Goal: Task Accomplishment & Management: Manage account settings

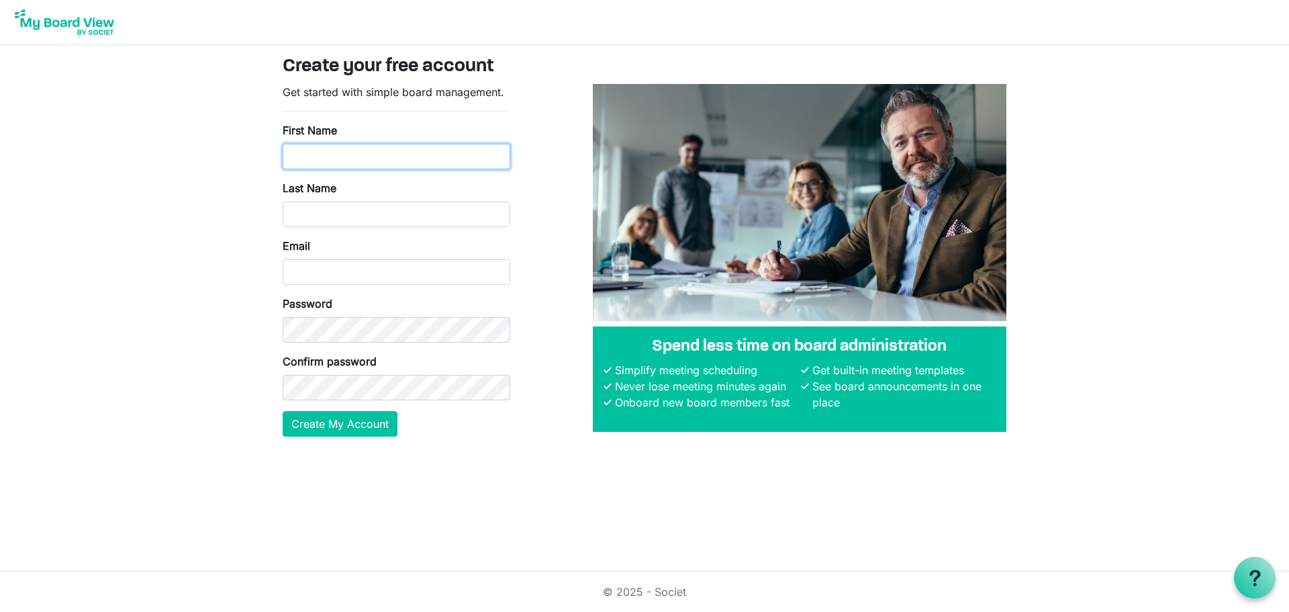
click at [355, 160] on input "First Name" at bounding box center [397, 157] width 228 height 26
type input "[PERSON_NAME]"
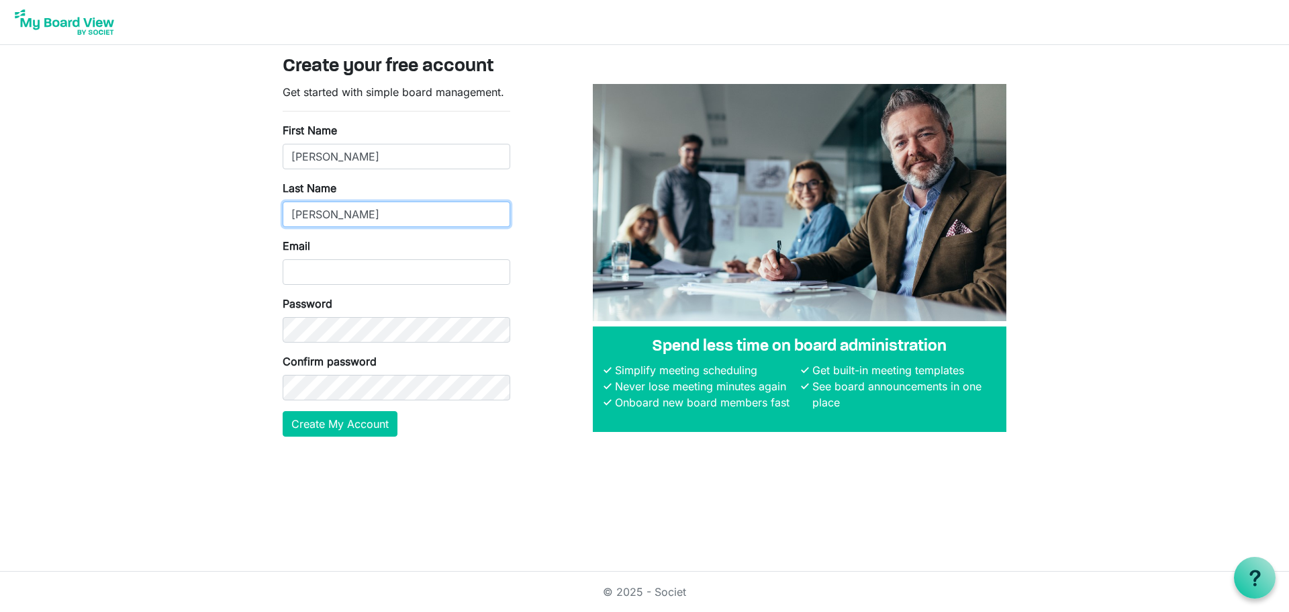
type input "[PERSON_NAME]"
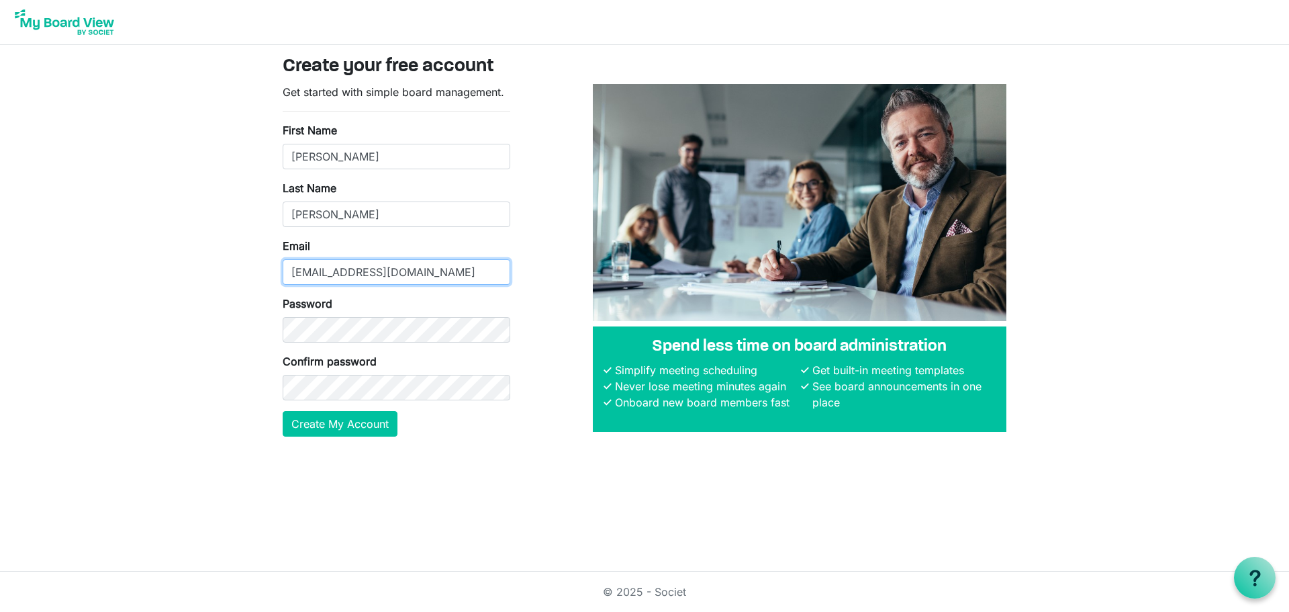
type input "[EMAIL_ADDRESS][DOMAIN_NAME]"
click at [303, 418] on button "Create My Account" at bounding box center [340, 424] width 115 height 26
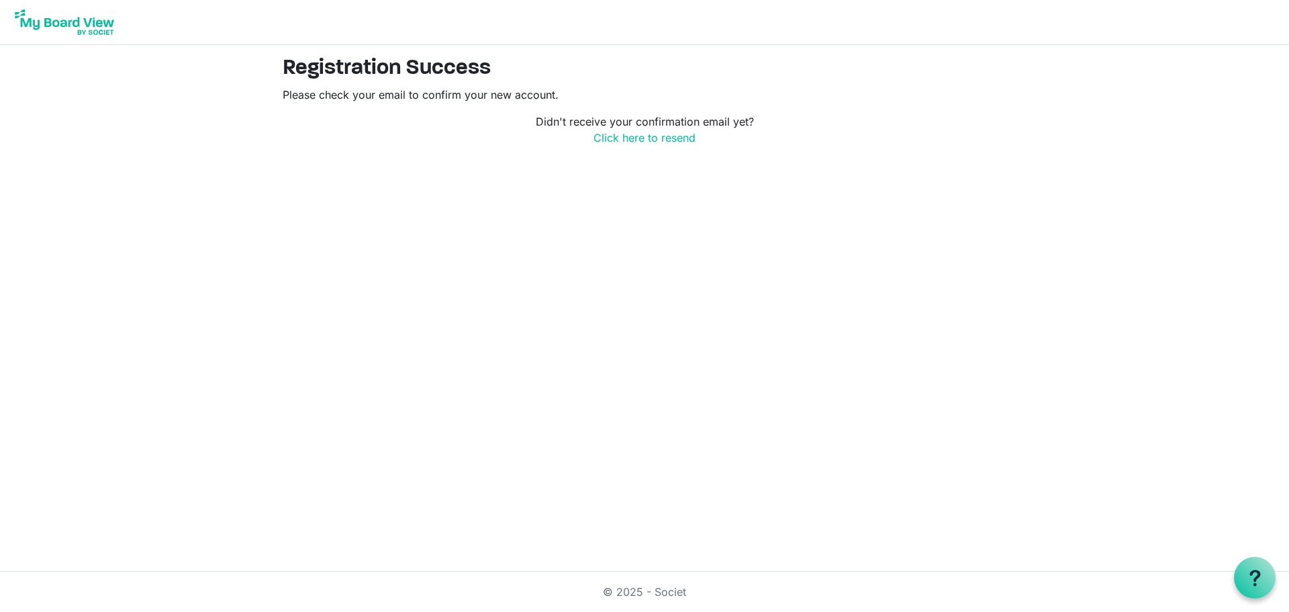
click at [75, 18] on img at bounding box center [64, 22] width 107 height 34
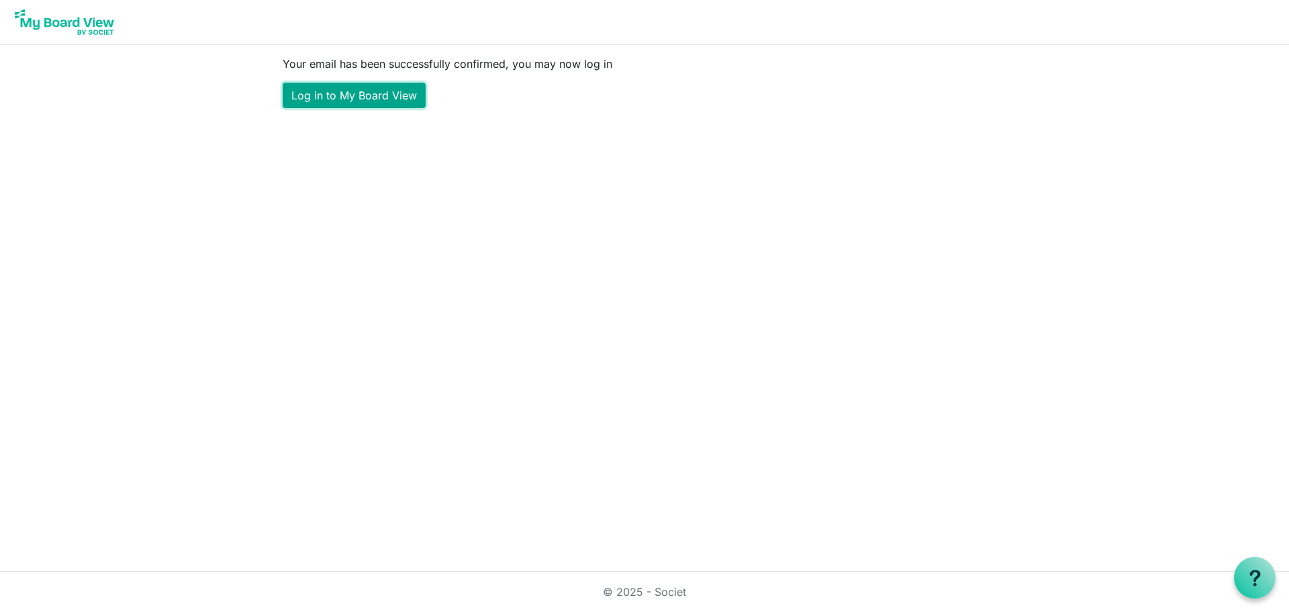
click at [358, 96] on link "Log in to My Board View" at bounding box center [354, 96] width 143 height 26
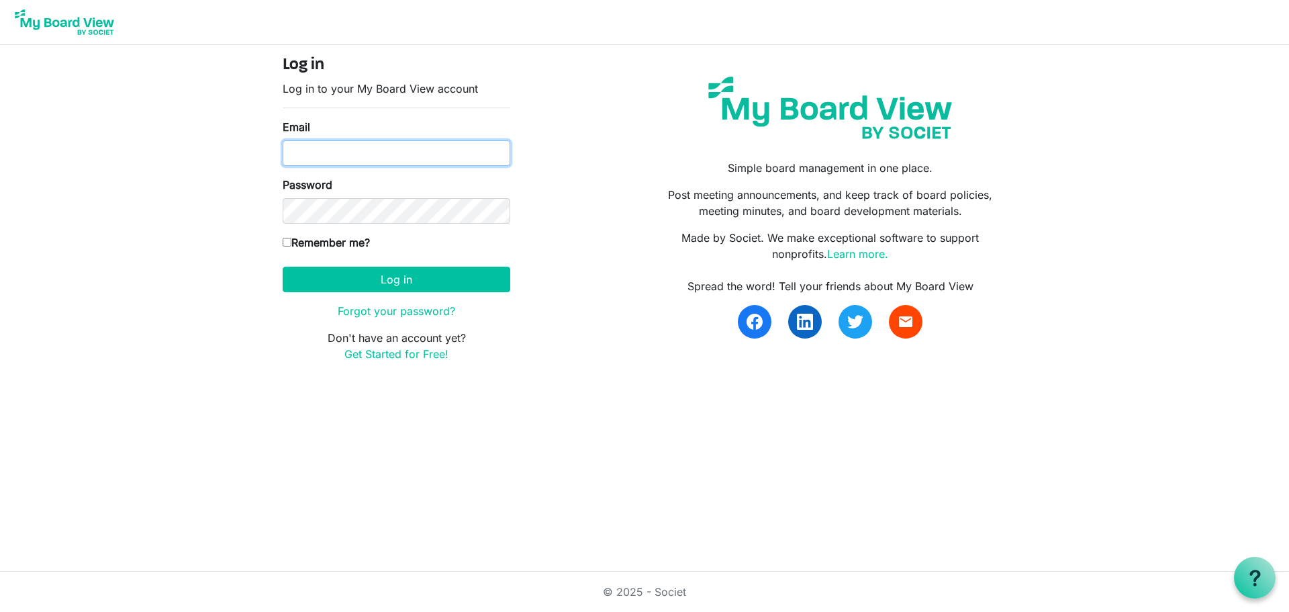
click at [358, 154] on input "Email" at bounding box center [397, 153] width 228 height 26
type input "rvaldez@bcloftexas.org"
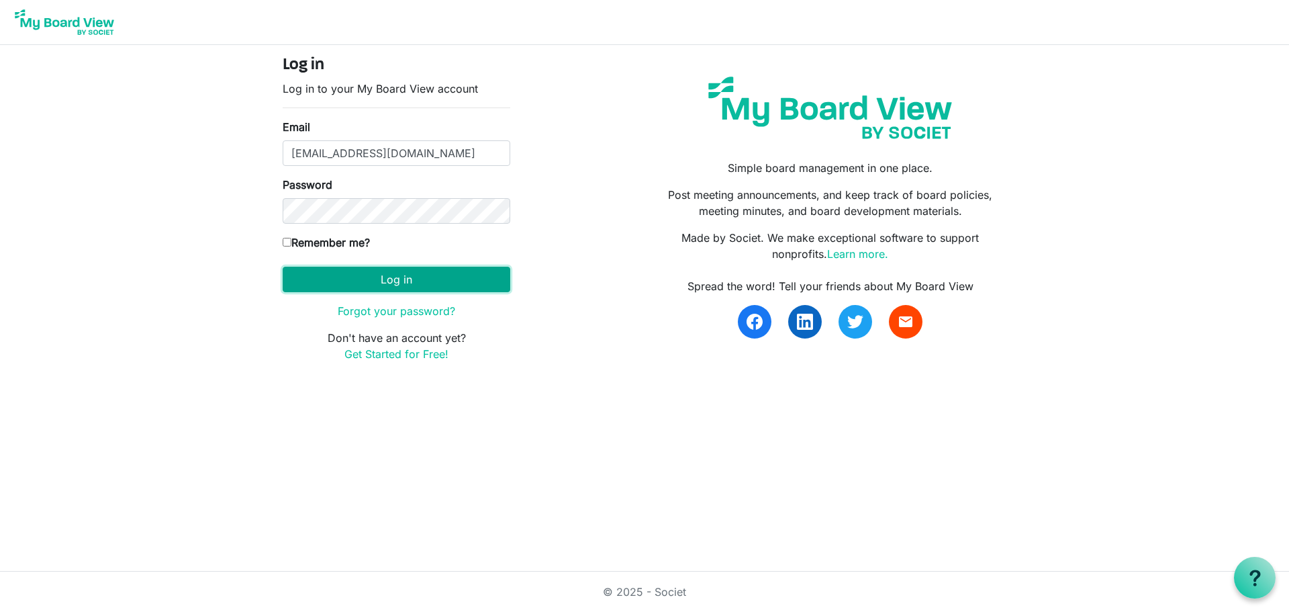
click at [396, 283] on button "Log in" at bounding box center [397, 280] width 228 height 26
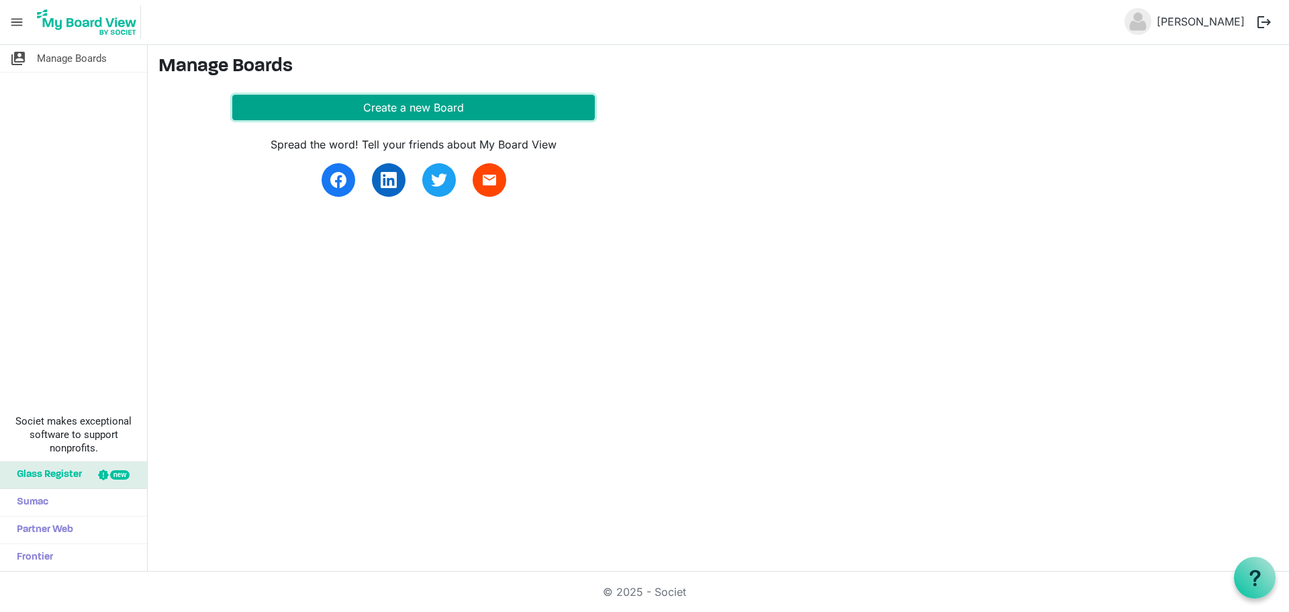
click at [429, 103] on button "Create a new Board" at bounding box center [413, 108] width 363 height 26
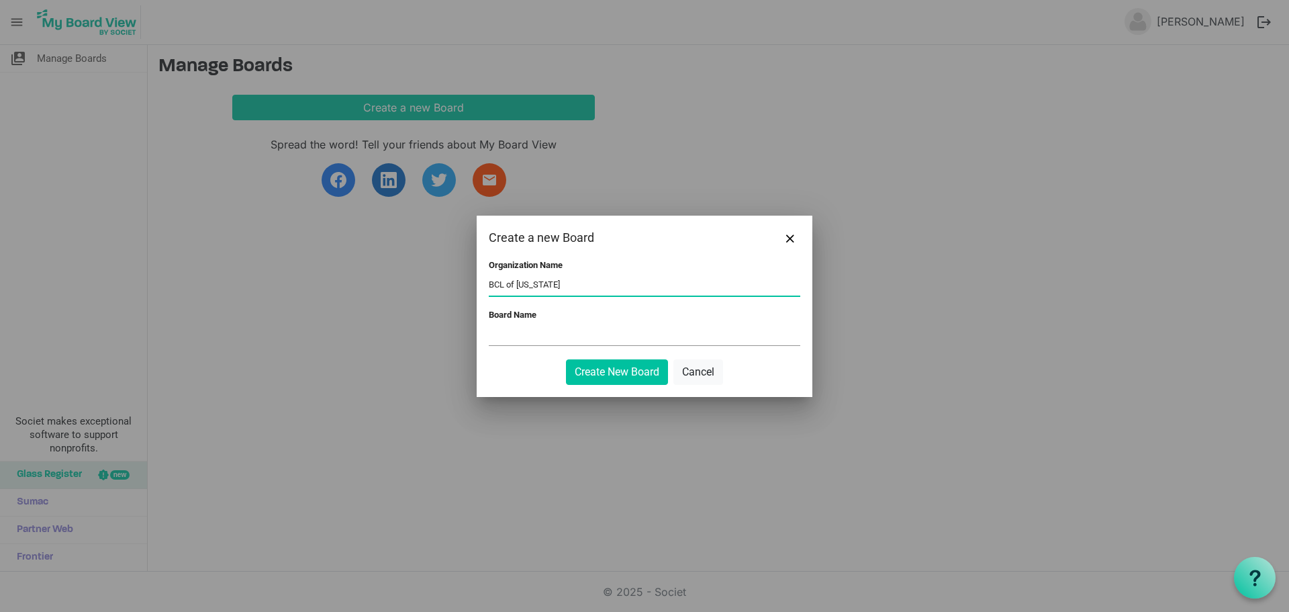
drag, startPoint x: 543, startPoint y: 286, endPoint x: 471, endPoint y: 277, distance: 73.0
click at [471, 277] on div "Create a new Board Organization Name BCL of Texas Board Name Create New Board C…" at bounding box center [644, 306] width 1289 height 612
type input "Business and Community Lenders (BCL) of Texas"
click at [514, 347] on div "Board Name" at bounding box center [644, 328] width 311 height 39
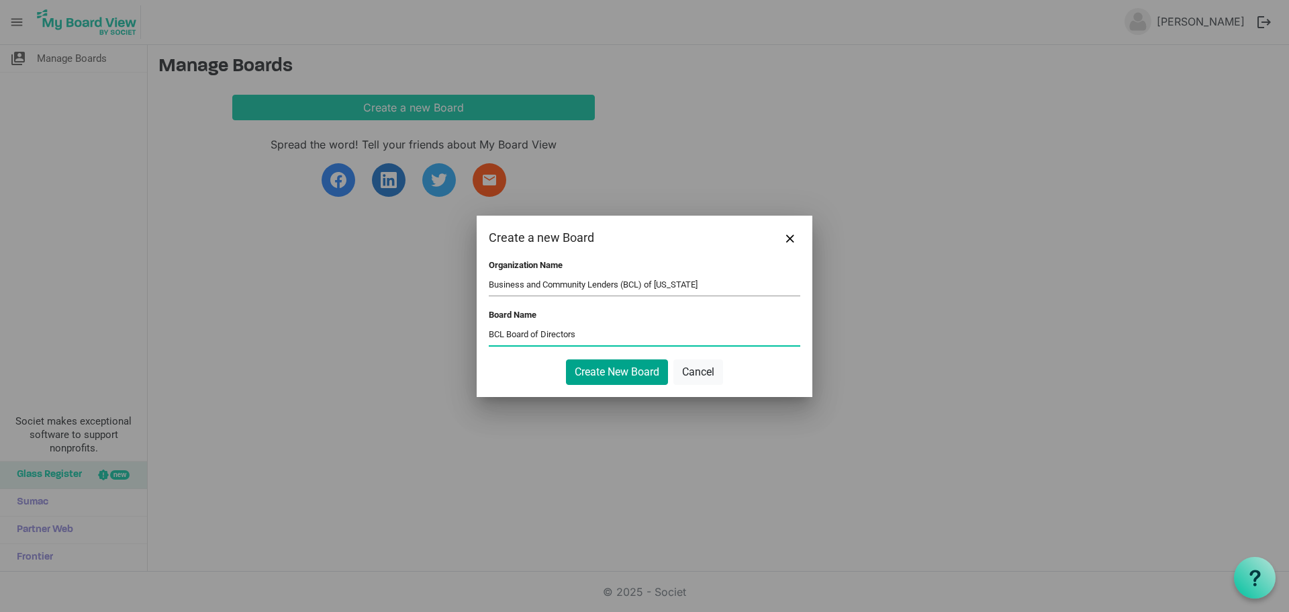
type input "BCL Board of Directors"
click at [583, 371] on button "Create New Board" at bounding box center [617, 372] width 102 height 26
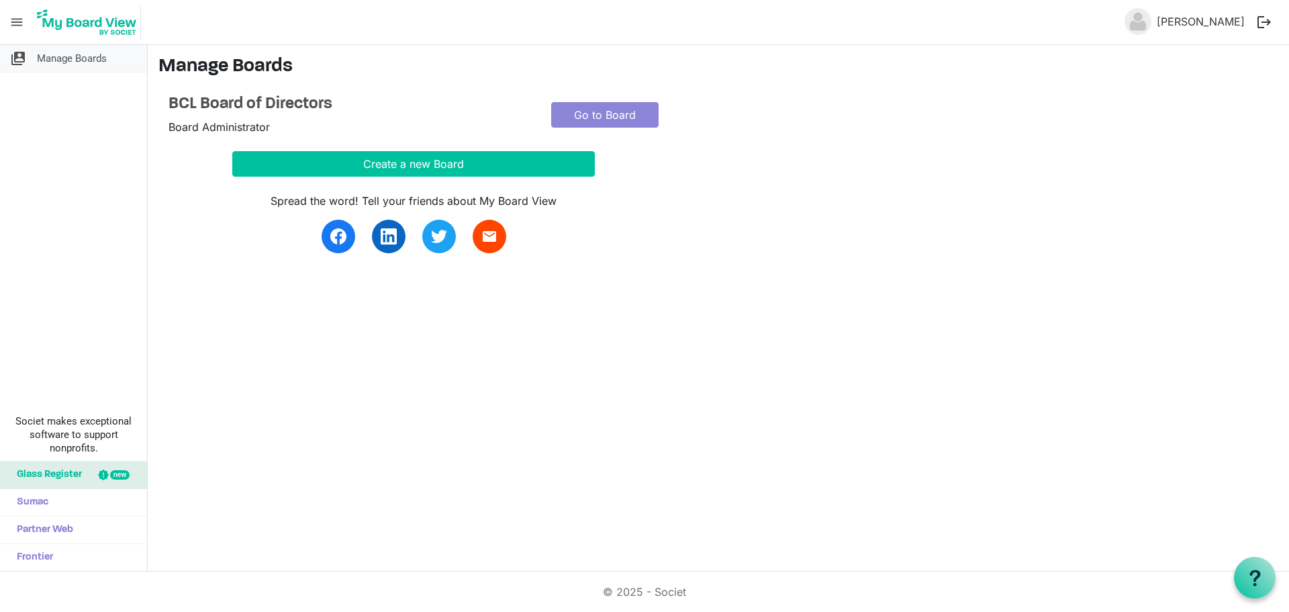
click at [73, 64] on span "Manage Boards" at bounding box center [72, 58] width 70 height 27
click at [579, 112] on link "Go to Board" at bounding box center [604, 115] width 107 height 26
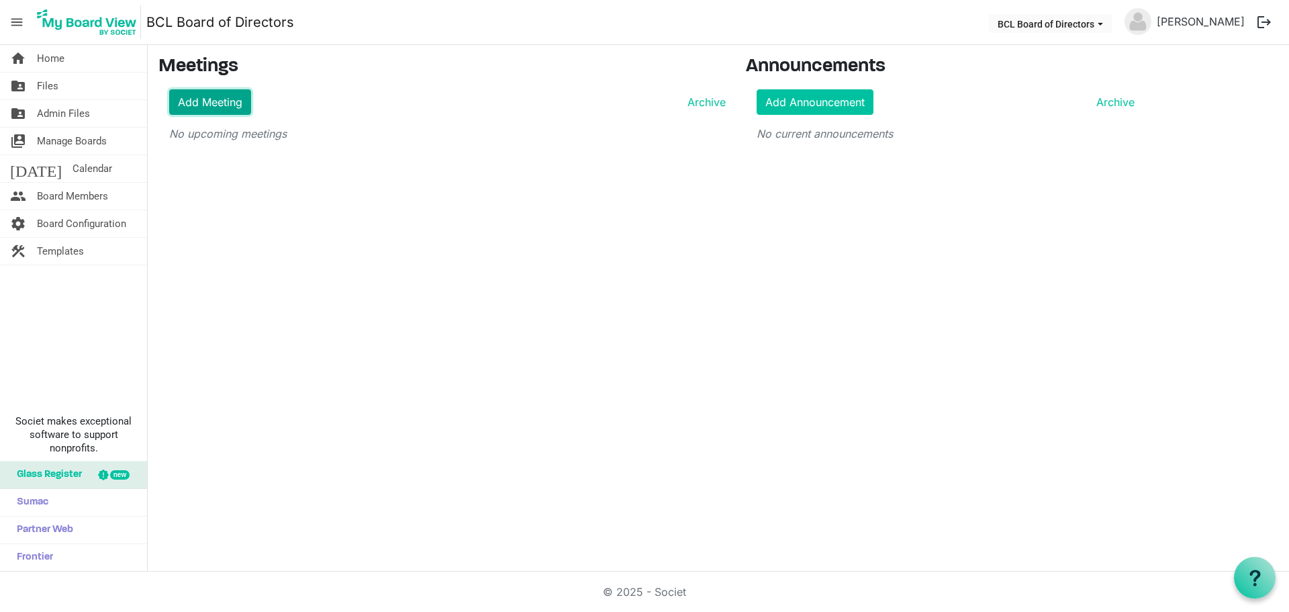
click at [220, 95] on link "Add Meeting" at bounding box center [210, 102] width 82 height 26
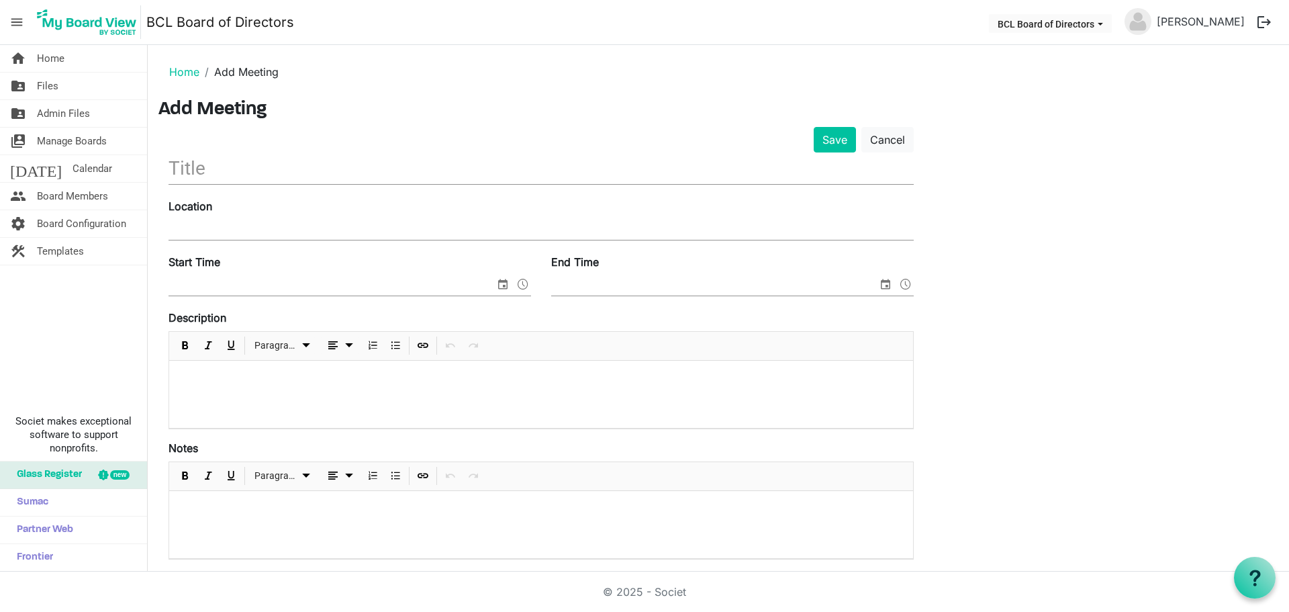
click at [248, 169] on input "text" at bounding box center [541, 168] width 745 height 32
type input "A"
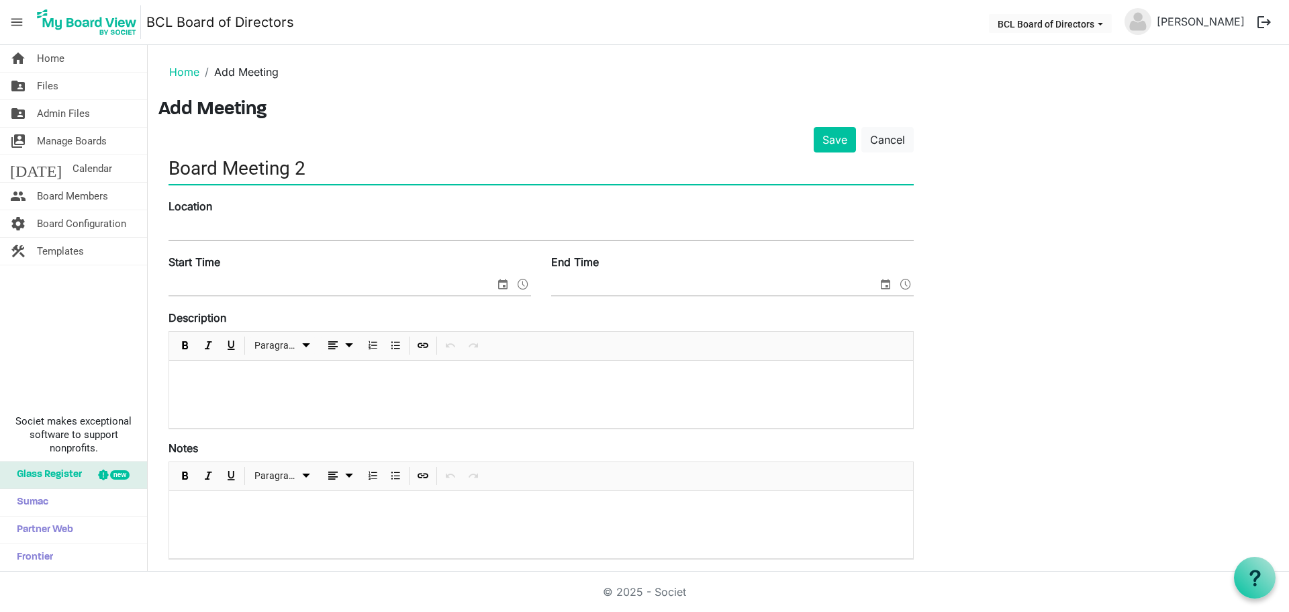
type input "Board Meeting 2"
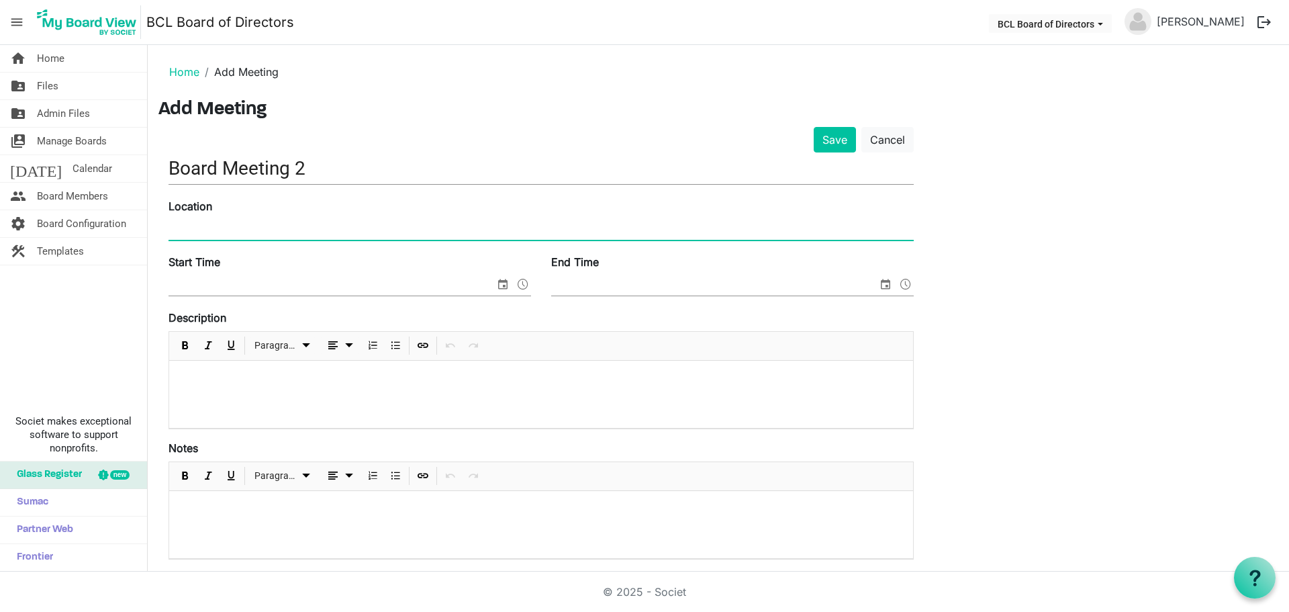
click at [293, 221] on input "Location" at bounding box center [541, 230] width 745 height 20
type input "Virtual"
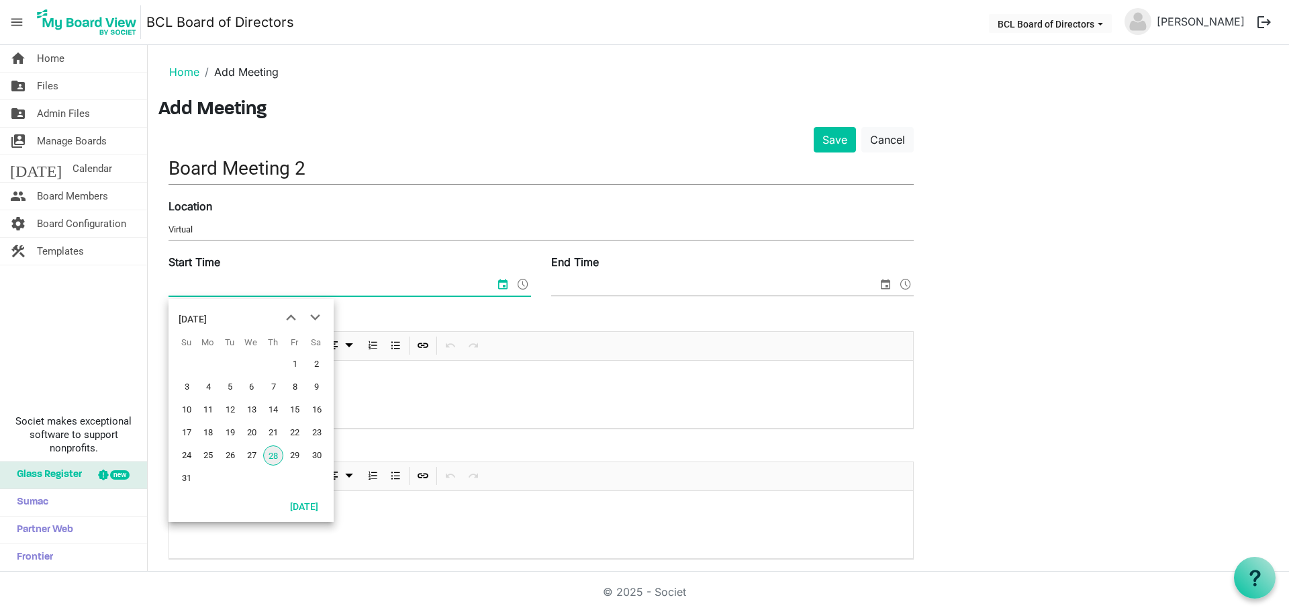
click at [269, 459] on span "28" at bounding box center [273, 455] width 20 height 20
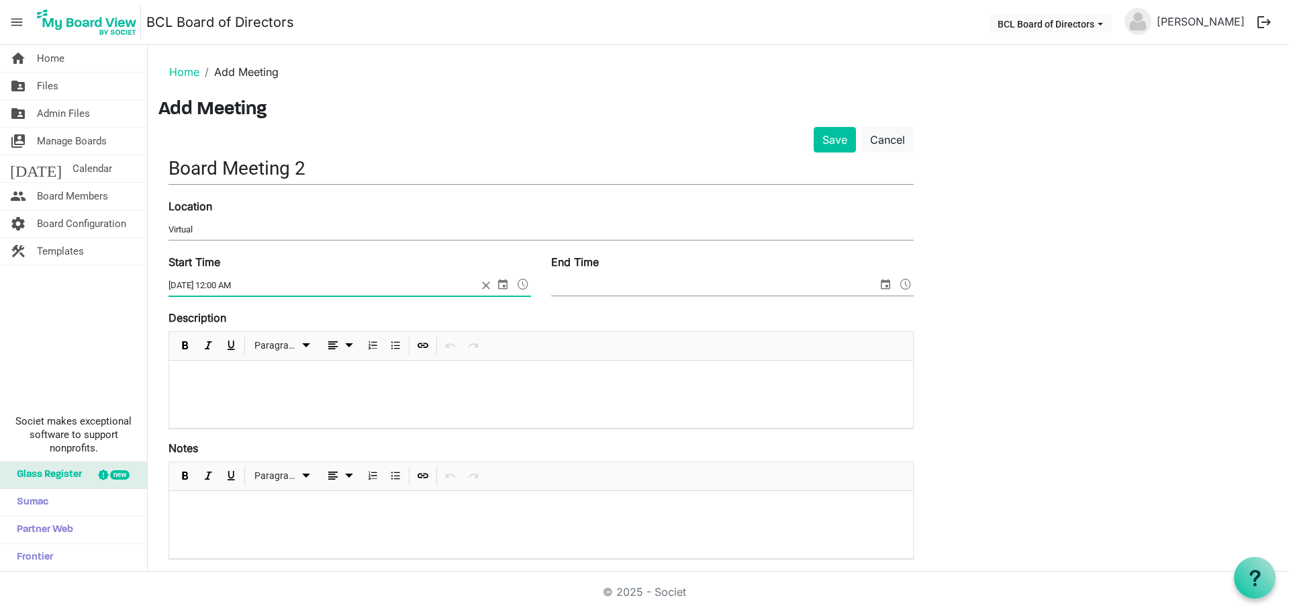
click at [222, 282] on input "8/28/2025 12:00 AM" at bounding box center [323, 285] width 309 height 20
type input "8/28/2025 10:00 AM"
click at [633, 289] on input "End Time" at bounding box center [714, 285] width 326 height 20
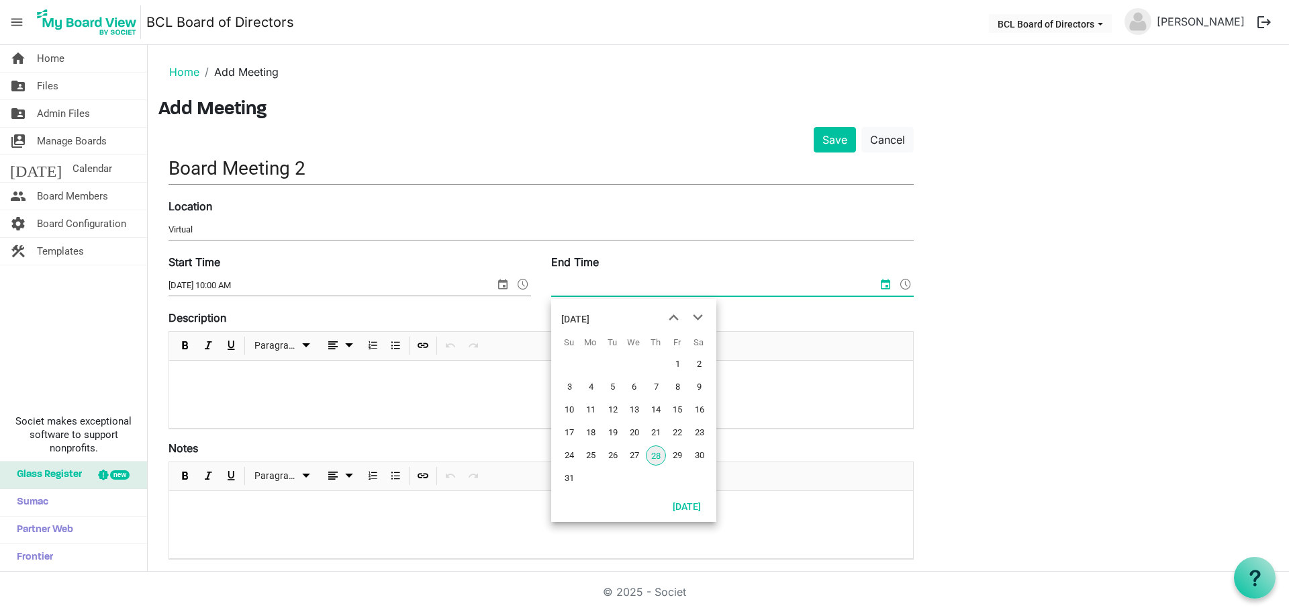
click at [661, 461] on span "28" at bounding box center [656, 455] width 20 height 20
click at [603, 281] on input "8/28/2025 12:00 AM" at bounding box center [705, 285] width 309 height 20
type input "8/28/2025 11:30 AM"
click at [343, 388] on div at bounding box center [541, 394] width 744 height 67
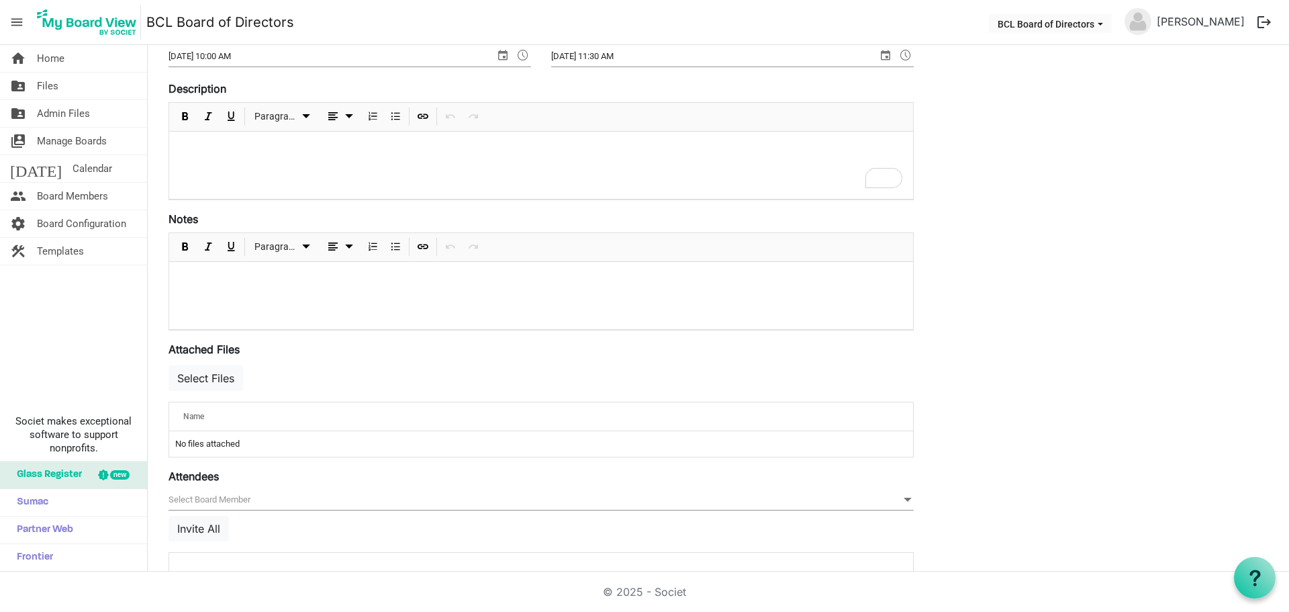
scroll to position [287, 0]
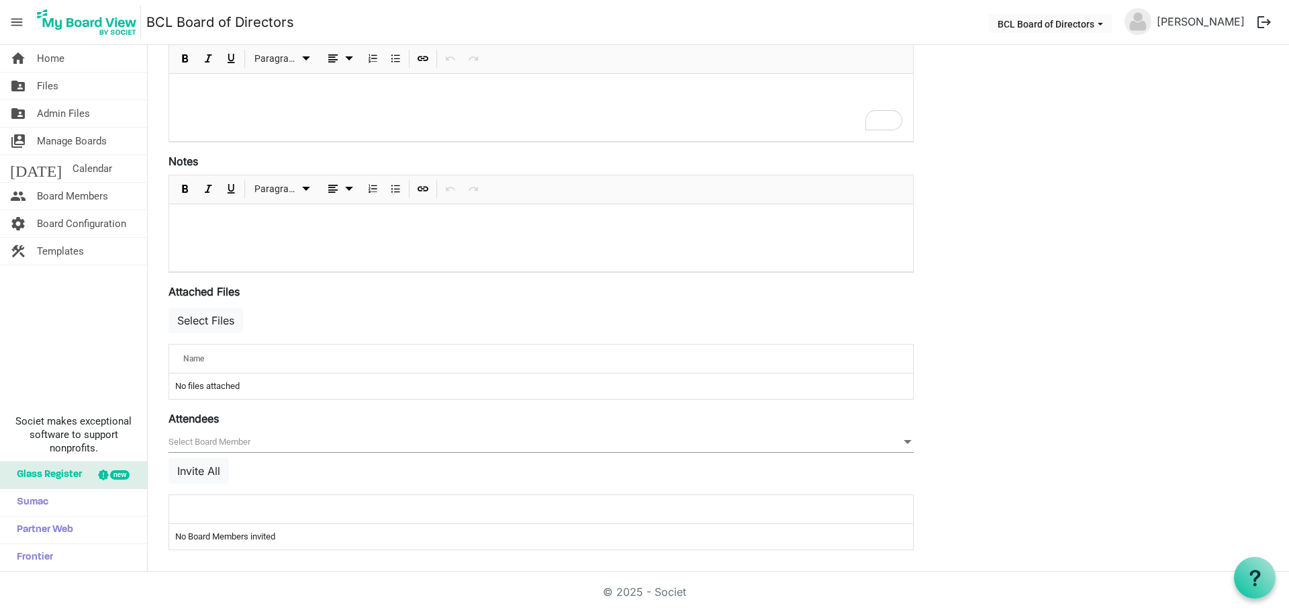
click at [271, 440] on span "null" at bounding box center [541, 442] width 745 height 21
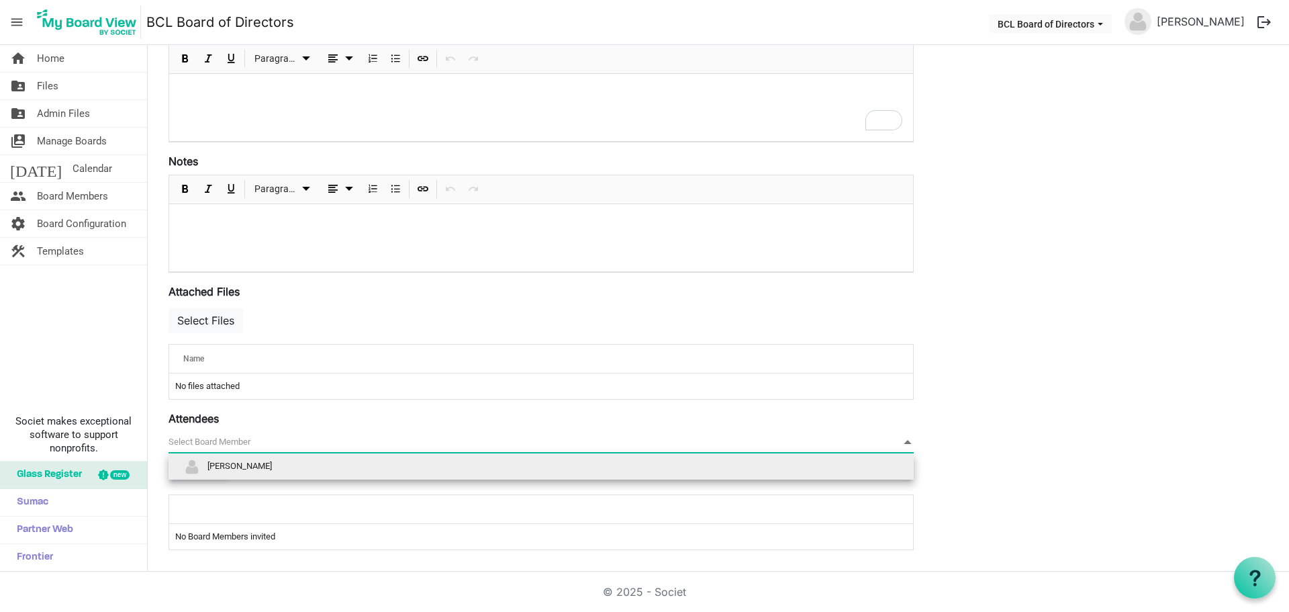
click at [1021, 392] on div "Save Cancel Board Meeting 2 Location Virtual Start Time 8/28/2025 10:00 AM End …" at bounding box center [718, 200] width 1120 height 721
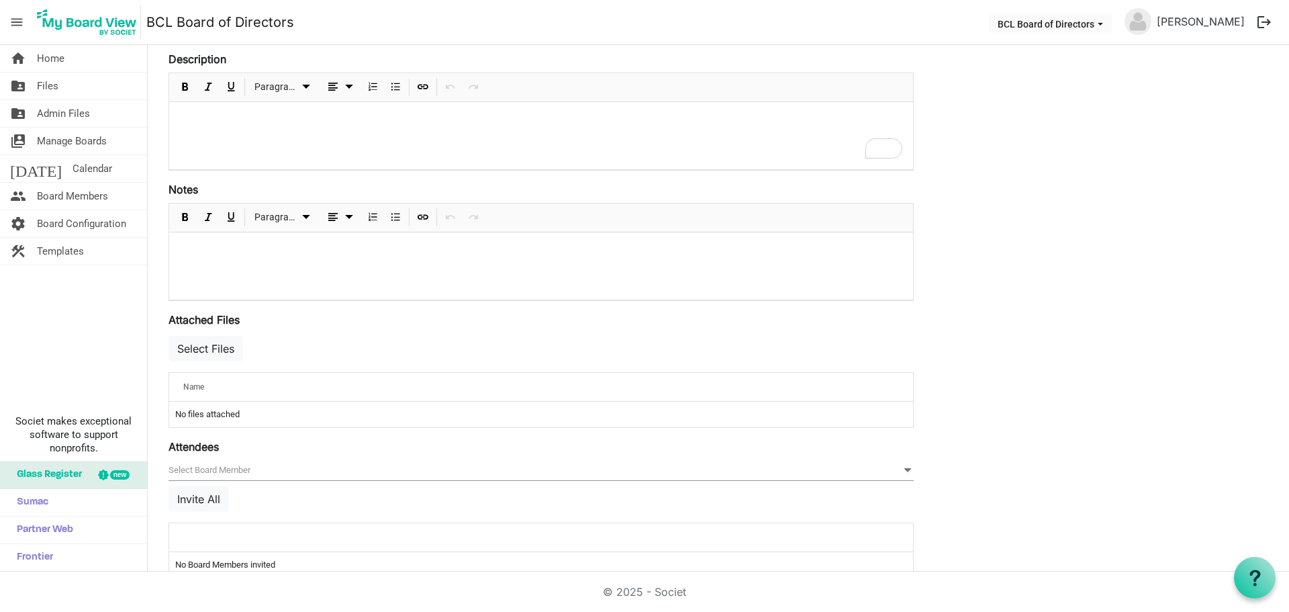
scroll to position [269, 0]
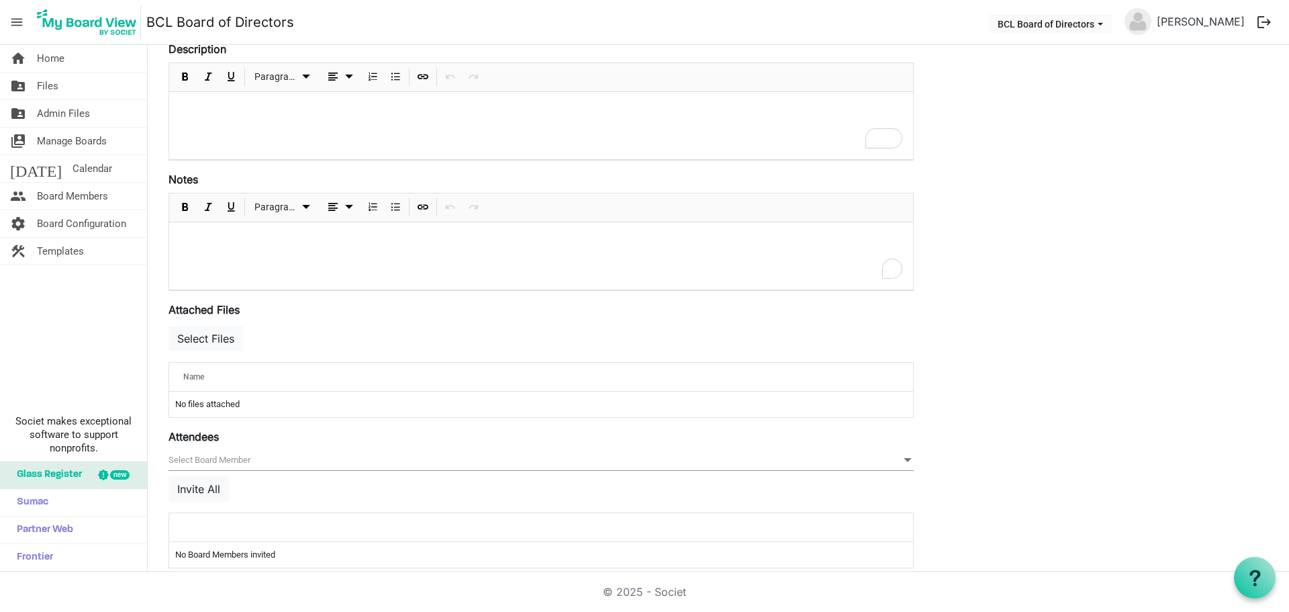
click at [223, 239] on p "To enrich screen reader interactions, please activate Accessibility in Grammarl…" at bounding box center [541, 240] width 722 height 14
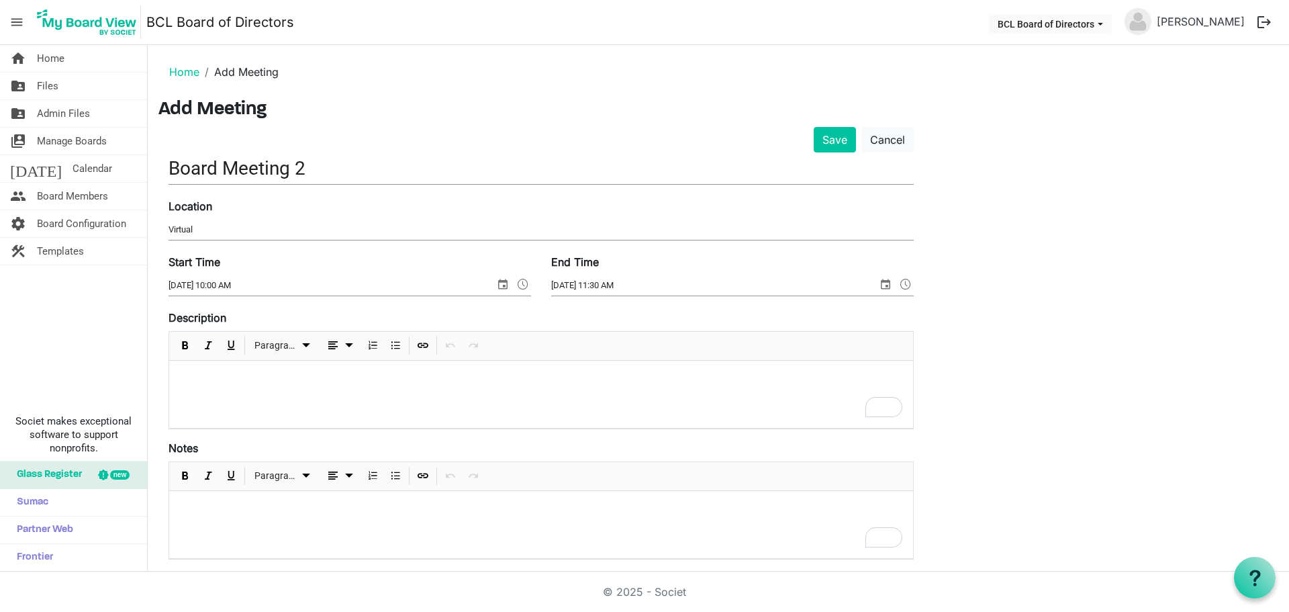
click at [249, 387] on div "To enrich screen reader interactions, please activate Accessibility in Grammarl…" at bounding box center [541, 394] width 744 height 67
click at [260, 532] on div "To enrich screen reader interactions, please activate Accessibility in Grammarl…" at bounding box center [541, 524] width 744 height 67
click at [325, 437] on form "Save Cancel Board Meeting 2 Location Virtual Start Time 8/28/2025 10:00 AM End …" at bounding box center [541, 482] width 745 height 710
click at [832, 136] on button "Save" at bounding box center [835, 140] width 42 height 26
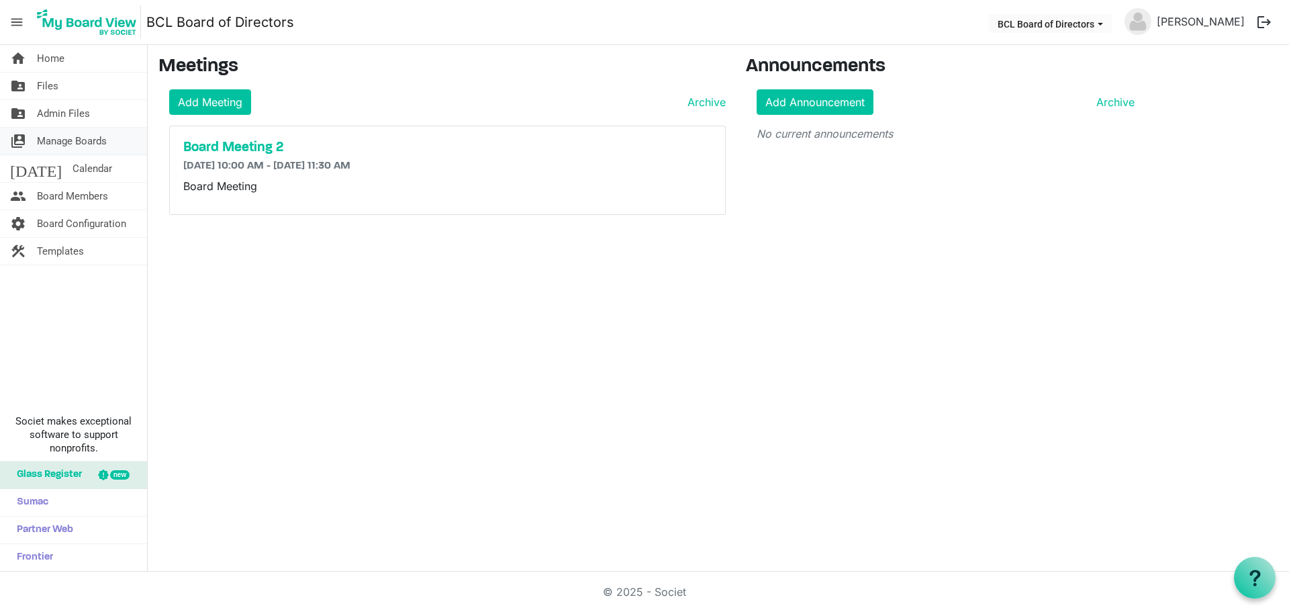
click at [56, 144] on span "Manage Boards" at bounding box center [72, 141] width 70 height 27
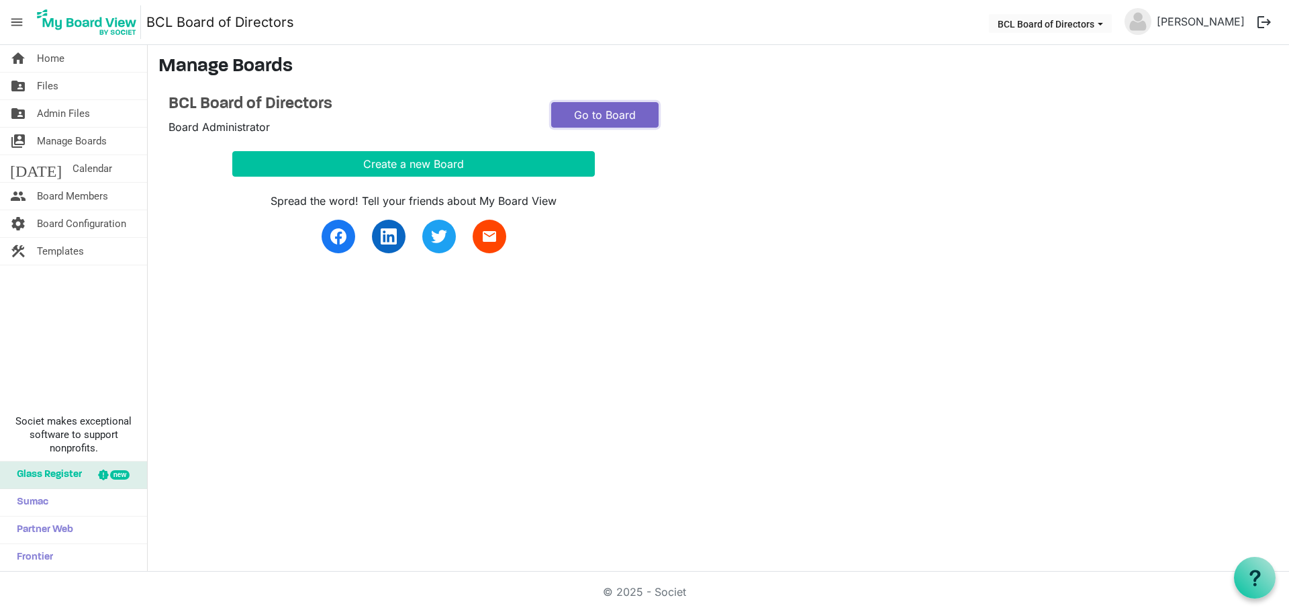
click at [637, 103] on link "Go to Board" at bounding box center [604, 115] width 107 height 26
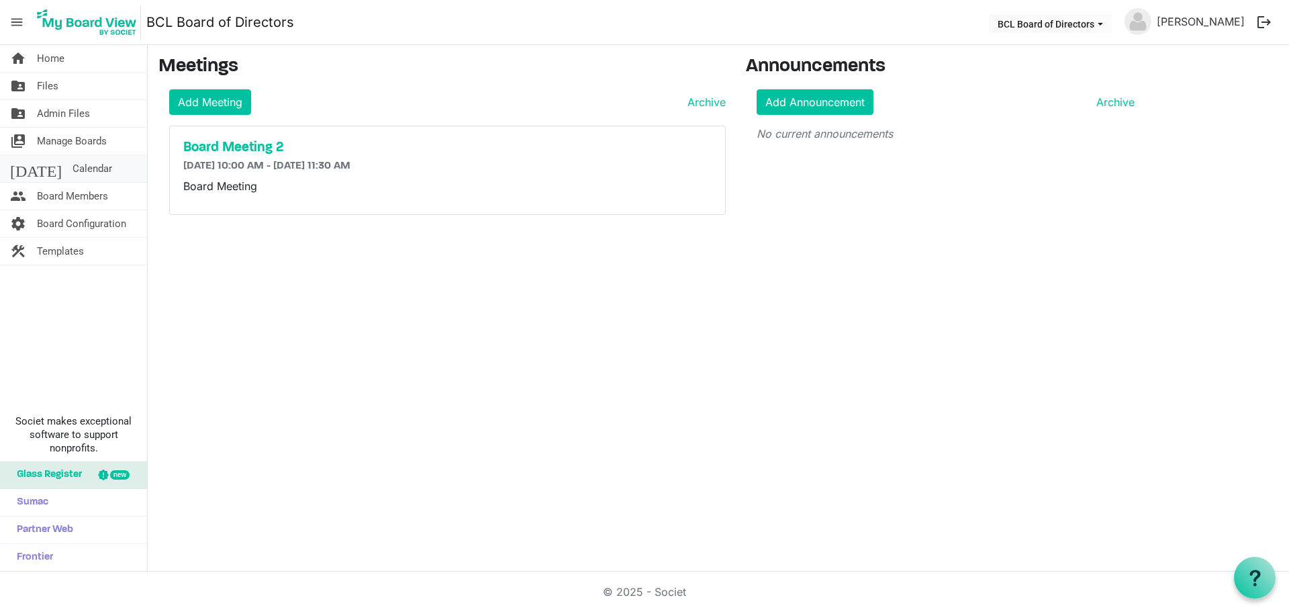
click at [74, 175] on span "Calendar" at bounding box center [93, 168] width 40 height 27
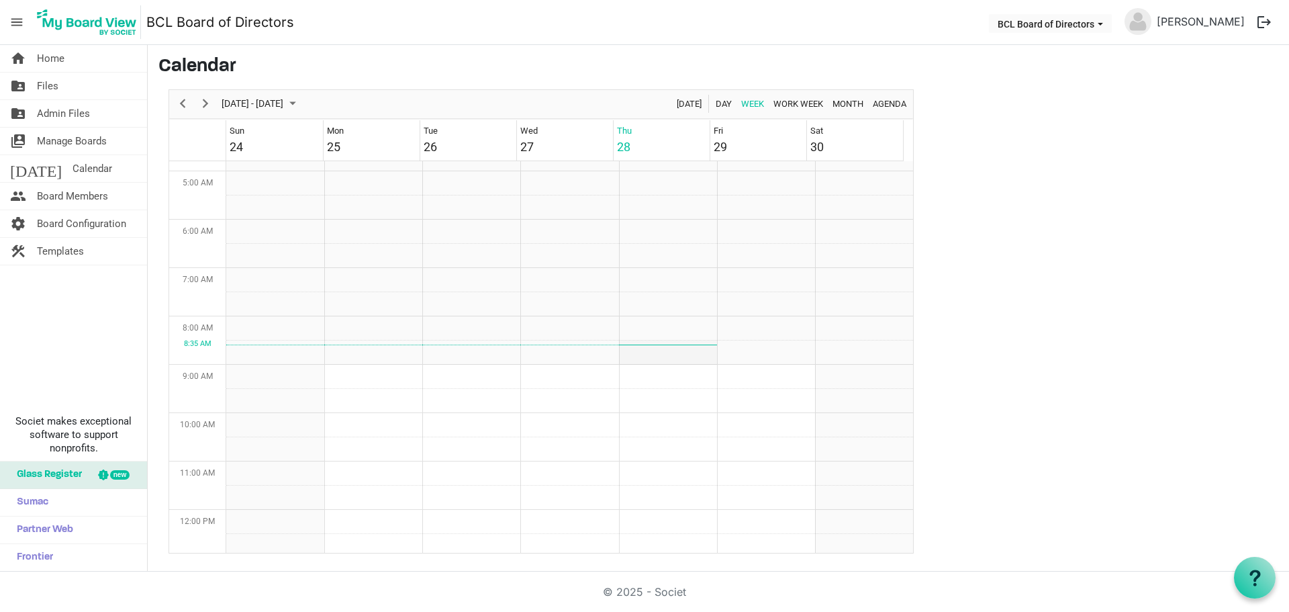
scroll to position [347, 0]
click at [58, 199] on span "Board Members" at bounding box center [72, 196] width 71 height 27
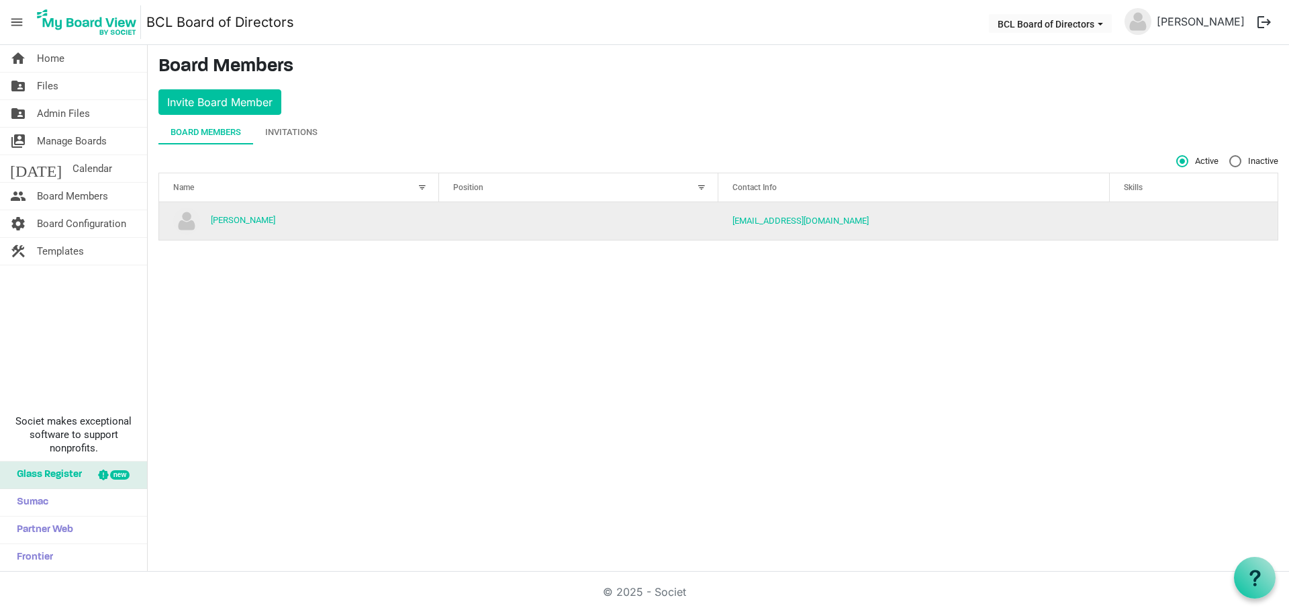
click at [245, 212] on td "[PERSON_NAME]" at bounding box center [299, 221] width 280 height 38
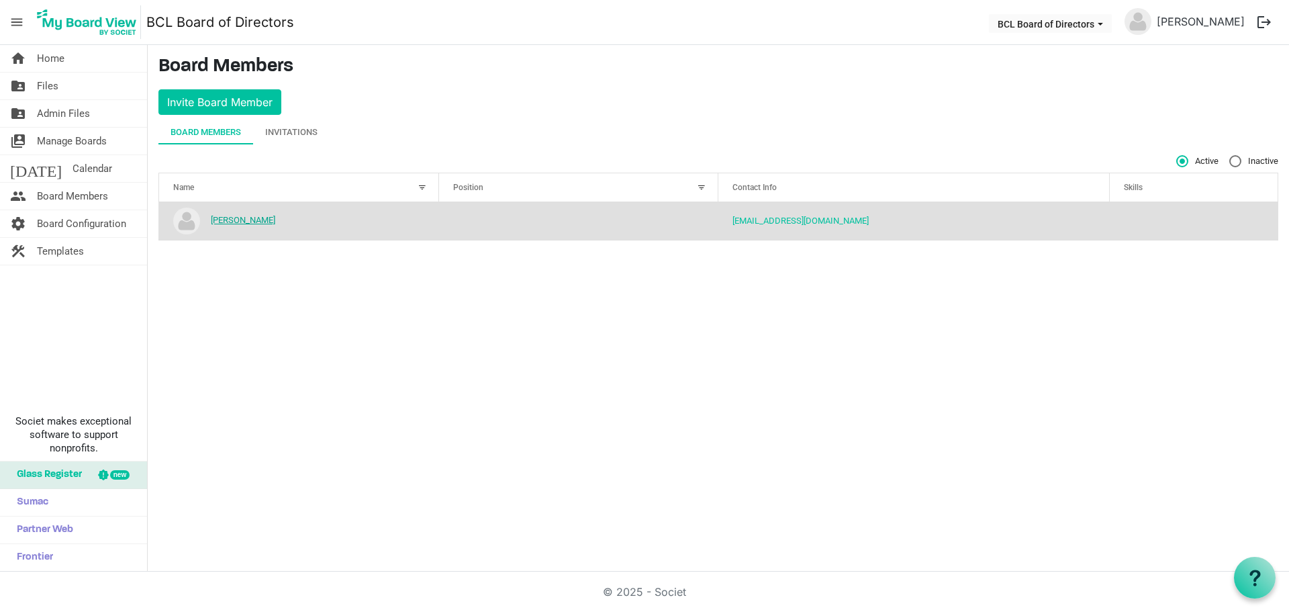
click at [246, 218] on link "[PERSON_NAME]" at bounding box center [243, 220] width 64 height 10
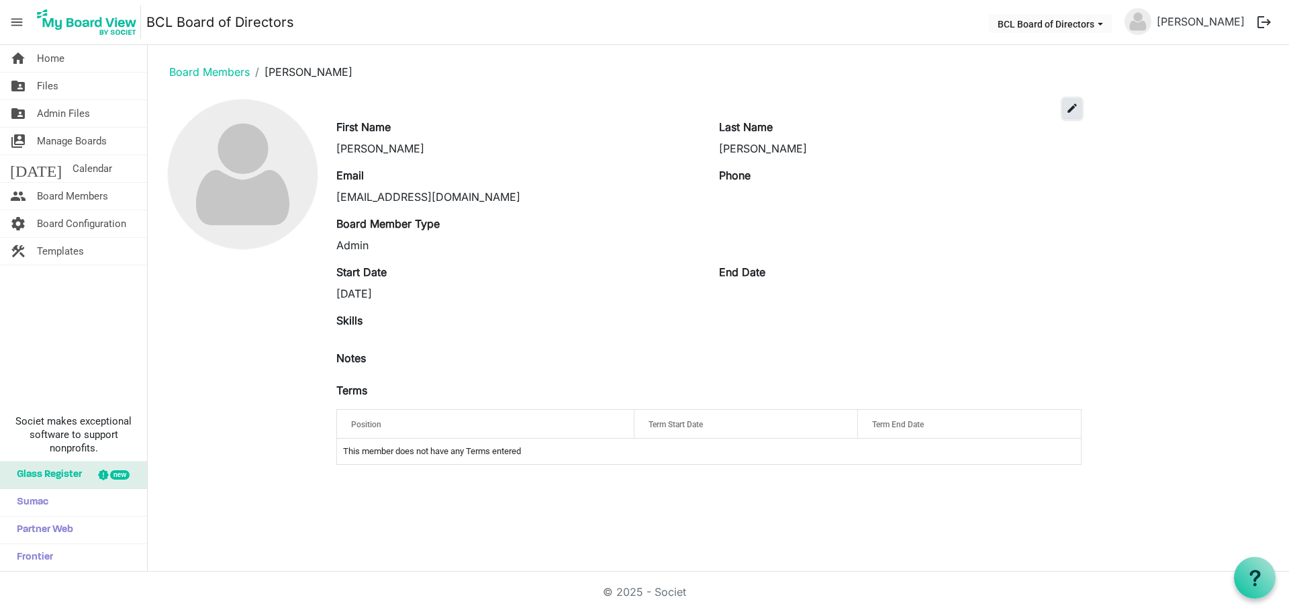
click at [1069, 108] on span "edit" at bounding box center [1072, 108] width 12 height 12
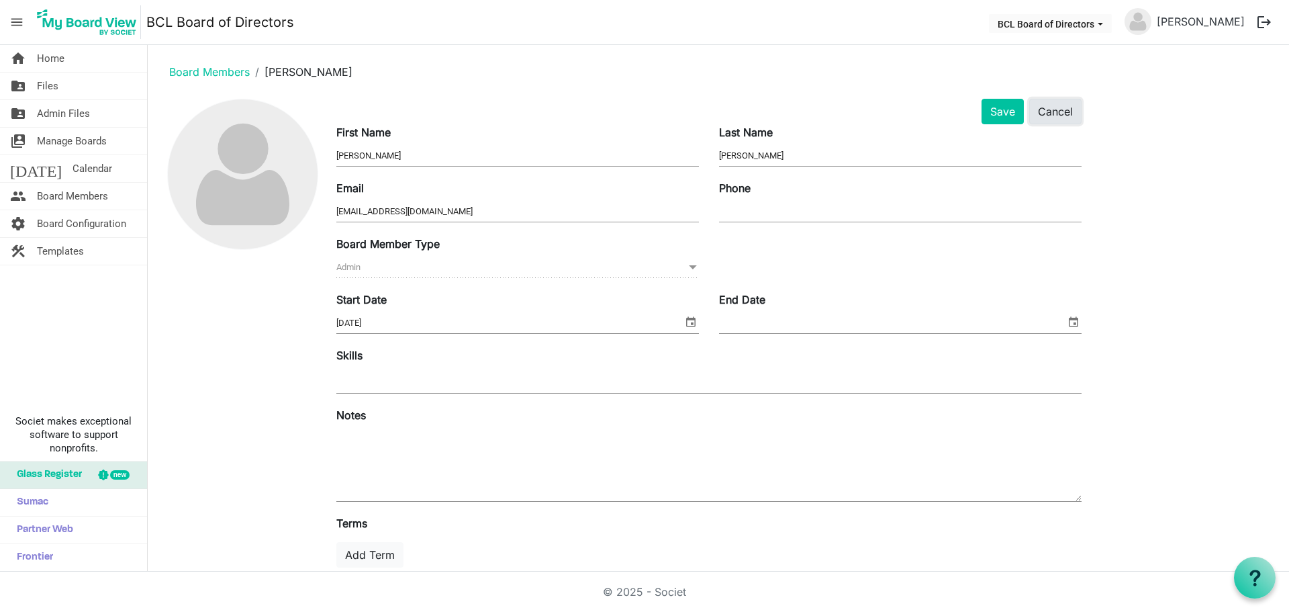
click at [1049, 111] on button "Cancel" at bounding box center [1055, 112] width 52 height 26
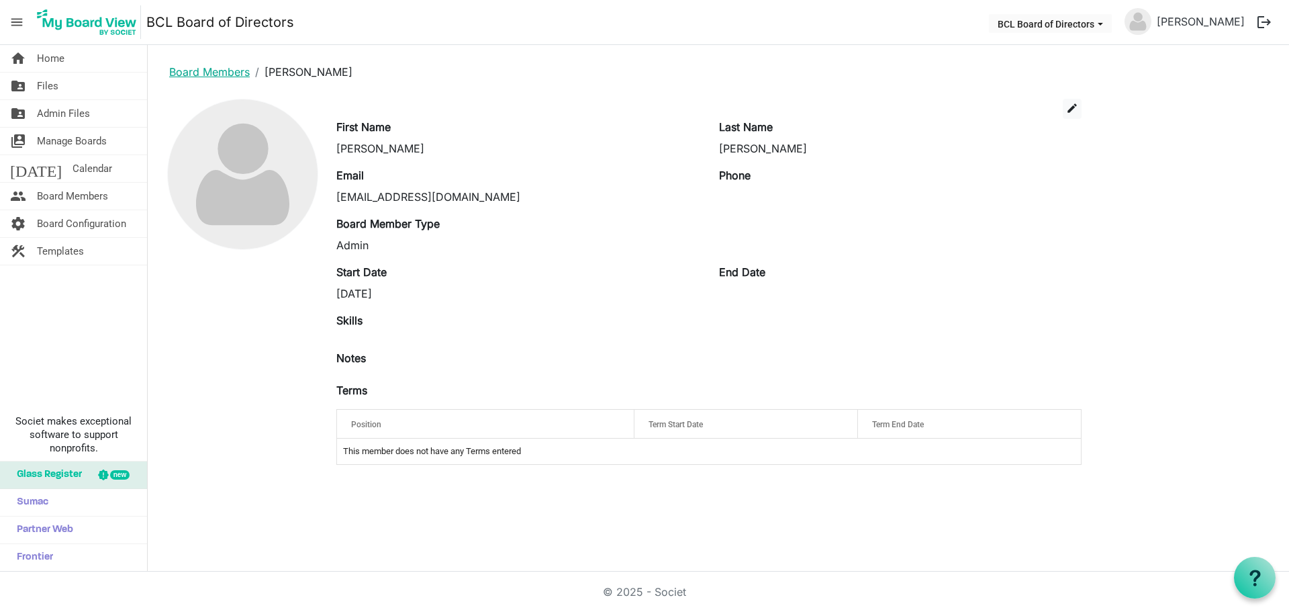
click at [205, 66] on link "Board Members" at bounding box center [209, 71] width 81 height 13
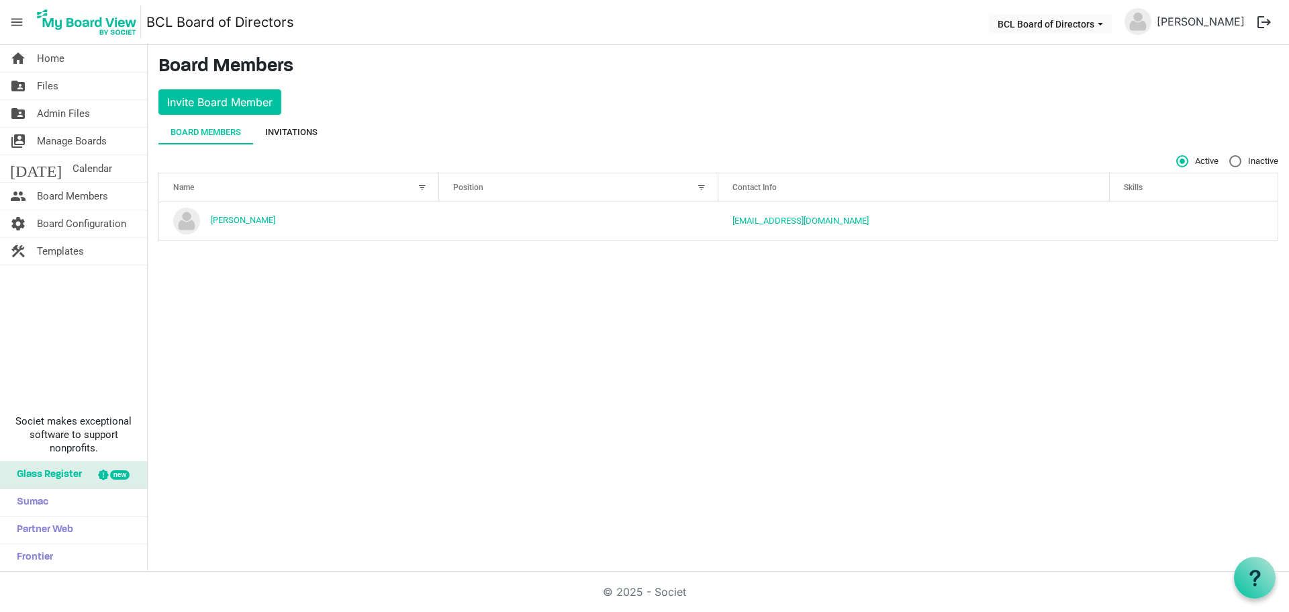
click at [295, 128] on div "Invitations" at bounding box center [291, 132] width 52 height 13
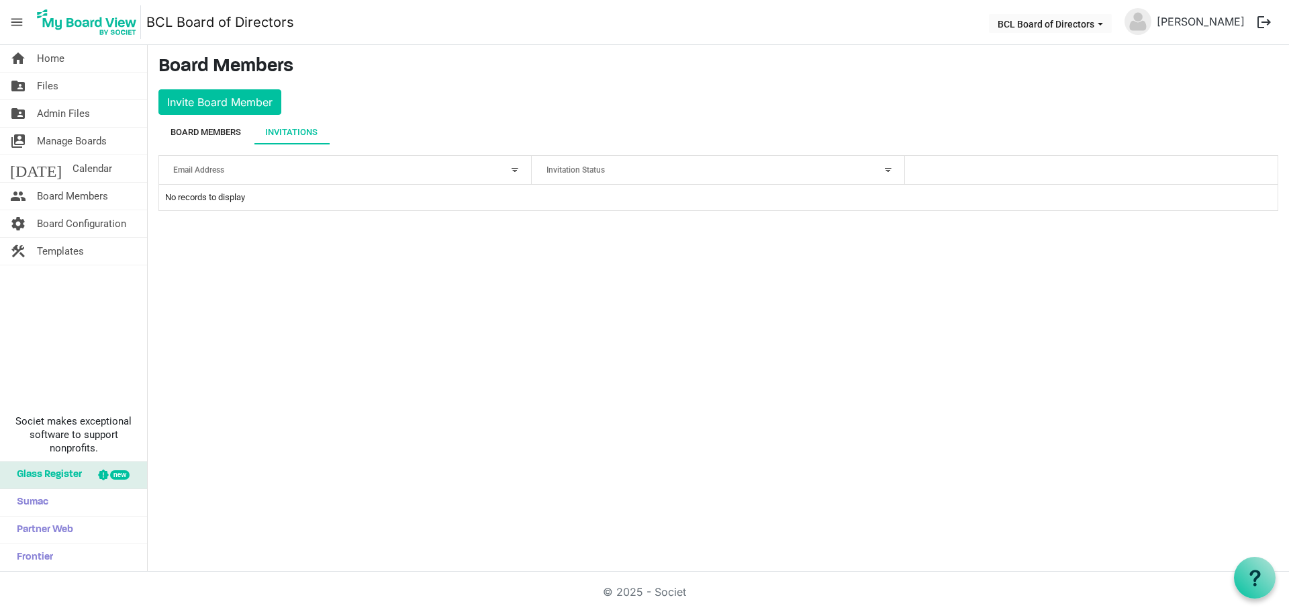
click at [228, 134] on div "Board Members" at bounding box center [206, 132] width 70 height 13
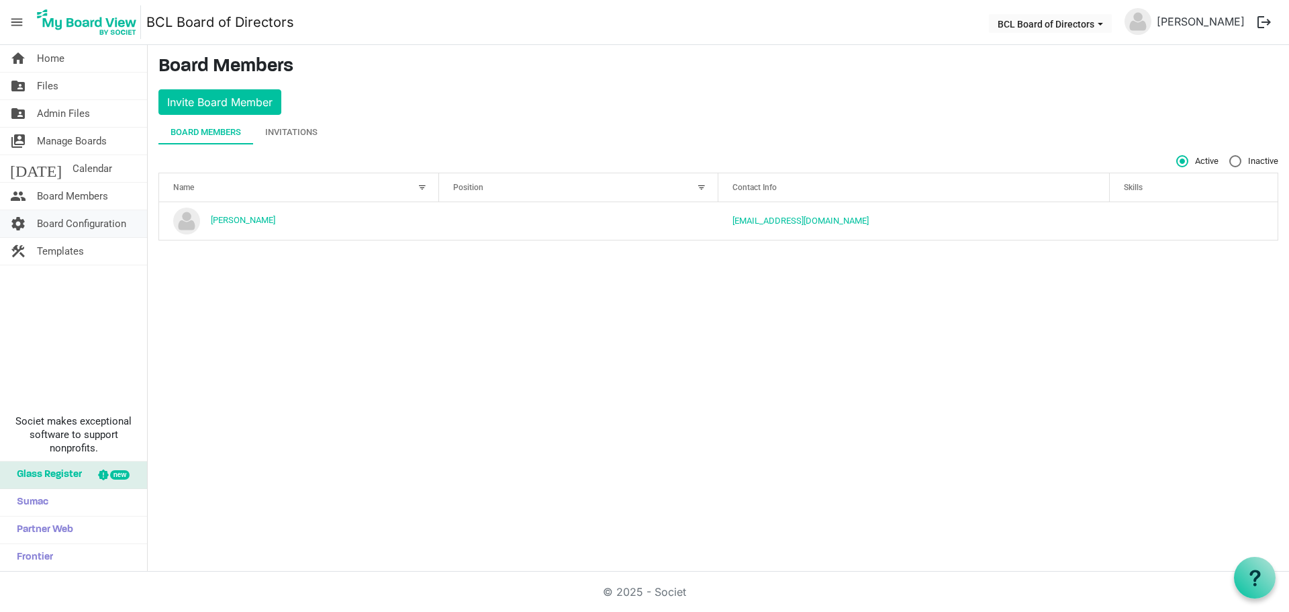
click at [97, 232] on span "Board Configuration" at bounding box center [81, 223] width 89 height 27
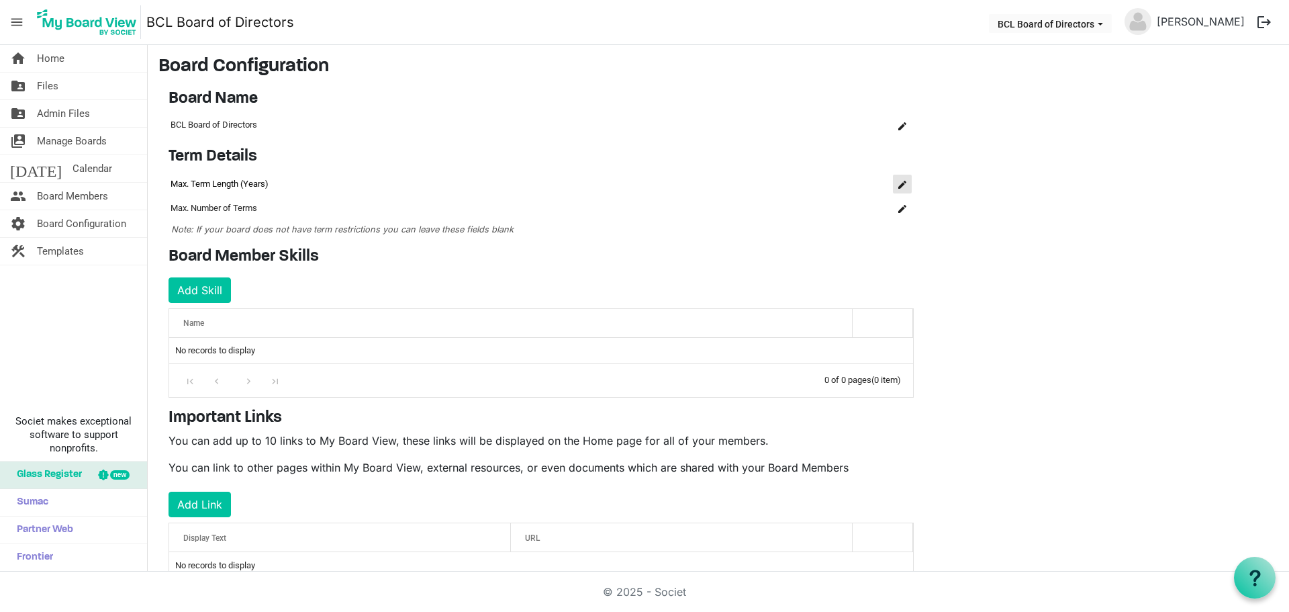
click at [904, 181] on span "is Command column column header" at bounding box center [902, 185] width 8 height 8
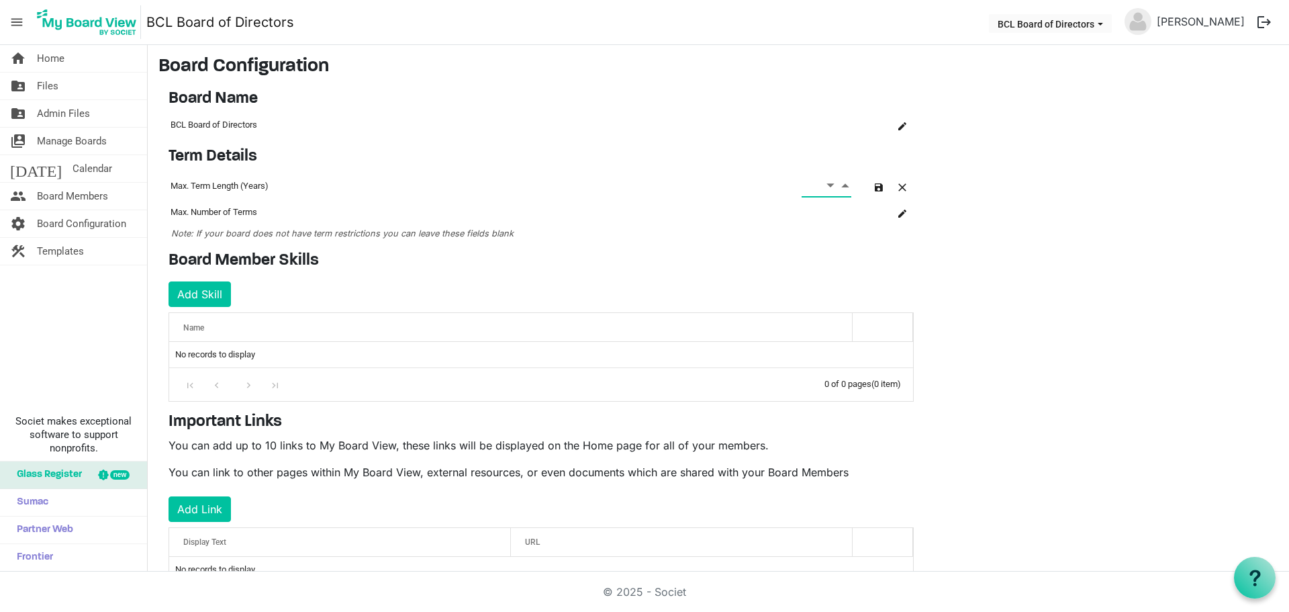
click at [807, 187] on input at bounding box center [813, 185] width 23 height 22
type input "3"
click at [876, 189] on span "button" at bounding box center [879, 187] width 8 height 8
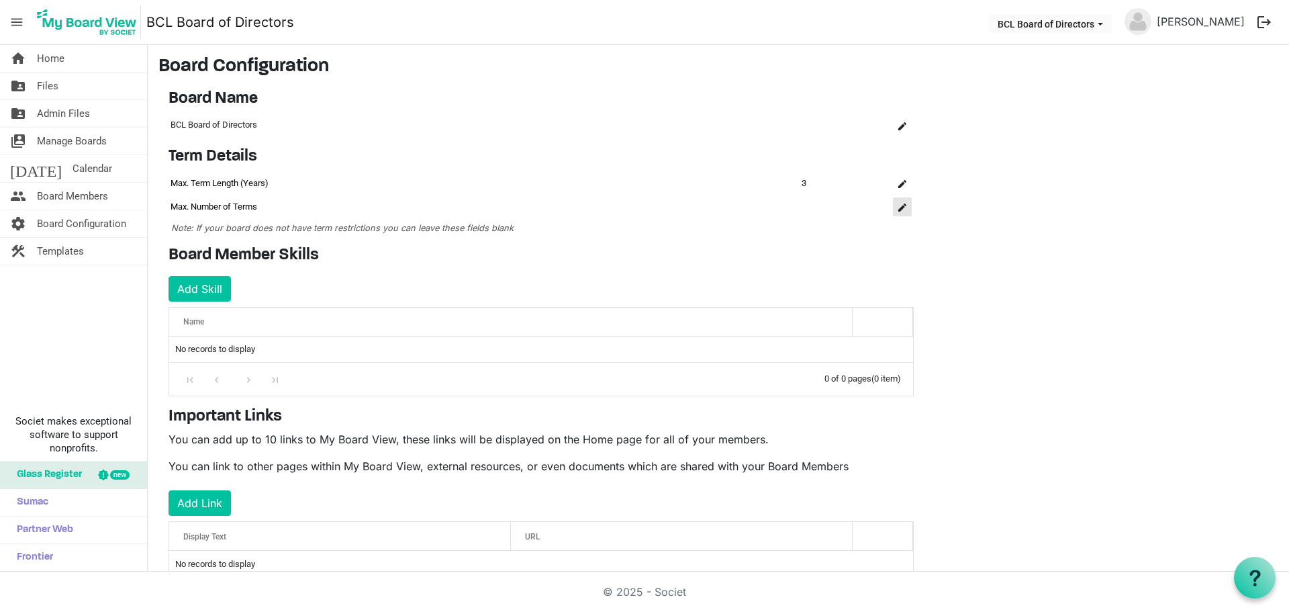
click at [907, 203] on button "is Command column column header" at bounding box center [902, 206] width 19 height 19
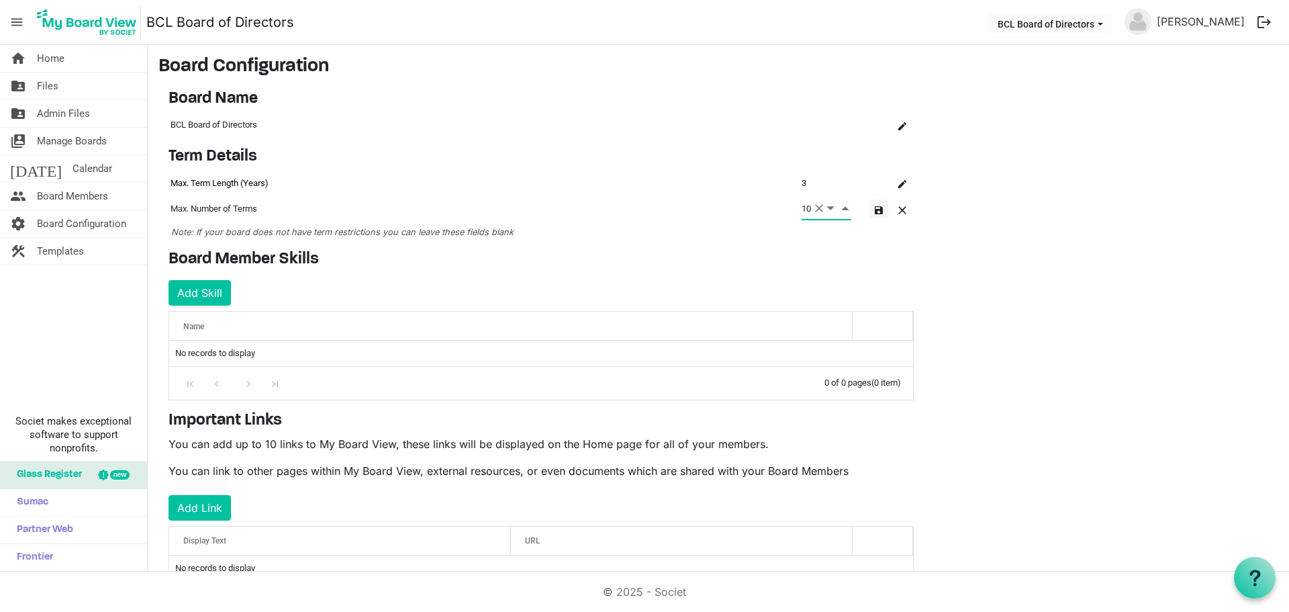
type input "10"
click at [872, 210] on button "button" at bounding box center [878, 208] width 19 height 19
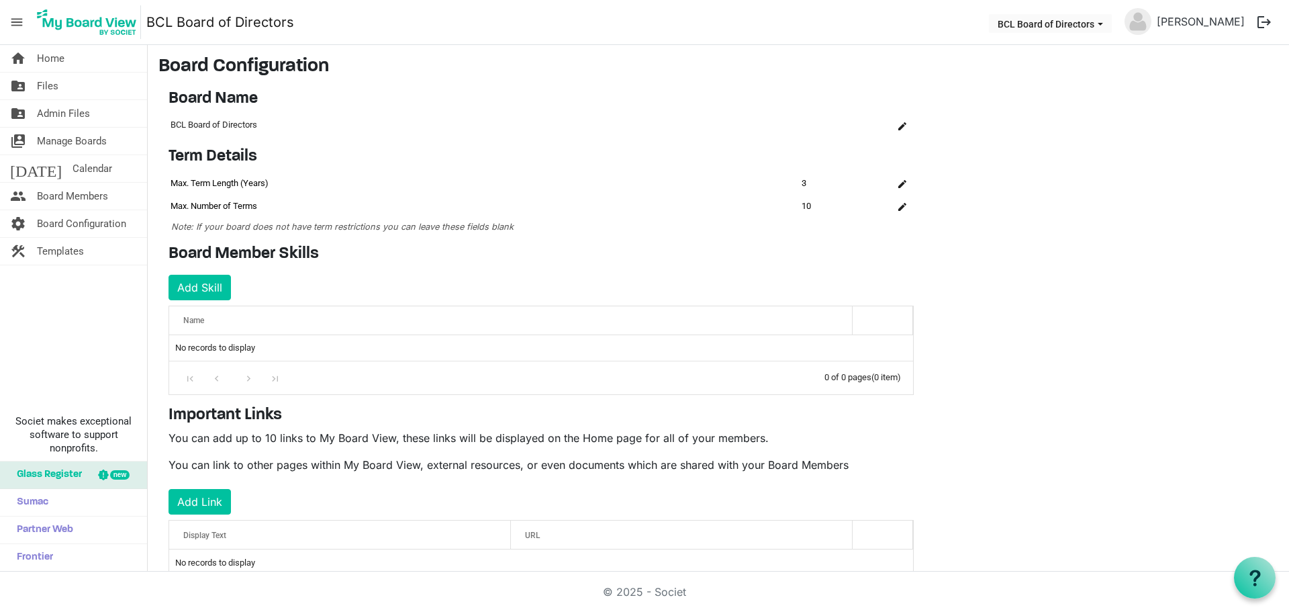
click at [340, 224] on span "Note: If your board does not have term restrictions you can leave these fields …" at bounding box center [342, 227] width 342 height 10
click at [336, 228] on span "Note: If your board does not have term restrictions you can leave these fields …" at bounding box center [342, 227] width 342 height 10
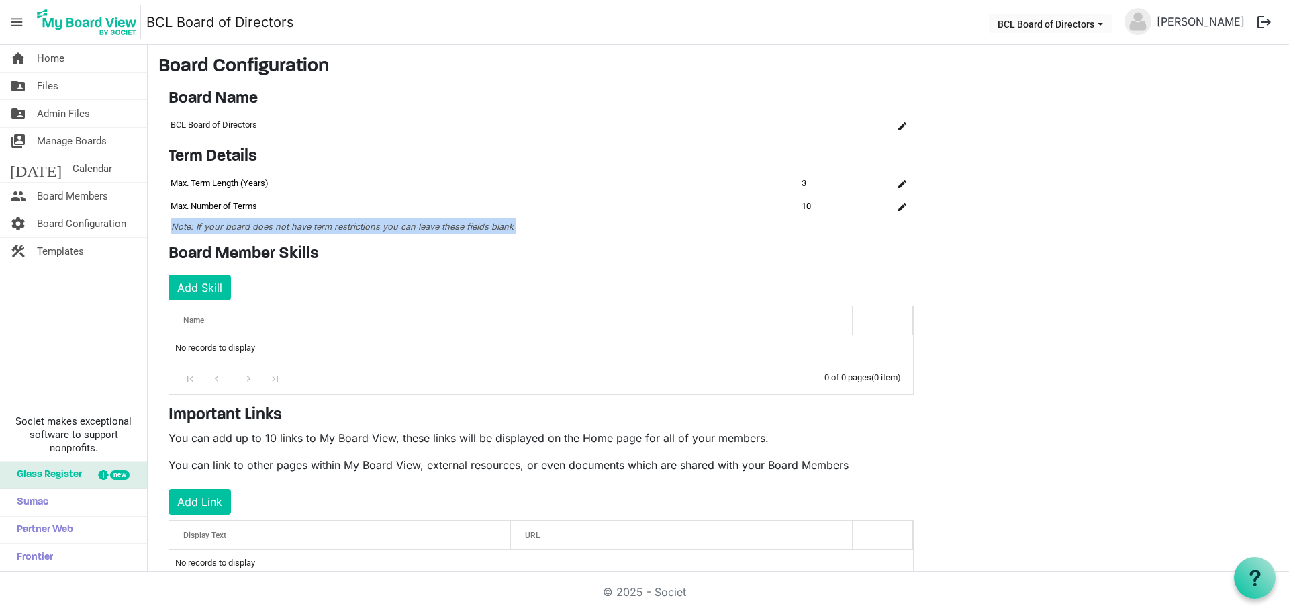
click at [336, 228] on span "Note: If your board does not have term restrictions you can leave these fields …" at bounding box center [342, 227] width 342 height 10
click at [374, 234] on div "Term Details OK OK Cancel Id Name Name term-settings-grid_header_table 3673 Max…" at bounding box center [540, 190] width 765 height 87
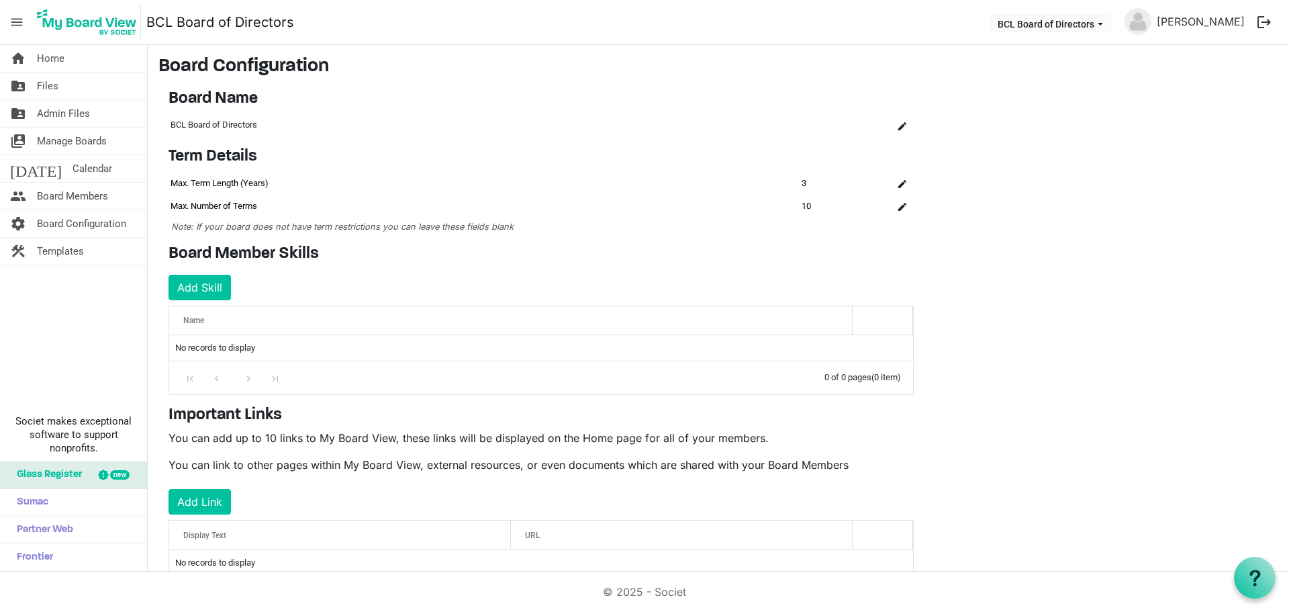
click at [373, 228] on span "Note: If your board does not have term restrictions you can leave these fields …" at bounding box center [342, 227] width 342 height 10
click at [898, 211] on button "is Command column column header" at bounding box center [902, 206] width 19 height 19
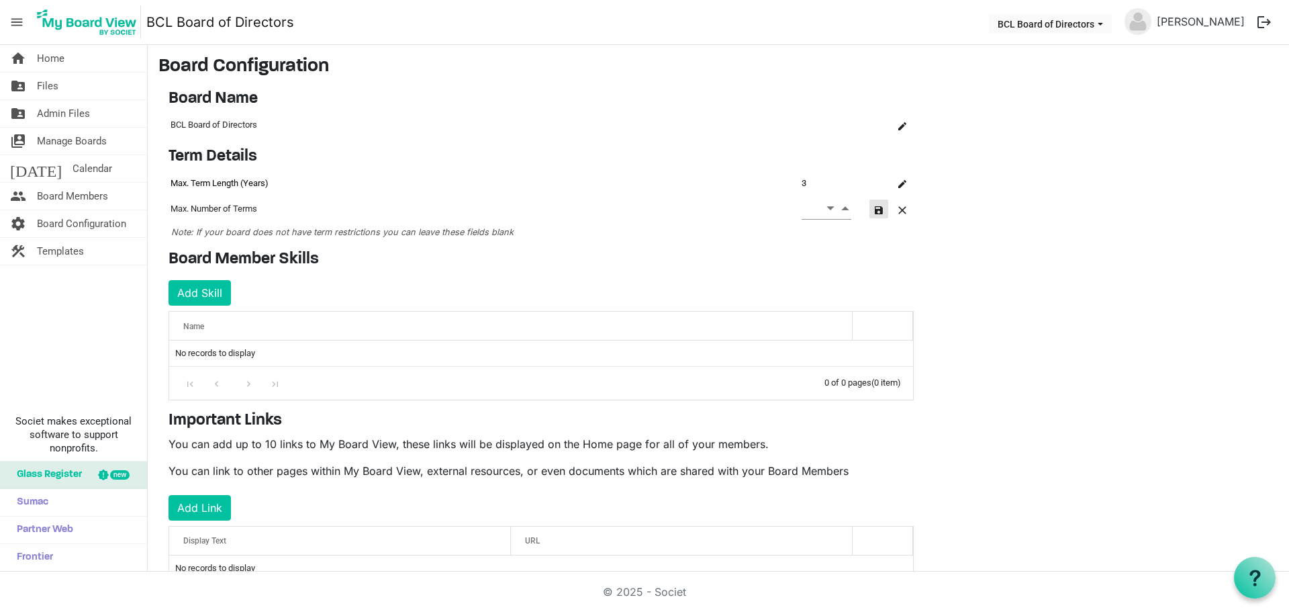
click at [873, 210] on button "button" at bounding box center [878, 208] width 19 height 19
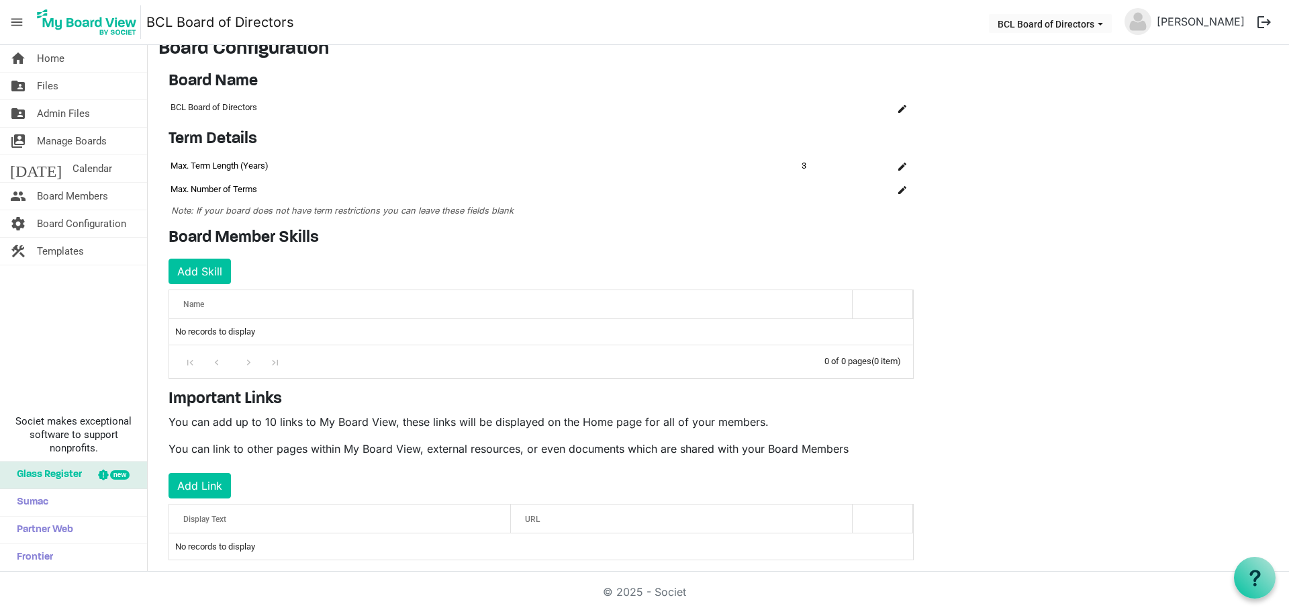
scroll to position [38, 0]
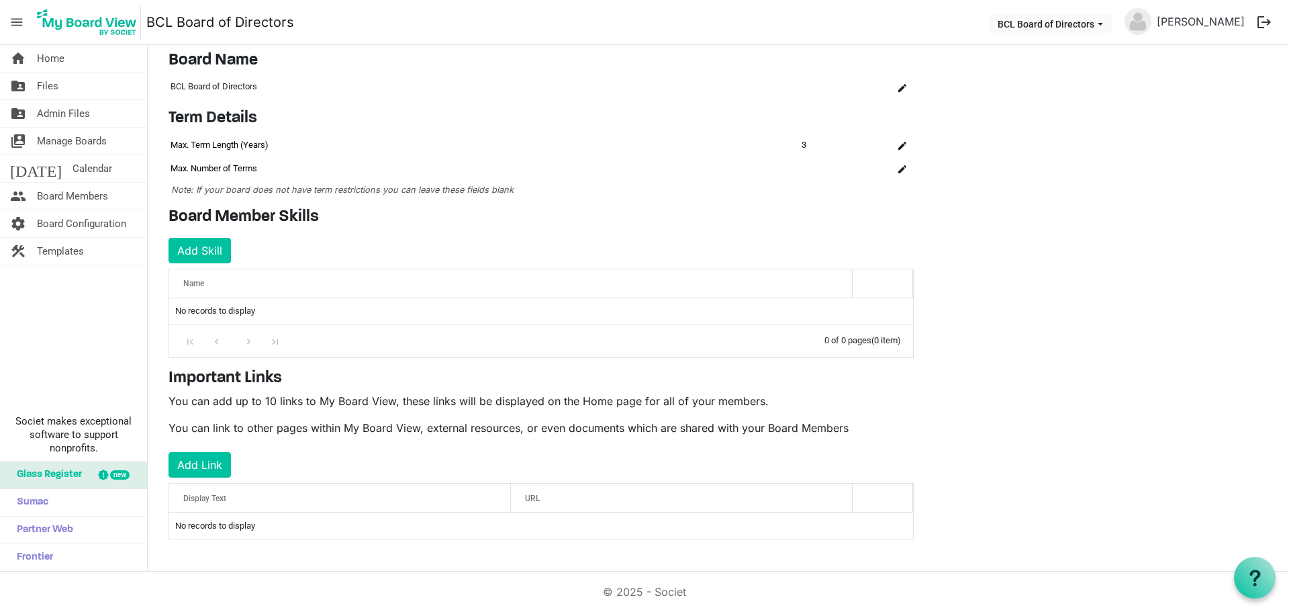
click at [269, 402] on p "You can add up to 10 links to My Board View, these links will be displayed on t…" at bounding box center [541, 401] width 745 height 16
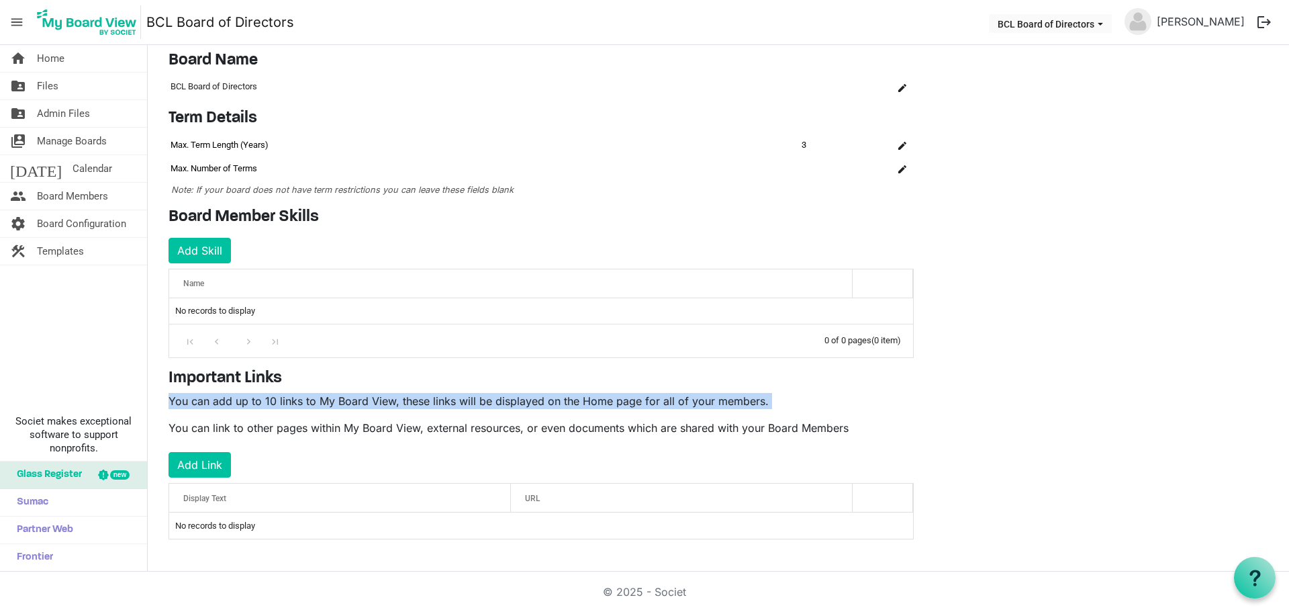
click at [269, 402] on p "You can add up to 10 links to My Board View, these links will be displayed on t…" at bounding box center [541, 401] width 745 height 16
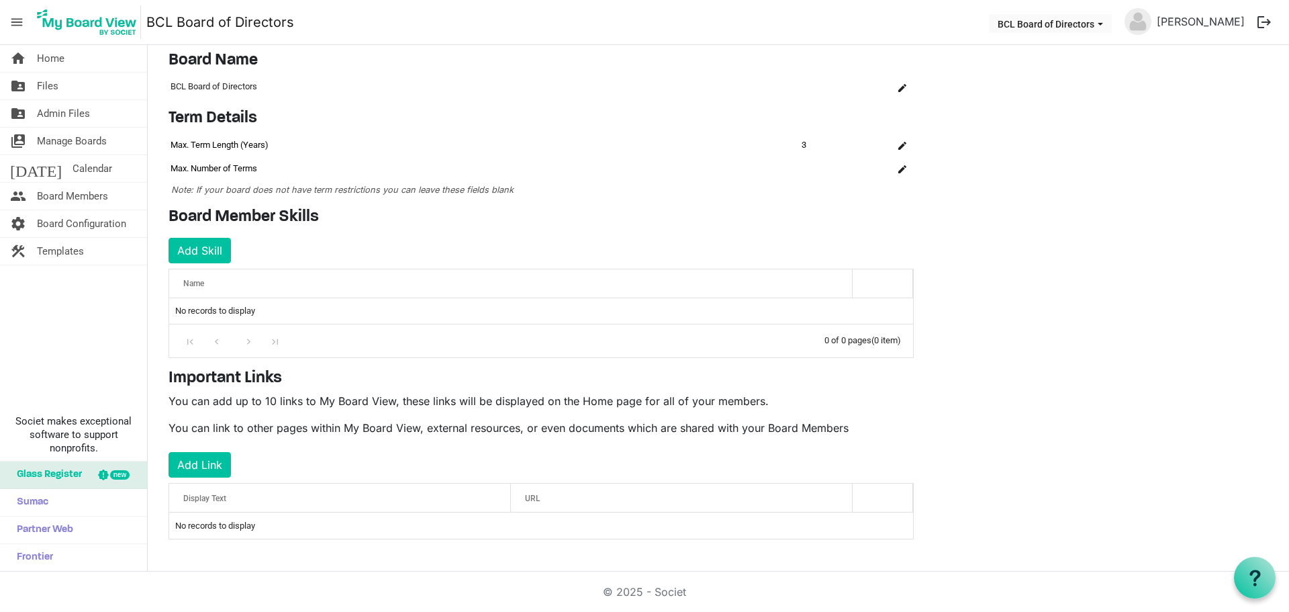
click at [348, 422] on p "You can link to other pages within My Board View, external resources, or even d…" at bounding box center [541, 428] width 745 height 16
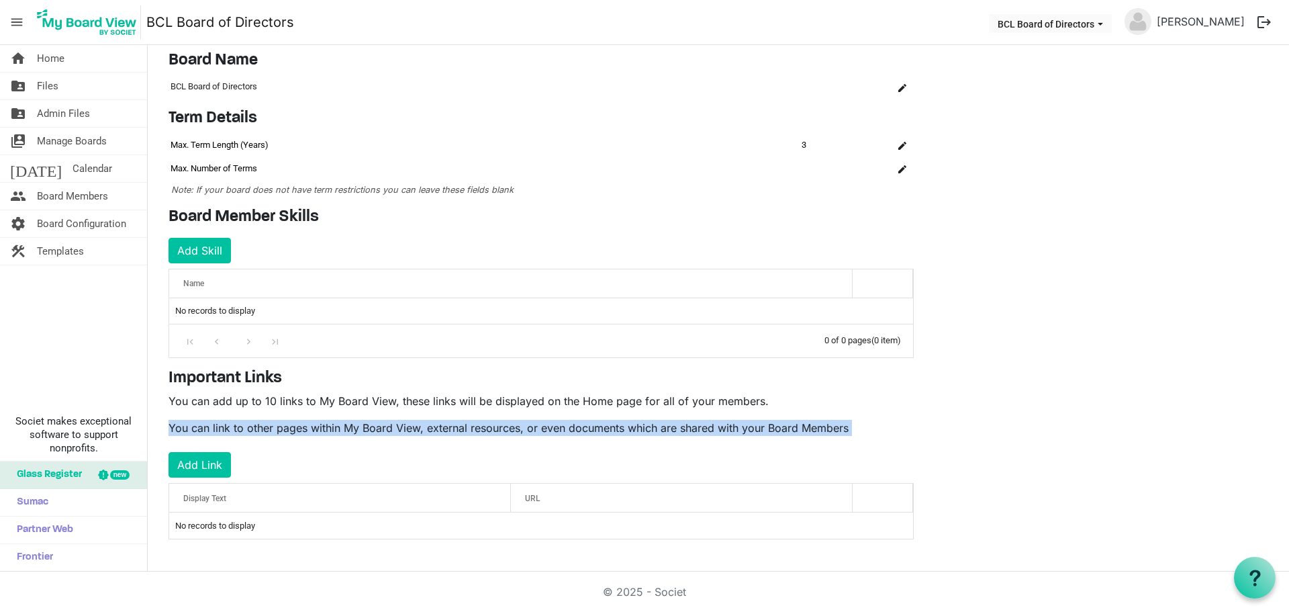
click at [348, 422] on p "You can link to other pages within My Board View, external resources, or even d…" at bounding box center [541, 428] width 745 height 16
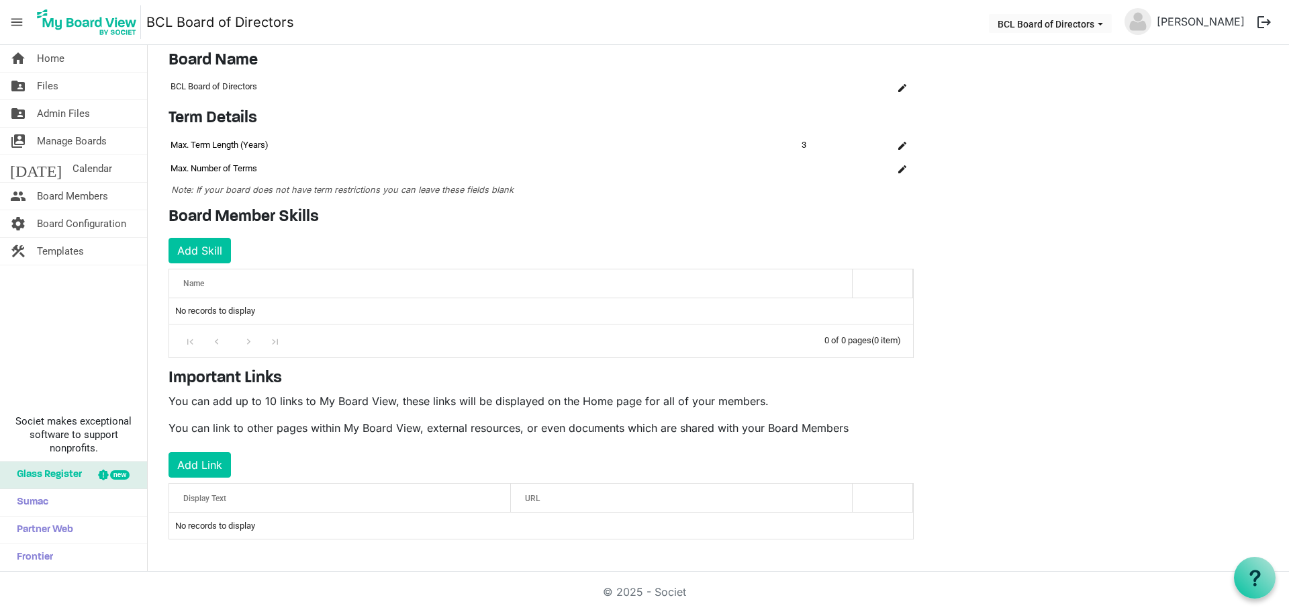
click at [344, 401] on p "You can add up to 10 links to My Board View, these links will be displayed on t…" at bounding box center [541, 401] width 745 height 16
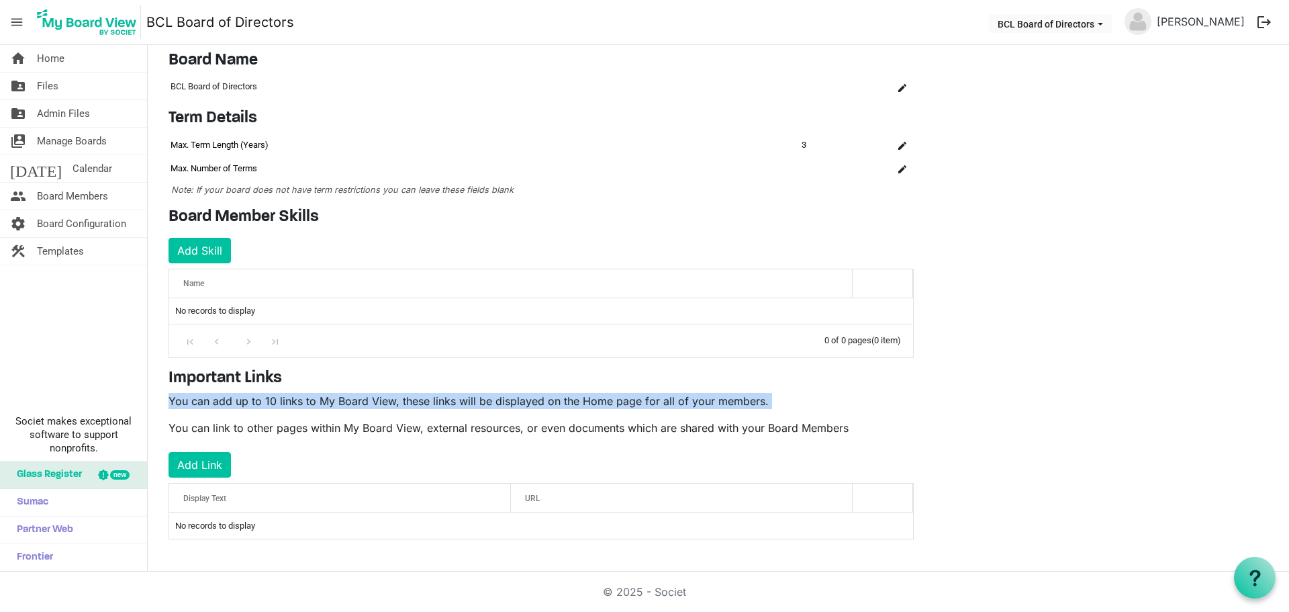
click at [344, 401] on p "You can add up to 10 links to My Board View, these links will be displayed on t…" at bounding box center [541, 401] width 745 height 16
click at [66, 218] on span "Board Configuration" at bounding box center [81, 223] width 89 height 27
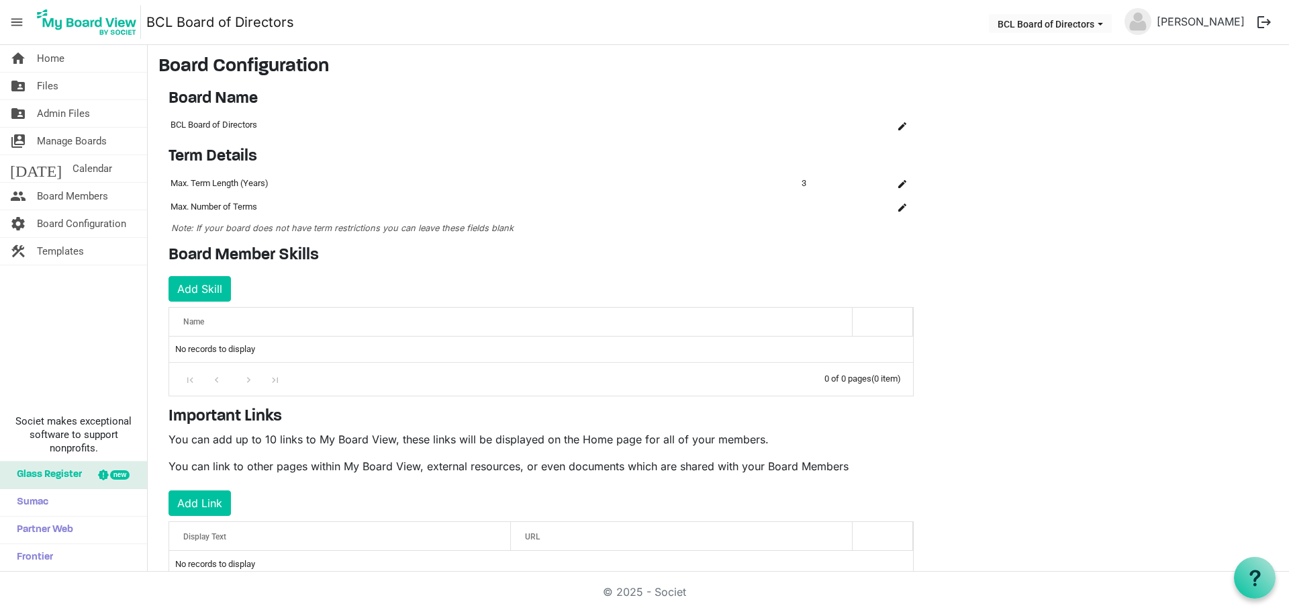
scroll to position [38, 0]
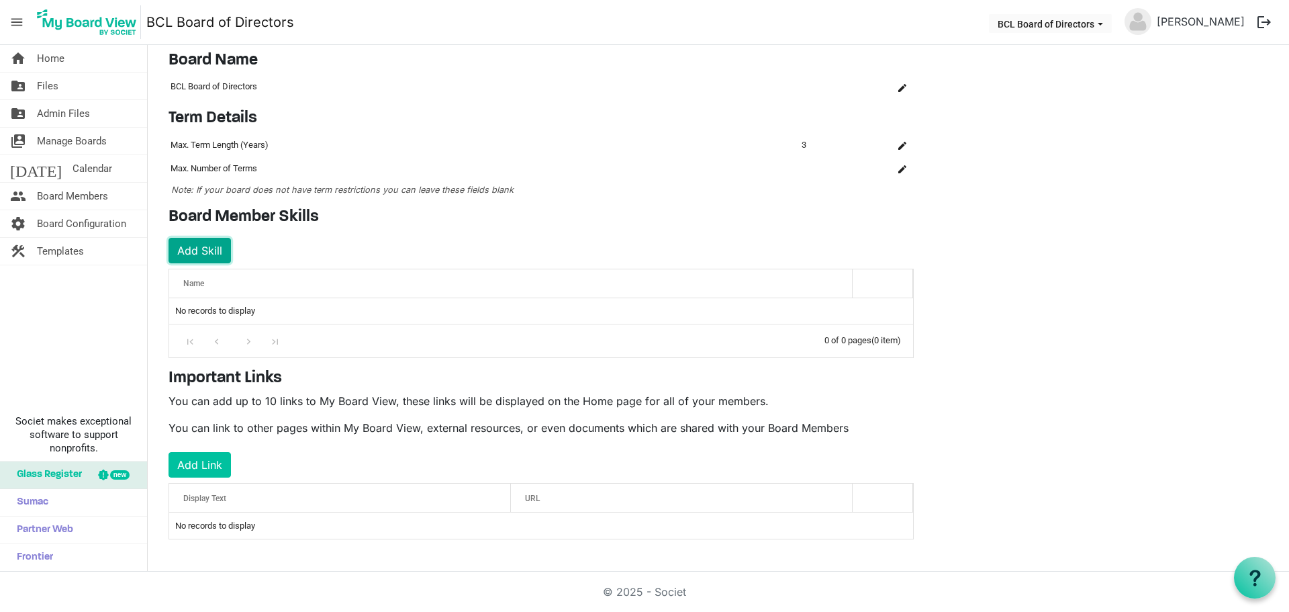
click at [203, 245] on button "Add Skill" at bounding box center [200, 251] width 62 height 26
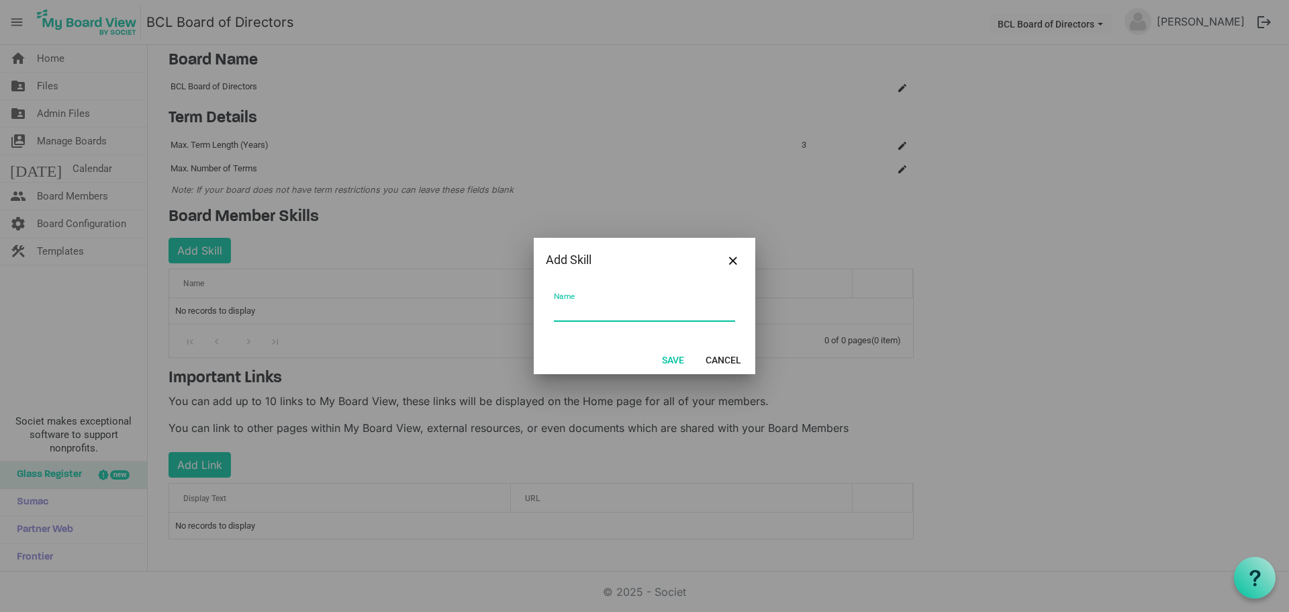
click at [573, 316] on input "Name" at bounding box center [644, 311] width 181 height 21
type input "Low-Income Resident"
click at [669, 358] on button "Save" at bounding box center [673, 359] width 40 height 19
click at [671, 363] on button "Save" at bounding box center [673, 359] width 40 height 19
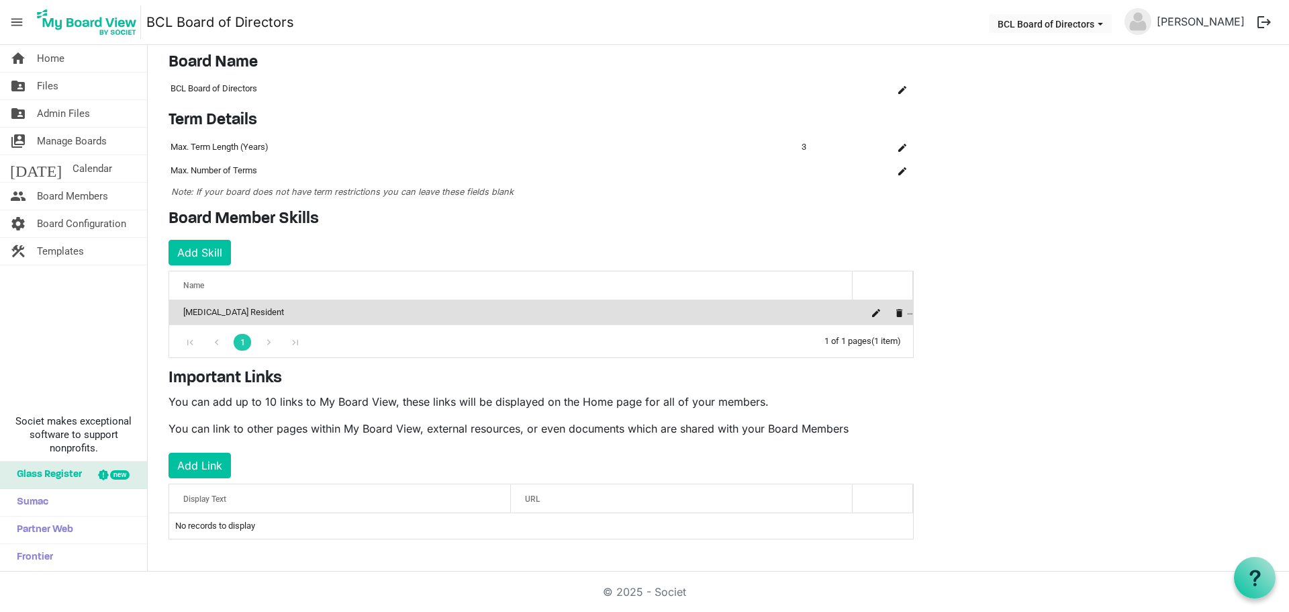
scroll to position [36, 0]
click at [204, 252] on button "Add Skill" at bounding box center [200, 253] width 62 height 26
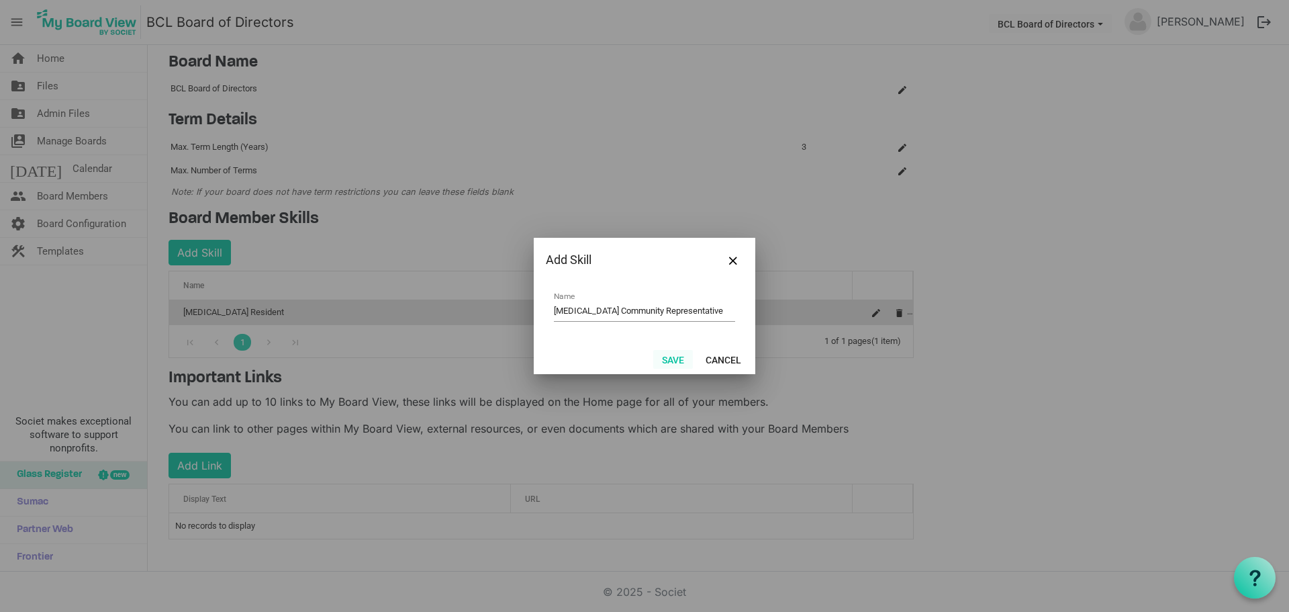
type input "Low-Income Community Representative"
click at [668, 361] on button "Save" at bounding box center [673, 359] width 40 height 19
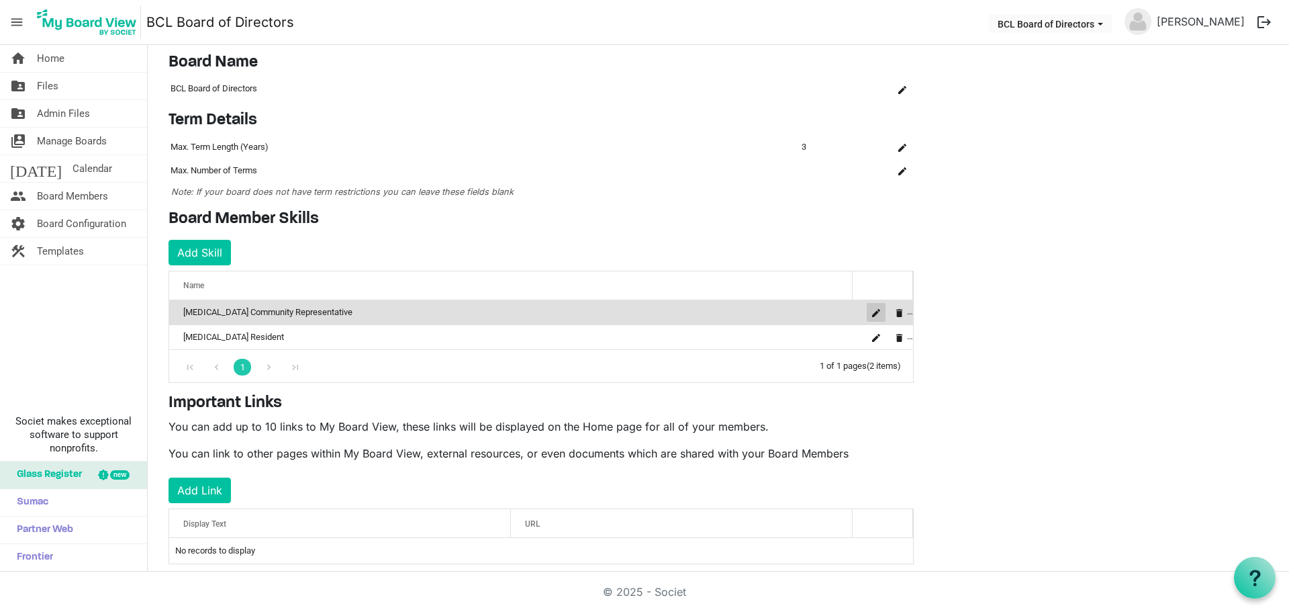
click at [871, 311] on button "is Command column column header" at bounding box center [876, 312] width 19 height 19
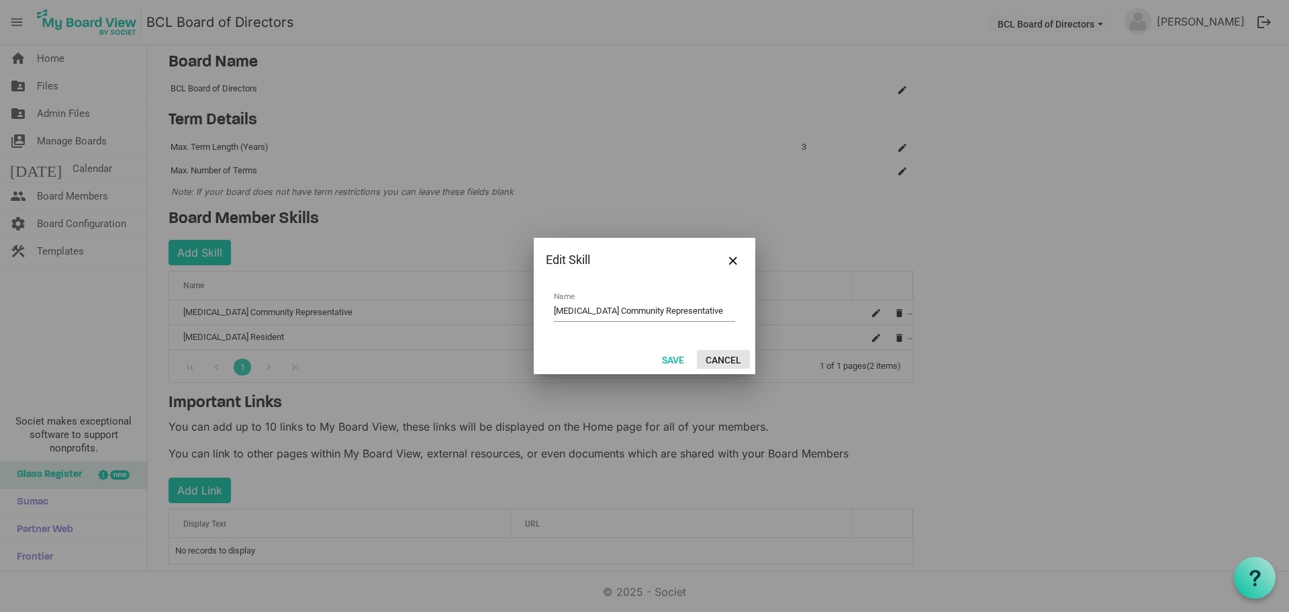
click at [734, 363] on button "Cancel" at bounding box center [723, 359] width 53 height 19
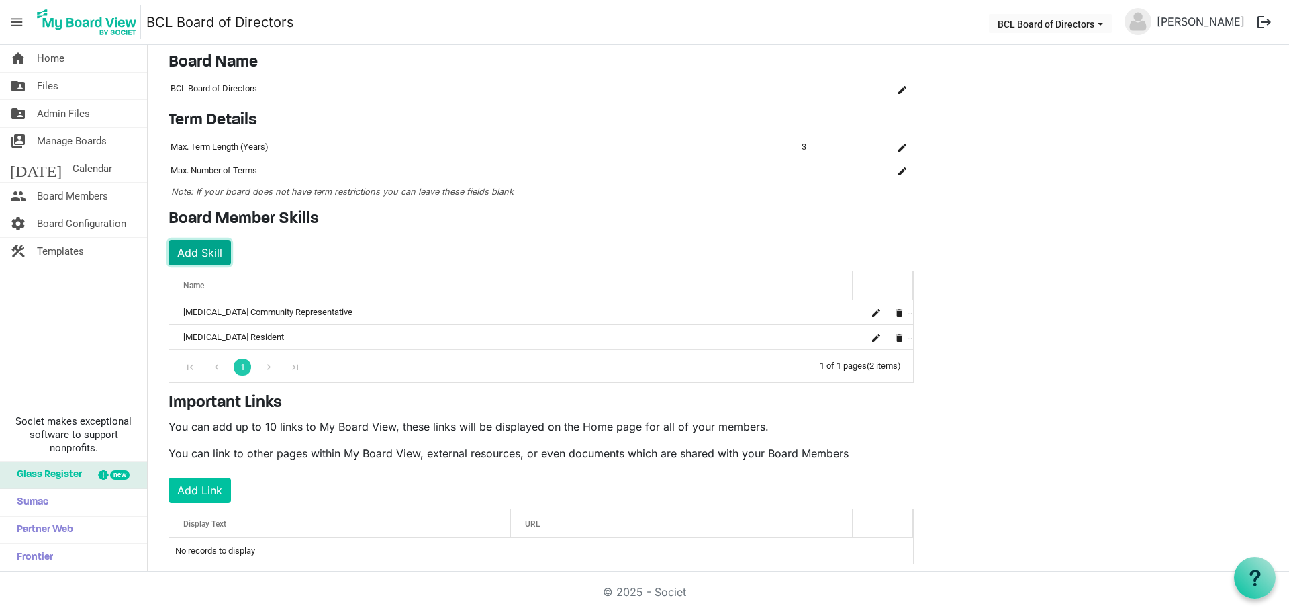
click at [199, 246] on button "Add Skill" at bounding box center [200, 253] width 62 height 26
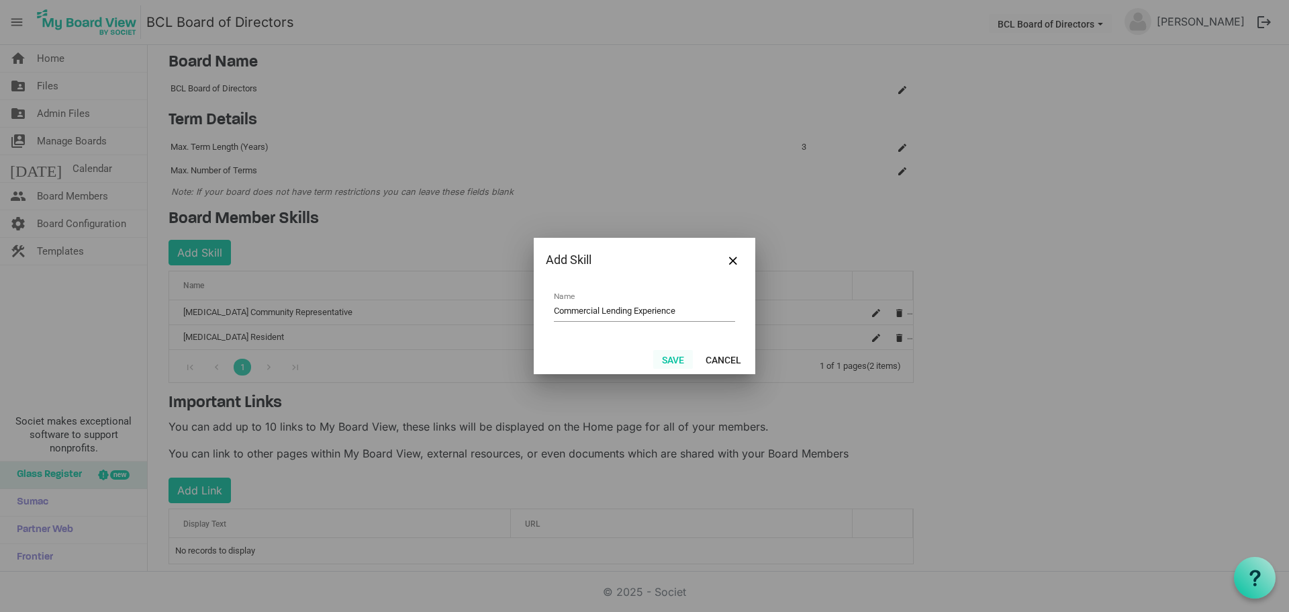
type input "Commercial Lending Experience"
click at [670, 356] on button "Save" at bounding box center [673, 359] width 40 height 19
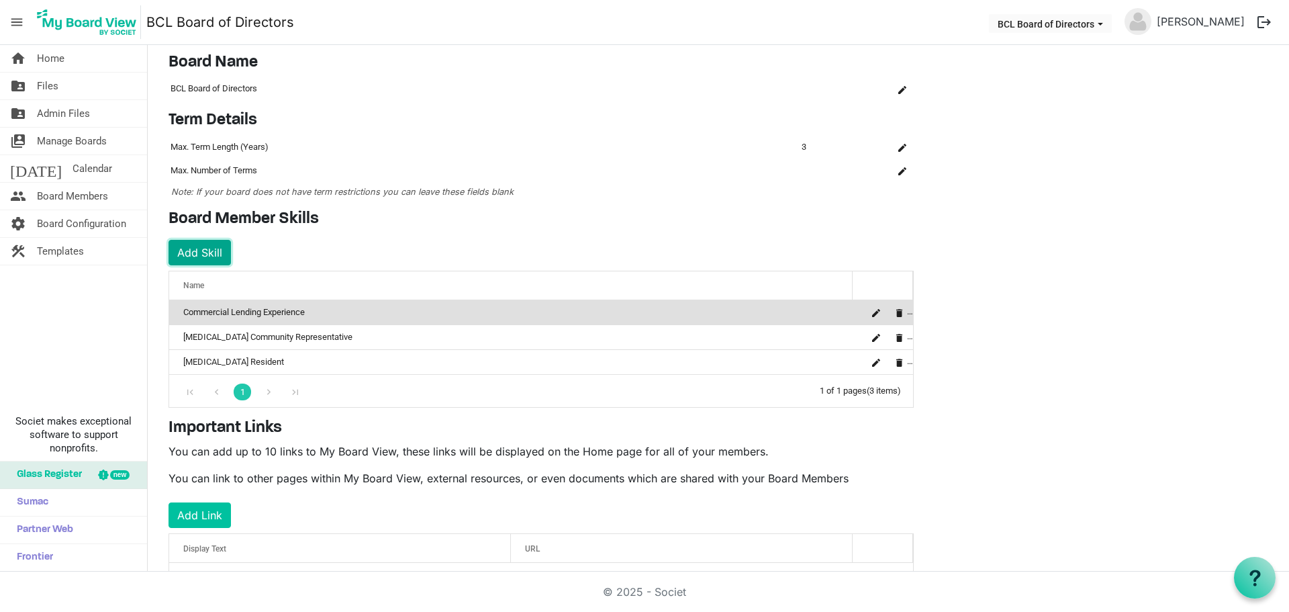
click at [181, 248] on button "Add Skill" at bounding box center [200, 253] width 62 height 26
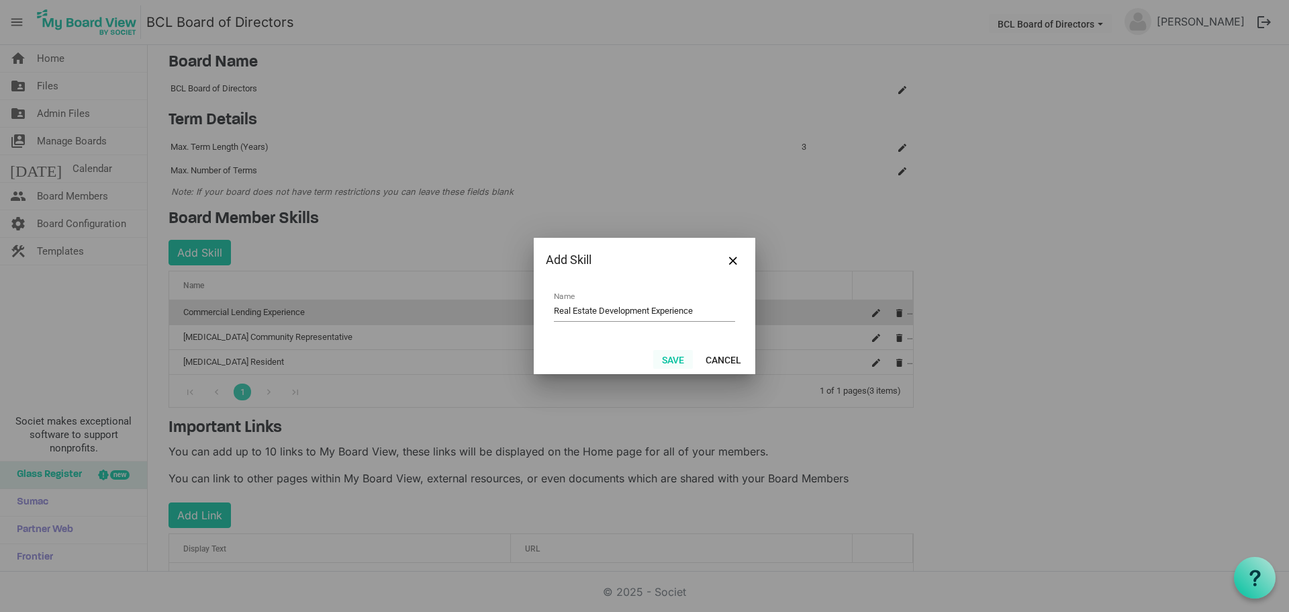
type input "Real Estate Development Experience"
click at [668, 358] on button "Save" at bounding box center [673, 359] width 40 height 19
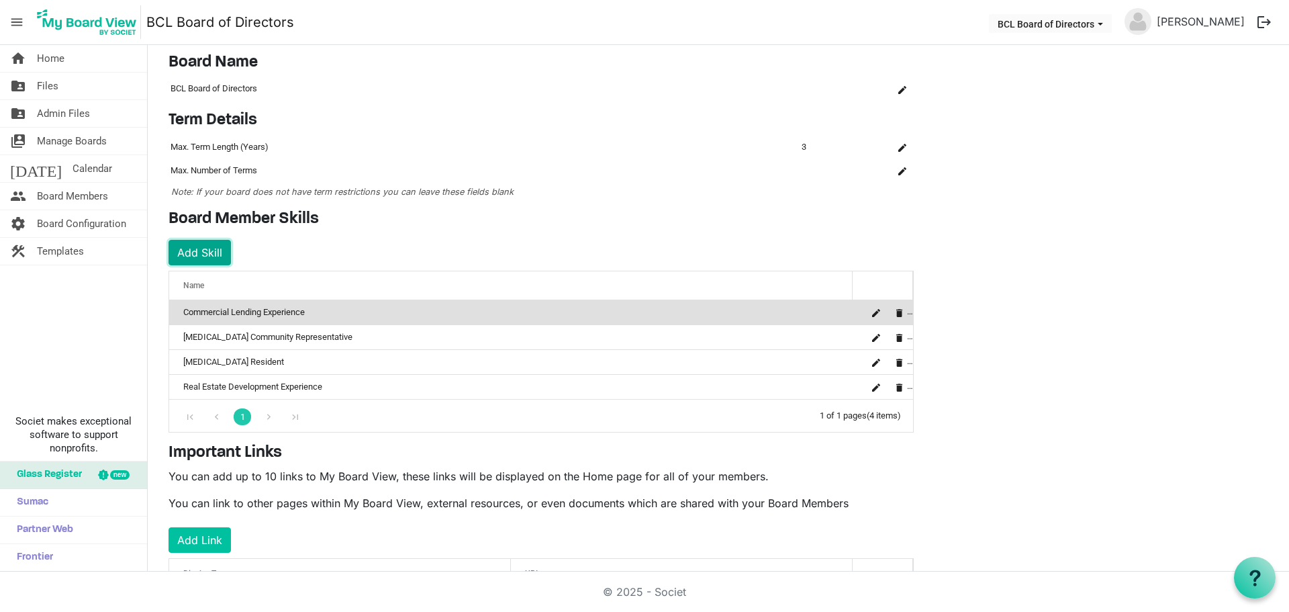
click at [207, 245] on button "Add Skill" at bounding box center [200, 253] width 62 height 26
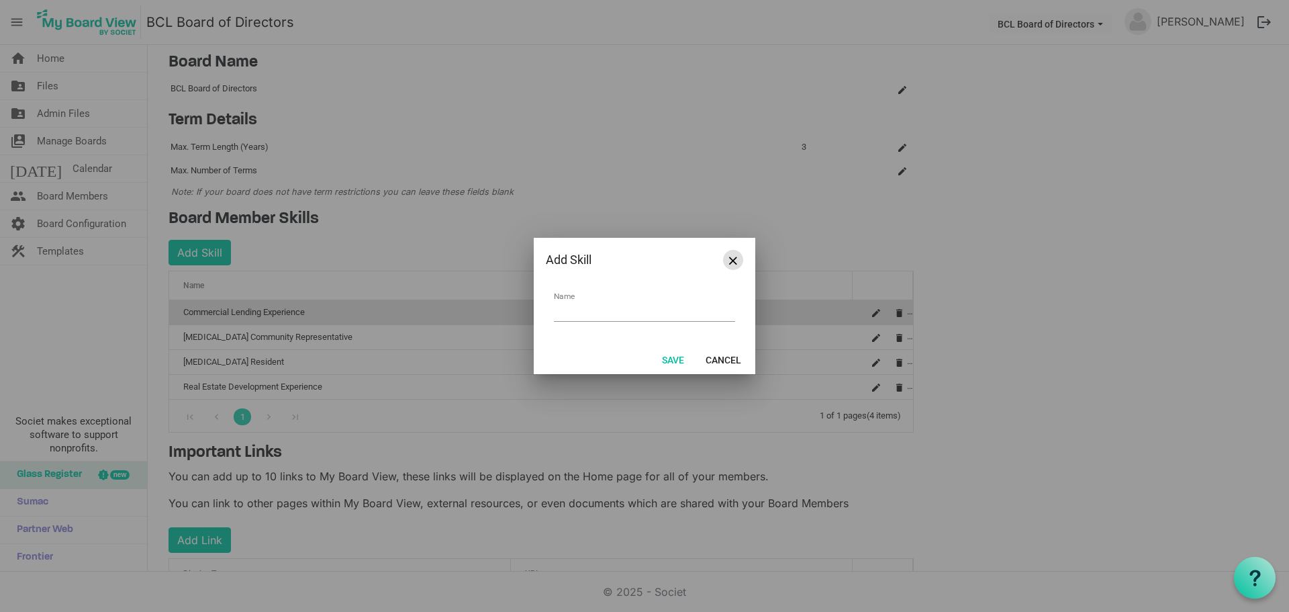
click at [738, 260] on button "Close" at bounding box center [733, 260] width 20 height 20
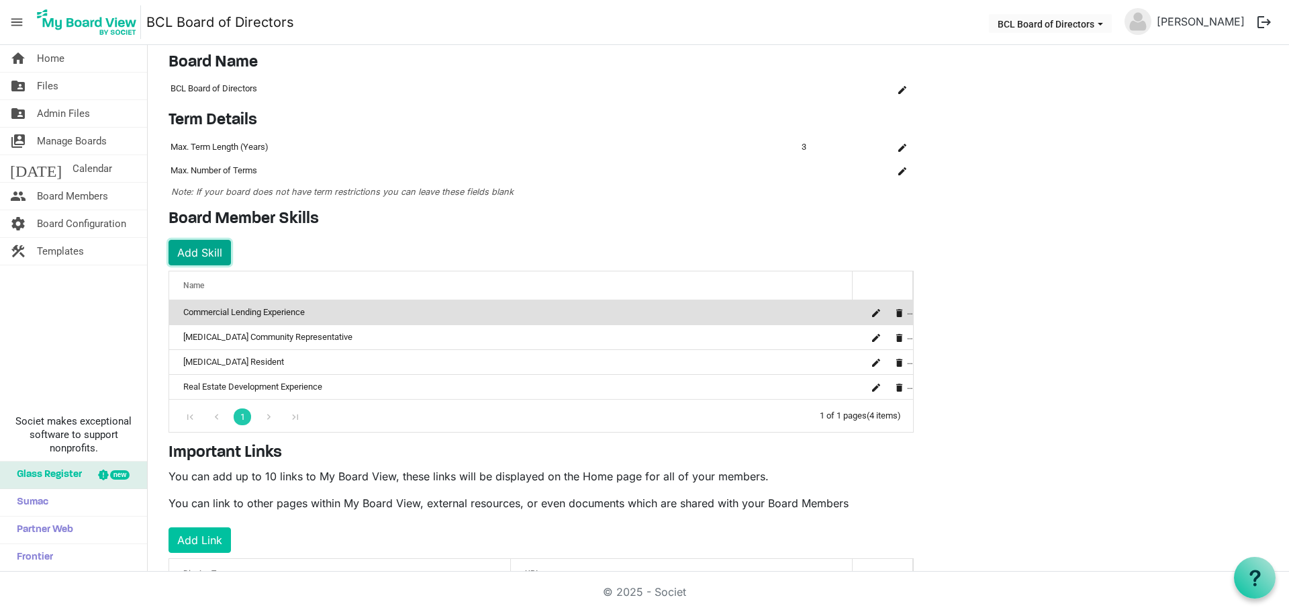
click at [184, 247] on button "Add Skill" at bounding box center [200, 253] width 62 height 26
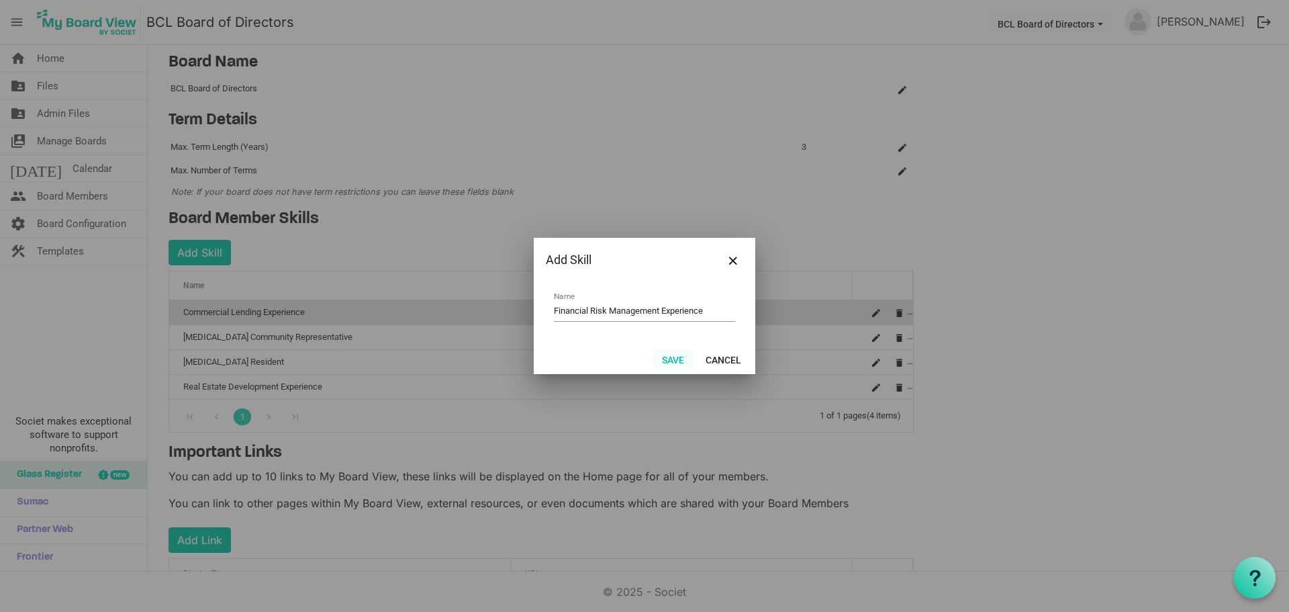
type input "Financial Risk Management Experience"
click at [660, 363] on button "Save" at bounding box center [673, 359] width 40 height 19
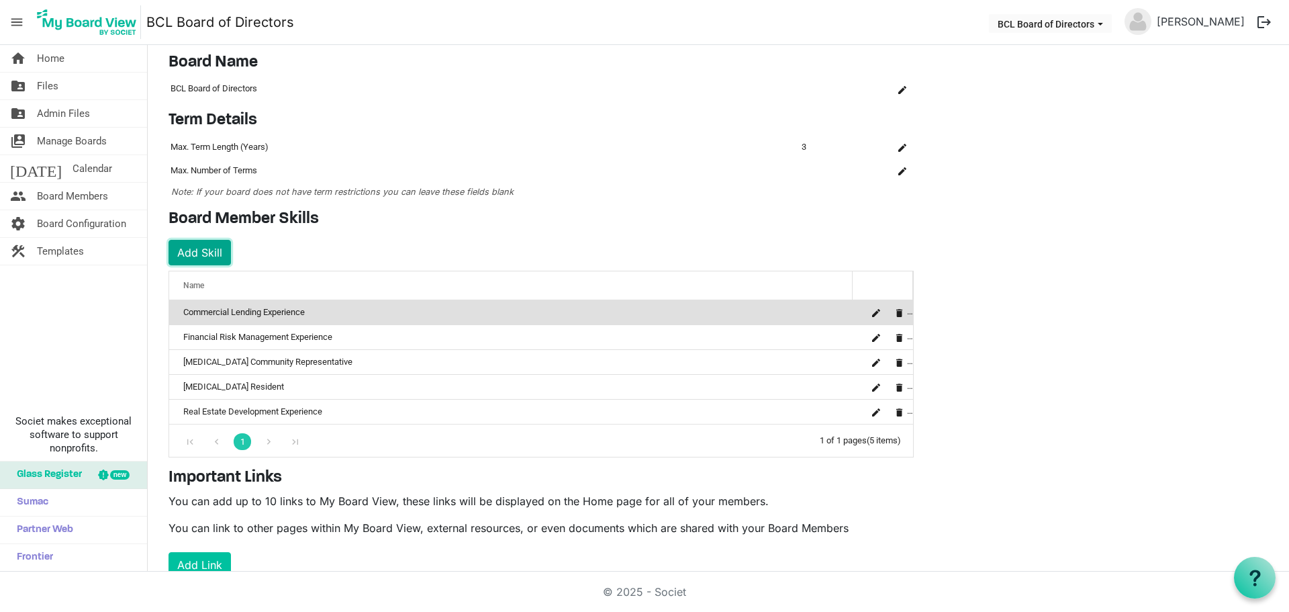
click at [209, 251] on button "Add Skill" at bounding box center [200, 253] width 62 height 26
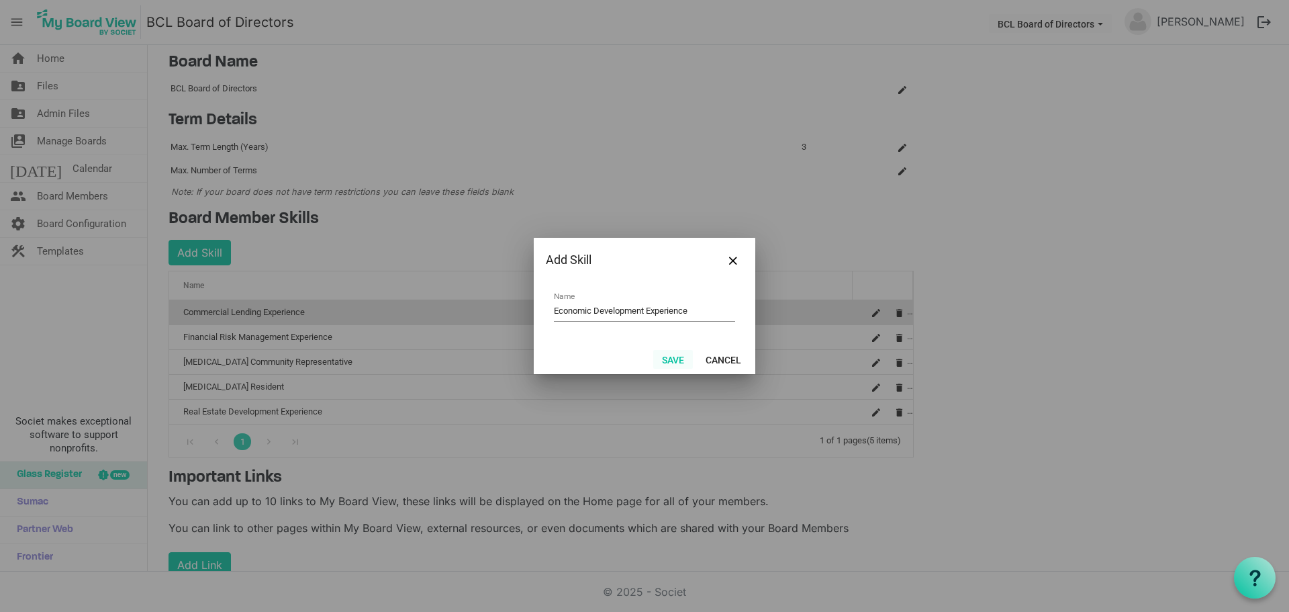
type input "Economic Development Experience"
click at [672, 365] on button "Save" at bounding box center [673, 359] width 40 height 19
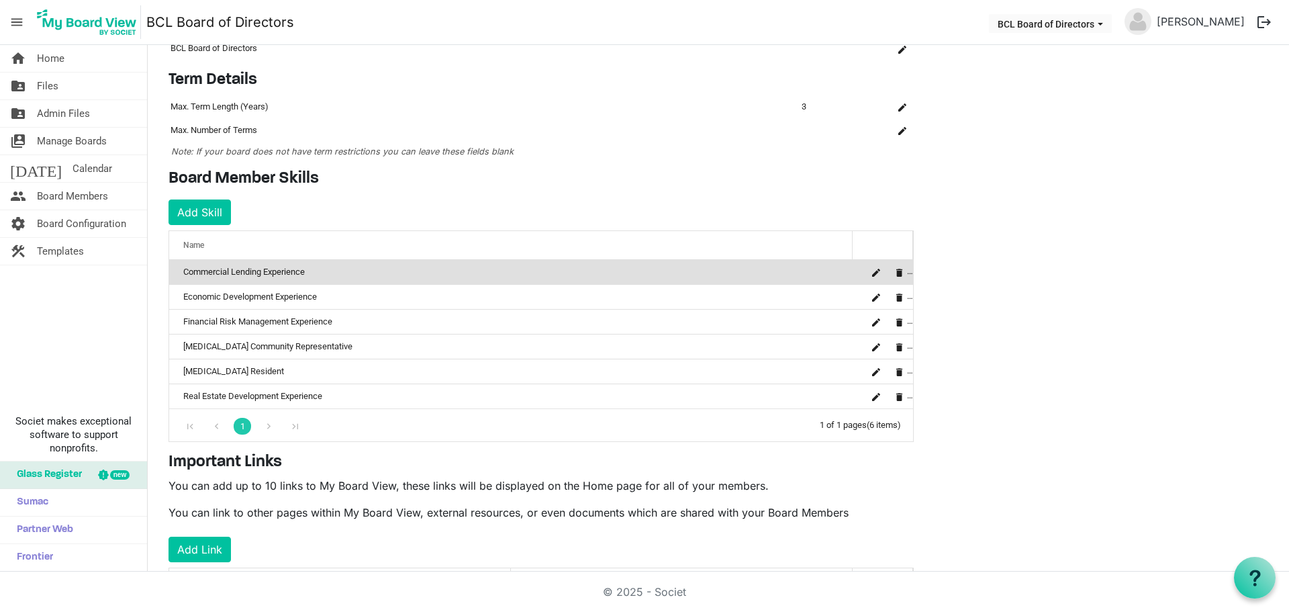
scroll to position [160, 0]
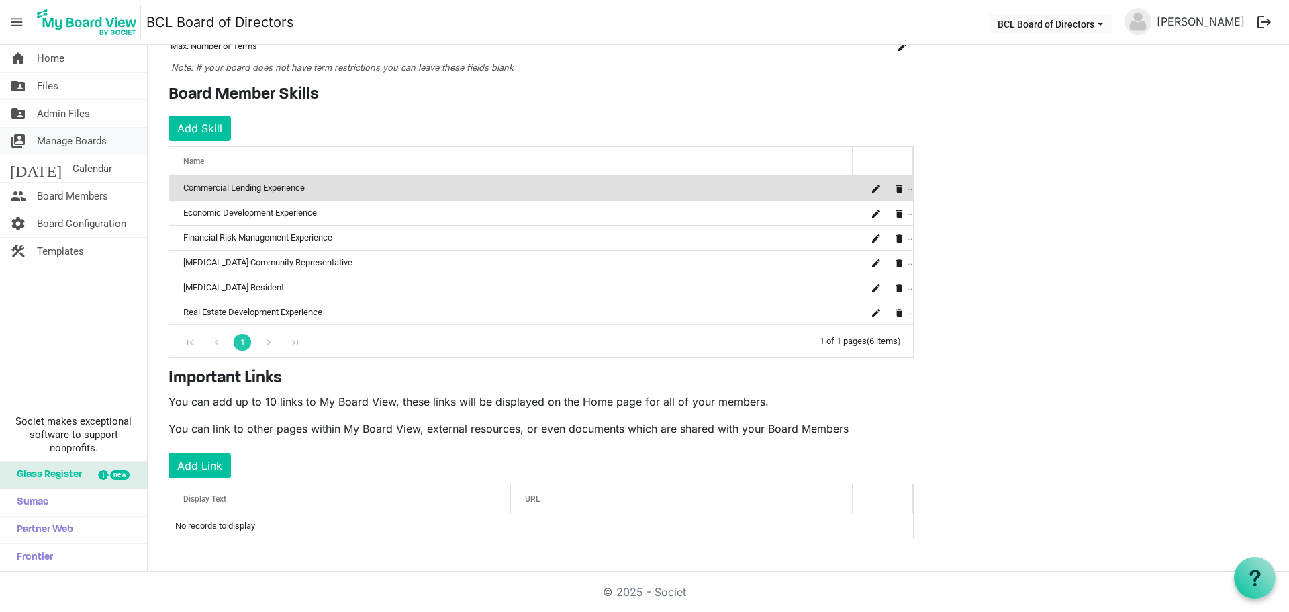
click at [80, 134] on span "Manage Boards" at bounding box center [72, 141] width 70 height 27
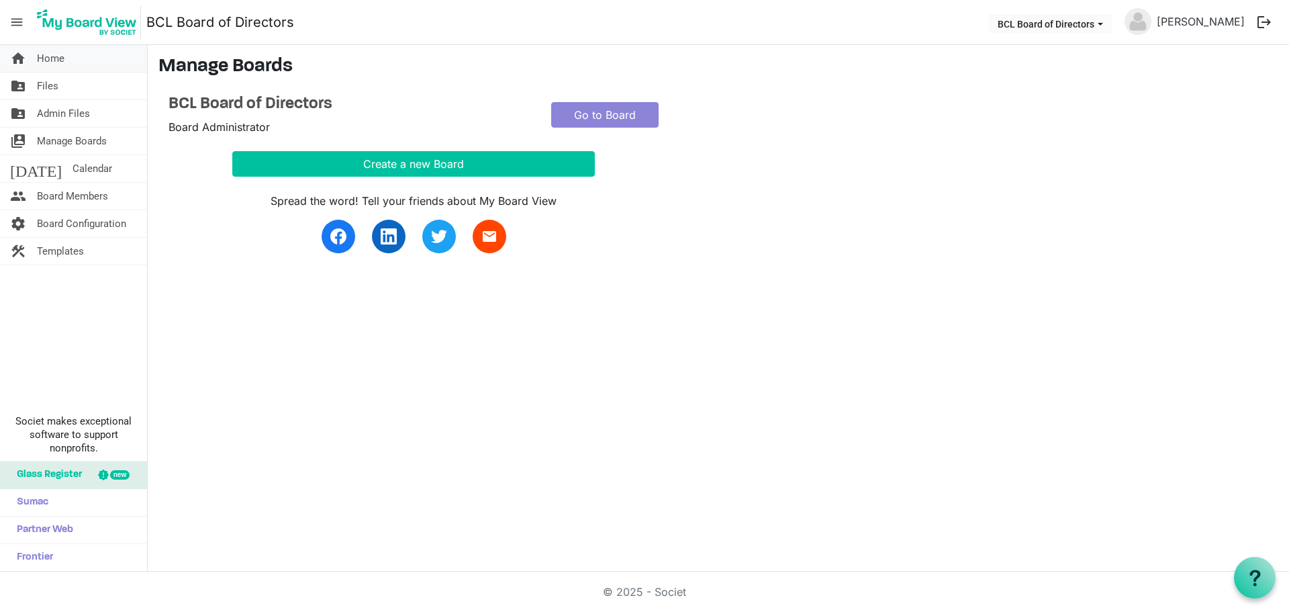
click at [56, 67] on span "Home" at bounding box center [51, 58] width 28 height 27
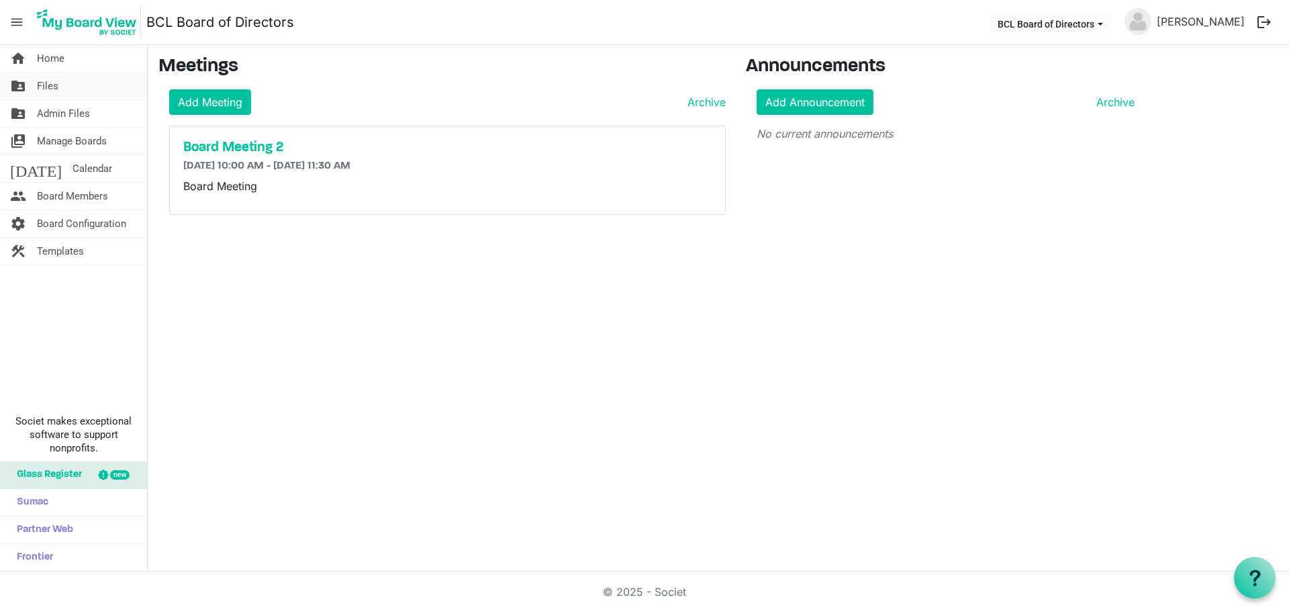
click at [60, 90] on link "folder_shared Files" at bounding box center [73, 86] width 147 height 27
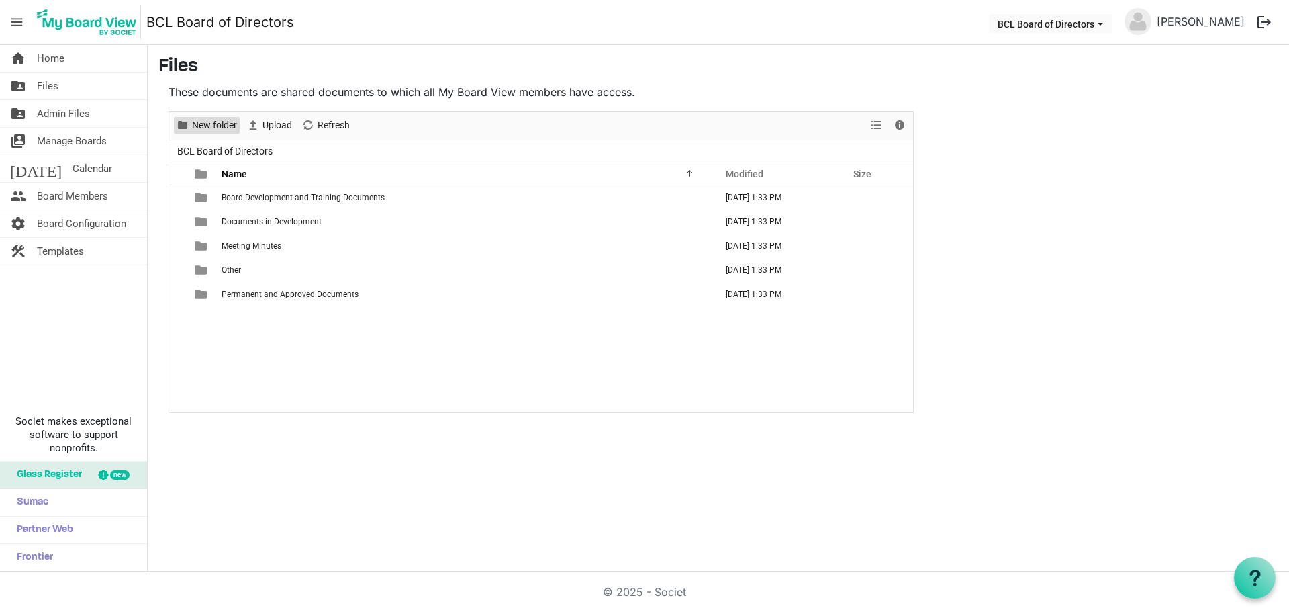
click at [202, 121] on span "New folder" at bounding box center [215, 125] width 48 height 17
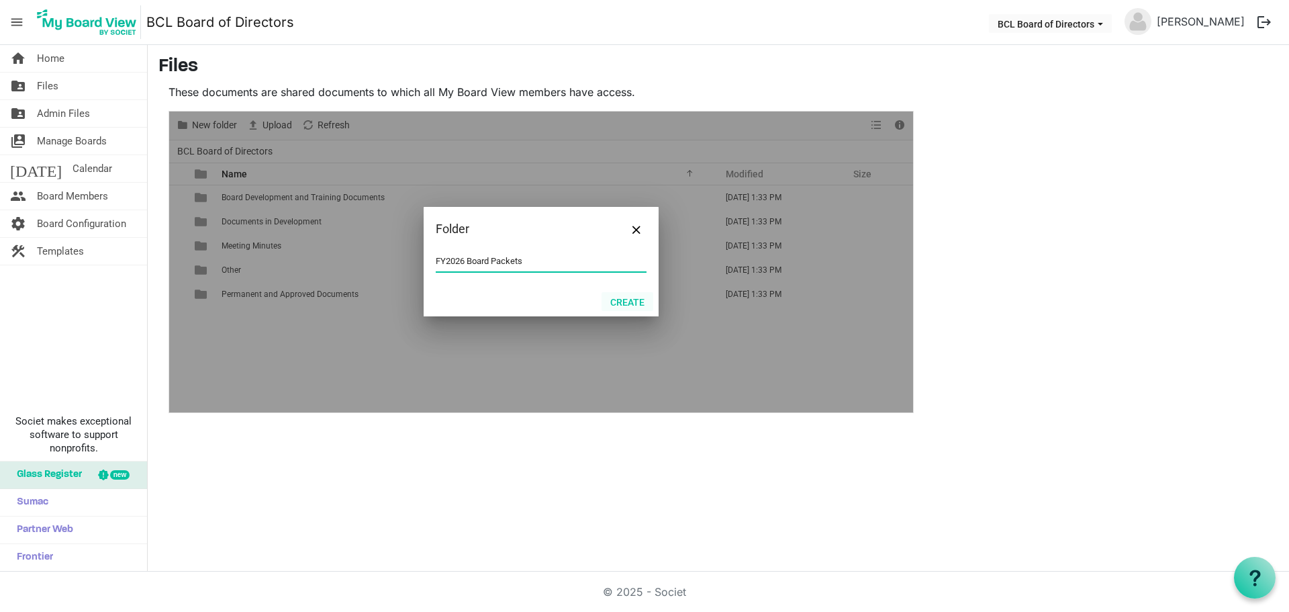
type input "FY2026 Board Packets"
click at [631, 298] on button "Create" at bounding box center [628, 301] width 52 height 19
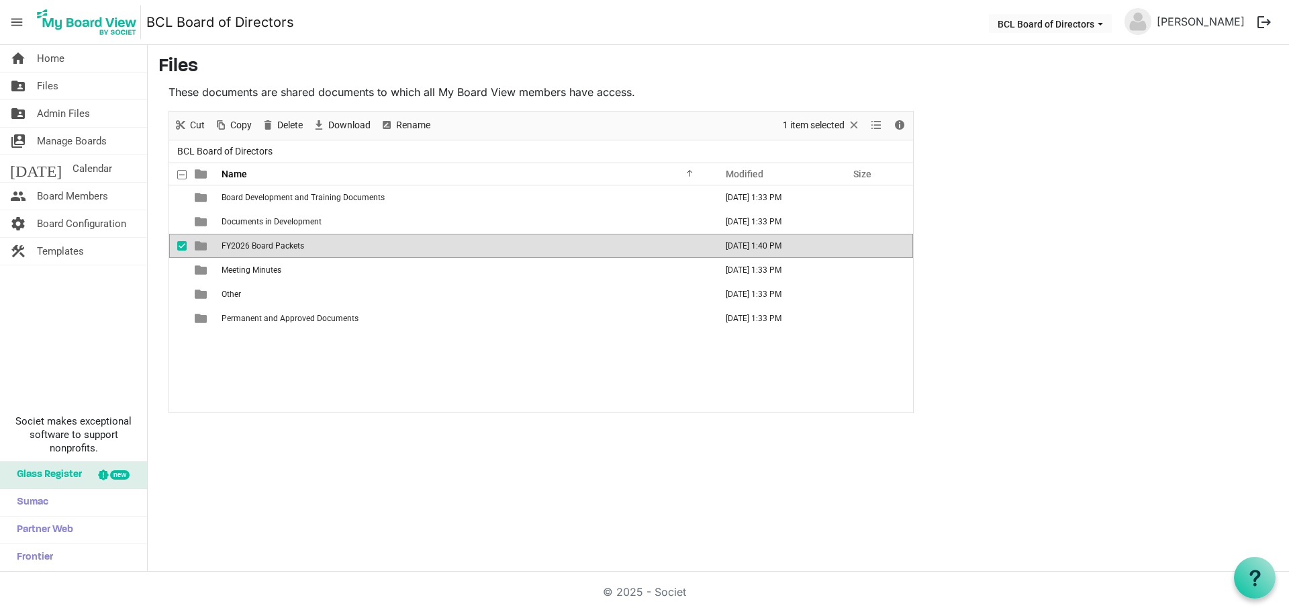
click at [622, 119] on div "New folder Upload Cut Copy Paste Delete Download Rename Sort by Refresh 1 item …" at bounding box center [541, 125] width 744 height 29
click at [183, 244] on span "checkbox" at bounding box center [181, 245] width 9 height 9
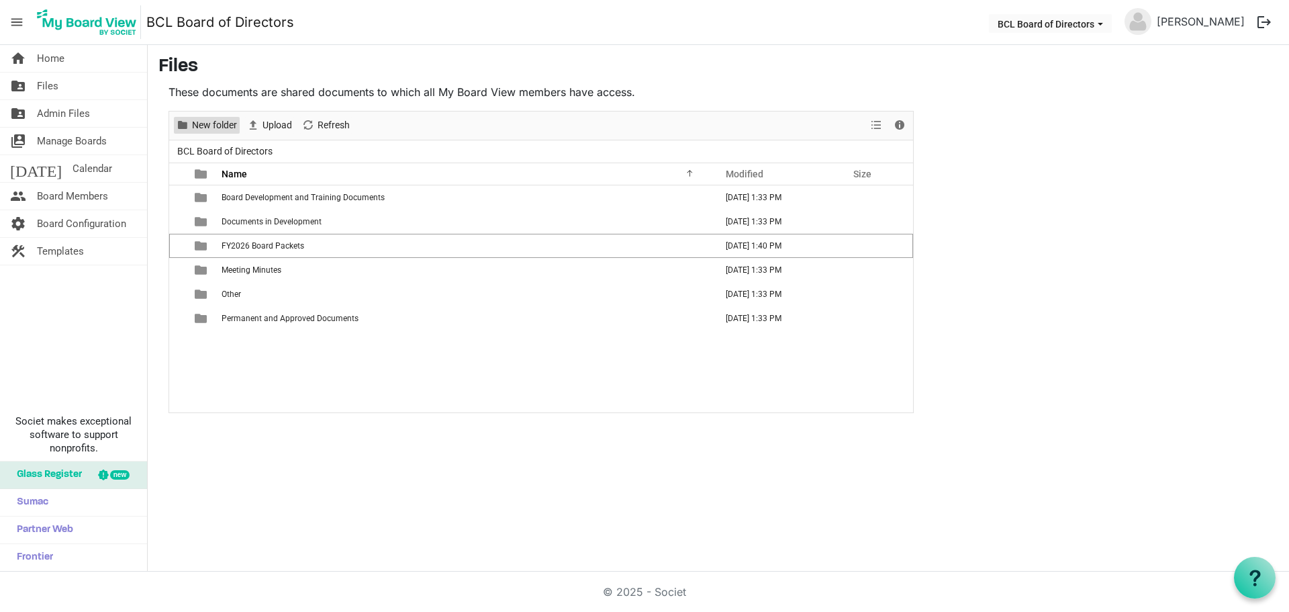
click at [199, 128] on span "New folder" at bounding box center [215, 125] width 48 height 17
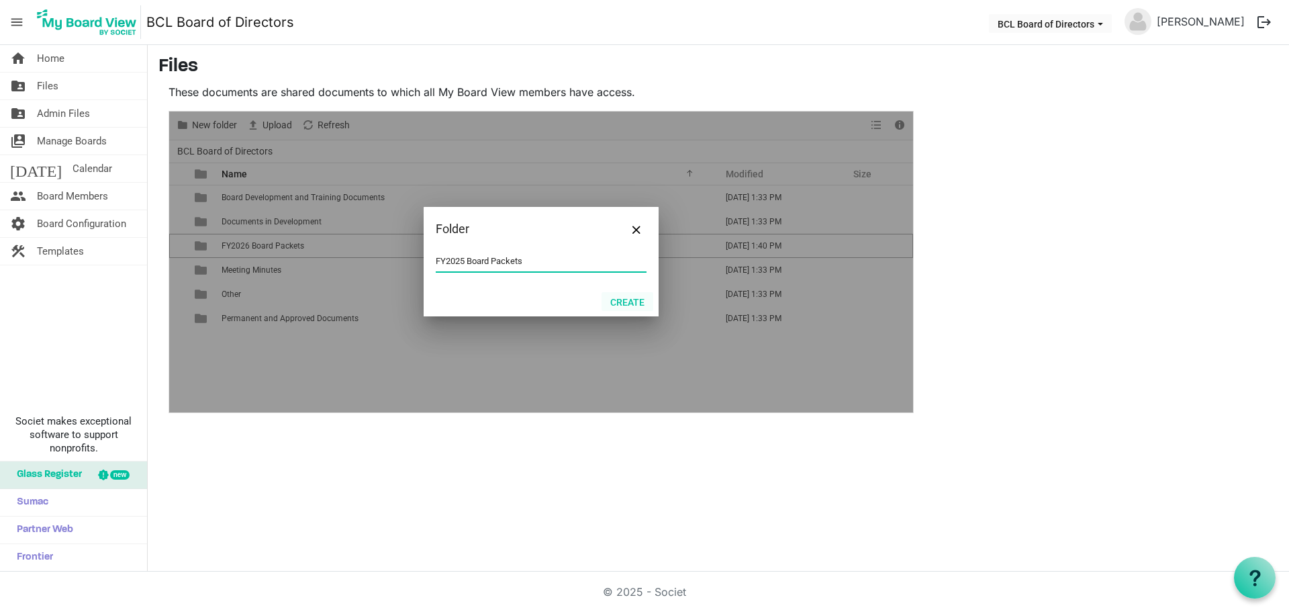
type input "FY2025 Board Packets"
click at [620, 303] on button "Create" at bounding box center [628, 301] width 52 height 19
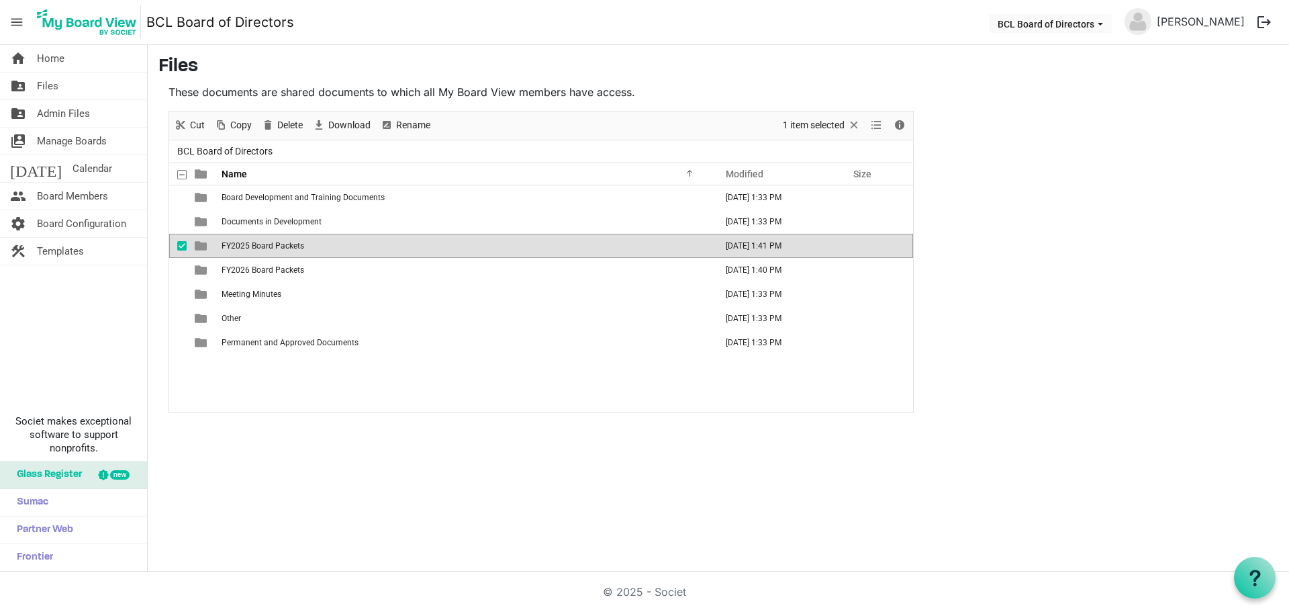
click at [184, 244] on span "checkbox" at bounding box center [181, 245] width 9 height 9
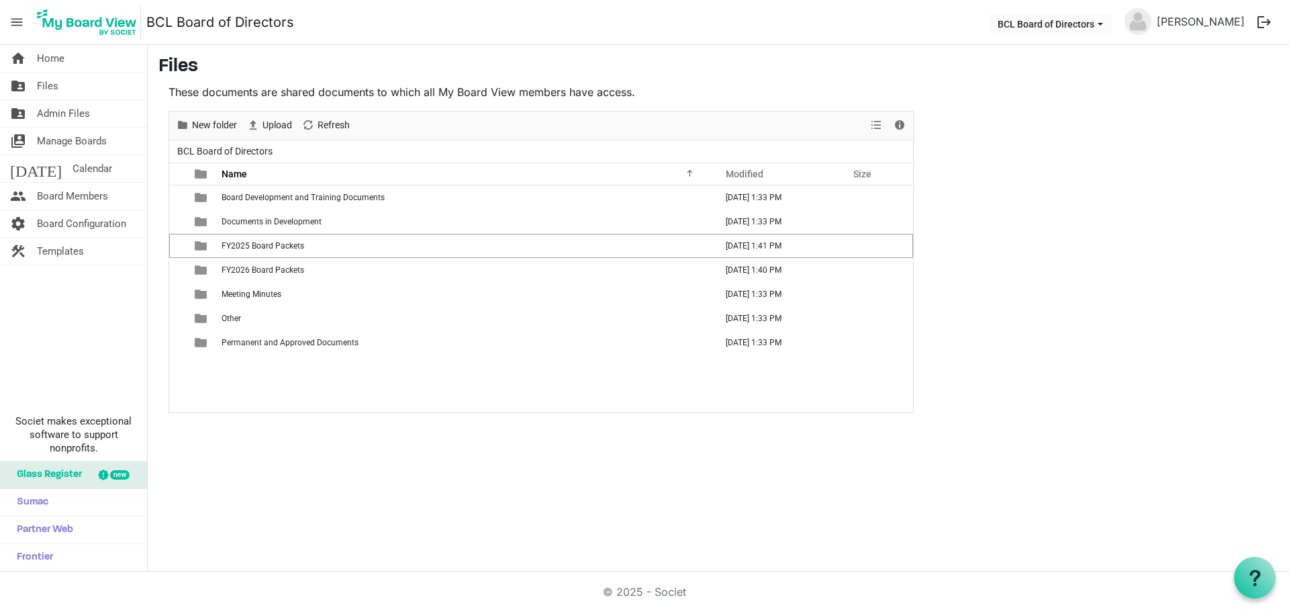
click at [290, 428] on div "home Home folder_shared Files folder_shared Admin Files switch_account Manage B…" at bounding box center [644, 308] width 1289 height 526
click at [11, 16] on span "menu" at bounding box center [17, 22] width 26 height 26
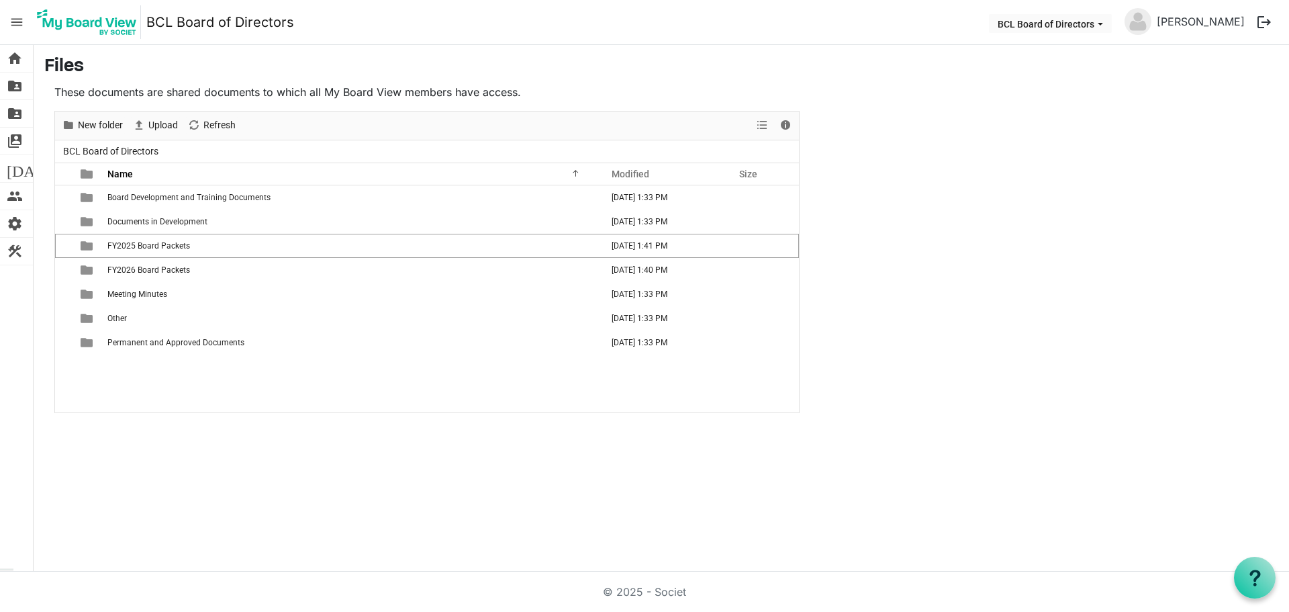
click at [11, 17] on span "menu" at bounding box center [17, 22] width 26 height 26
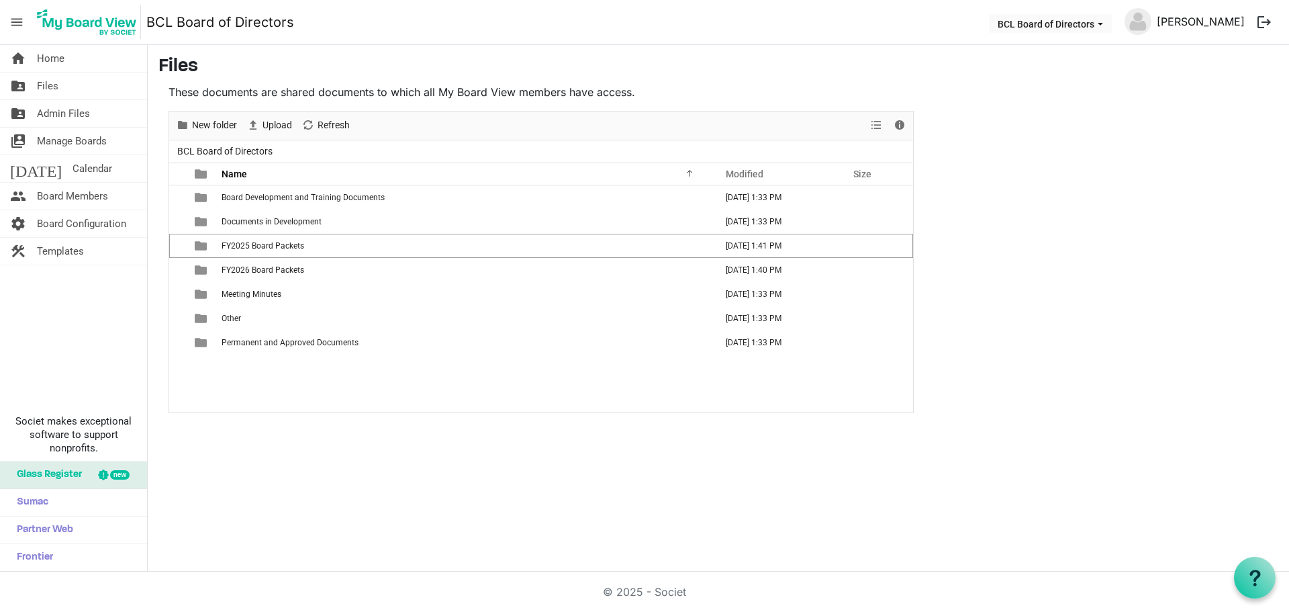
click at [1157, 23] on link "[PERSON_NAME]" at bounding box center [1200, 21] width 99 height 27
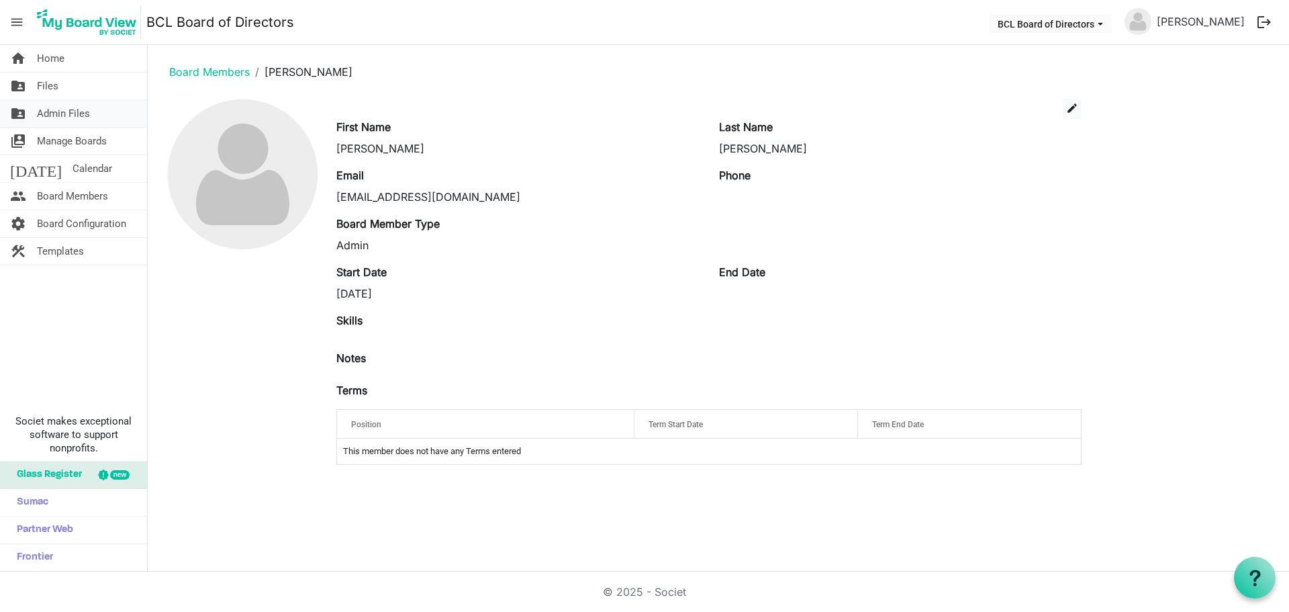
click at [75, 116] on span "Admin Files" at bounding box center [63, 113] width 53 height 27
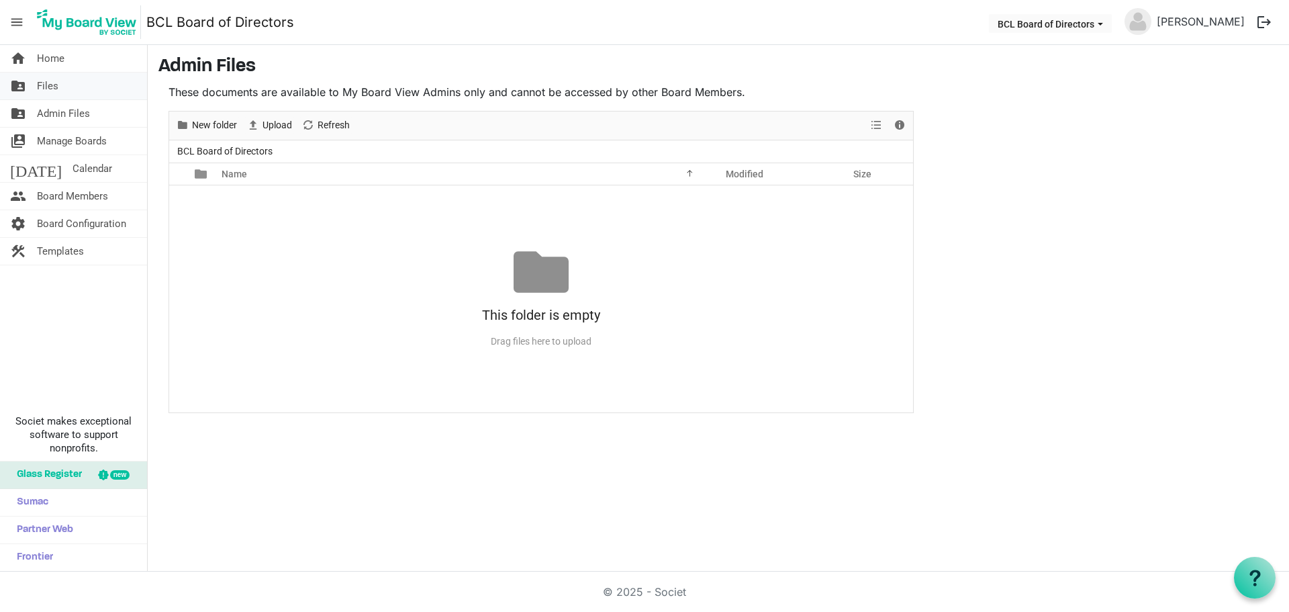
click at [56, 85] on span "Files" at bounding box center [47, 86] width 21 height 27
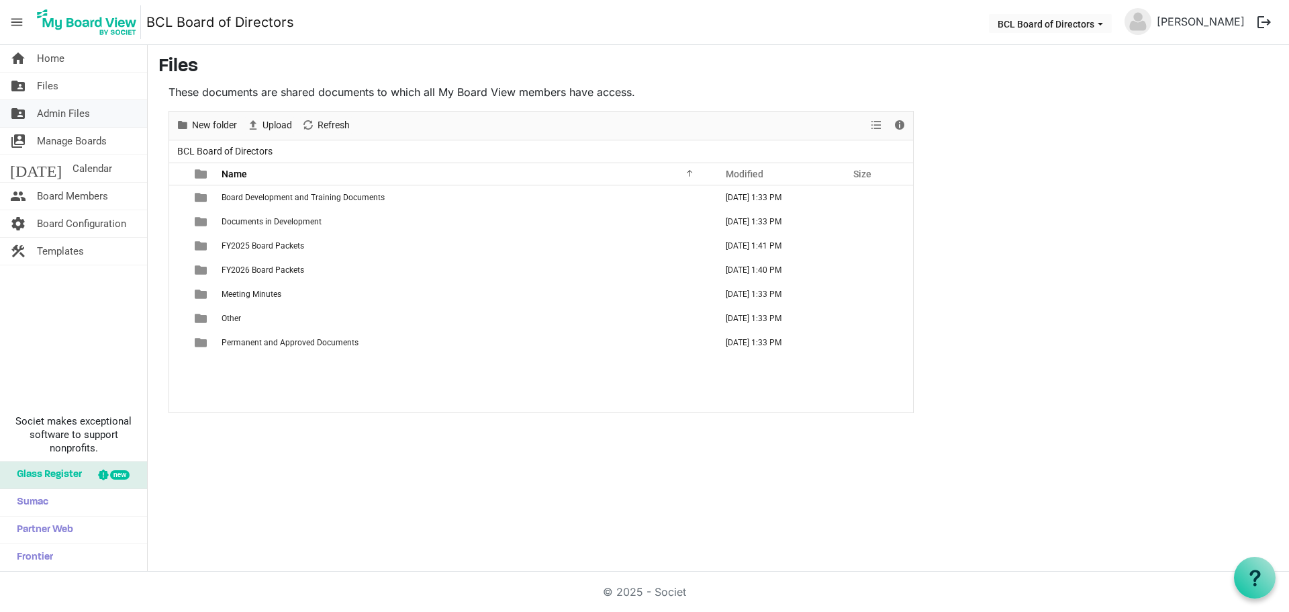
click at [64, 109] on span "Admin Files" at bounding box center [63, 113] width 53 height 27
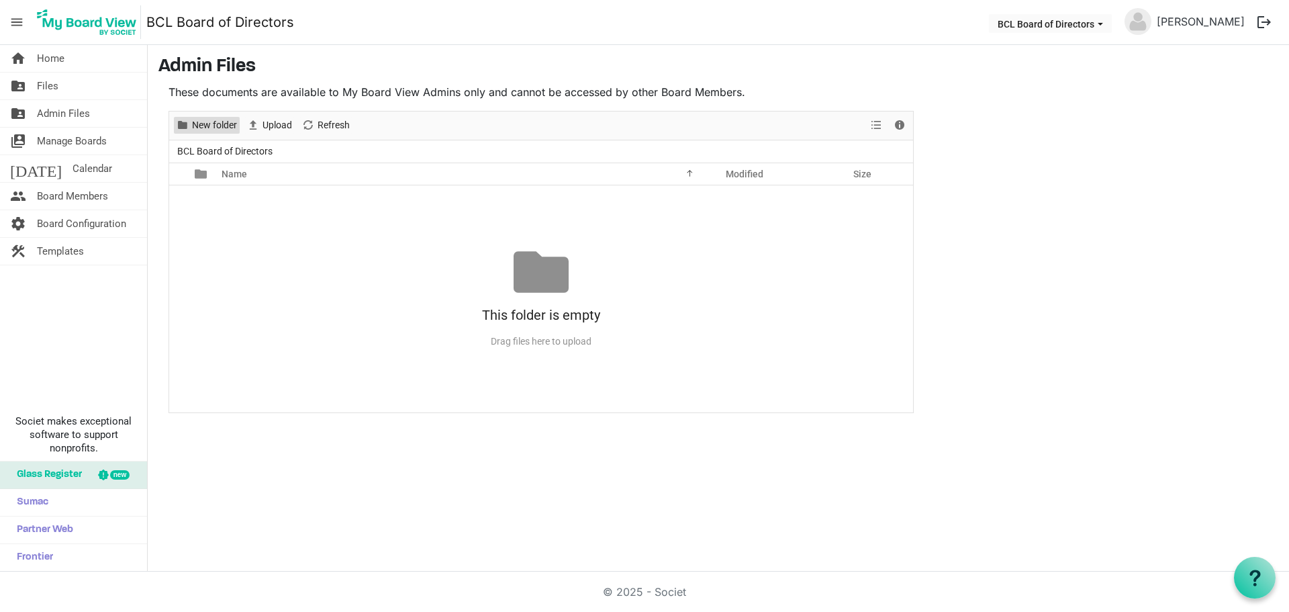
click at [231, 125] on span "New folder" at bounding box center [215, 125] width 48 height 17
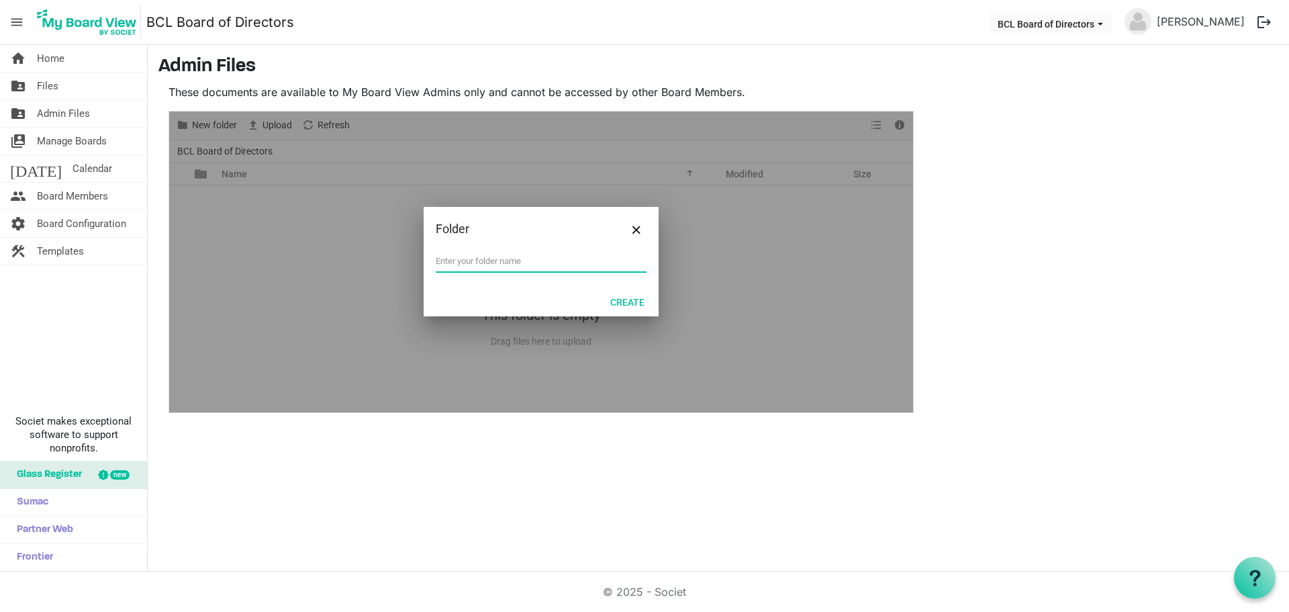
type input "r"
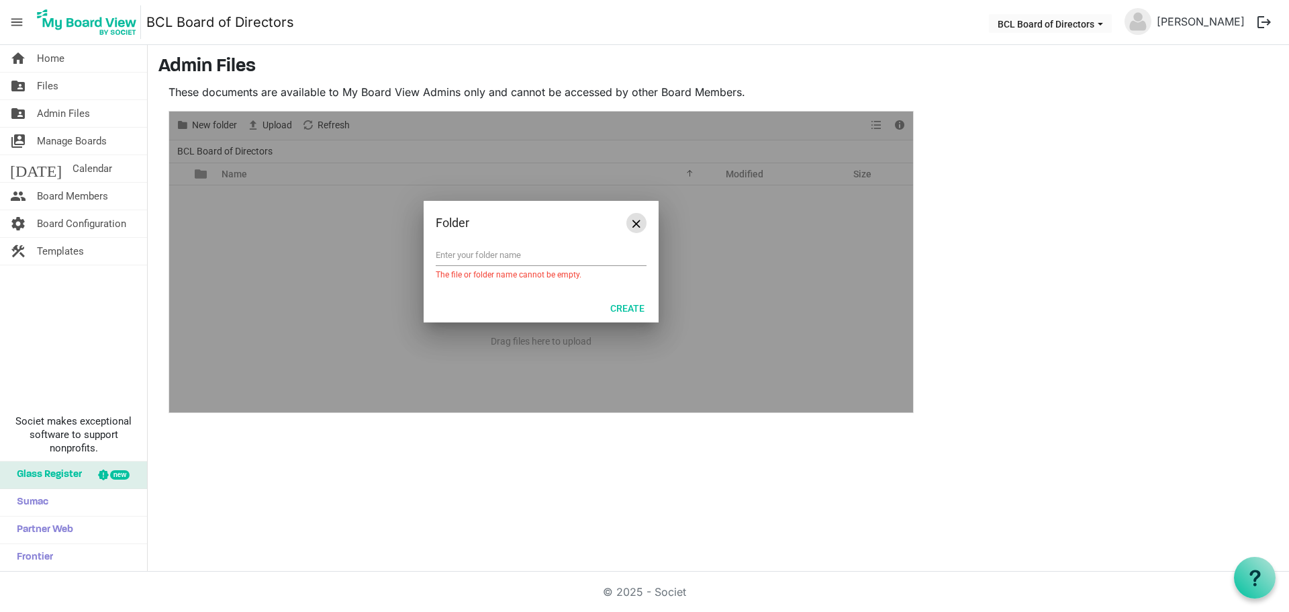
click at [638, 227] on button "Close" at bounding box center [636, 223] width 20 height 20
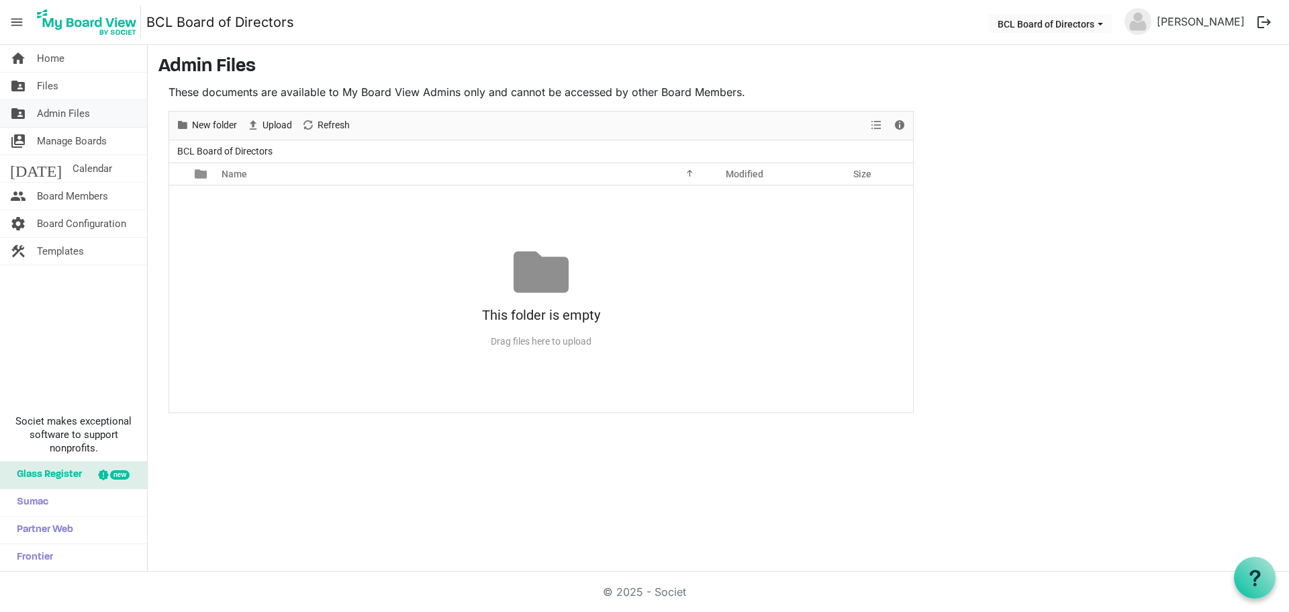
click at [68, 118] on span "Admin Files" at bounding box center [63, 113] width 53 height 27
click at [71, 139] on span "Manage Boards" at bounding box center [72, 141] width 70 height 27
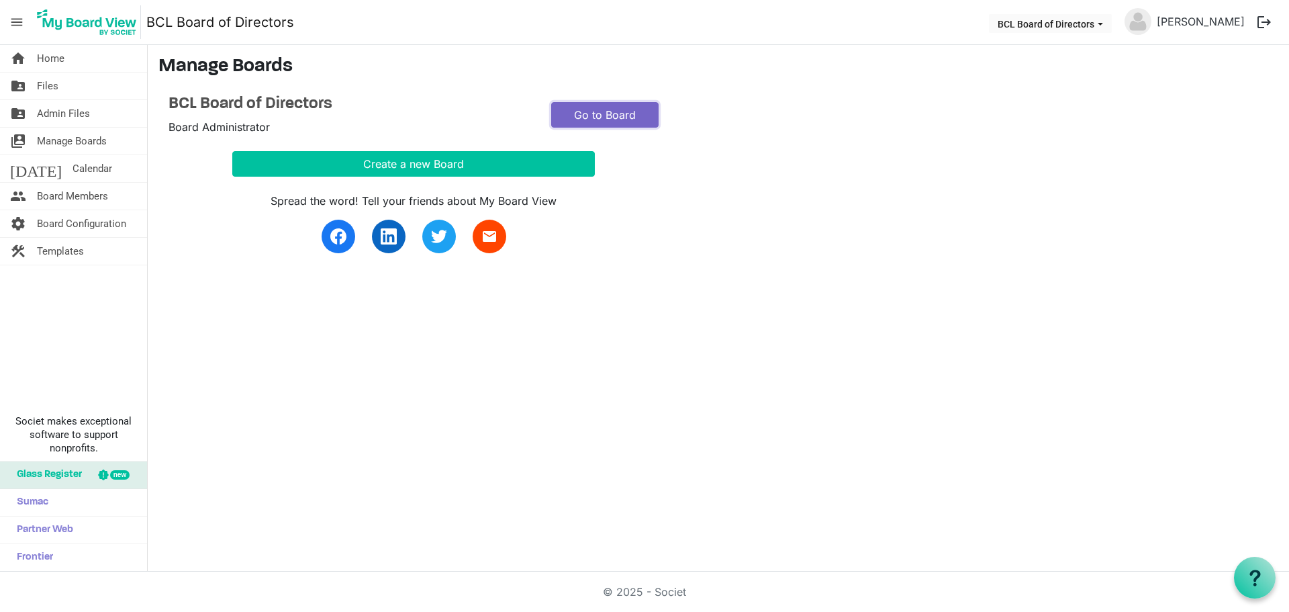
click at [605, 115] on link "Go to Board" at bounding box center [604, 115] width 107 height 26
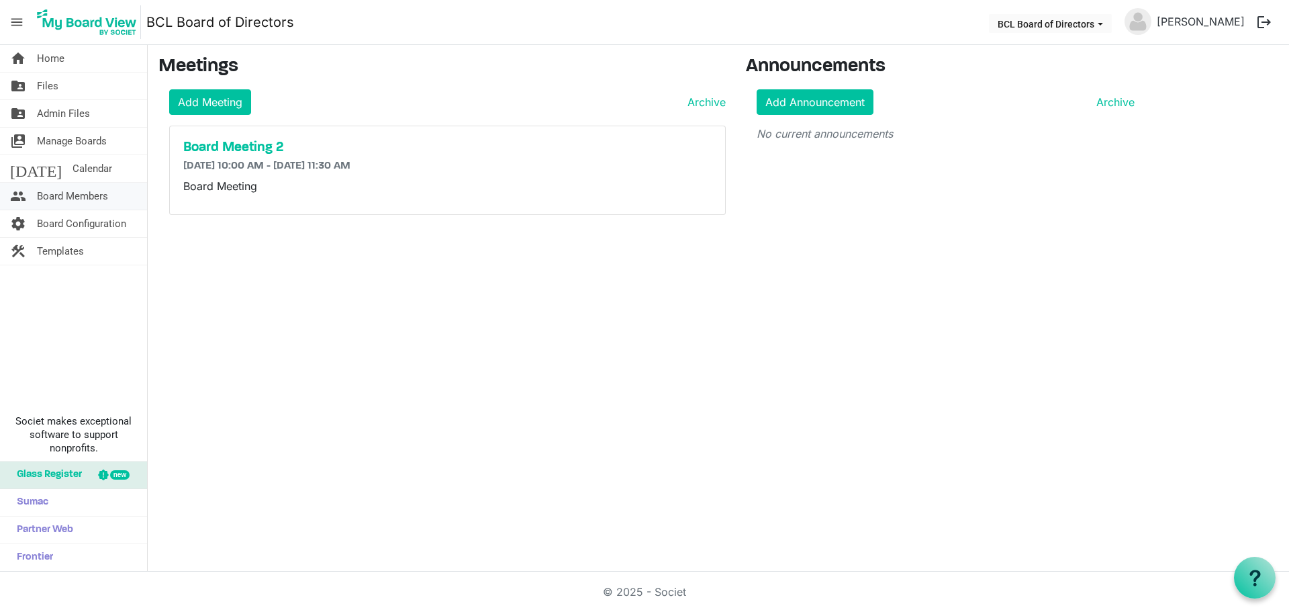
click at [60, 194] on span "Board Members" at bounding box center [72, 196] width 71 height 27
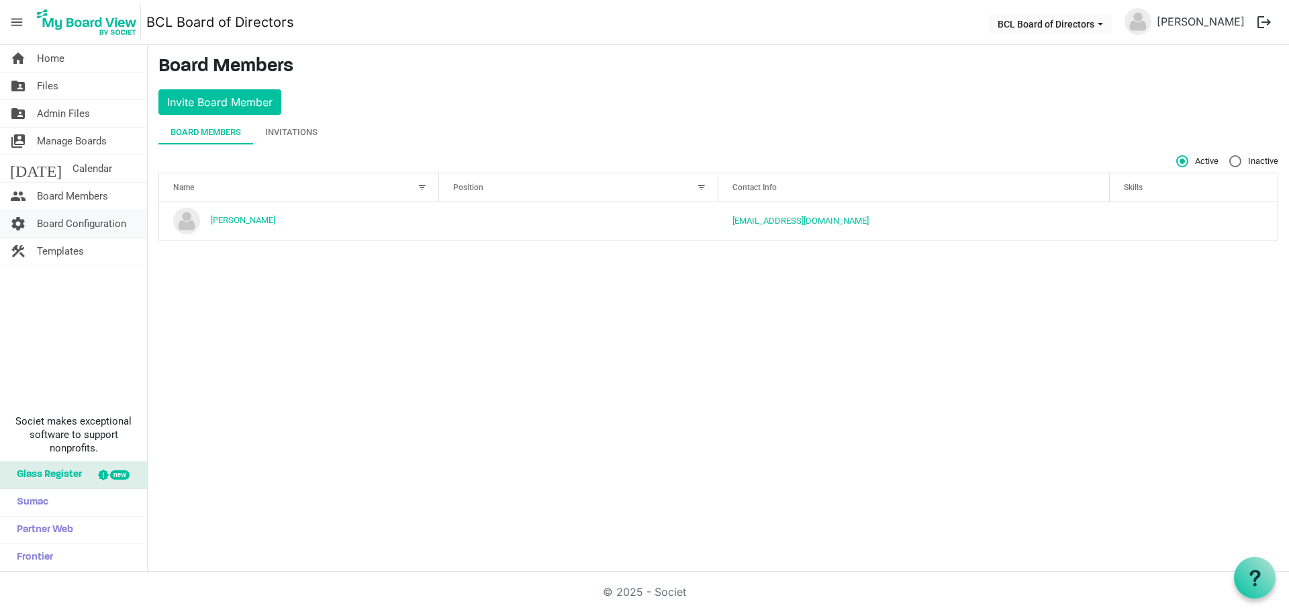
click at [89, 228] on span "Board Configuration" at bounding box center [81, 223] width 89 height 27
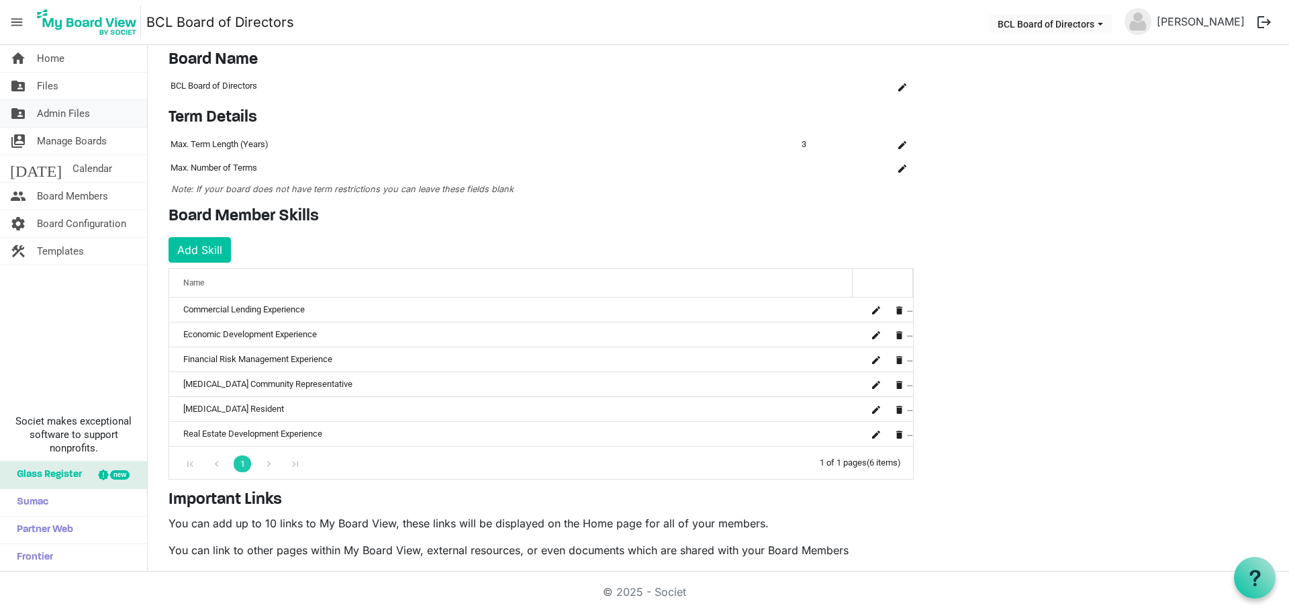
scroll to position [26, 0]
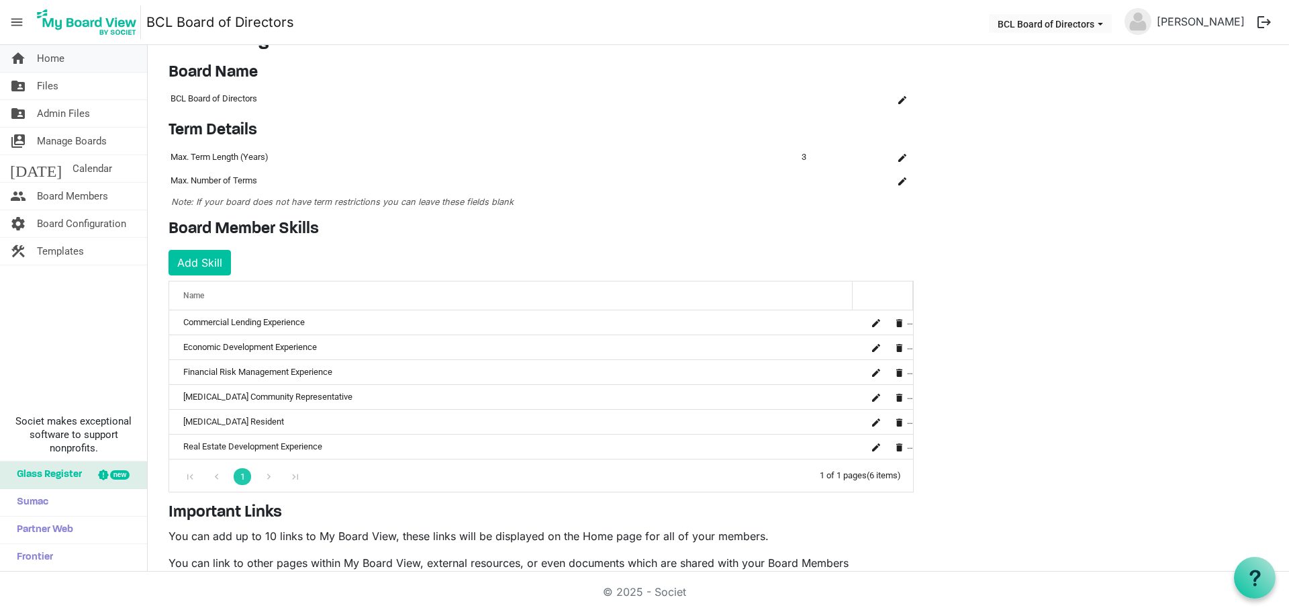
click at [48, 54] on span "Home" at bounding box center [51, 58] width 28 height 27
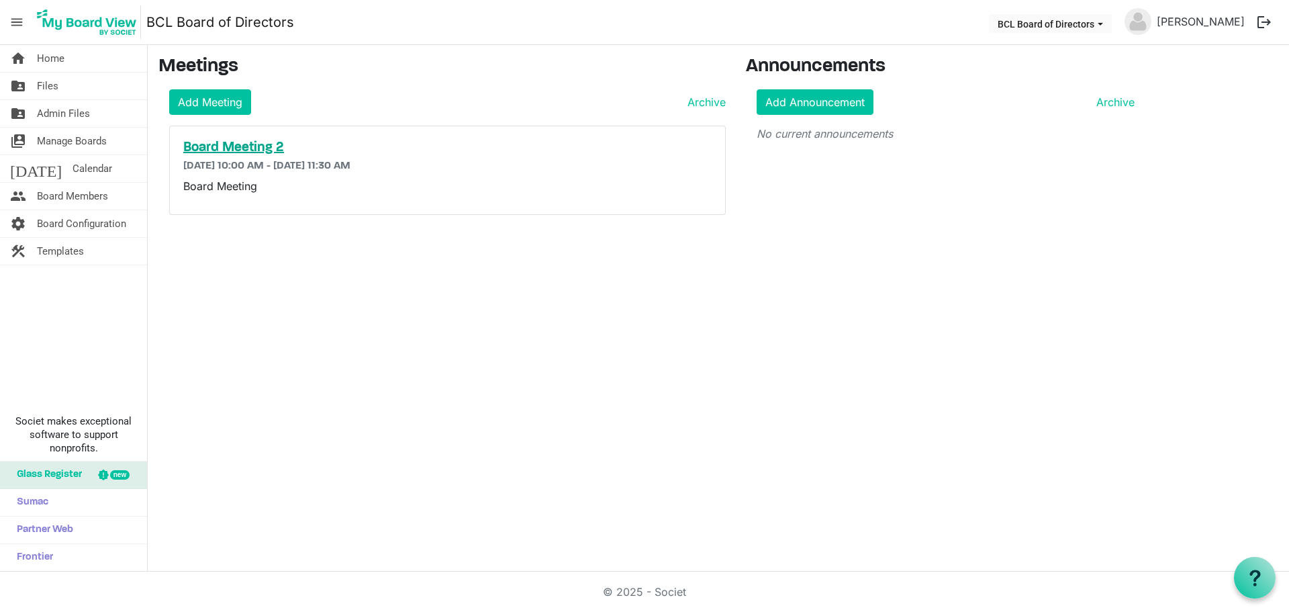
click at [252, 145] on h5 "Board Meeting 2" at bounding box center [447, 148] width 528 height 16
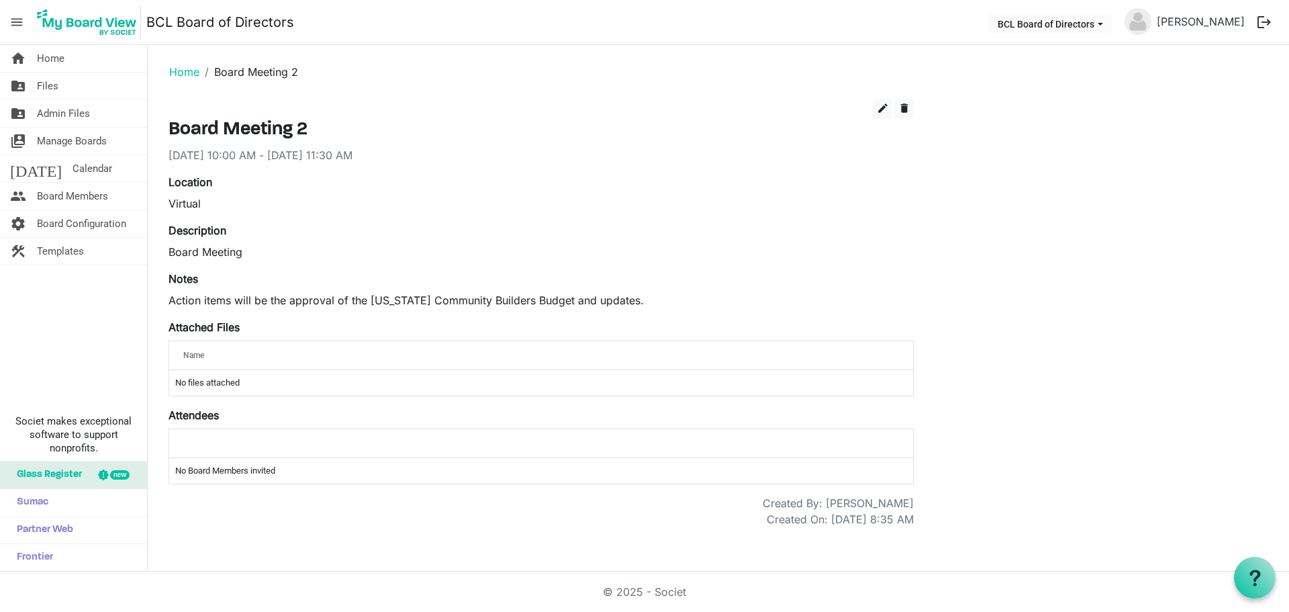
drag, startPoint x: 191, startPoint y: 348, endPoint x: 195, endPoint y: 356, distance: 9.0
click at [191, 349] on div "Name" at bounding box center [499, 354] width 641 height 19
click at [208, 322] on label "Attached Files" at bounding box center [204, 327] width 71 height 16
click at [209, 383] on td "No files attached" at bounding box center [541, 383] width 744 height 26
click at [281, 387] on td "No files attached" at bounding box center [541, 383] width 744 height 26
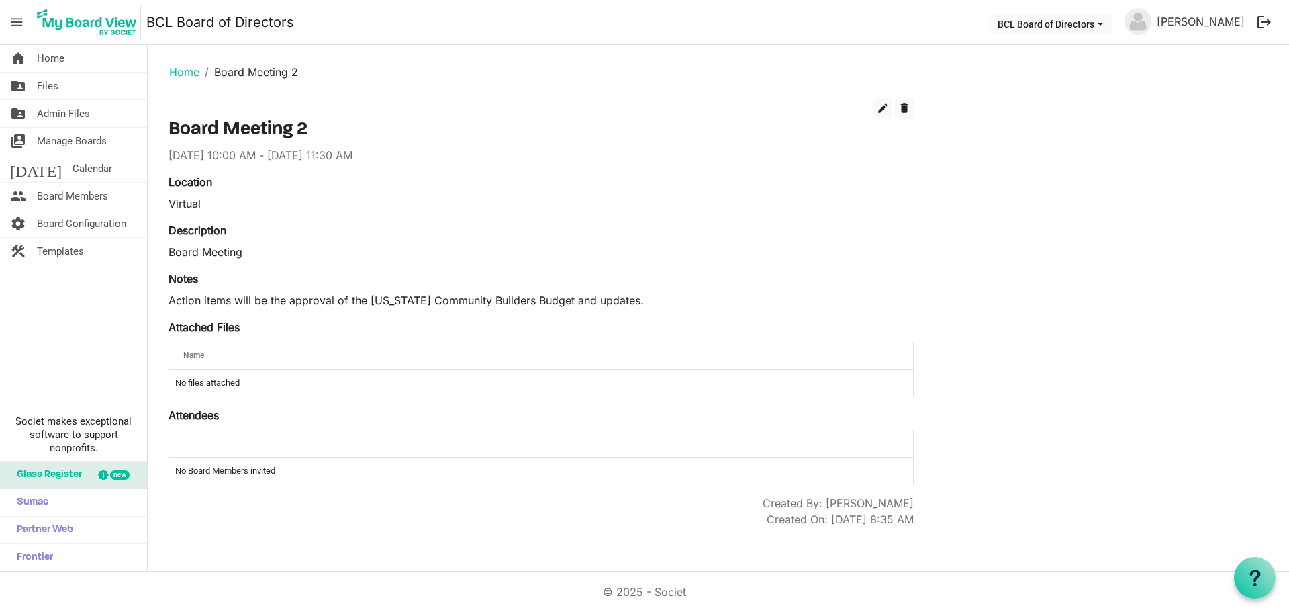
click at [199, 360] on span "Name" at bounding box center [193, 354] width 21 height 9
drag, startPoint x: 195, startPoint y: 356, endPoint x: 202, endPoint y: 354, distance: 7.7
click at [196, 355] on span "Name" at bounding box center [193, 354] width 21 height 9
click at [207, 354] on div "Name" at bounding box center [499, 354] width 641 height 19
click at [889, 105] on button "edit" at bounding box center [882, 109] width 19 height 20
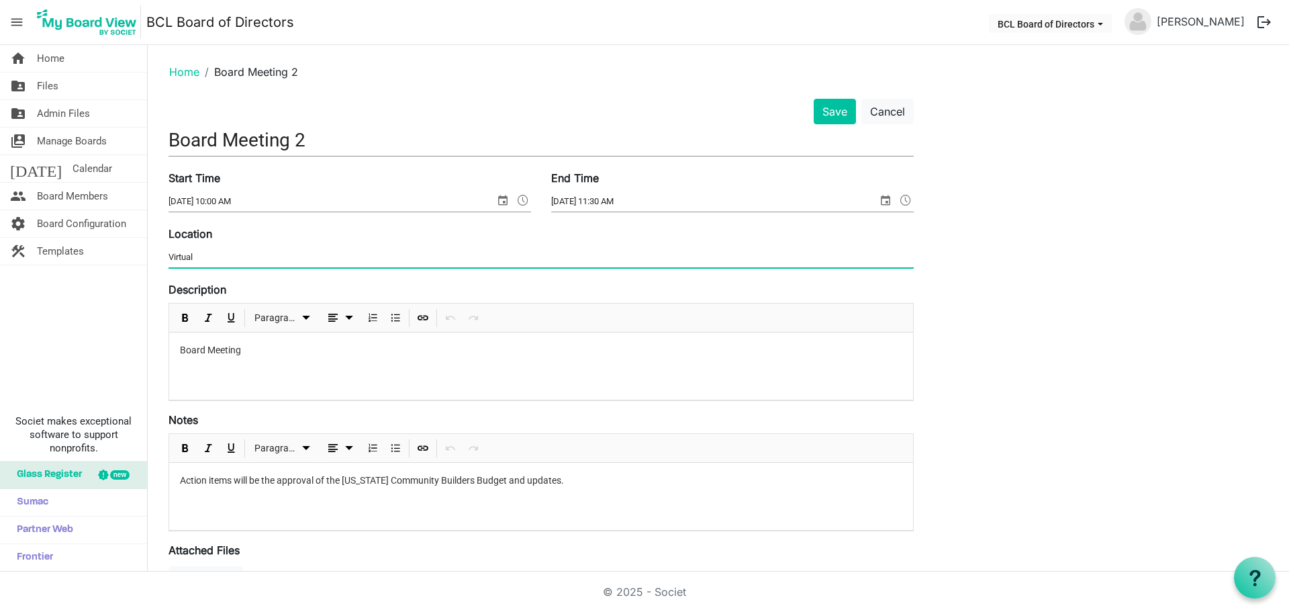
click at [237, 250] on input "Virtual" at bounding box center [541, 257] width 745 height 20
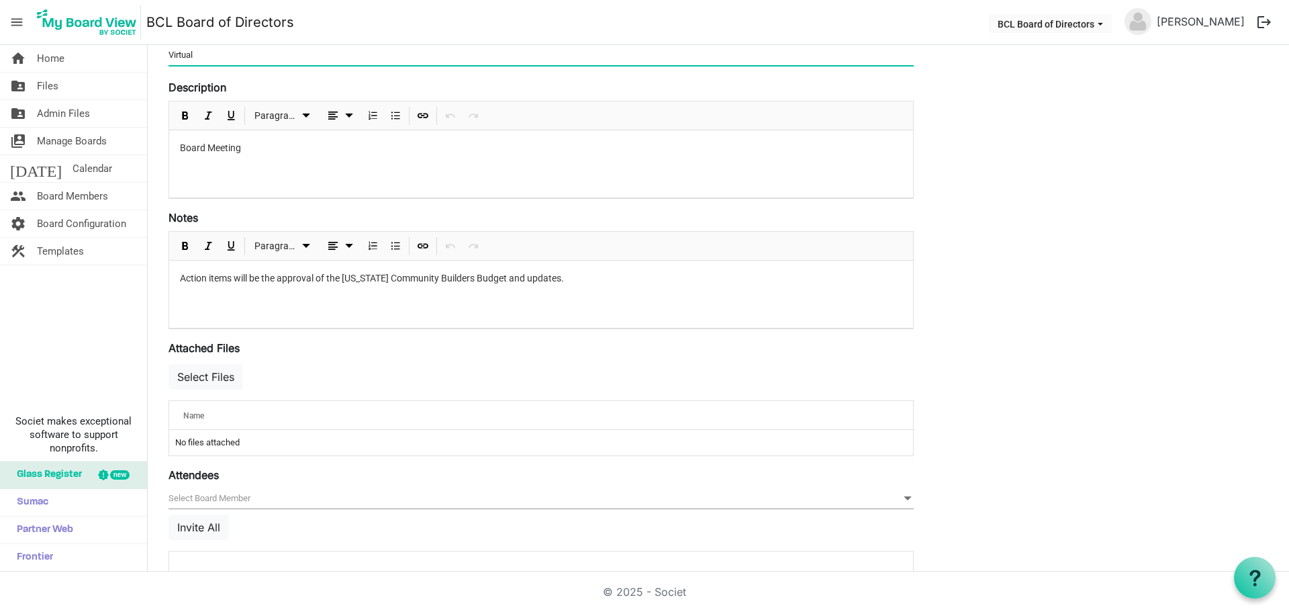
scroll to position [269, 0]
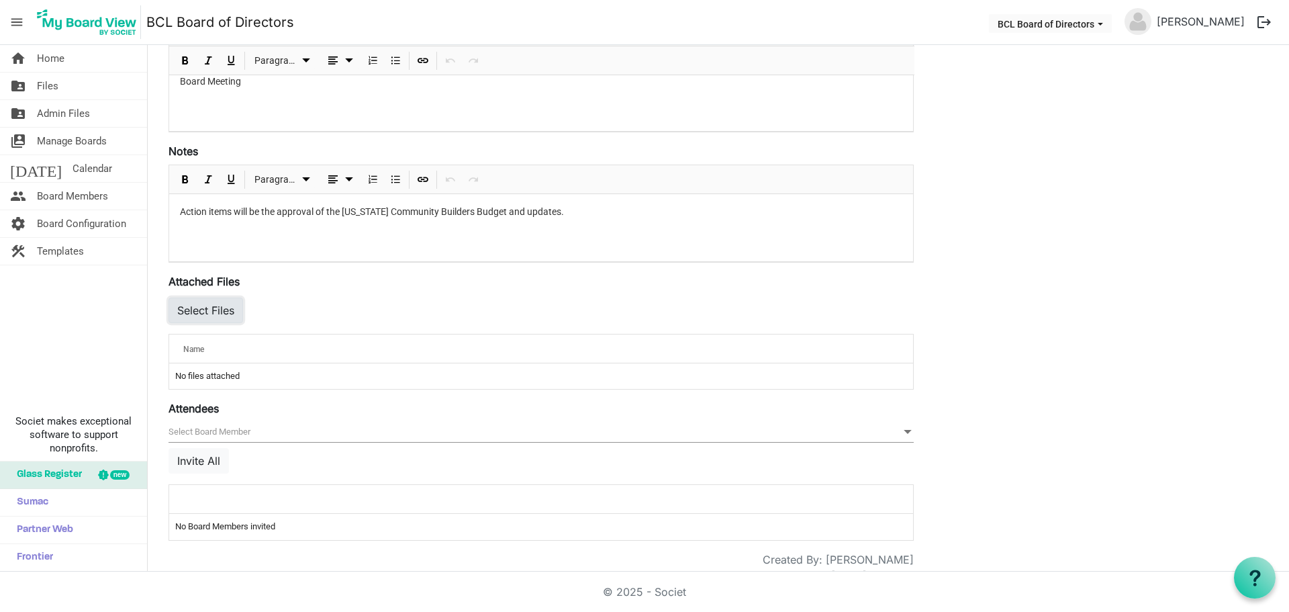
click at [218, 301] on button "Select Files" at bounding box center [206, 310] width 75 height 26
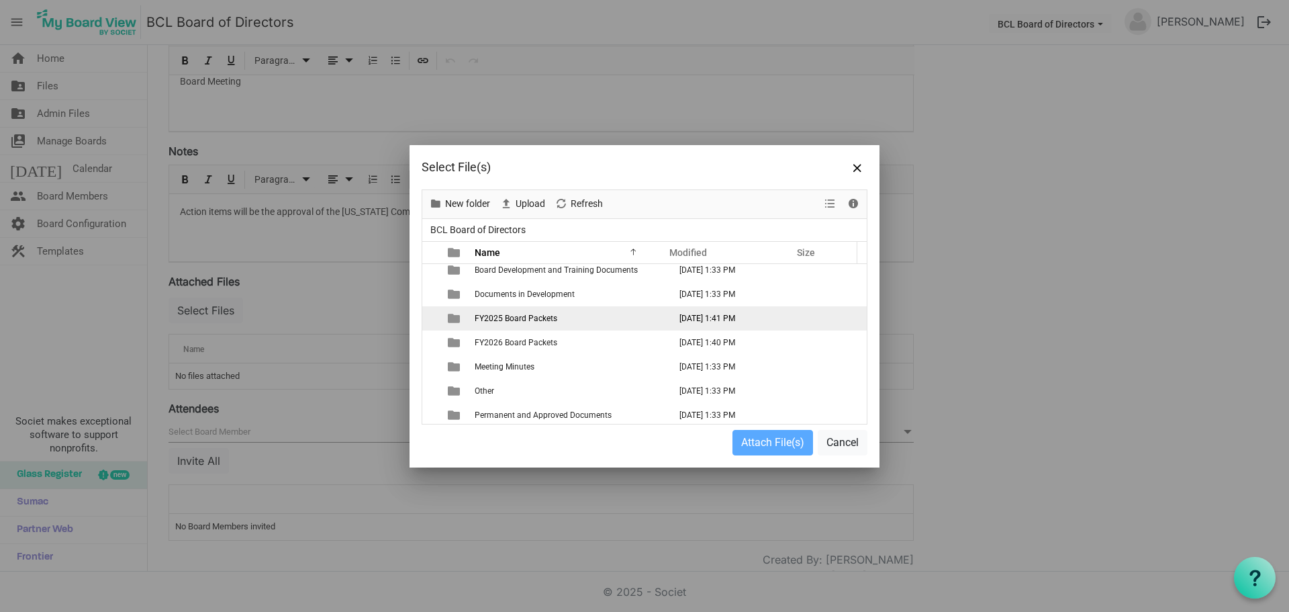
scroll to position [9, 0]
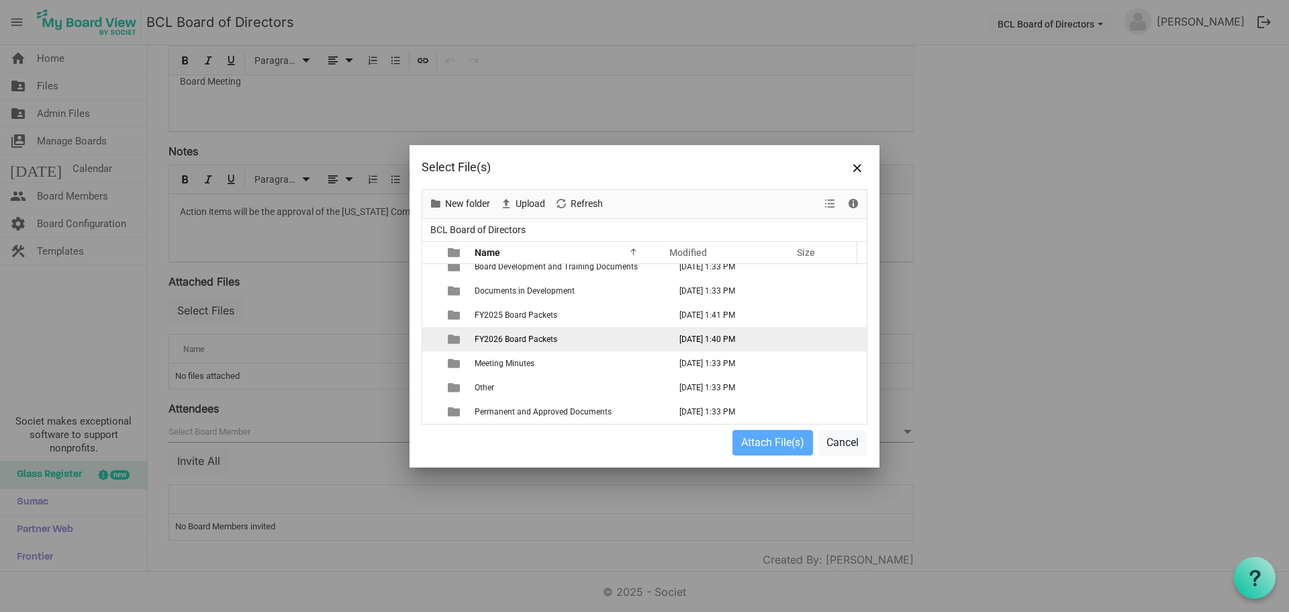
click at [511, 339] on span "FY2026 Board Packets" at bounding box center [516, 338] width 83 height 9
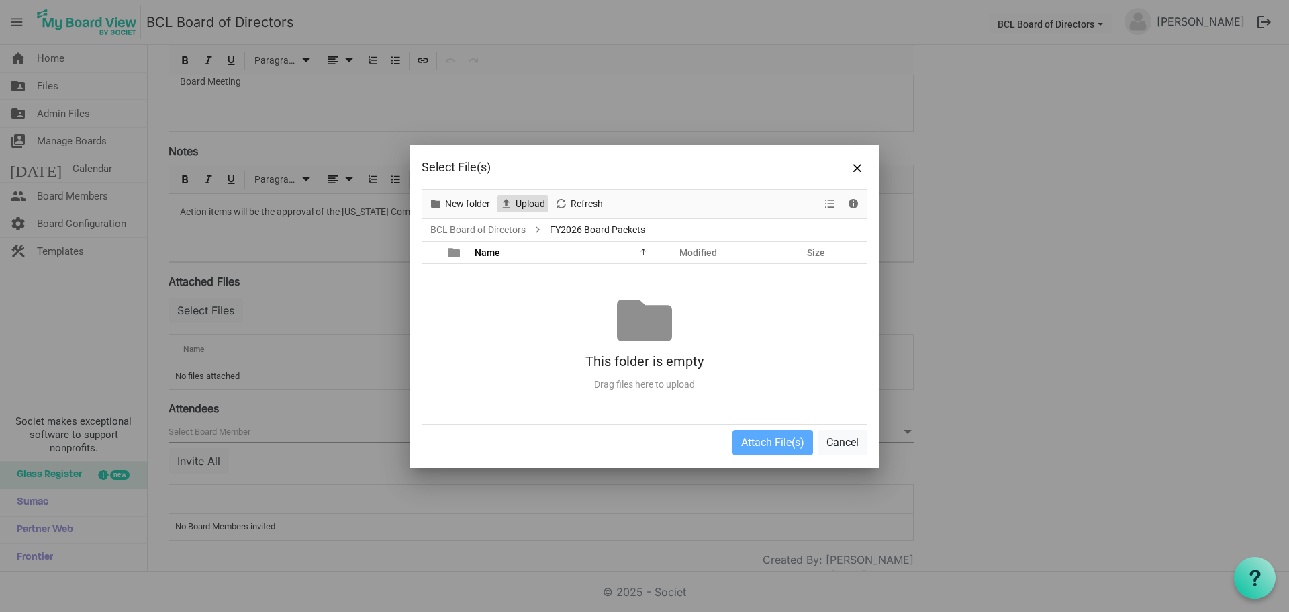
click at [523, 204] on span "Upload" at bounding box center [530, 203] width 32 height 17
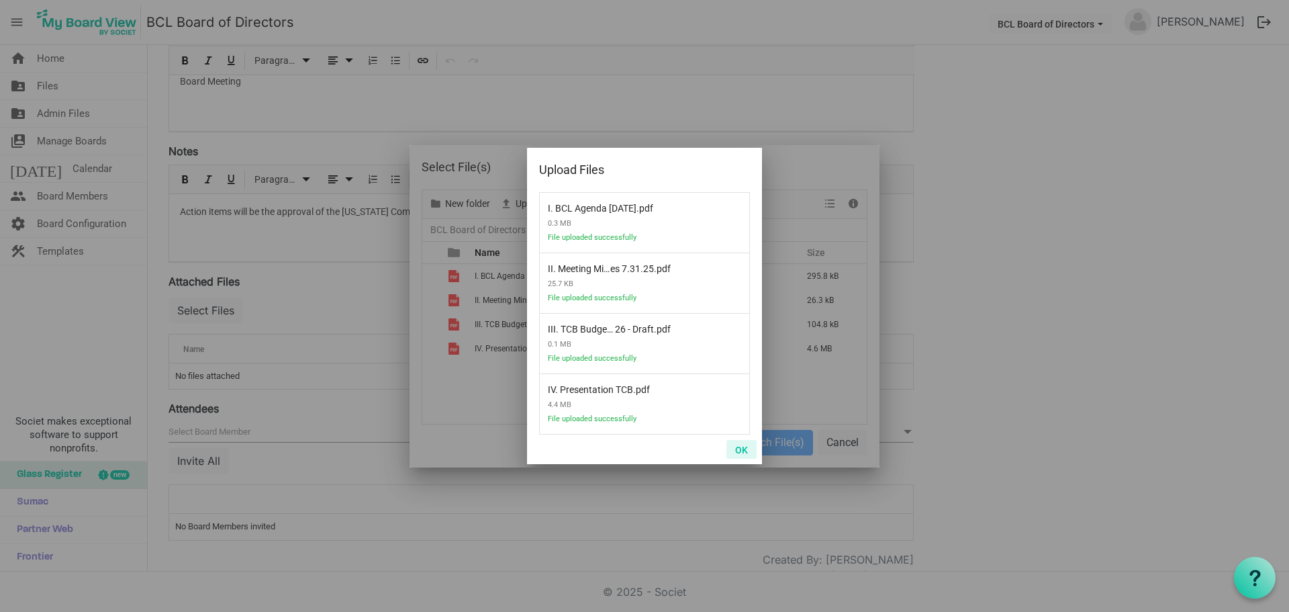
click at [738, 450] on button "OK" at bounding box center [741, 449] width 30 height 19
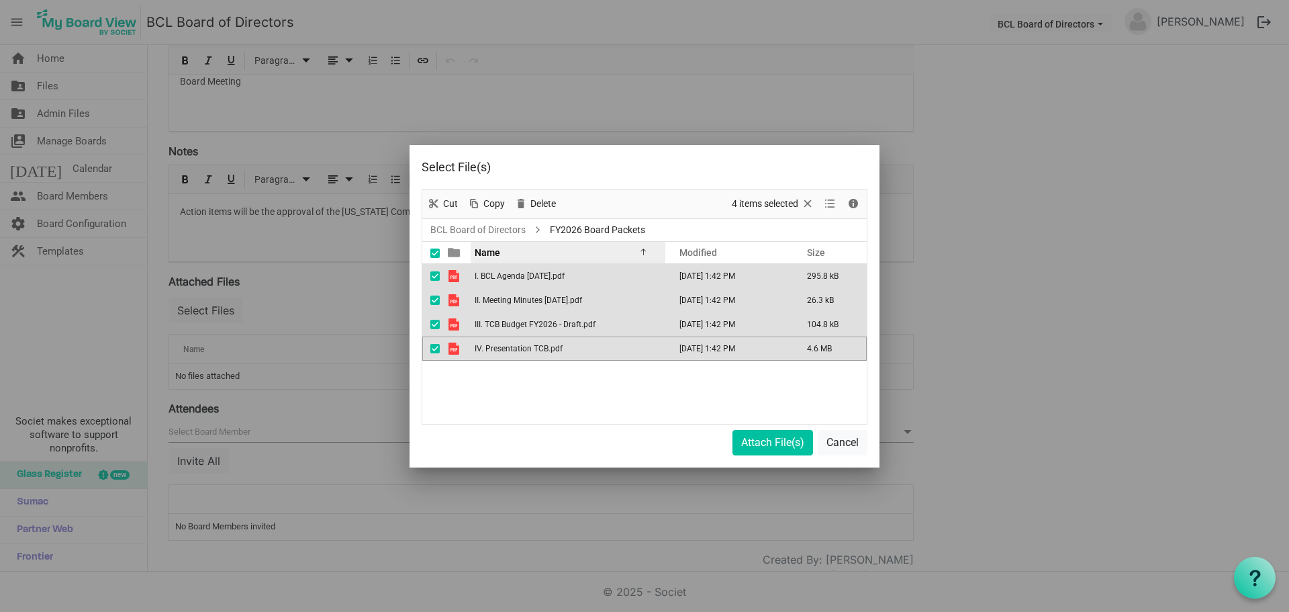
click at [496, 249] on span "Name" at bounding box center [488, 252] width 26 height 11
click at [499, 252] on span "Name" at bounding box center [488, 252] width 26 height 11
click at [789, 447] on button "Attach File(s)" at bounding box center [772, 443] width 81 height 26
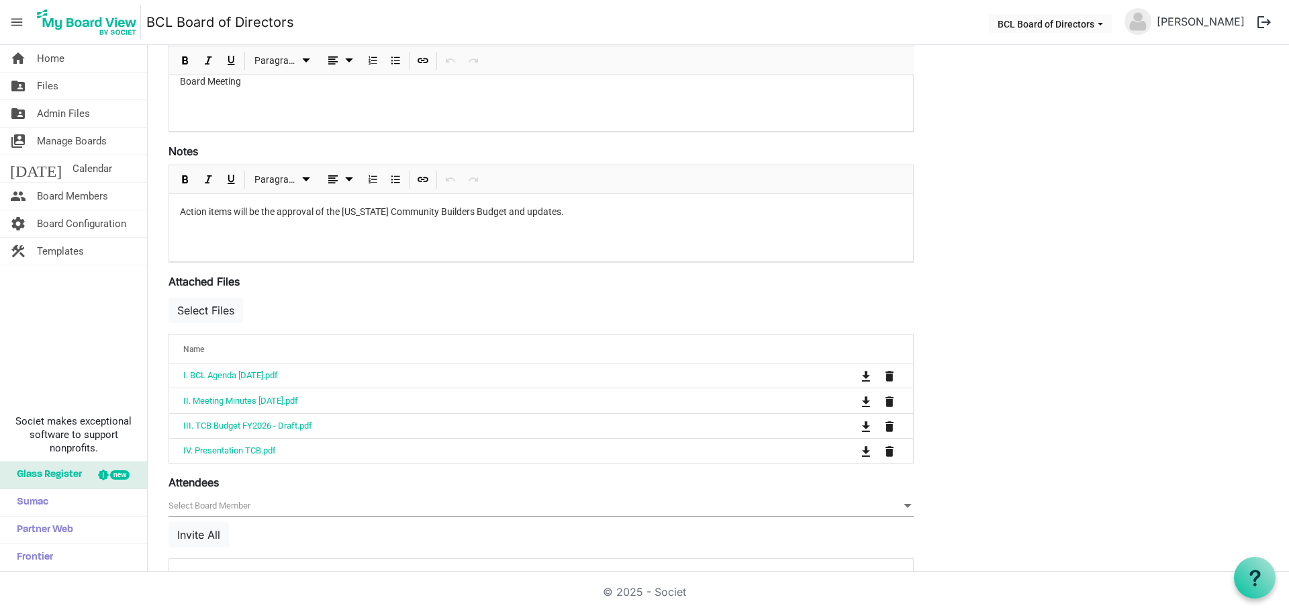
click at [198, 351] on span "Name" at bounding box center [193, 348] width 21 height 9
click at [206, 348] on div "Name" at bounding box center [499, 348] width 641 height 19
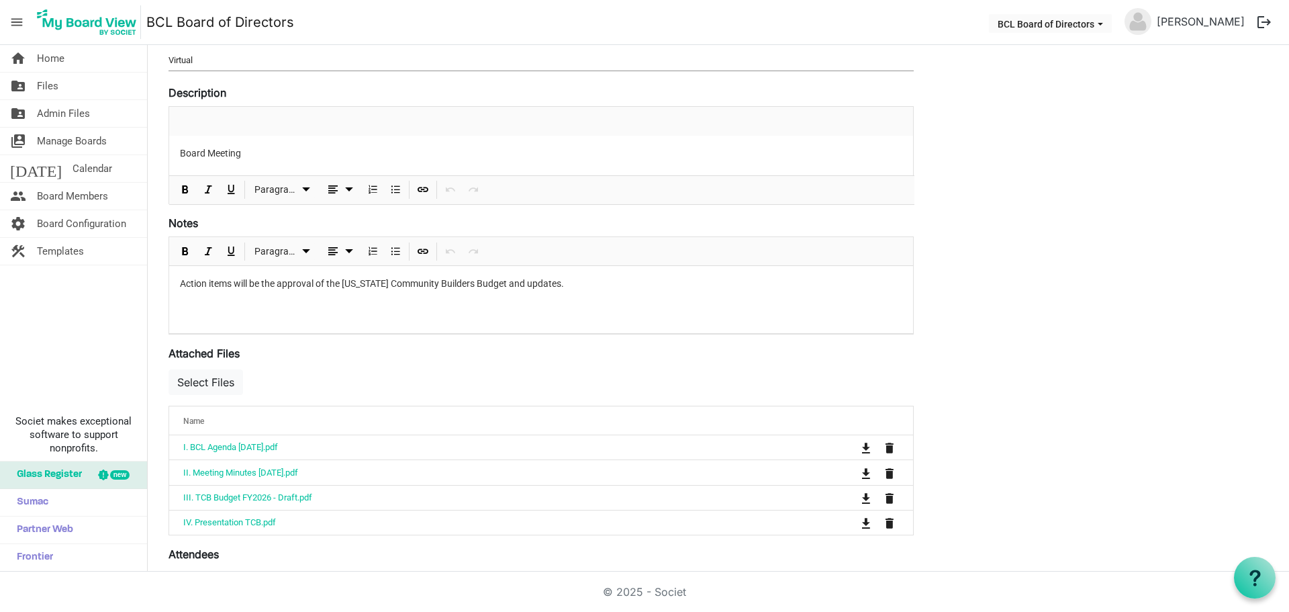
scroll to position [162, 0]
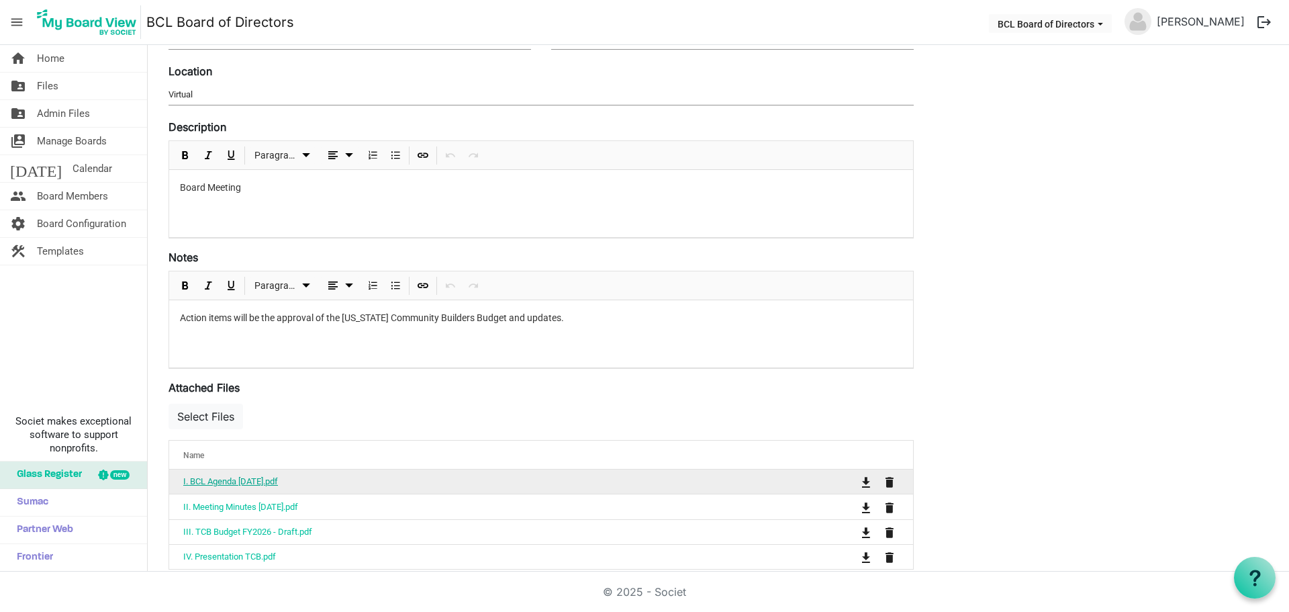
click at [253, 477] on link "I. BCL Agenda 8.28.25.pdf" at bounding box center [230, 481] width 95 height 10
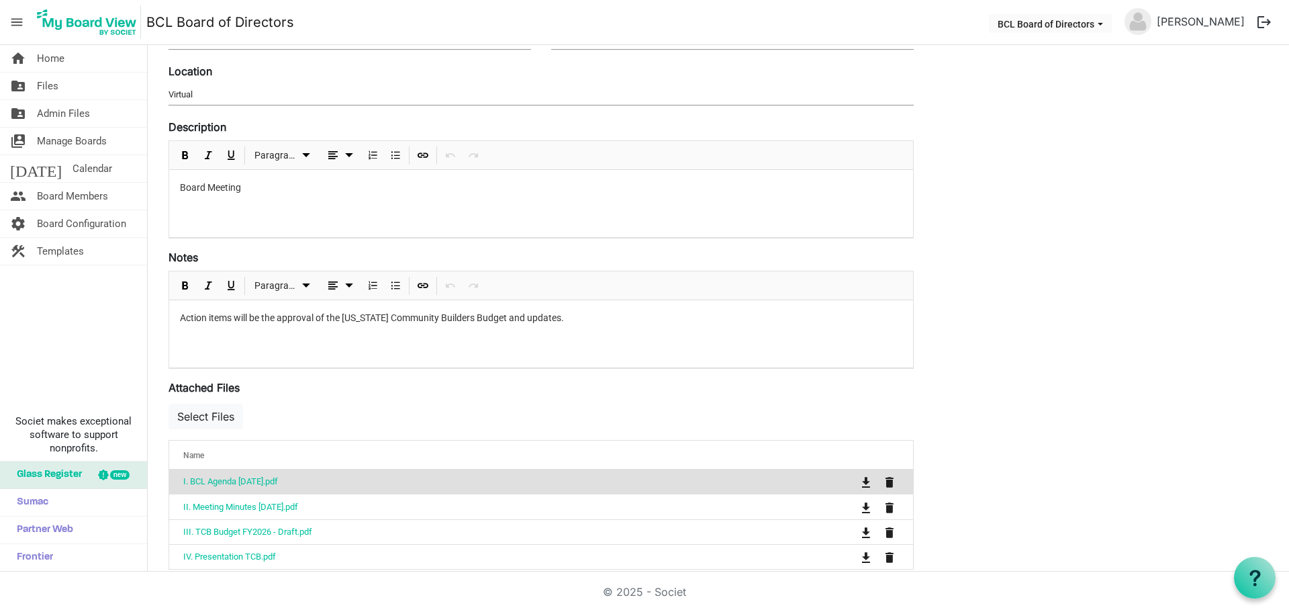
click at [244, 189] on p "Board Meeting" at bounding box center [541, 188] width 722 height 14
click at [230, 191] on p "General Board Meeting" at bounding box center [541, 188] width 722 height 14
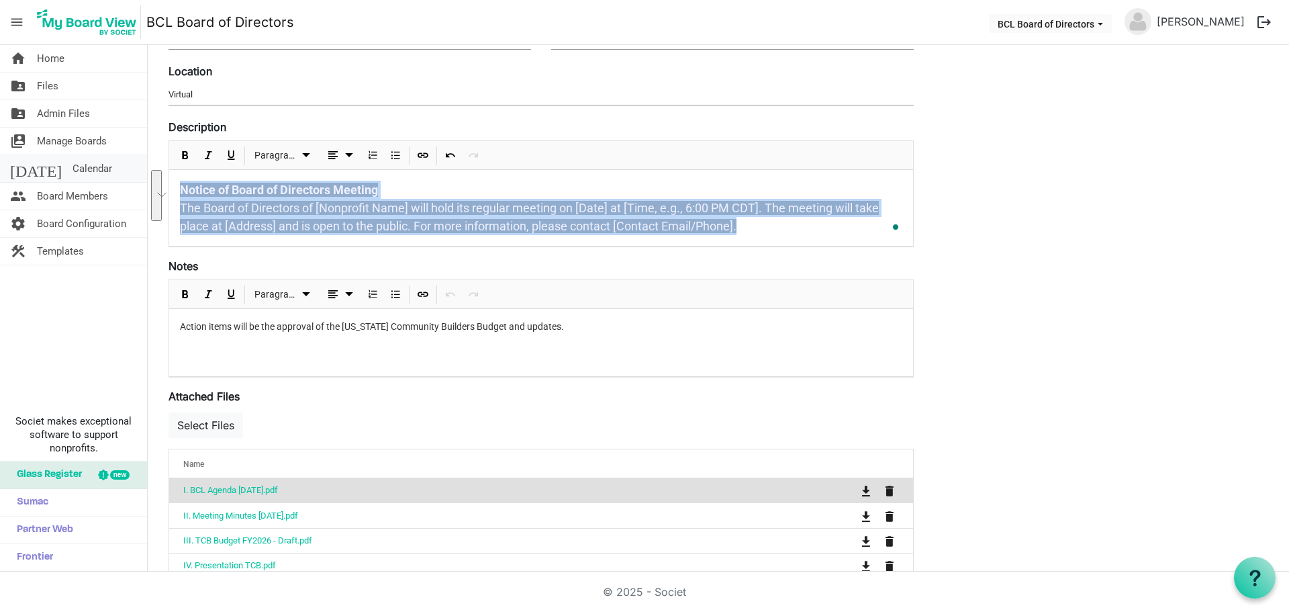
drag, startPoint x: 759, startPoint y: 228, endPoint x: 120, endPoint y: 167, distance: 641.3
click at [120, 167] on div "home Home folder_shared Files folder_shared Admin Files switch_account Manage B…" at bounding box center [644, 308] width 1289 height 526
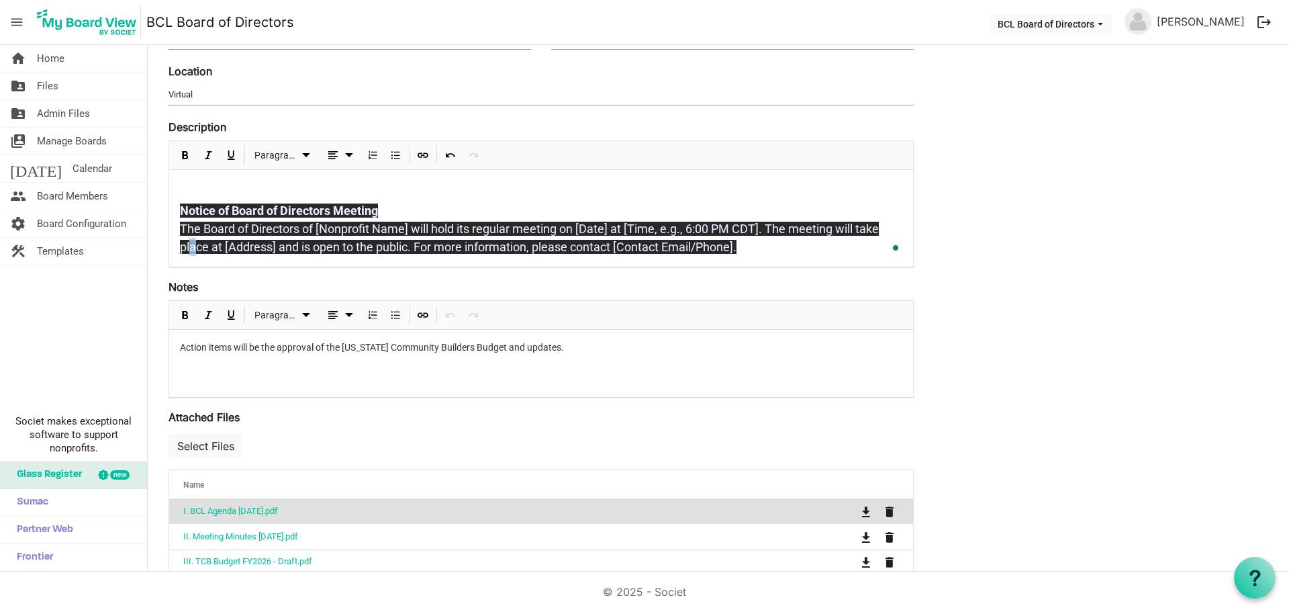
drag, startPoint x: 192, startPoint y: 245, endPoint x: 179, endPoint y: 226, distance: 23.3
click at [197, 247] on span "The Board of Directors of [Nonprofit Name] will hold its regular meeting on [Da…" at bounding box center [529, 238] width 699 height 32
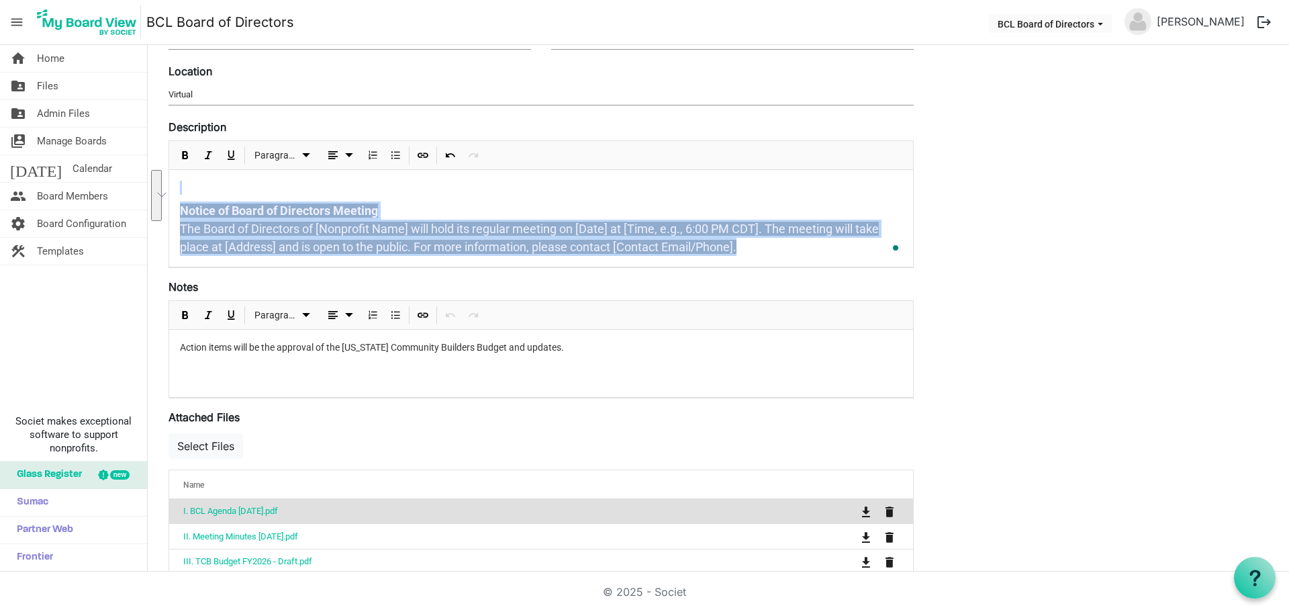
drag, startPoint x: 188, startPoint y: 172, endPoint x: 863, endPoint y: 262, distance: 681.3
click at [863, 262] on div "Notice of Board of Directors Meeting The Board of Directors of [Nonprofit Name]…" at bounding box center [541, 218] width 744 height 97
click at [179, 158] on span "Bold" at bounding box center [185, 155] width 16 height 17
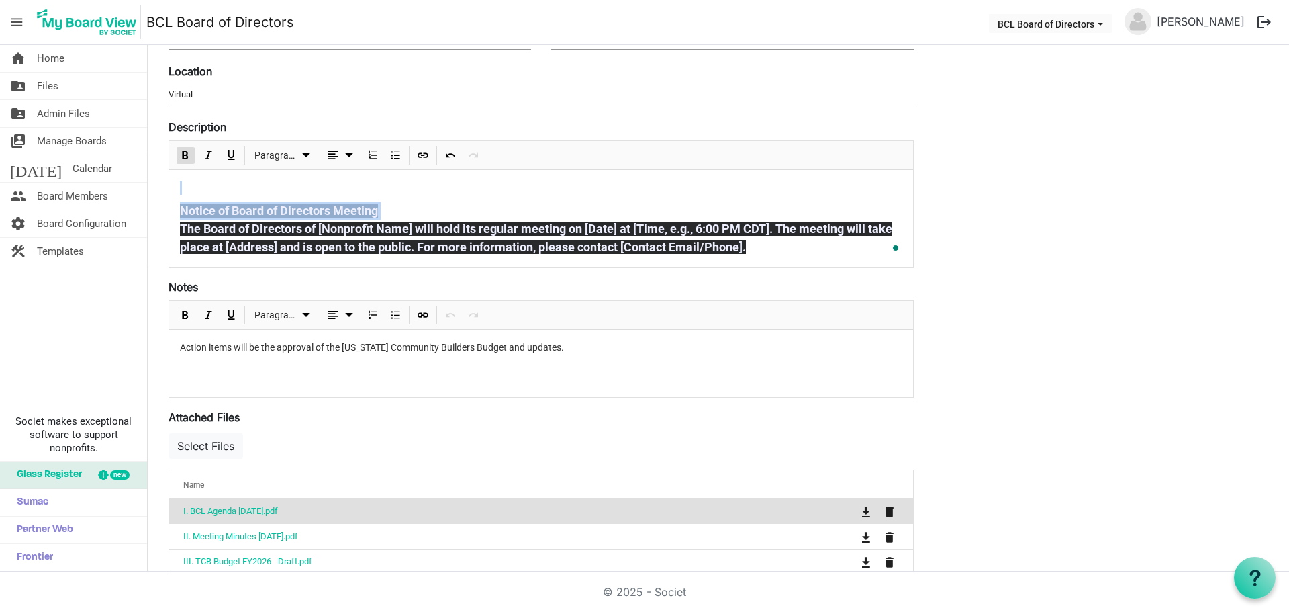
click at [184, 155] on span "Bold" at bounding box center [185, 155] width 16 height 17
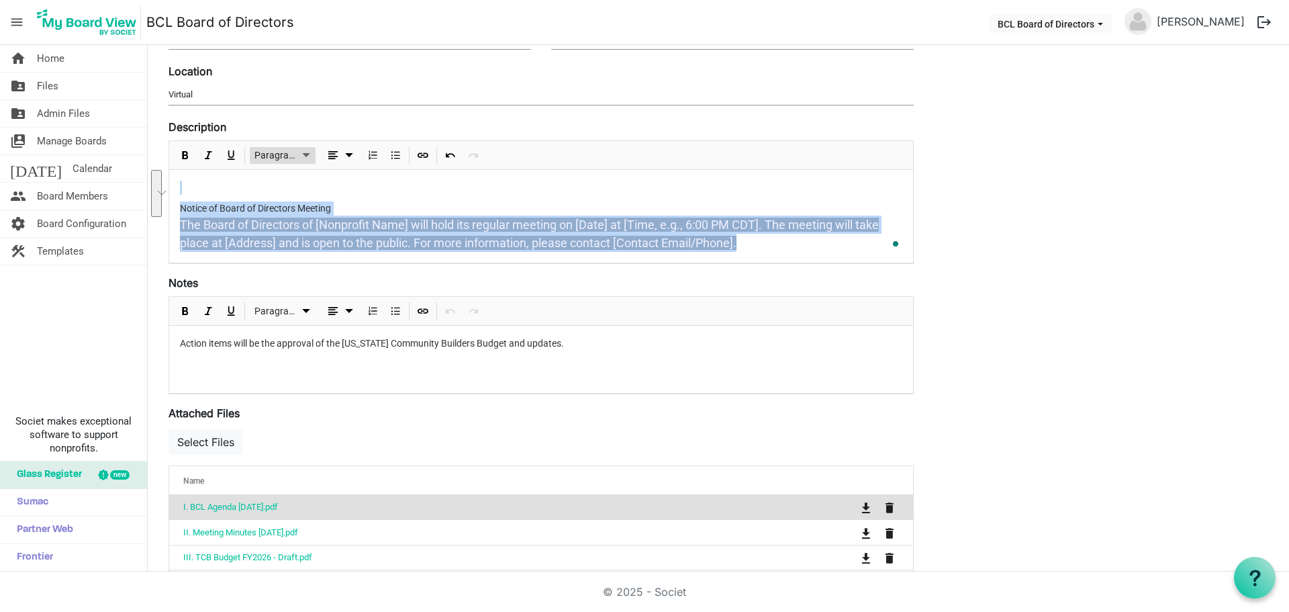
click at [289, 152] on span "Paragraph" at bounding box center [276, 155] width 44 height 17
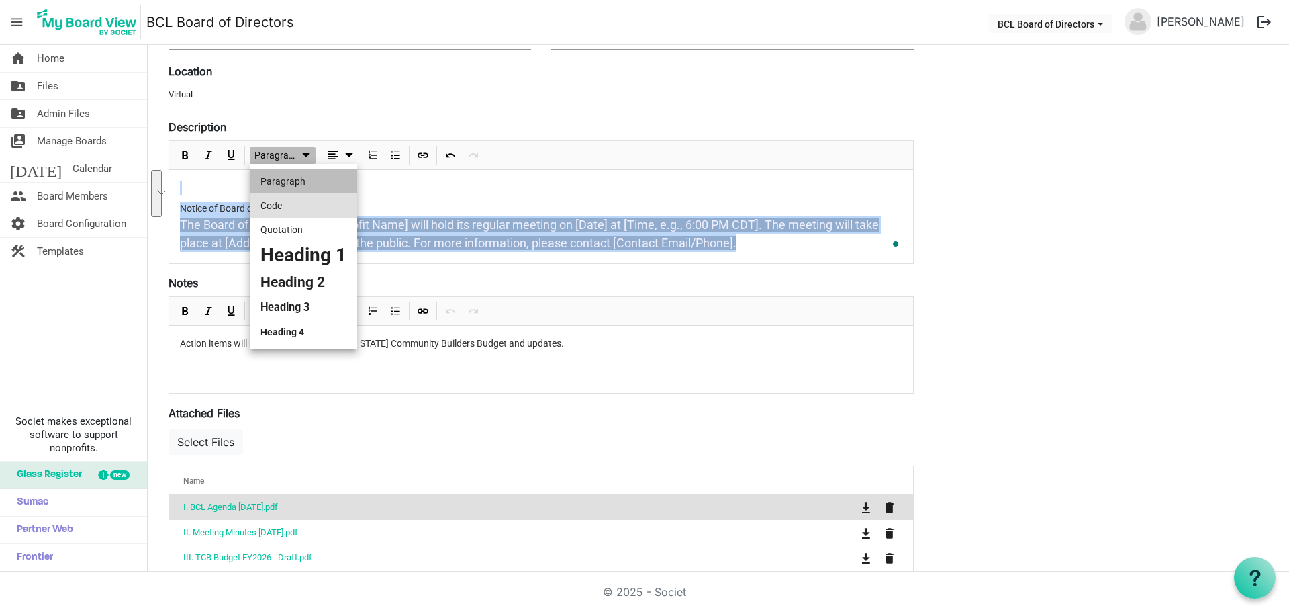
click at [293, 201] on li "Code" at bounding box center [303, 205] width 107 height 24
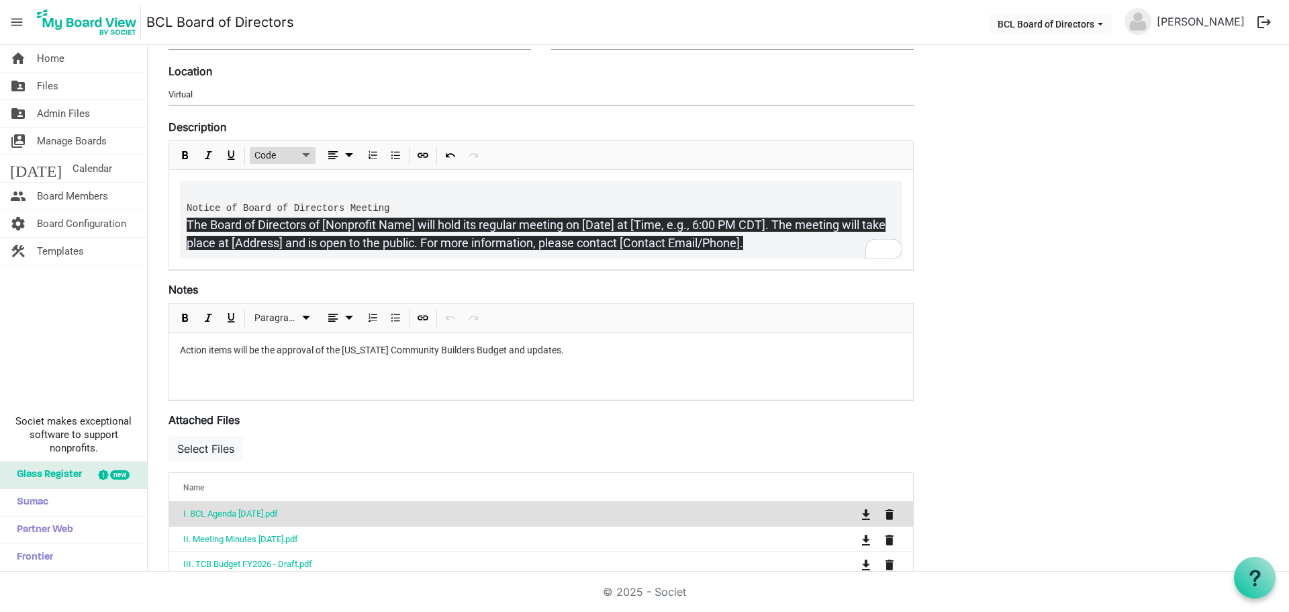
click at [281, 156] on span "Code" at bounding box center [276, 155] width 44 height 17
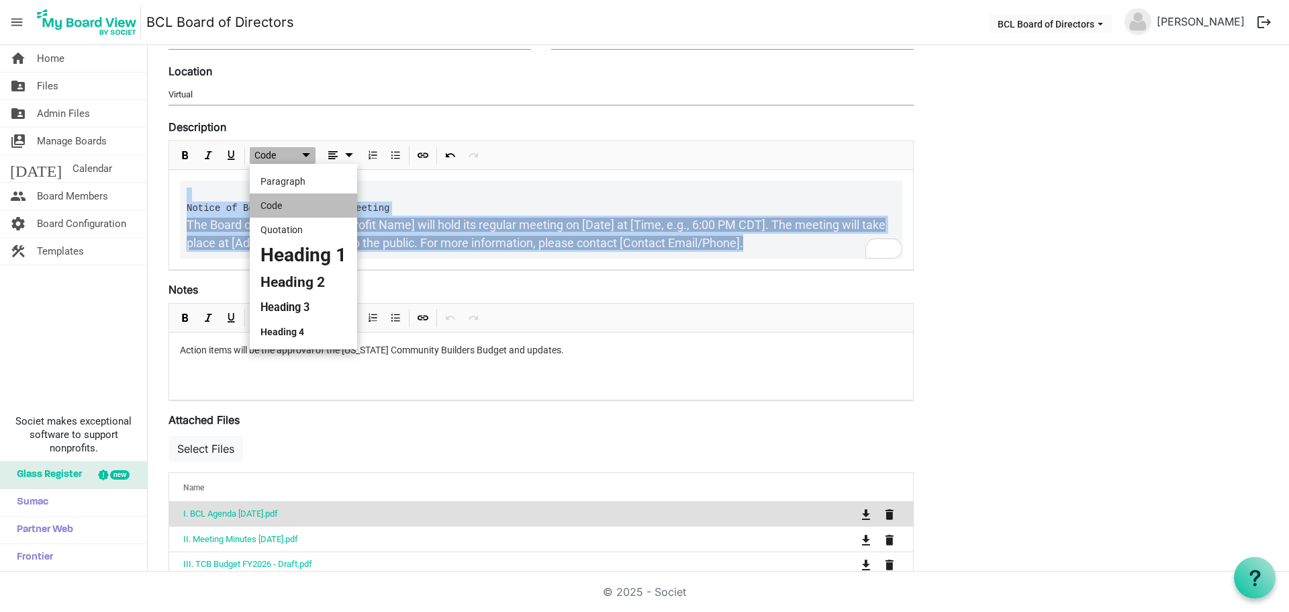
click at [471, 210] on pre "Notice of Board of Directors Meeting The Board of Directors of [Nonprofit Name]…" at bounding box center [541, 220] width 722 height 78
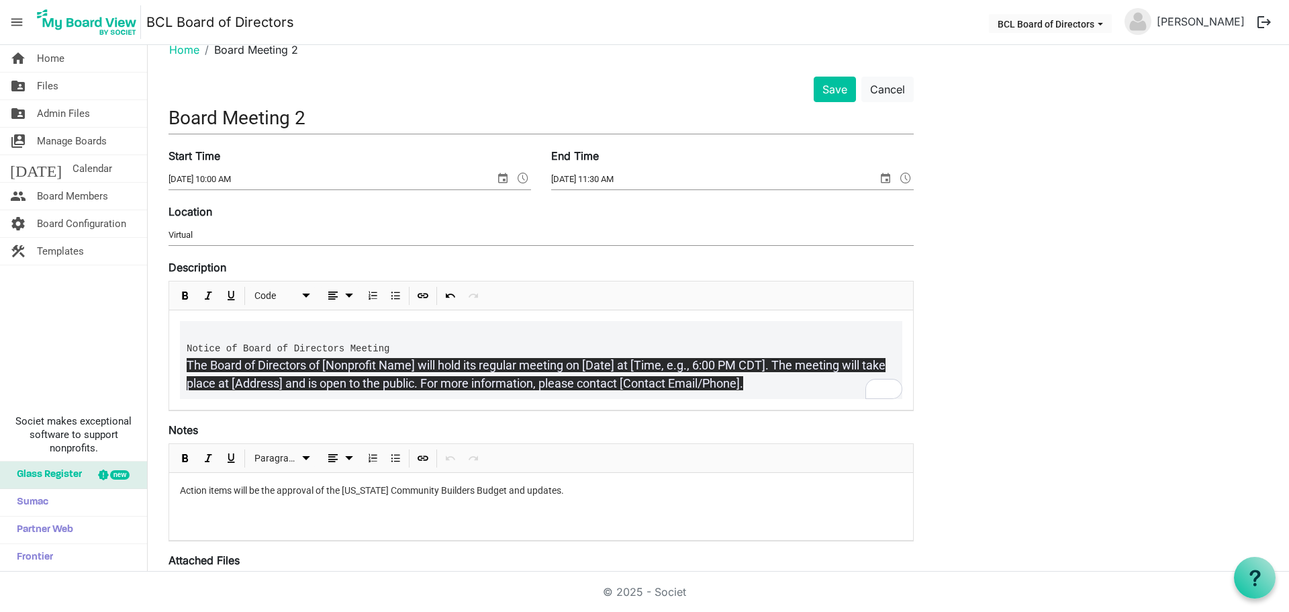
scroll to position [0, 0]
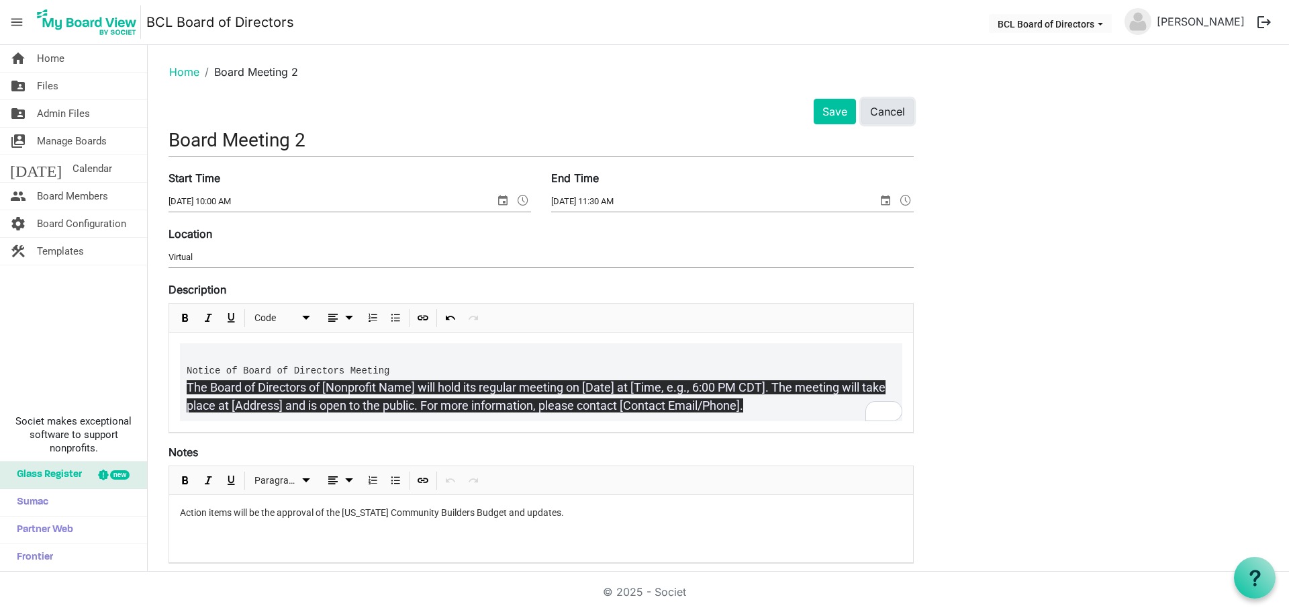
click at [886, 114] on button "Cancel" at bounding box center [887, 112] width 52 height 26
click at [880, 117] on button "Cancel" at bounding box center [887, 112] width 52 height 26
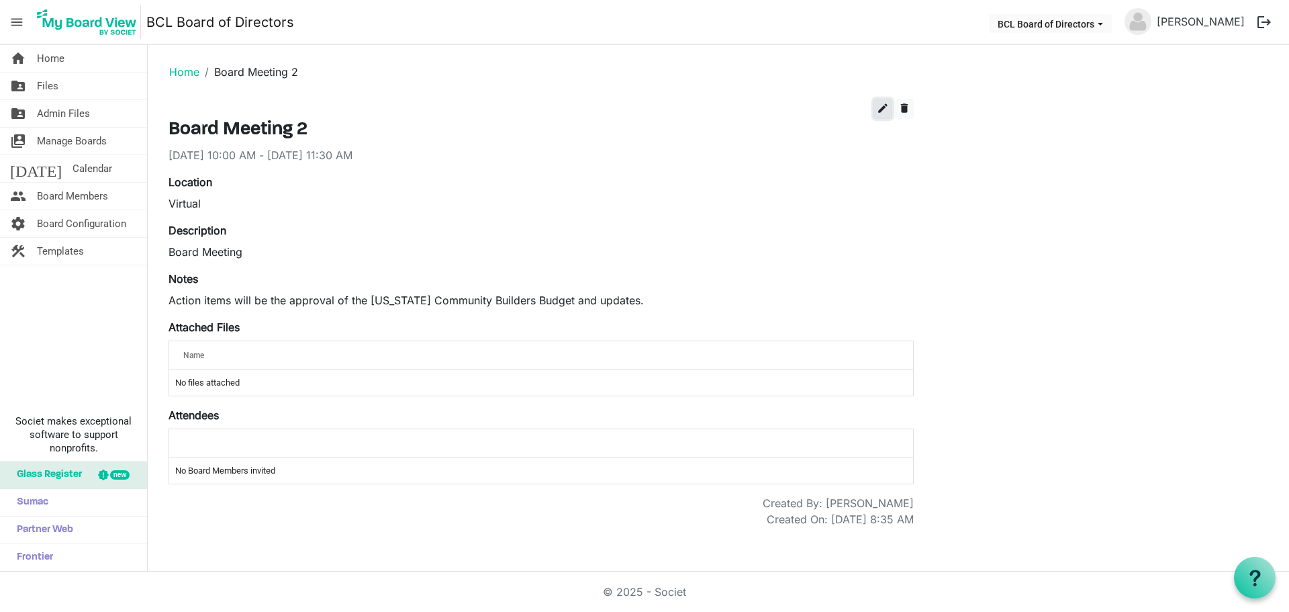
click at [880, 110] on span "edit" at bounding box center [883, 108] width 12 height 12
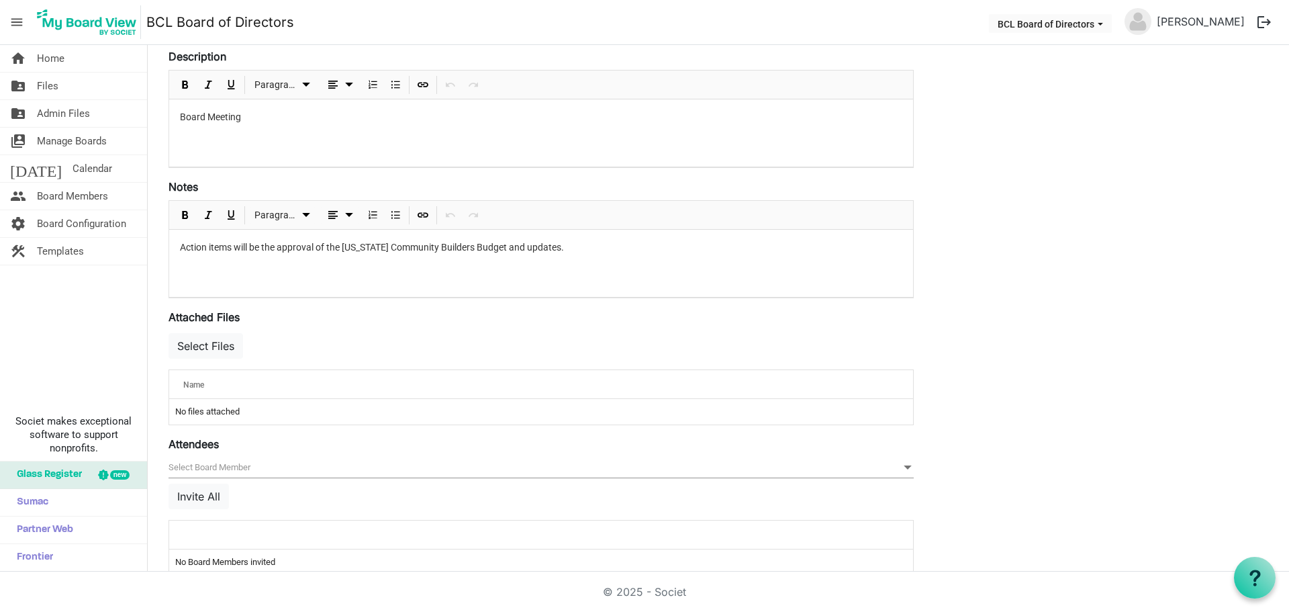
scroll to position [269, 0]
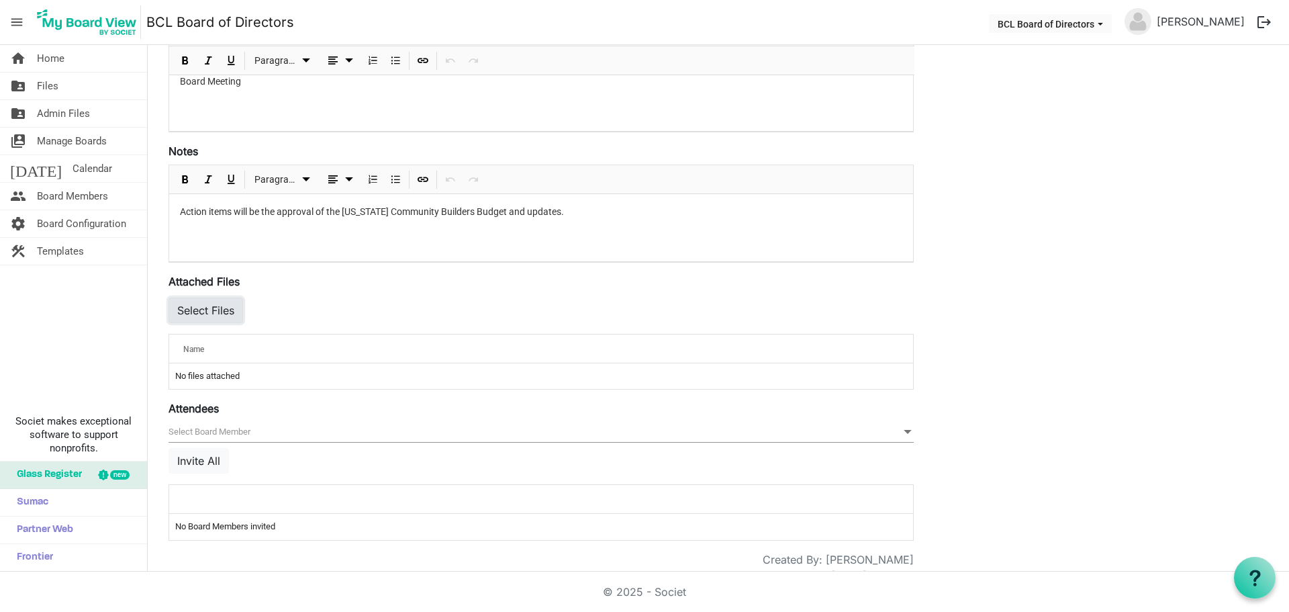
click at [224, 313] on button "Select Files" at bounding box center [206, 310] width 75 height 26
click at [209, 310] on button "Select Files" at bounding box center [206, 310] width 75 height 26
click at [216, 309] on button "Select Files" at bounding box center [206, 310] width 75 height 26
click at [207, 318] on button "Select Files" at bounding box center [206, 310] width 75 height 26
drag, startPoint x: 210, startPoint y: 313, endPoint x: 383, endPoint y: 347, distance: 175.9
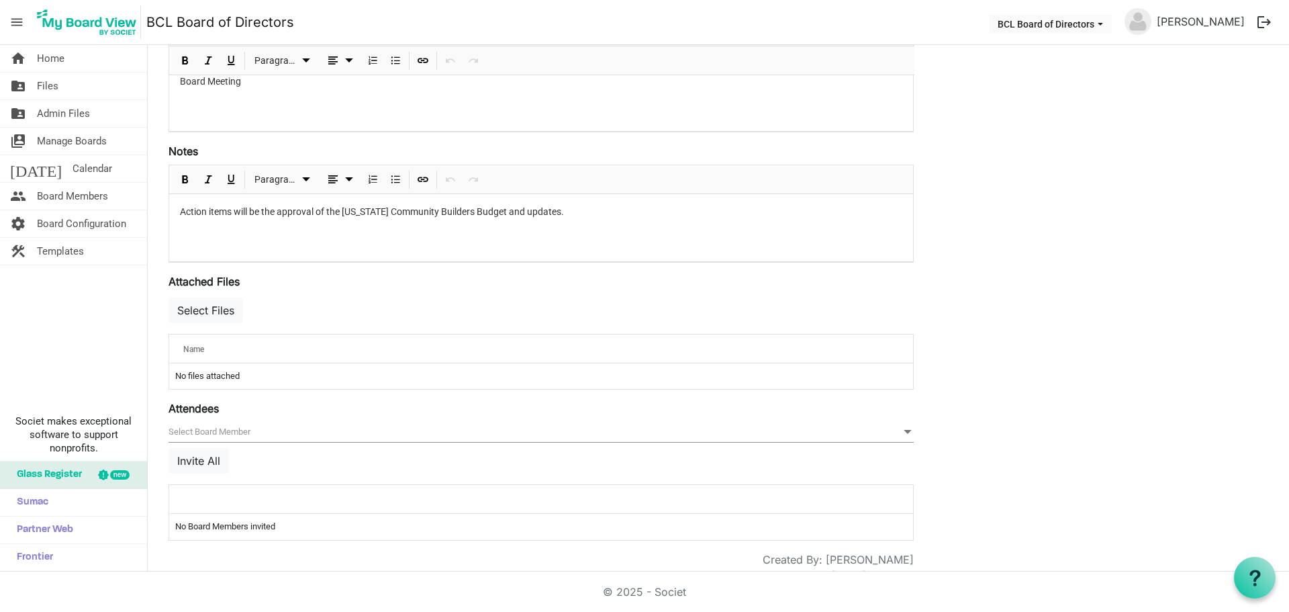
click at [380, 351] on div "Name" at bounding box center [499, 348] width 641 height 19
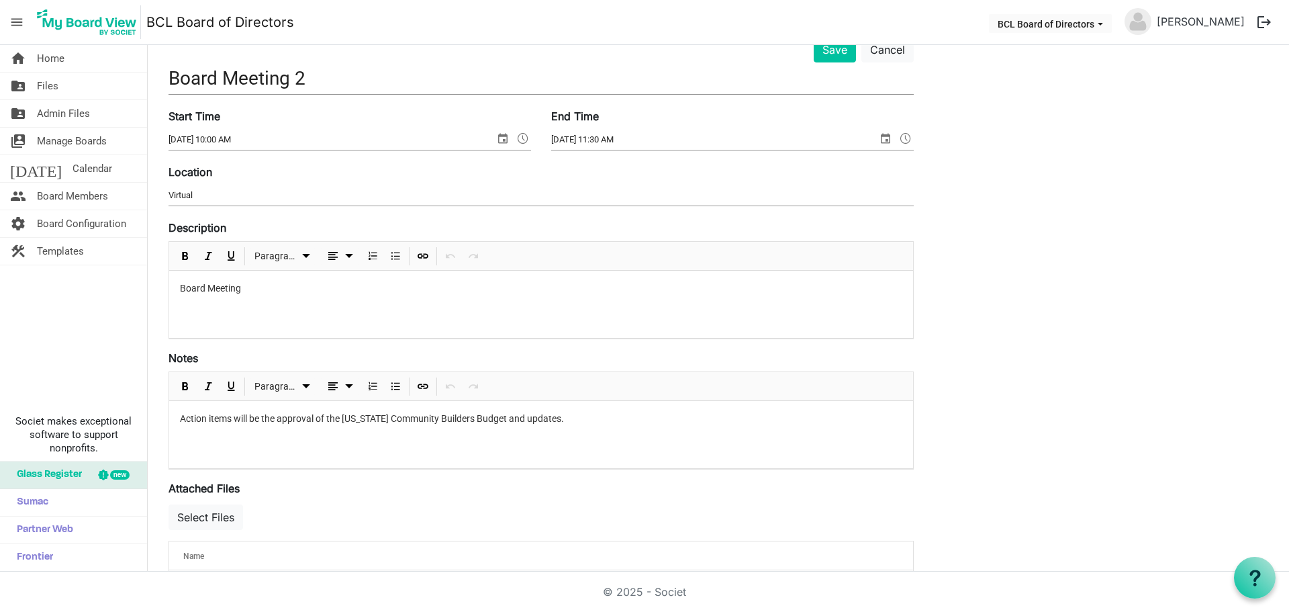
scroll to position [201, 0]
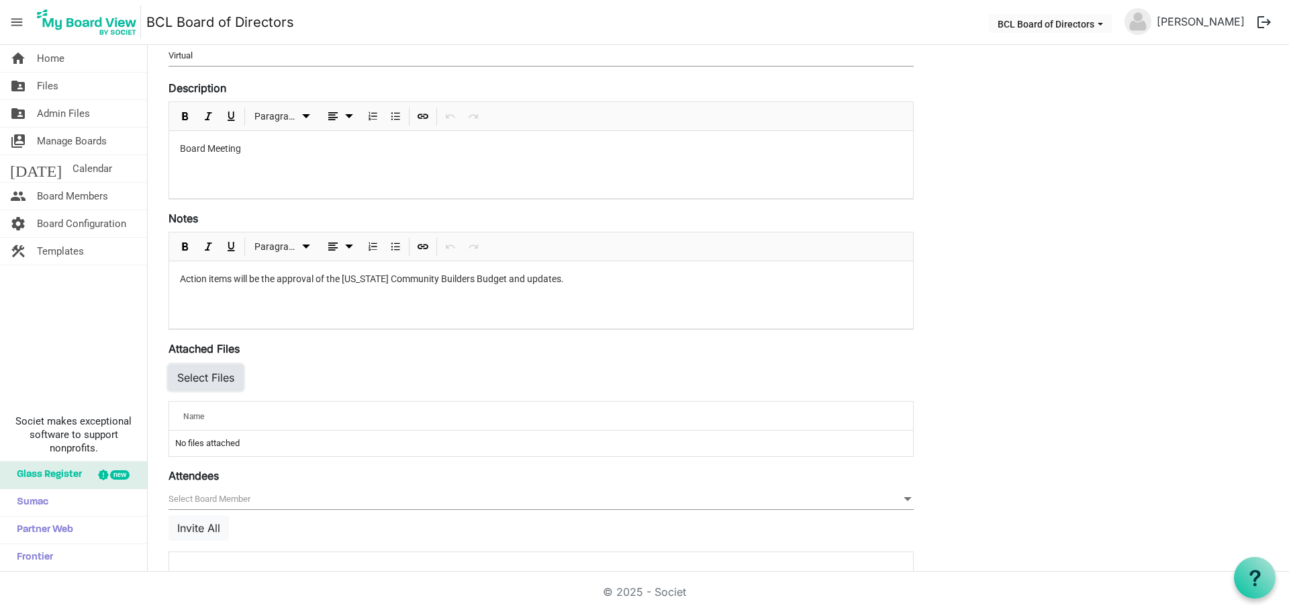
click at [208, 381] on button "Select Files" at bounding box center [206, 378] width 75 height 26
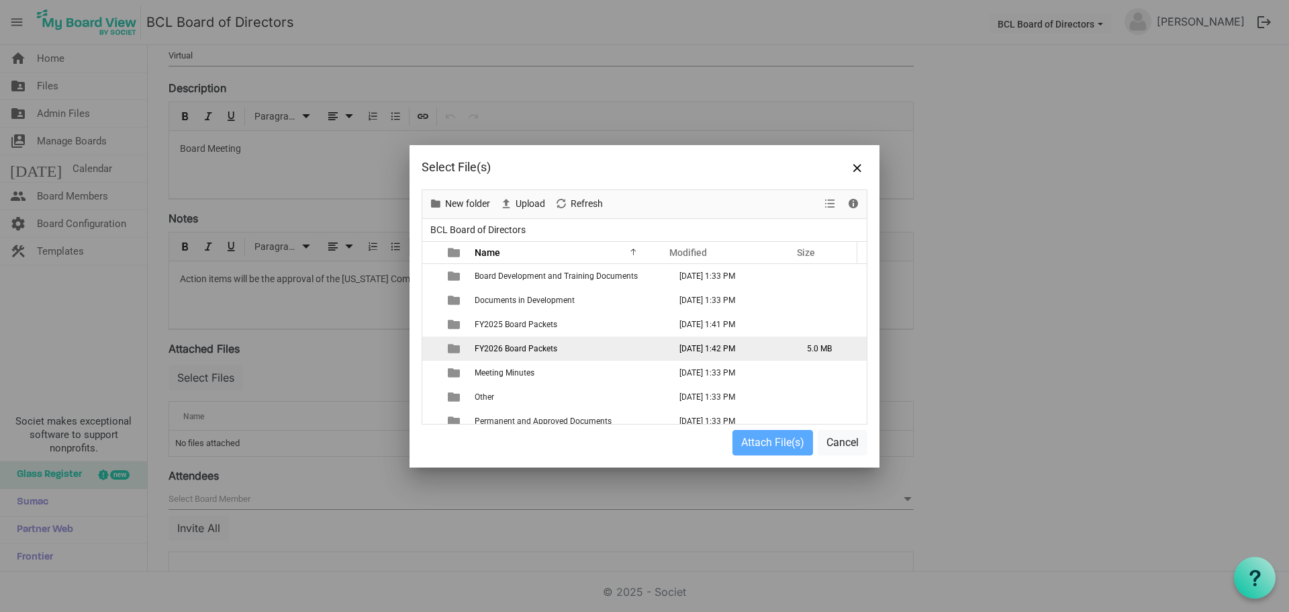
click at [514, 352] on span "FY2026 Board Packets" at bounding box center [516, 348] width 83 height 9
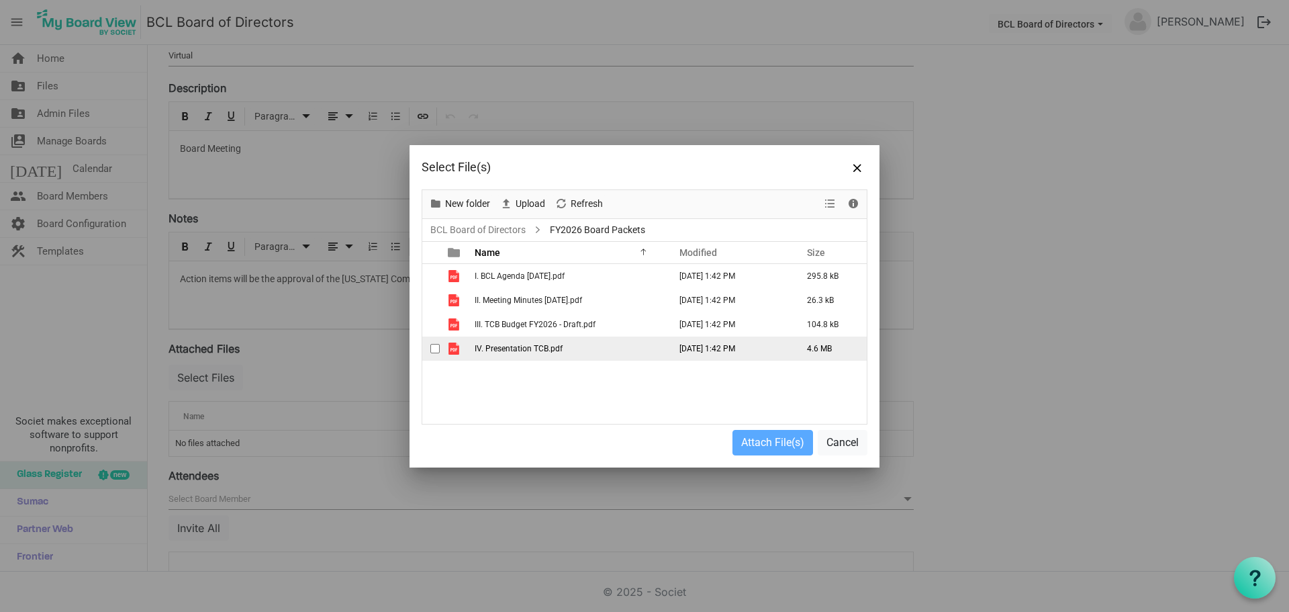
click at [529, 352] on span "IV. Presentation TCB.pdf" at bounding box center [519, 348] width 88 height 9
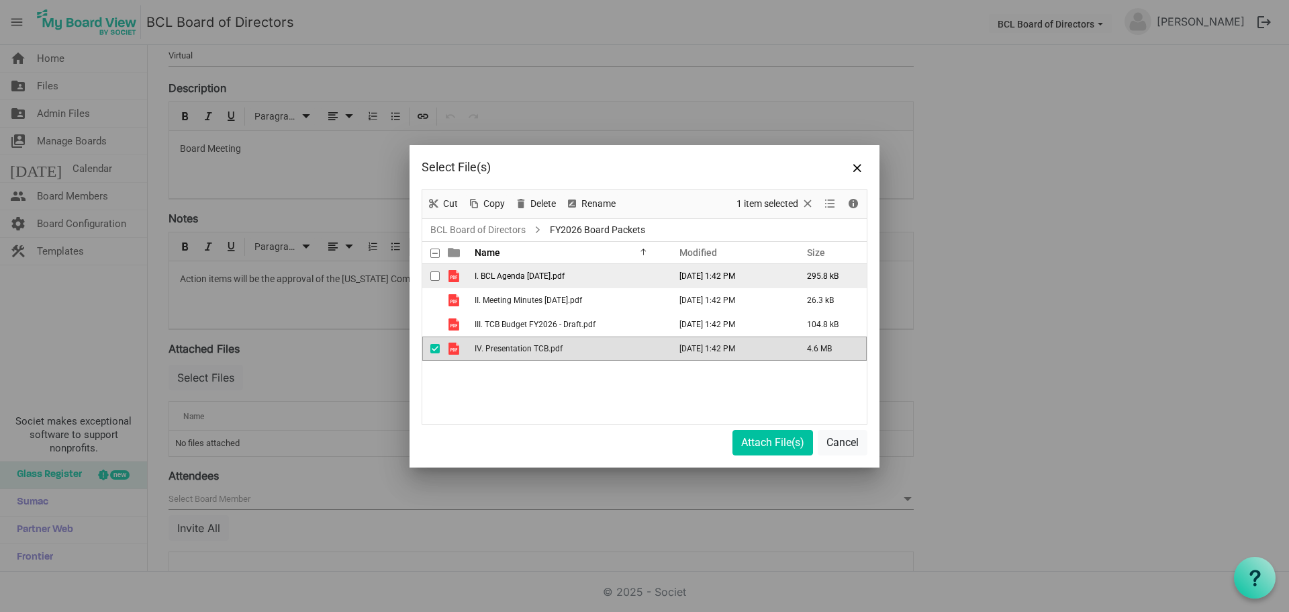
click at [512, 270] on td "I. BCL Agenda [DATE].pdf" at bounding box center [568, 276] width 195 height 24
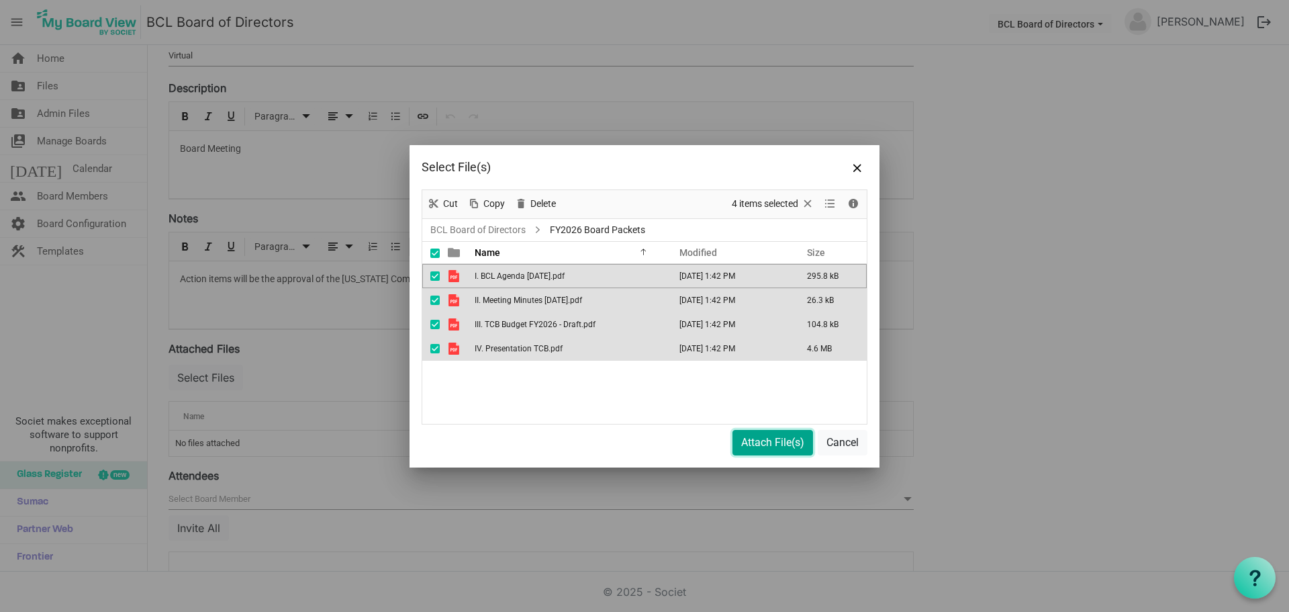
click at [747, 435] on button "Attach File(s)" at bounding box center [772, 443] width 81 height 26
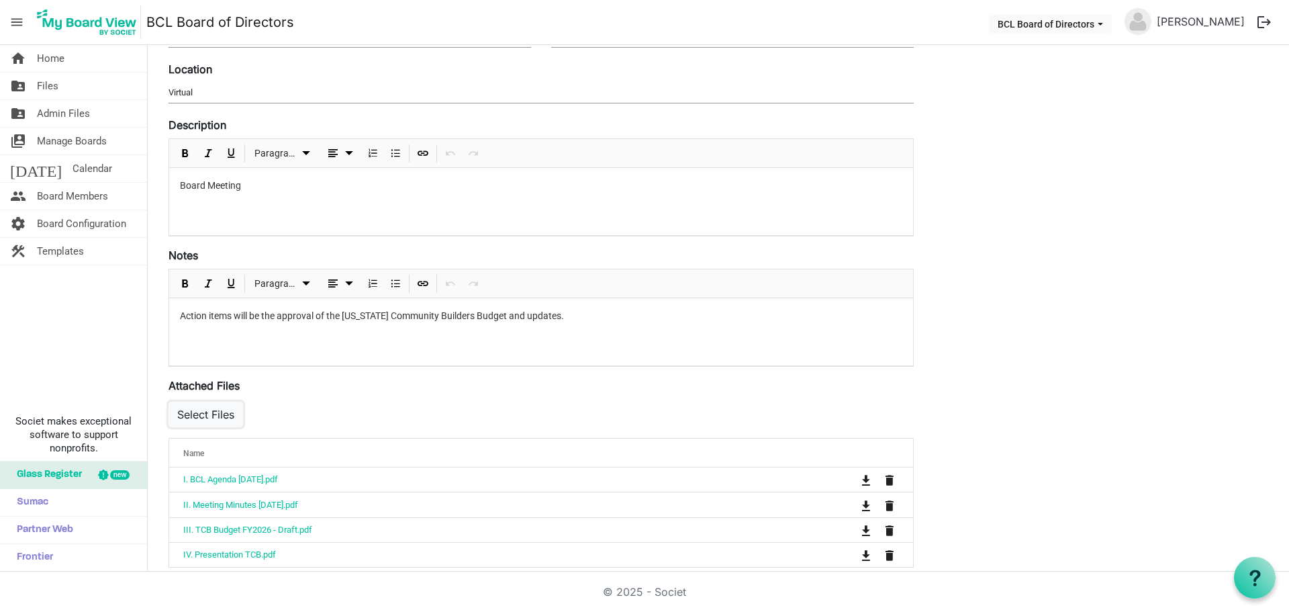
scroll to position [67, 0]
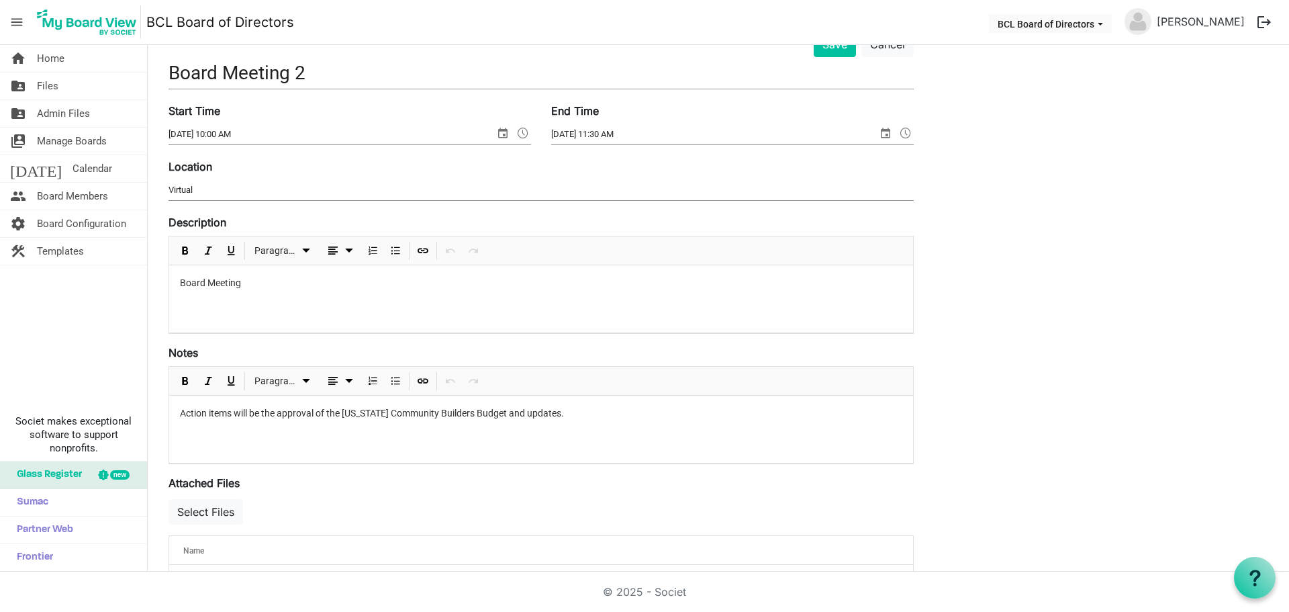
click at [242, 291] on div "Board Meeting" at bounding box center [541, 298] width 744 height 67
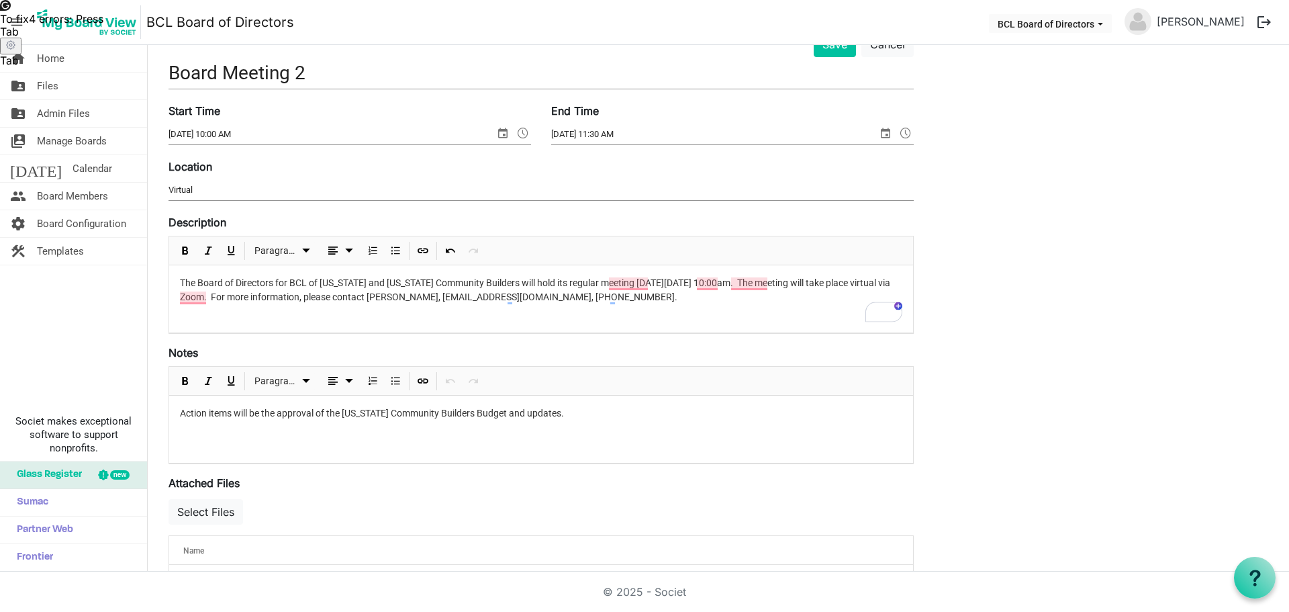
click at [183, 416] on p "Action items will be the approval of the Texas Community Builders Budget and up…" at bounding box center [541, 413] width 722 height 14
click at [193, 316] on span "virtually" at bounding box center [200, 317] width 40 height 13
click at [632, 303] on span "Thursday" at bounding box center [627, 303] width 36 height 13
click at [712, 296] on div "2025 ," at bounding box center [712, 303] width 33 height 21
click at [747, 296] on div "10:00 am" at bounding box center [755, 303] width 47 height 21
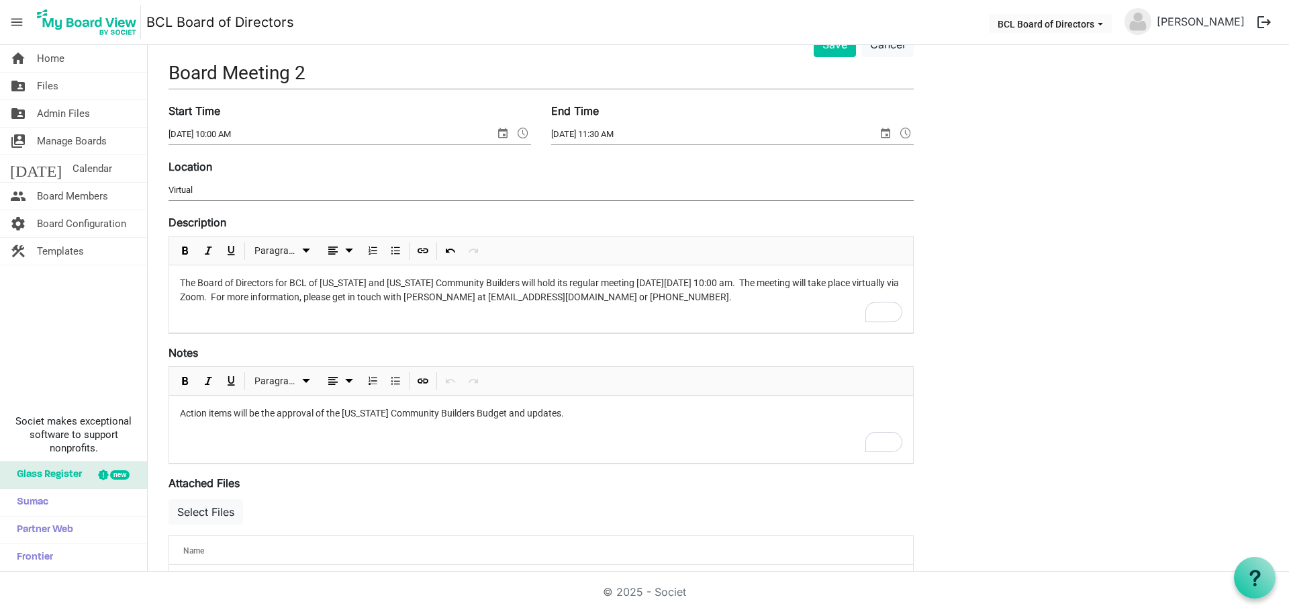
click at [179, 415] on div "Action items will be the approval of the Texas Community Builders Budget and up…" at bounding box center [541, 428] width 744 height 67
click at [394, 382] on span "Bulleted List" at bounding box center [395, 381] width 16 height 17
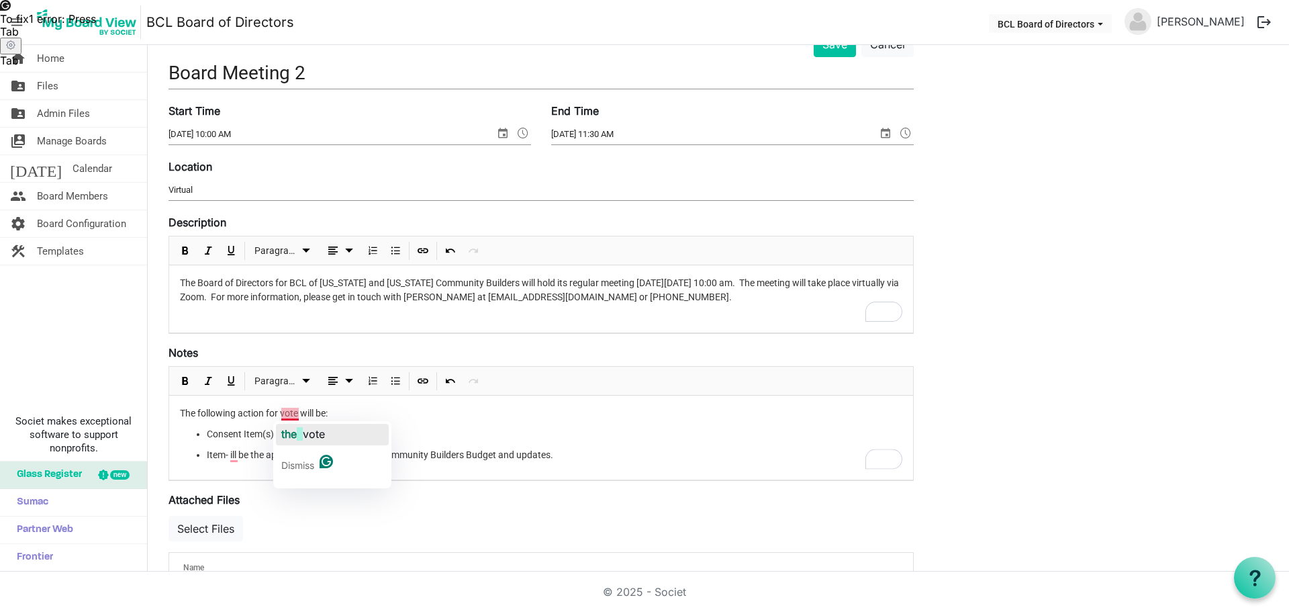
click at [297, 438] on span "the" at bounding box center [288, 433] width 15 height 13
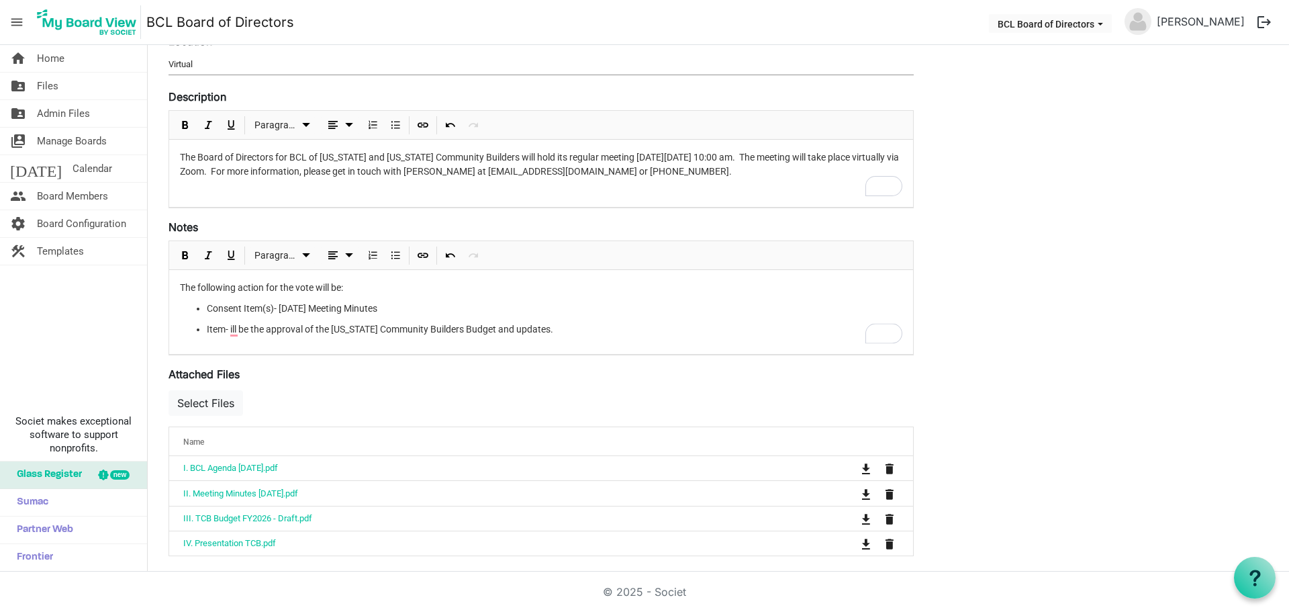
scroll to position [201, 0]
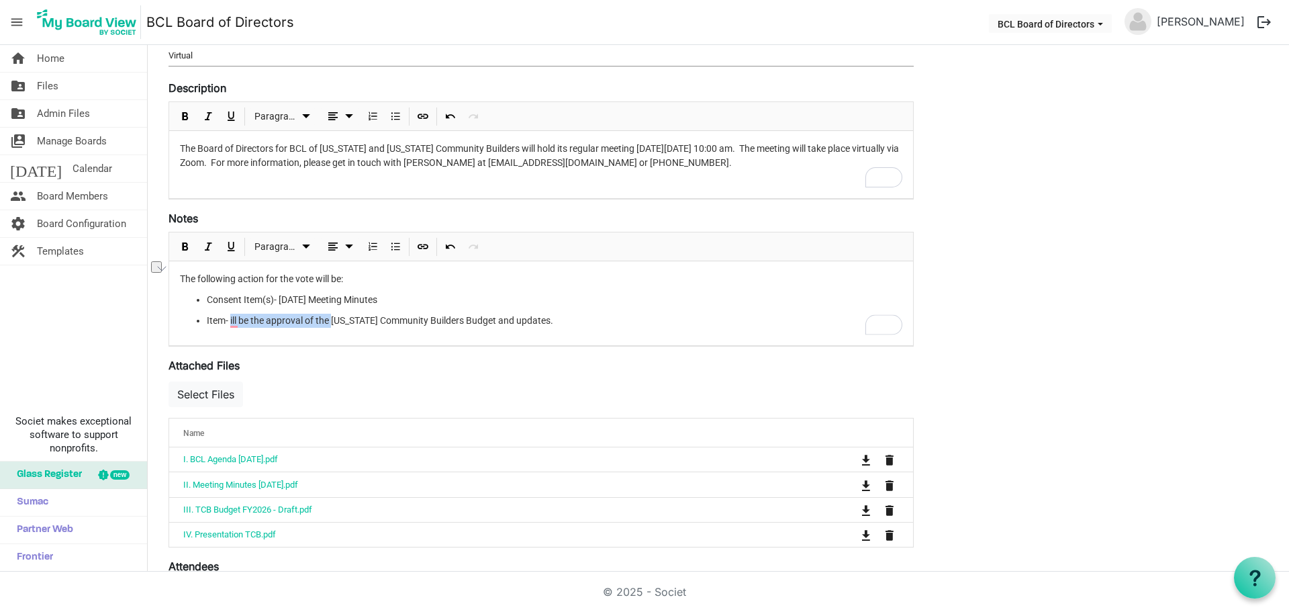
drag, startPoint x: 232, startPoint y: 321, endPoint x: 333, endPoint y: 316, distance: 101.5
click at [333, 316] on li "Item- ill be the approval of the Texas Community Builders Budget and updates." at bounding box center [555, 321] width 696 height 14
drag, startPoint x: 440, startPoint y: 321, endPoint x: 373, endPoint y: 324, distance: 67.9
click at [373, 324] on li "Item- Texas Community Builders Budget and updates." at bounding box center [555, 321] width 696 height 14
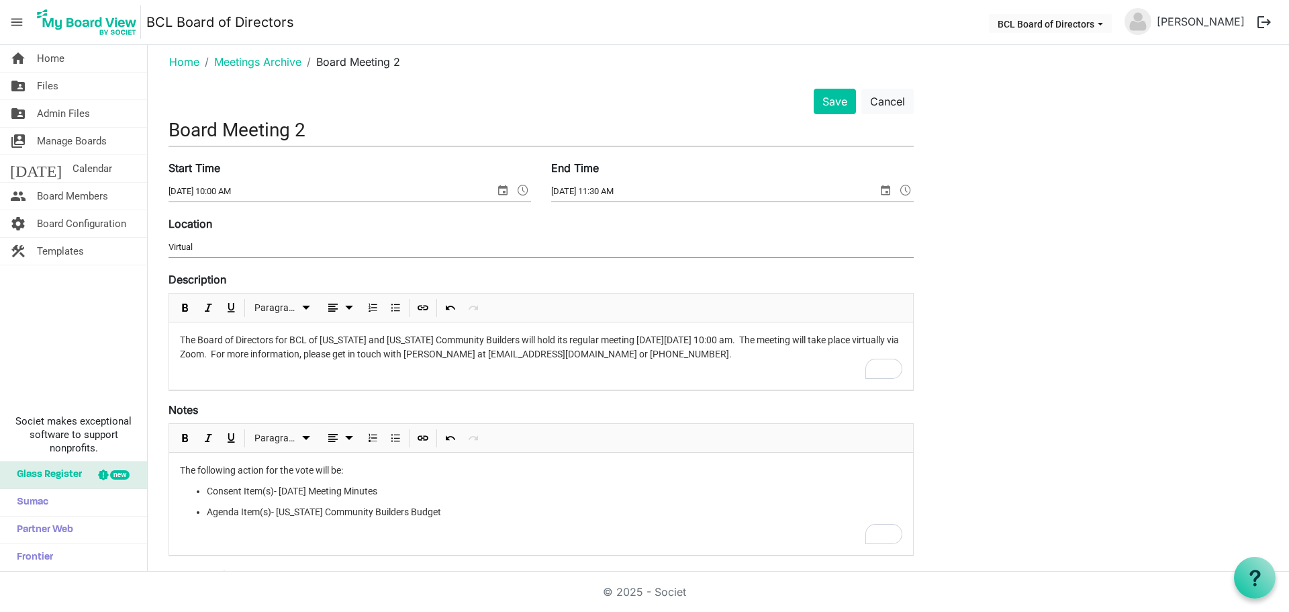
scroll to position [0, 0]
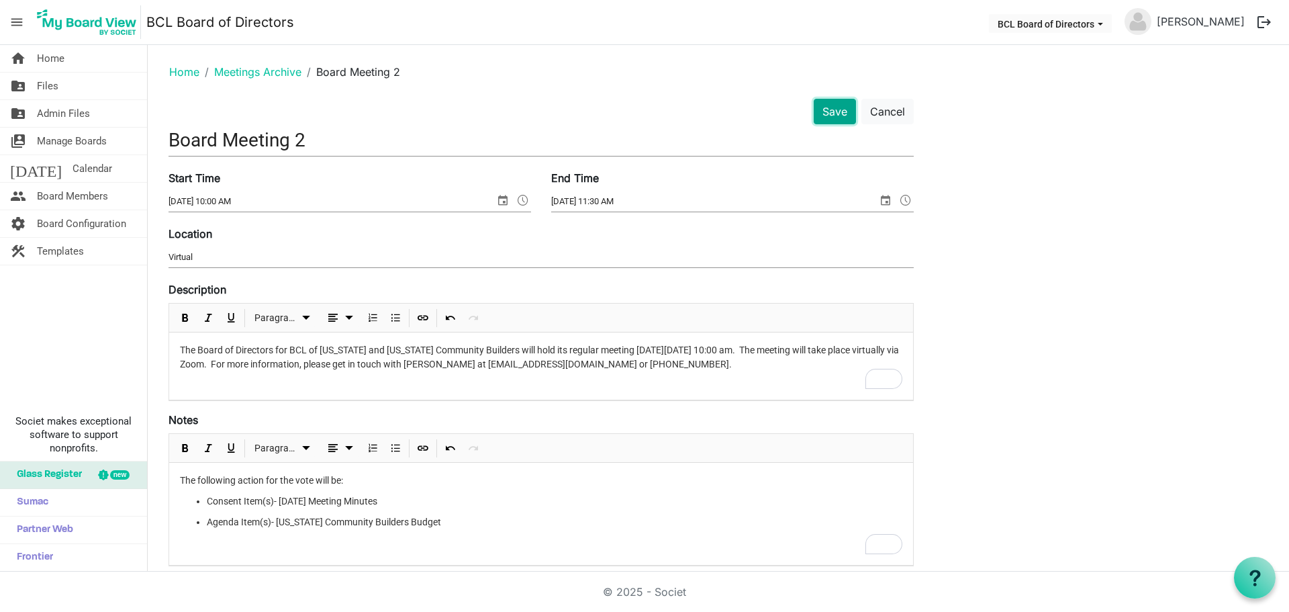
click at [833, 111] on button "Save" at bounding box center [835, 112] width 42 height 26
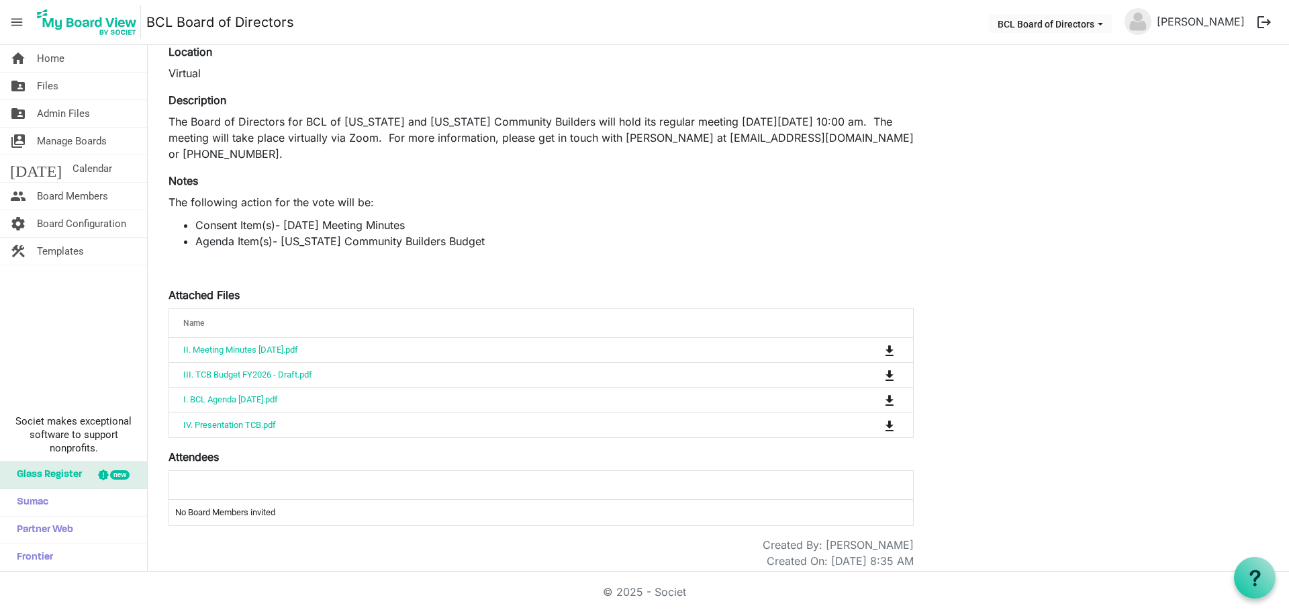
scroll to position [134, 0]
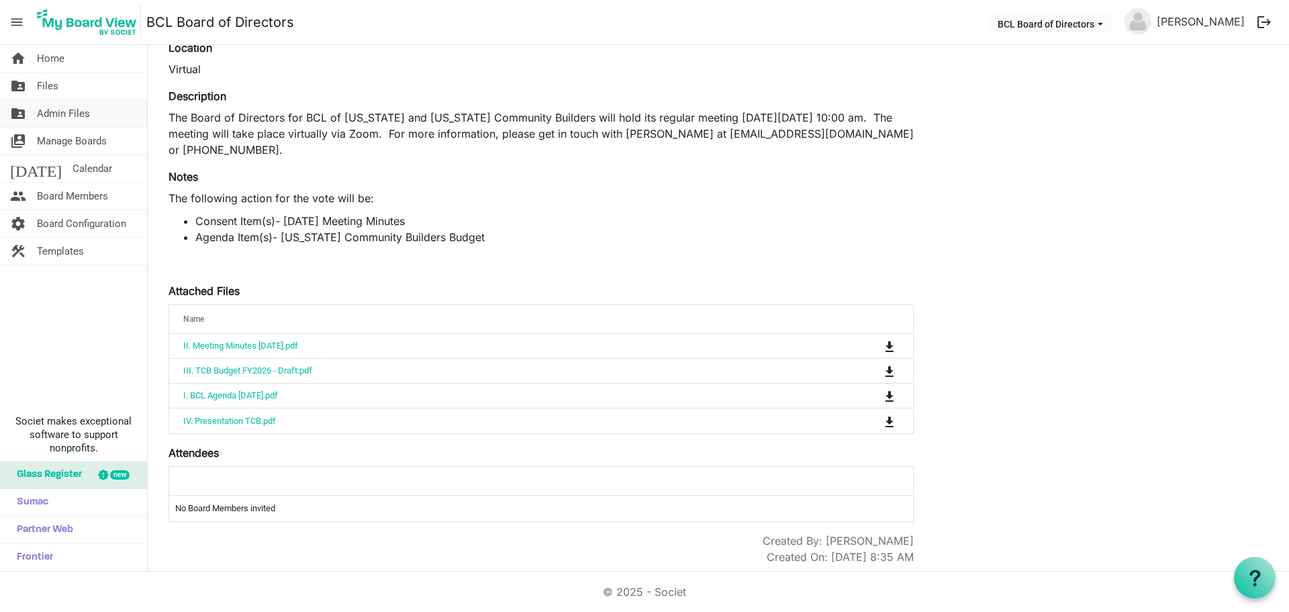
click at [71, 116] on span "Admin Files" at bounding box center [63, 113] width 53 height 27
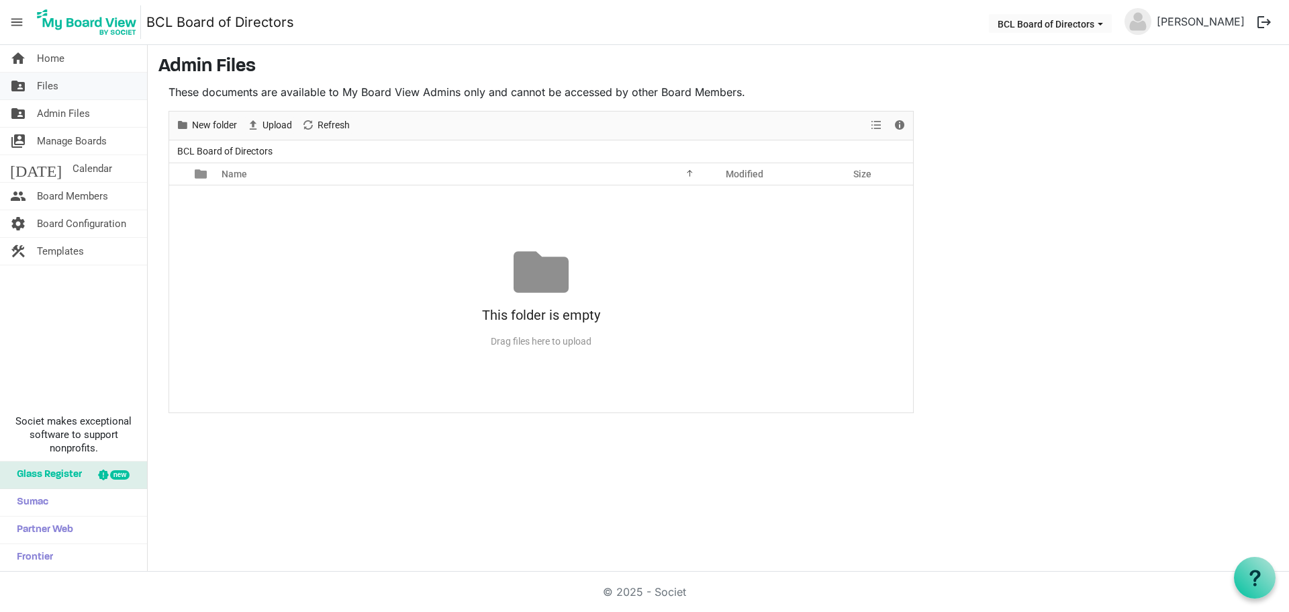
click at [64, 91] on link "folder_shared Files" at bounding box center [73, 86] width 147 height 27
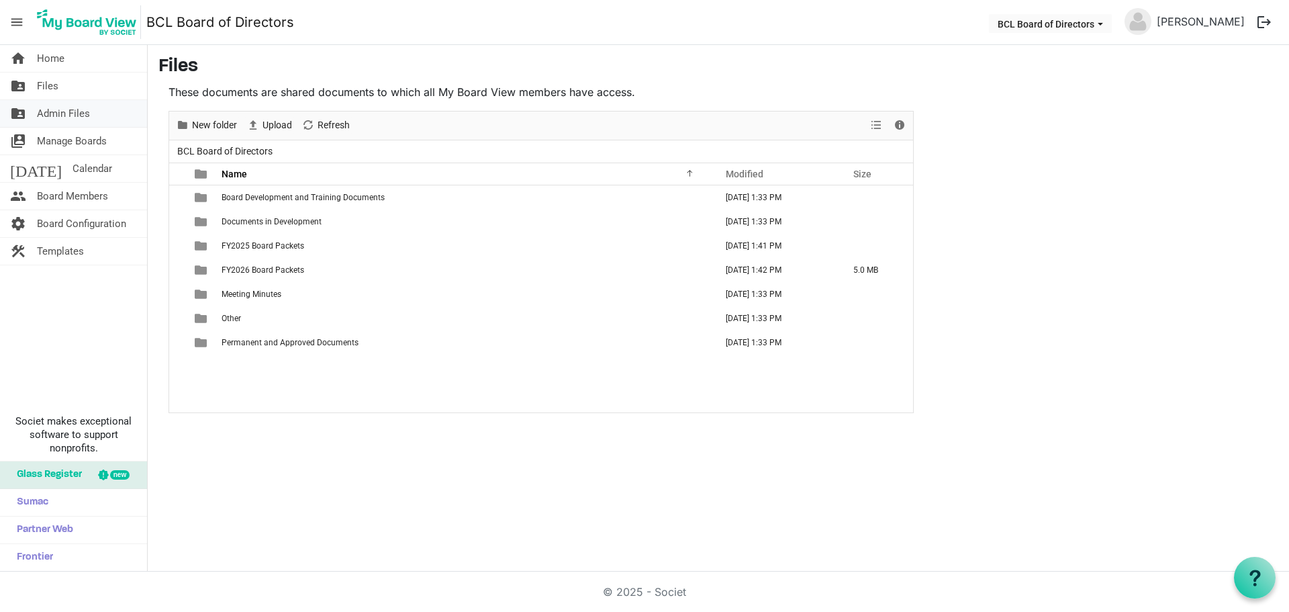
click at [69, 105] on span "Admin Files" at bounding box center [63, 113] width 53 height 27
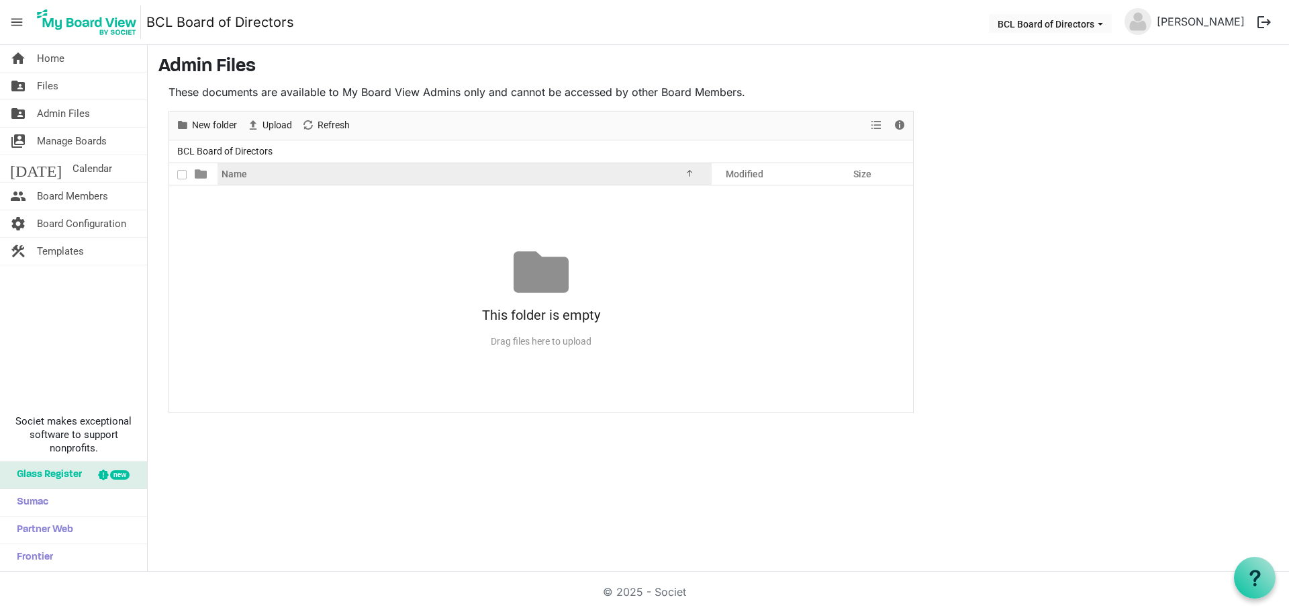
click at [221, 174] on div "Name" at bounding box center [459, 173] width 485 height 19
click at [238, 174] on span "Name" at bounding box center [235, 174] width 26 height 11
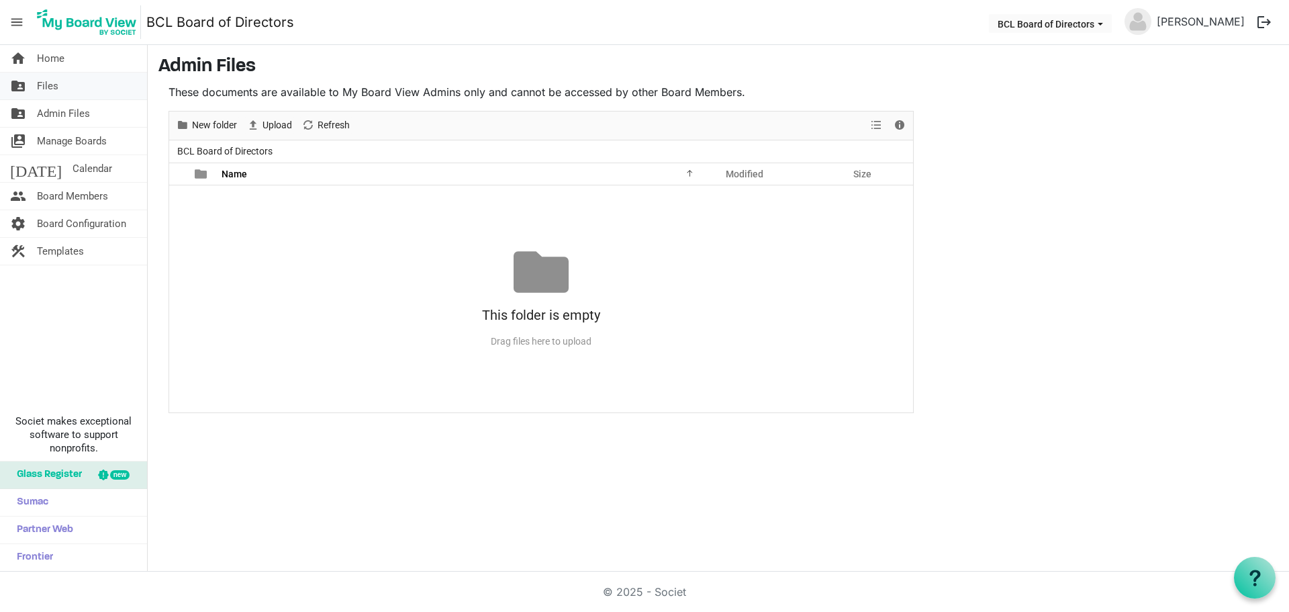
click at [51, 92] on span "Files" at bounding box center [47, 86] width 21 height 27
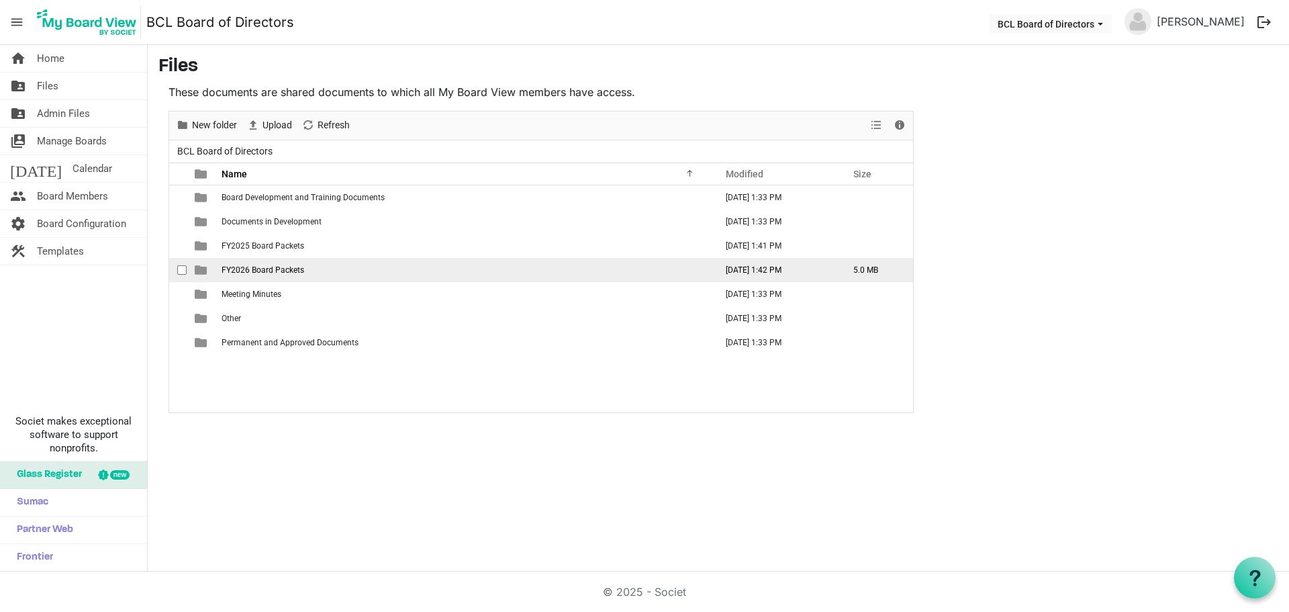
click at [248, 270] on span "FY2026 Board Packets" at bounding box center [263, 269] width 83 height 9
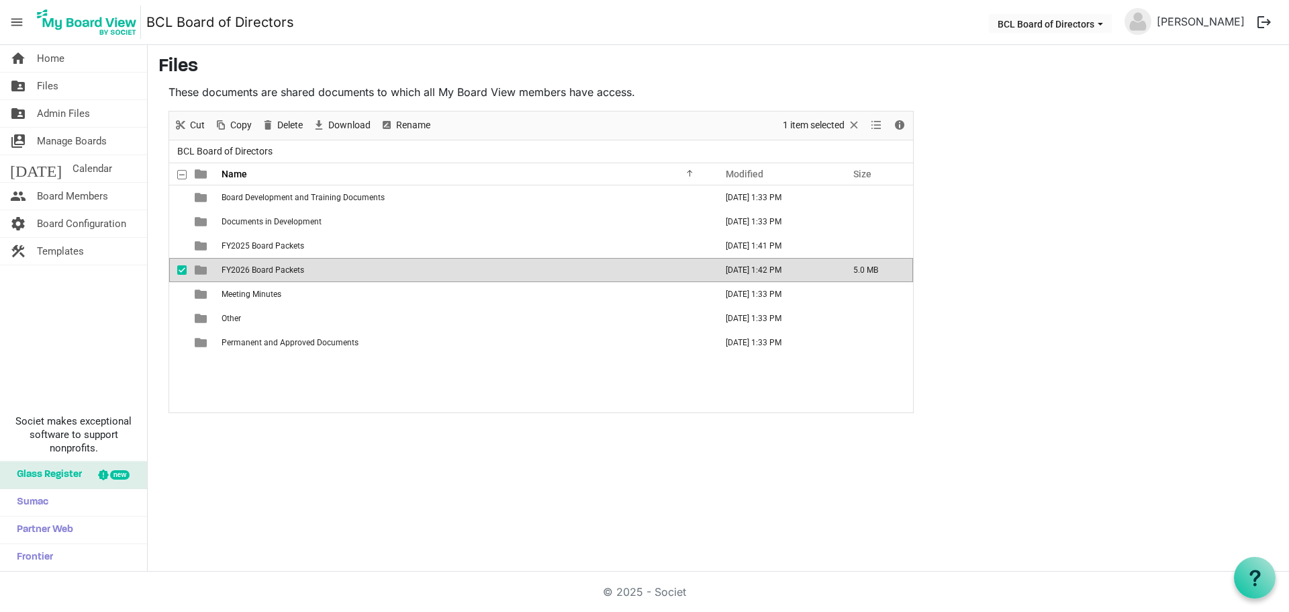
click at [248, 270] on span "FY2026 Board Packets" at bounding box center [263, 269] width 83 height 9
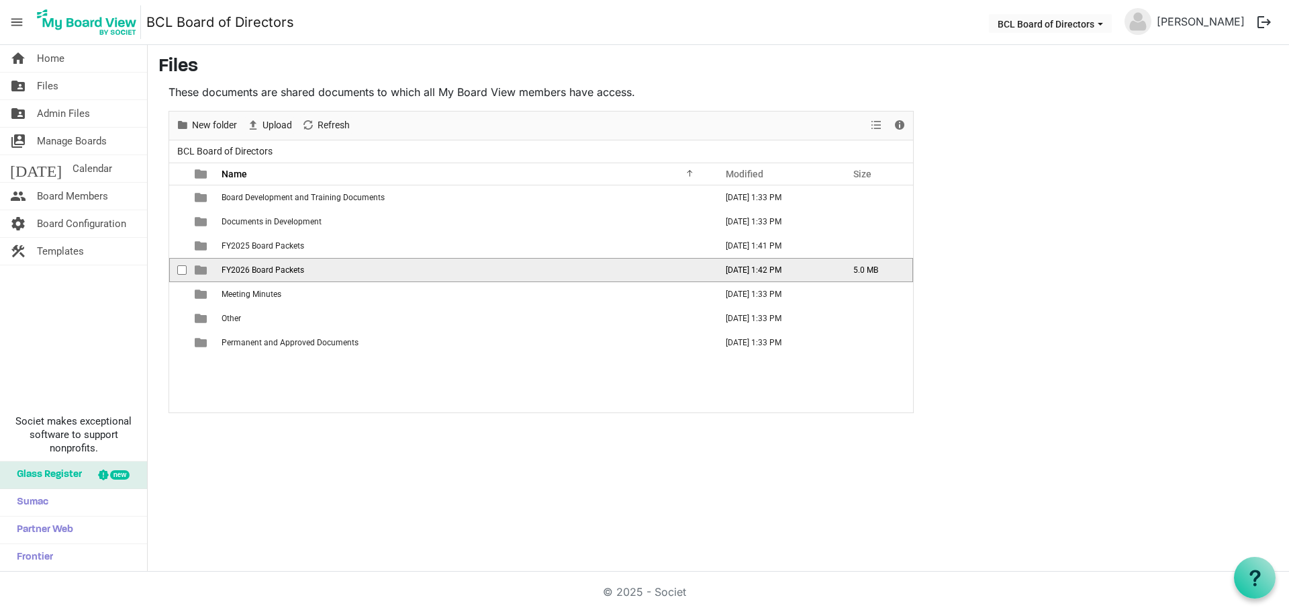
click at [309, 268] on td "FY2026 Board Packets" at bounding box center [465, 270] width 494 height 24
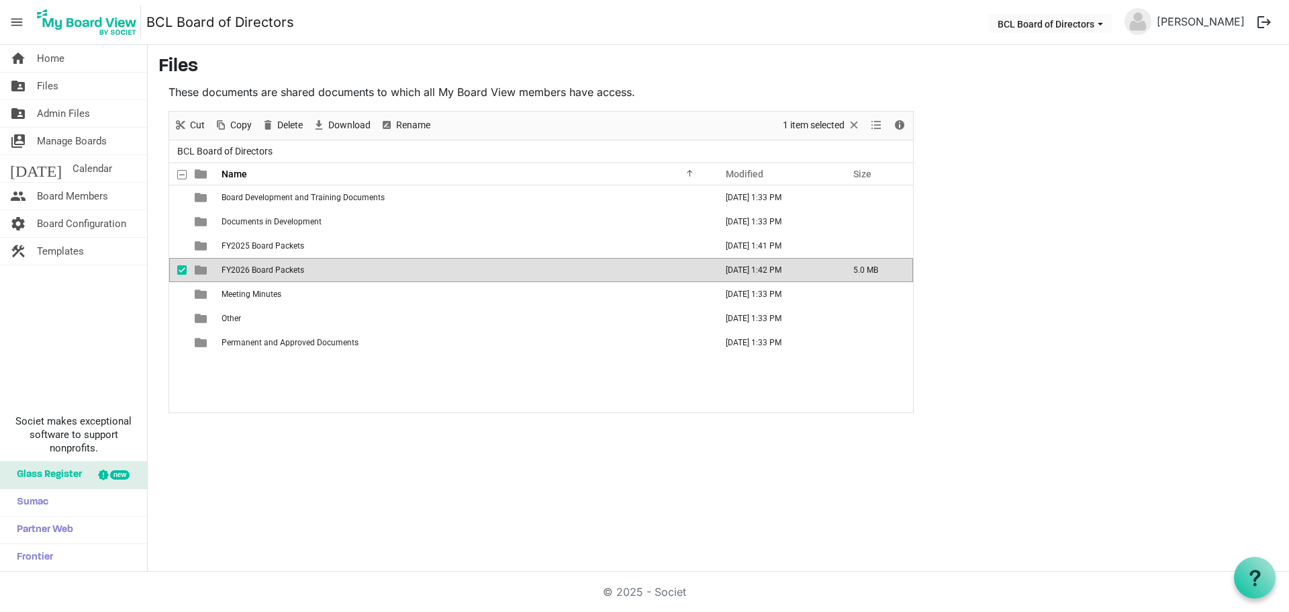
click at [309, 267] on td "FY2026 Board Packets" at bounding box center [465, 270] width 494 height 24
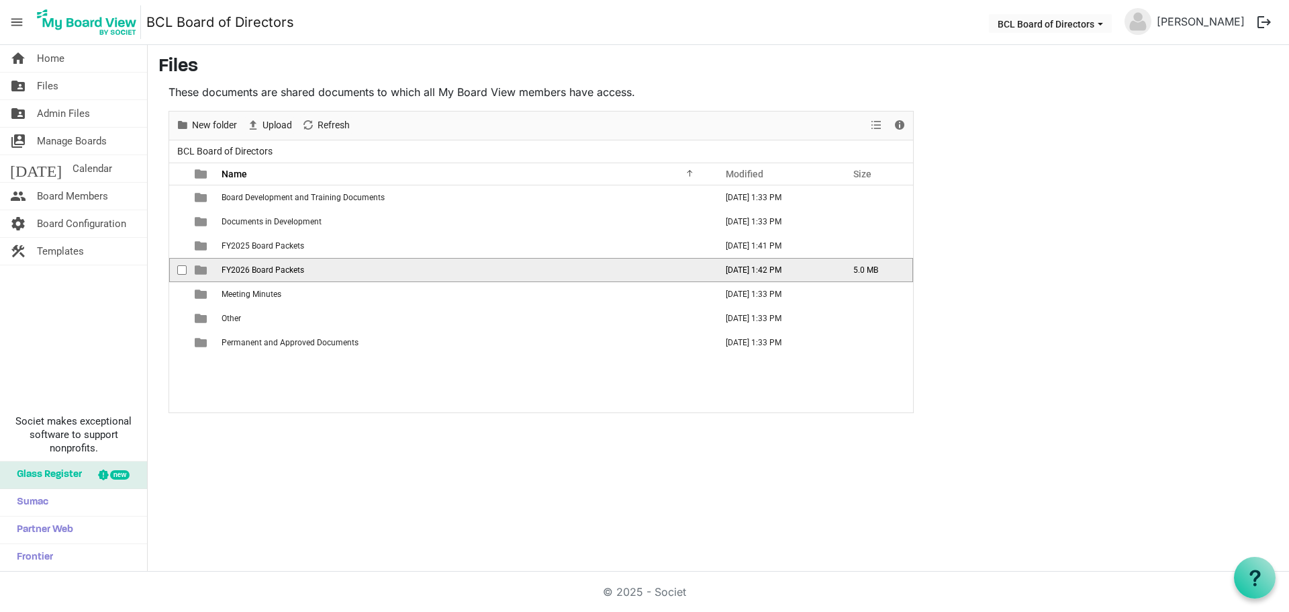
click at [309, 267] on td "FY2026 Board Packets" at bounding box center [465, 270] width 494 height 24
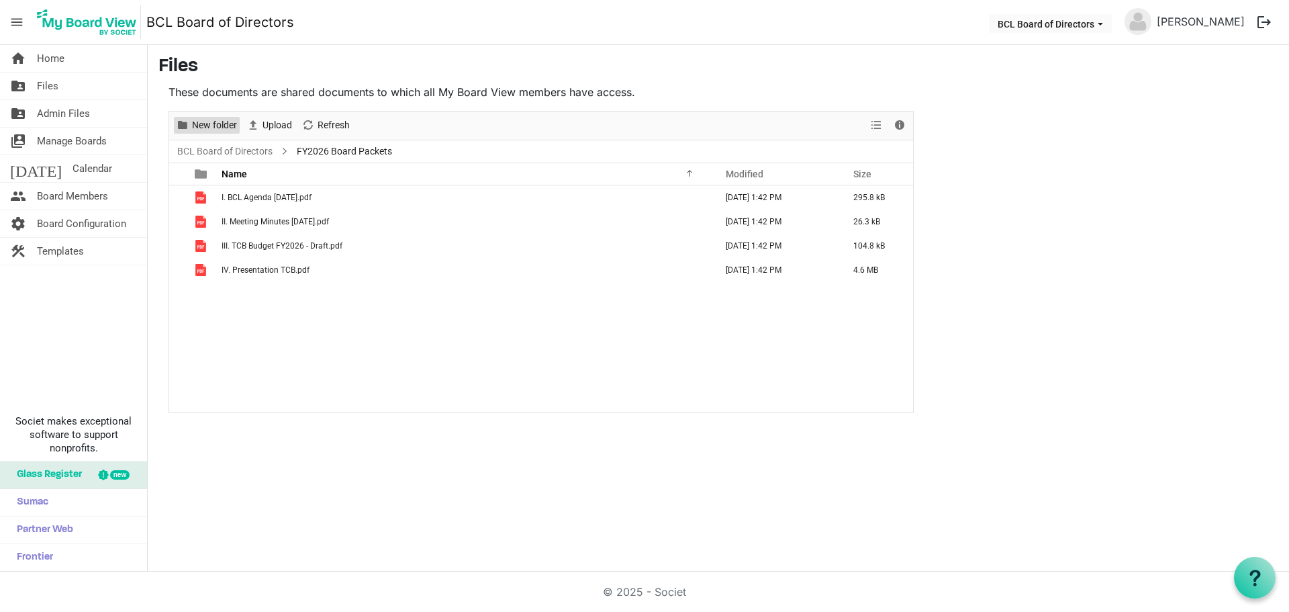
click at [212, 121] on span "New folder" at bounding box center [215, 125] width 48 height 17
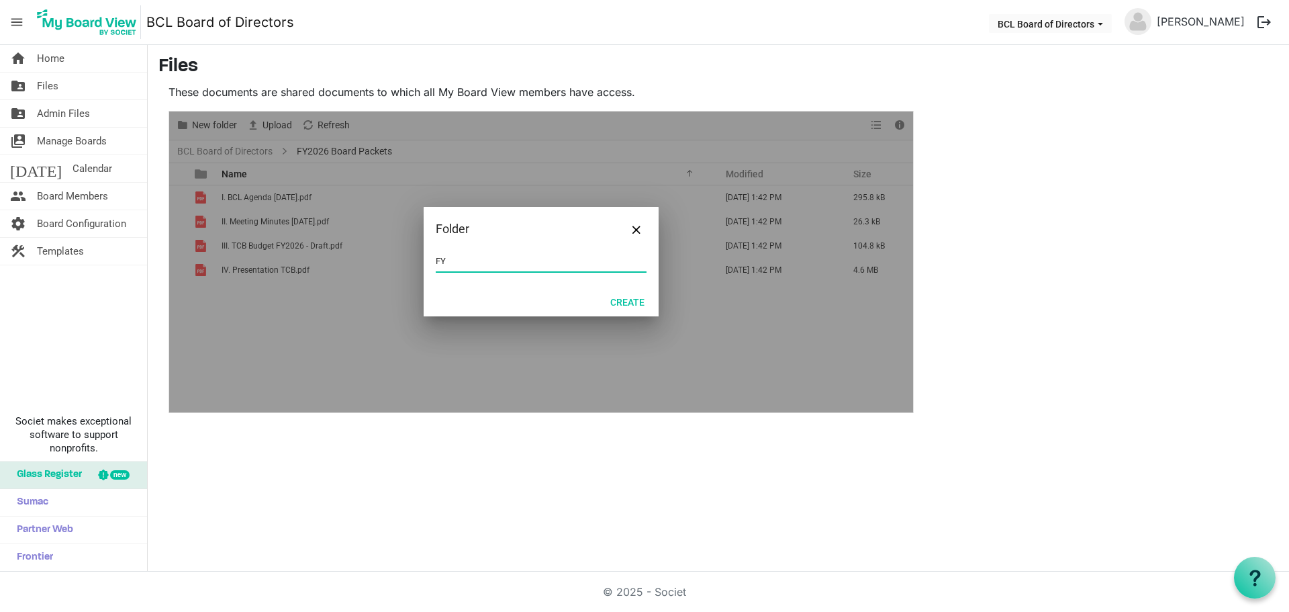
type input "F"
type input "2- Aug 28, 2025"
click at [642, 295] on button "Create" at bounding box center [628, 301] width 52 height 19
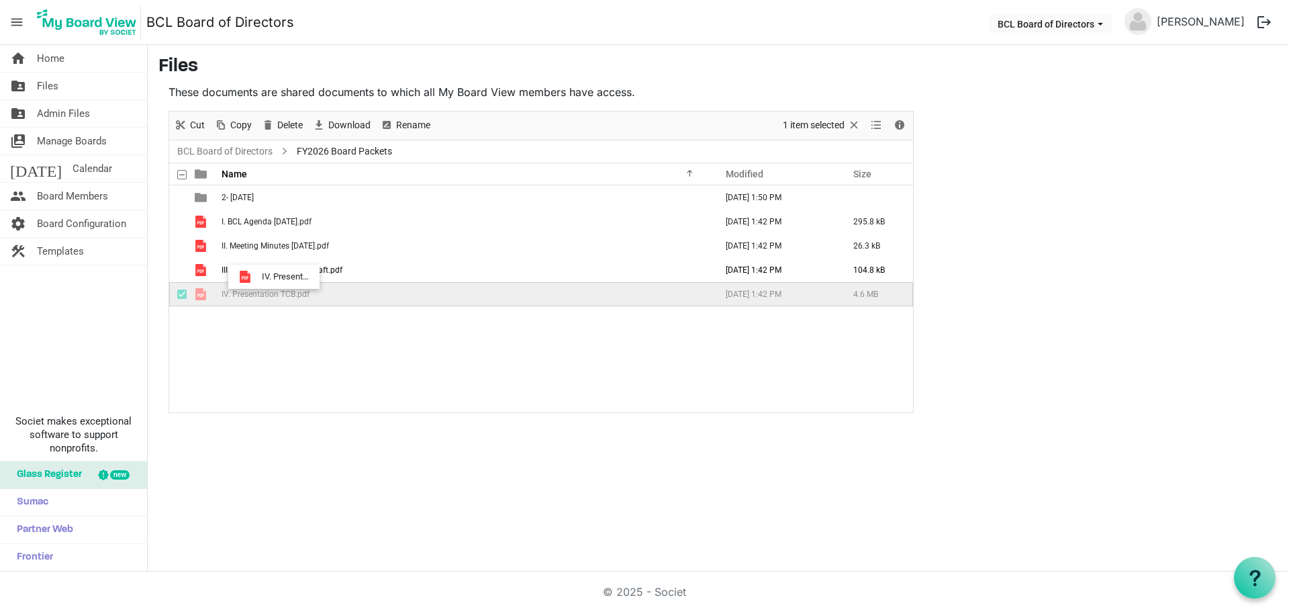
drag, startPoint x: 305, startPoint y: 336, endPoint x: 258, endPoint y: 277, distance: 75.9
click at [258, 277] on div "2- Aug 28, 2025 August 28, 2025 1:50 PM I. BCL Agenda 8.28.25.pdf August 28, 20…" at bounding box center [541, 298] width 744 height 227
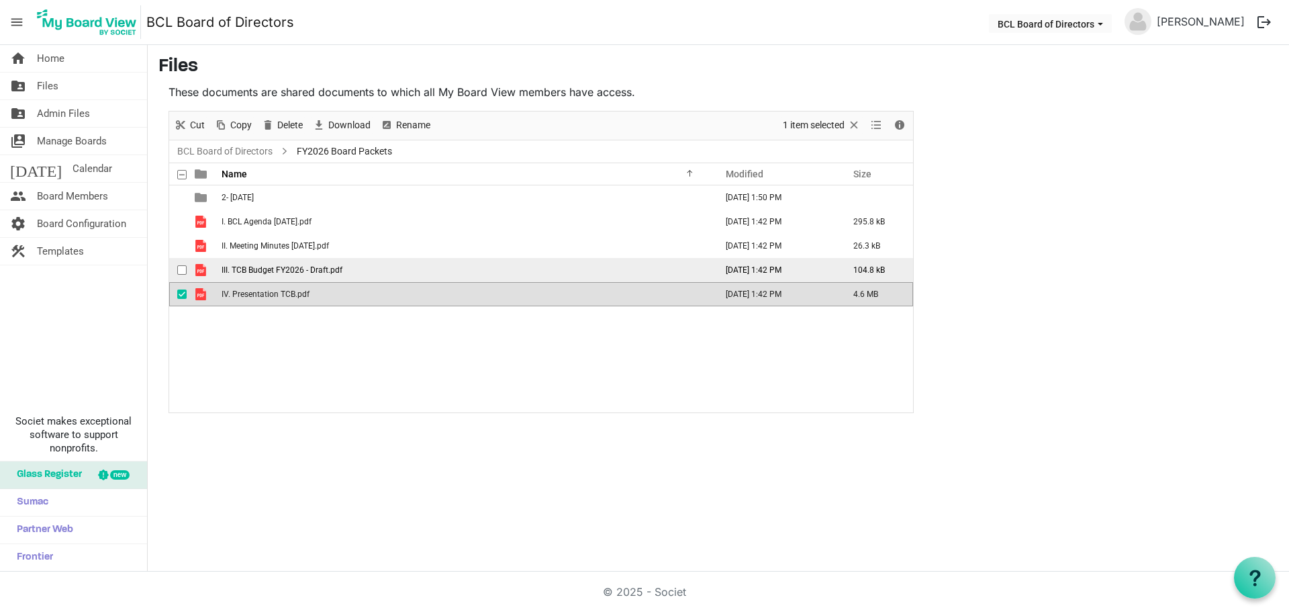
click at [258, 271] on span "III. TCB Budget FY2026 - Draft.pdf" at bounding box center [282, 269] width 121 height 9
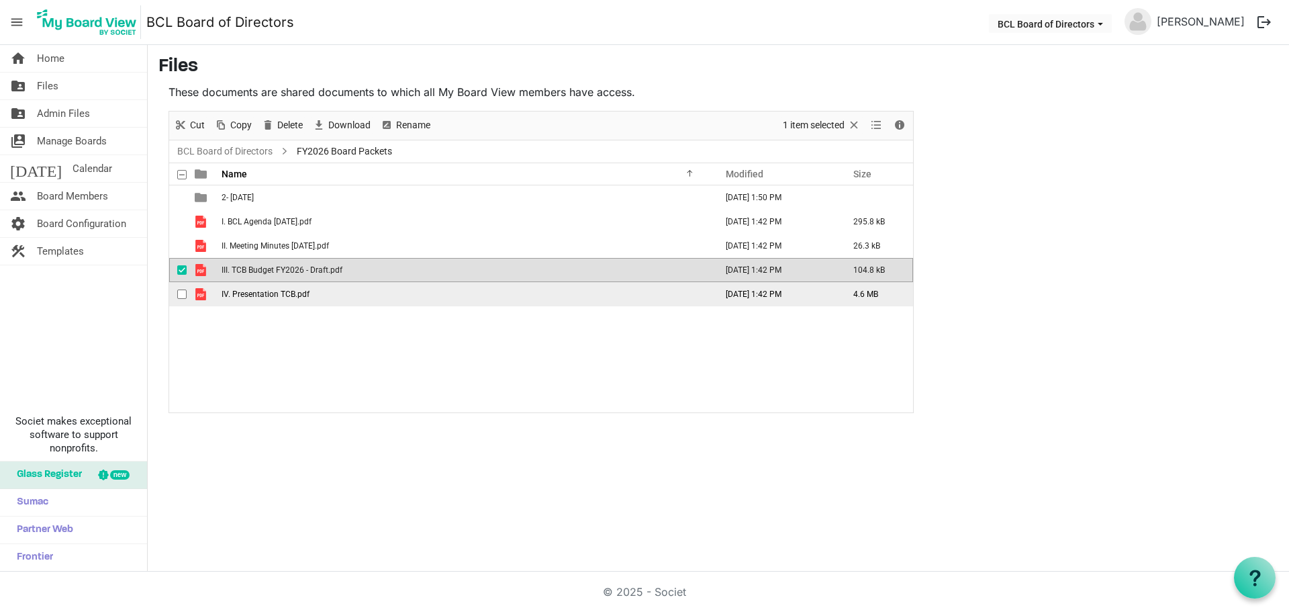
click at [180, 289] on span "checkbox" at bounding box center [181, 293] width 9 height 9
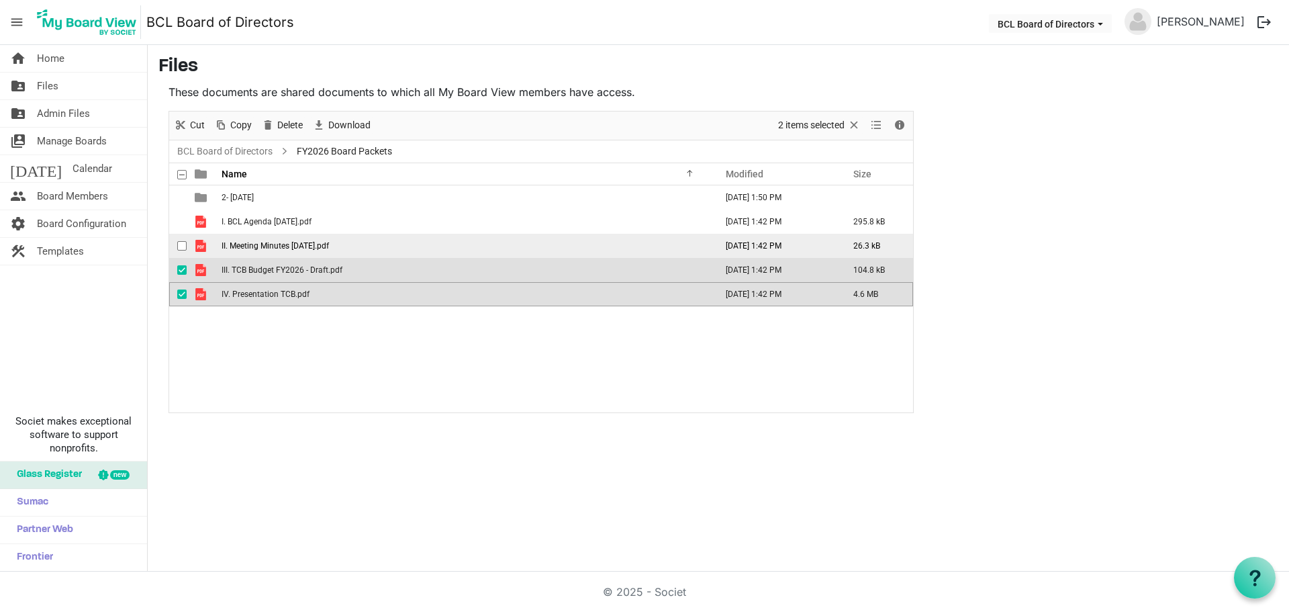
click at [180, 242] on span "checkbox" at bounding box center [181, 245] width 9 height 9
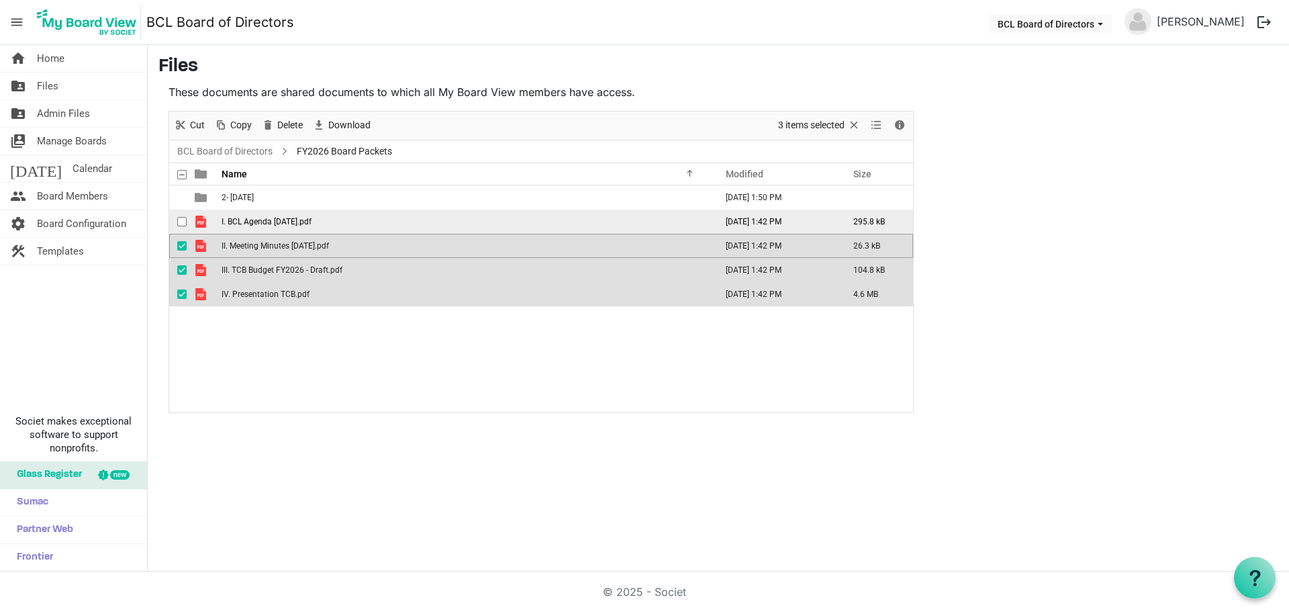
click at [180, 215] on div "checkbox" at bounding box center [185, 221] width 16 height 13
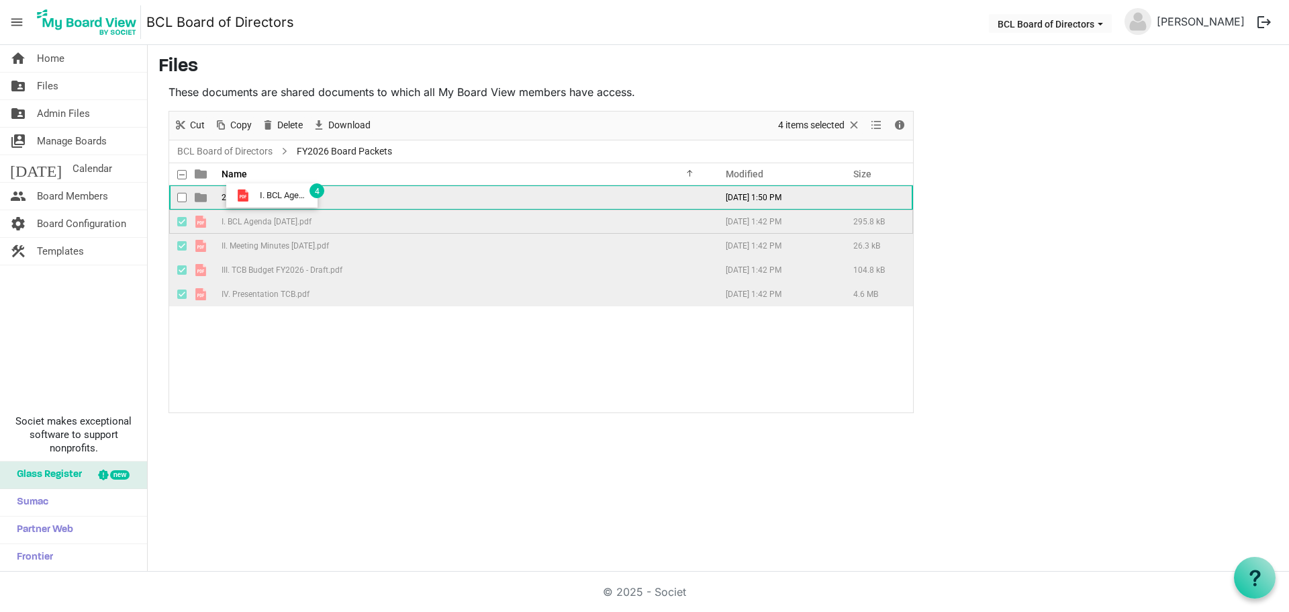
drag, startPoint x: 269, startPoint y: 222, endPoint x: 256, endPoint y: 195, distance: 29.4
click at [256, 195] on tbody "2- Aug 28, 2025 August 28, 2025 1:50 PM I. BCL Agenda 8.28.25.pdf August 28, 20…" at bounding box center [541, 245] width 744 height 121
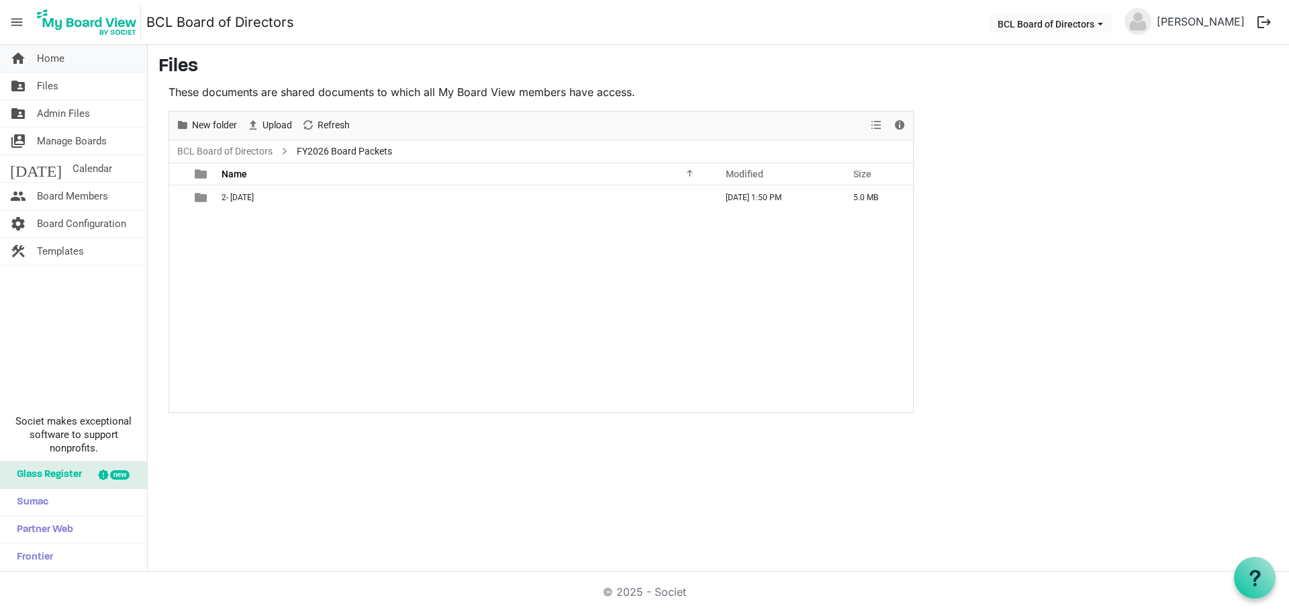
drag, startPoint x: 40, startPoint y: 45, endPoint x: 44, endPoint y: 59, distance: 14.7
click at [40, 46] on span "Home" at bounding box center [51, 58] width 28 height 27
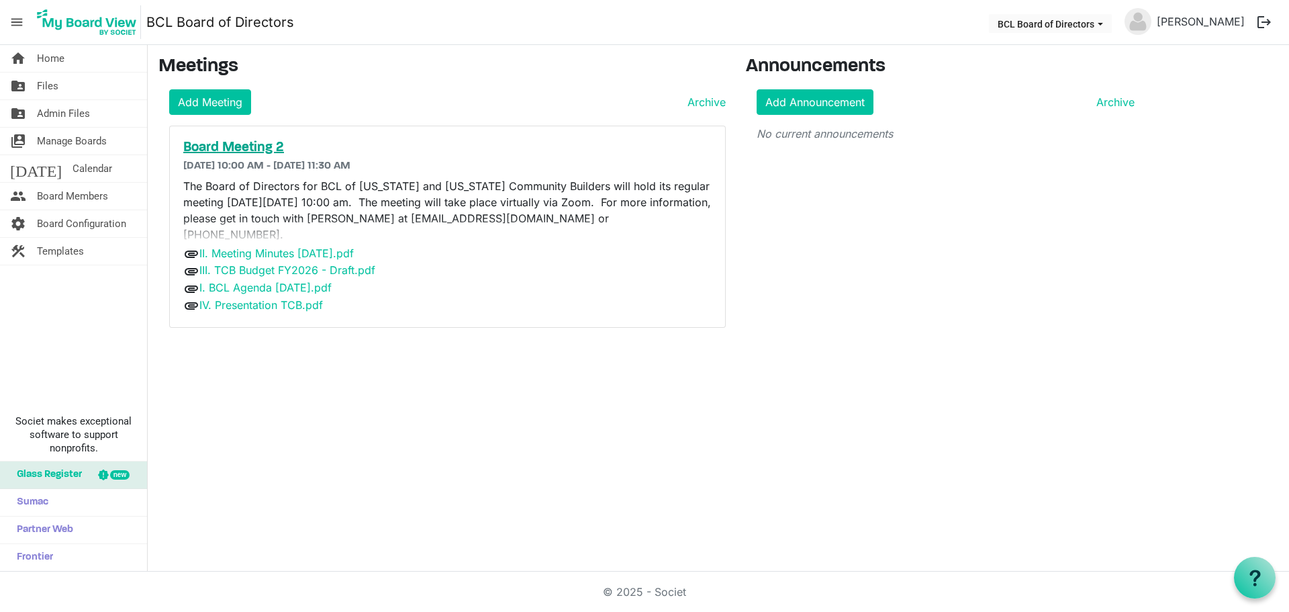
click at [252, 150] on h5 "Board Meeting 2" at bounding box center [447, 148] width 528 height 16
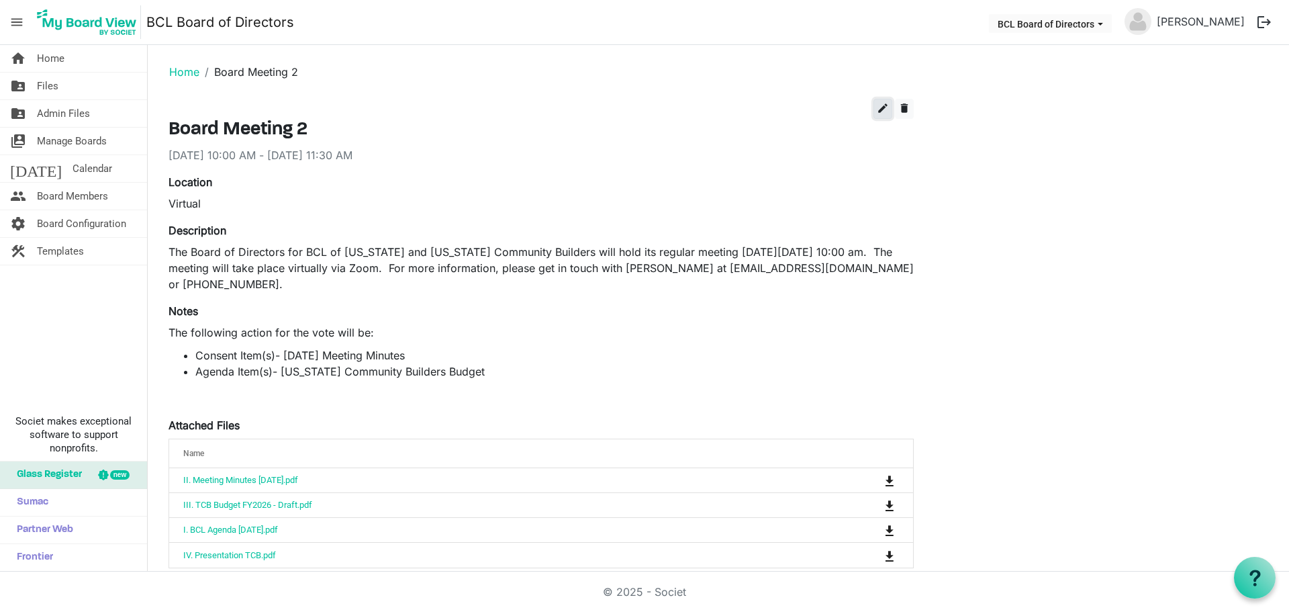
click at [882, 109] on span "edit" at bounding box center [883, 108] width 12 height 12
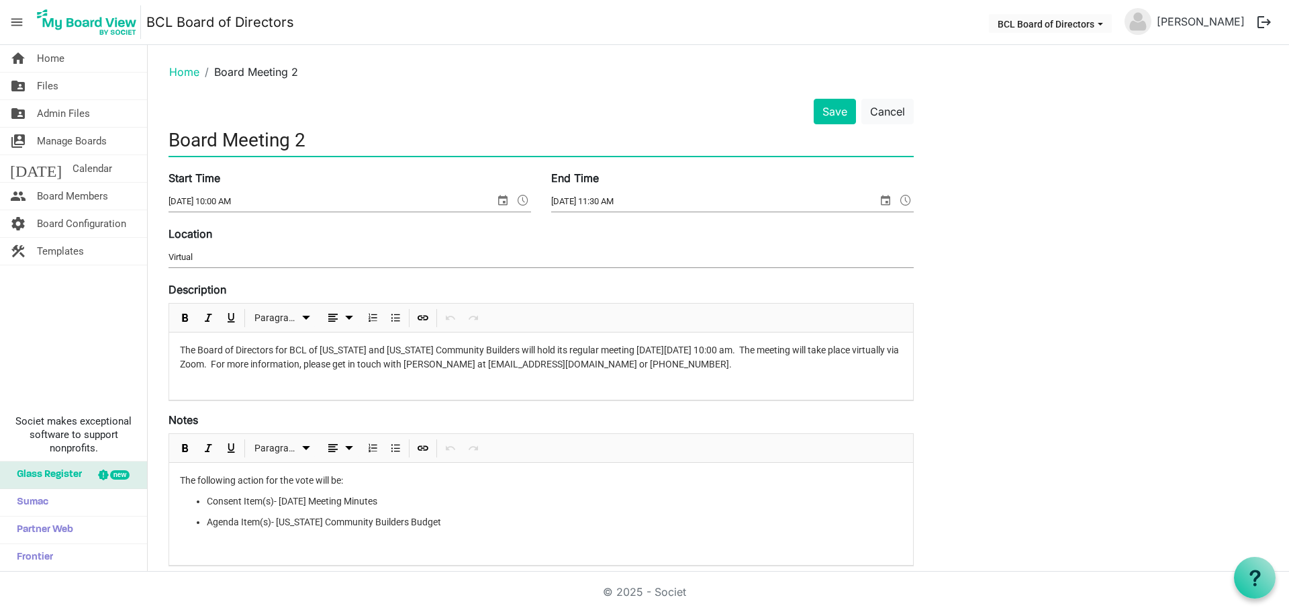
drag, startPoint x: 300, startPoint y: 140, endPoint x: 345, endPoint y: 146, distance: 45.5
click at [346, 143] on input "Board Meeting 2" at bounding box center [541, 140] width 745 height 32
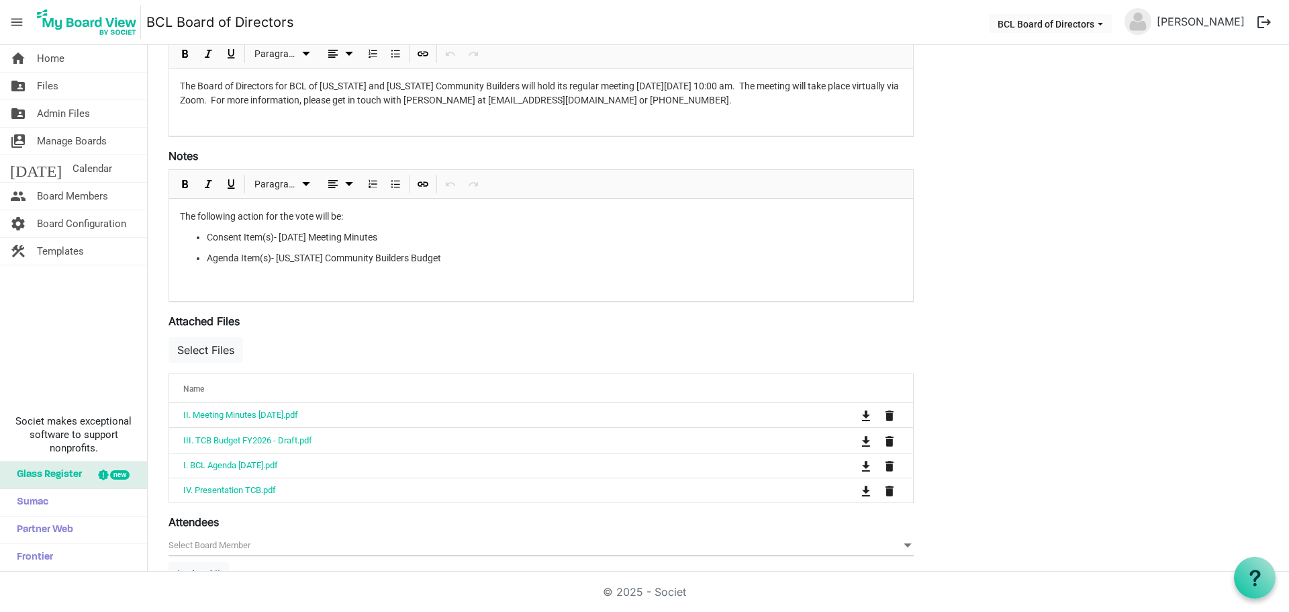
scroll to position [336, 0]
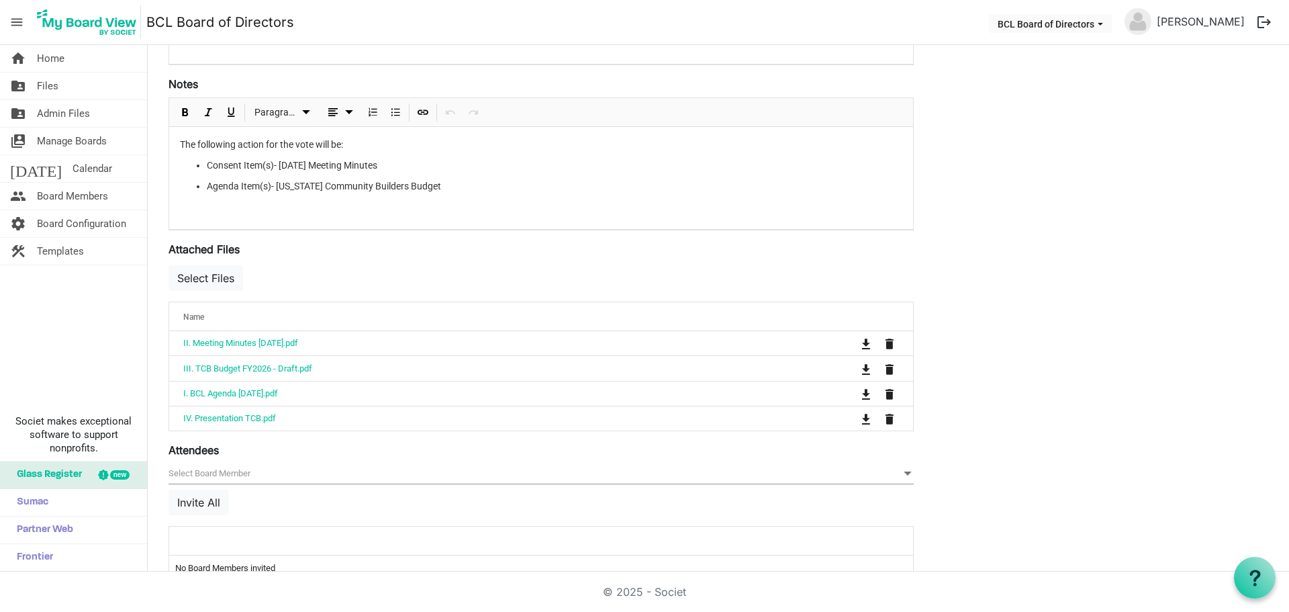
type input "Board Meeting - 2"
click at [201, 318] on span "Name" at bounding box center [193, 316] width 21 height 9
click at [195, 317] on span "Name" at bounding box center [193, 316] width 21 height 9
click at [199, 314] on span "Name" at bounding box center [193, 316] width 21 height 9
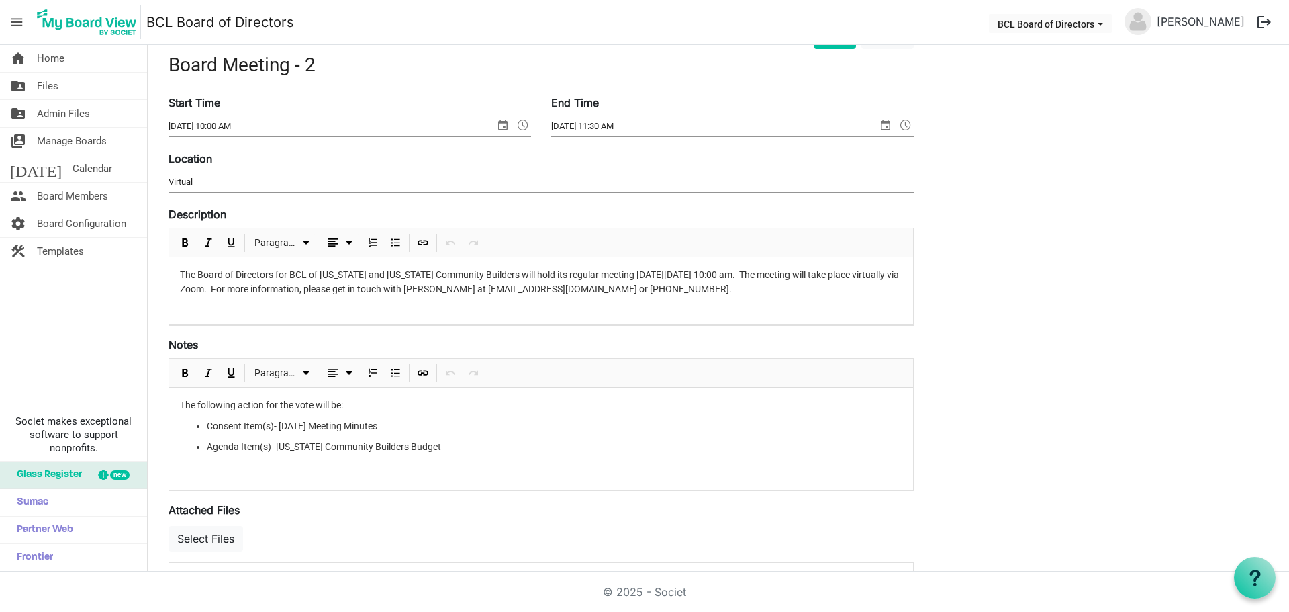
scroll to position [67, 0]
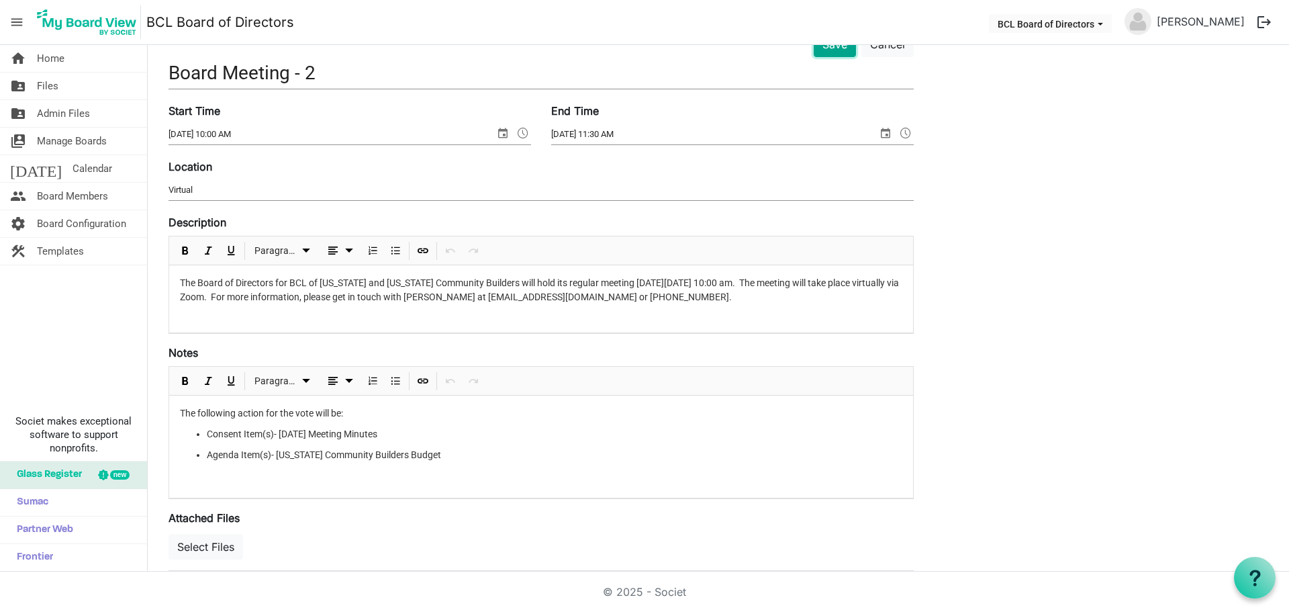
click at [829, 52] on button "Save" at bounding box center [835, 45] width 42 height 26
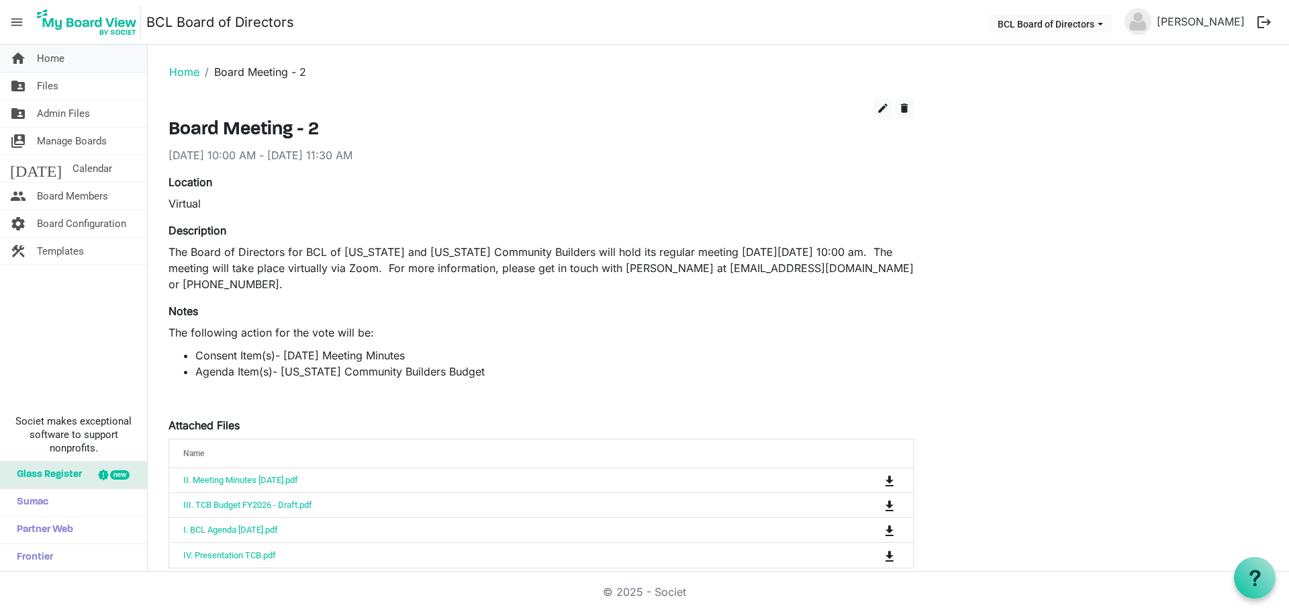
click at [40, 62] on span "Home" at bounding box center [51, 58] width 28 height 27
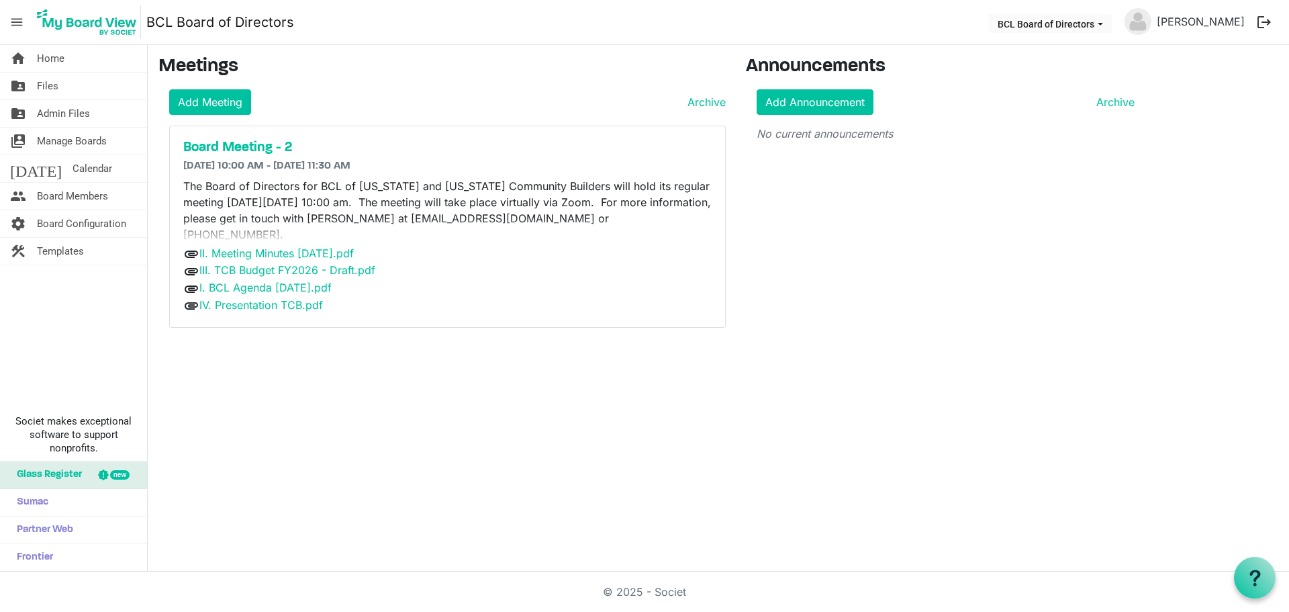
click at [379, 204] on p "The Board of Directors for BCL of [US_STATE] and [US_STATE] Community Builders …" at bounding box center [447, 210] width 528 height 64
click at [379, 203] on p "The Board of Directors for BCL of [US_STATE] and [US_STATE] Community Builders …" at bounding box center [447, 210] width 528 height 64
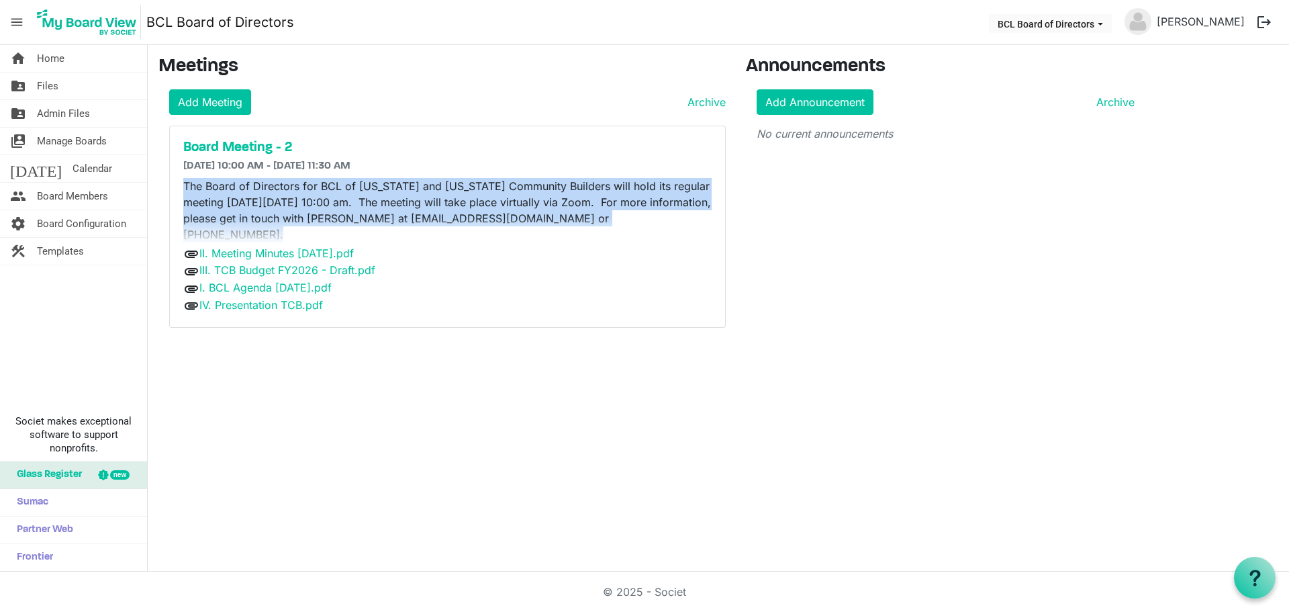
click at [379, 203] on p "The Board of Directors for BCL of [US_STATE] and [US_STATE] Community Builders …" at bounding box center [447, 210] width 528 height 64
click at [435, 203] on p "The Board of Directors for BCL of [US_STATE] and [US_STATE] Community Builders …" at bounding box center [447, 210] width 528 height 64
click at [507, 199] on p "The Board of Directors for BCL of [US_STATE] and [US_STATE] Community Builders …" at bounding box center [447, 210] width 528 height 64
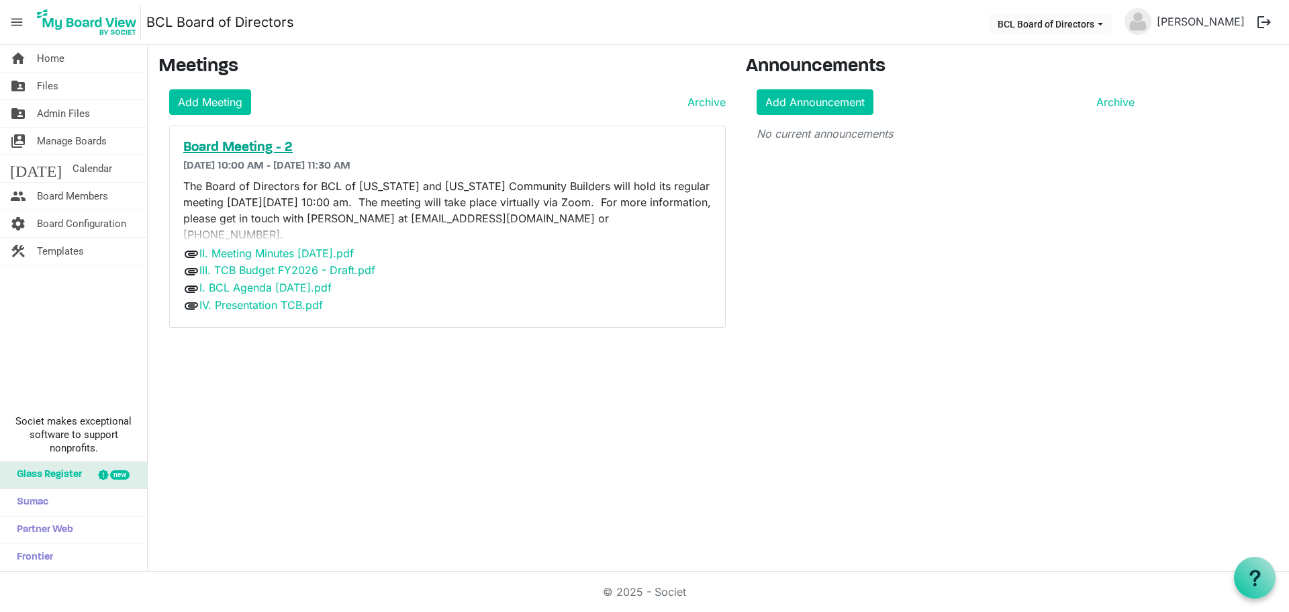
click at [235, 150] on h5 "Board Meeting - 2" at bounding box center [447, 148] width 528 height 16
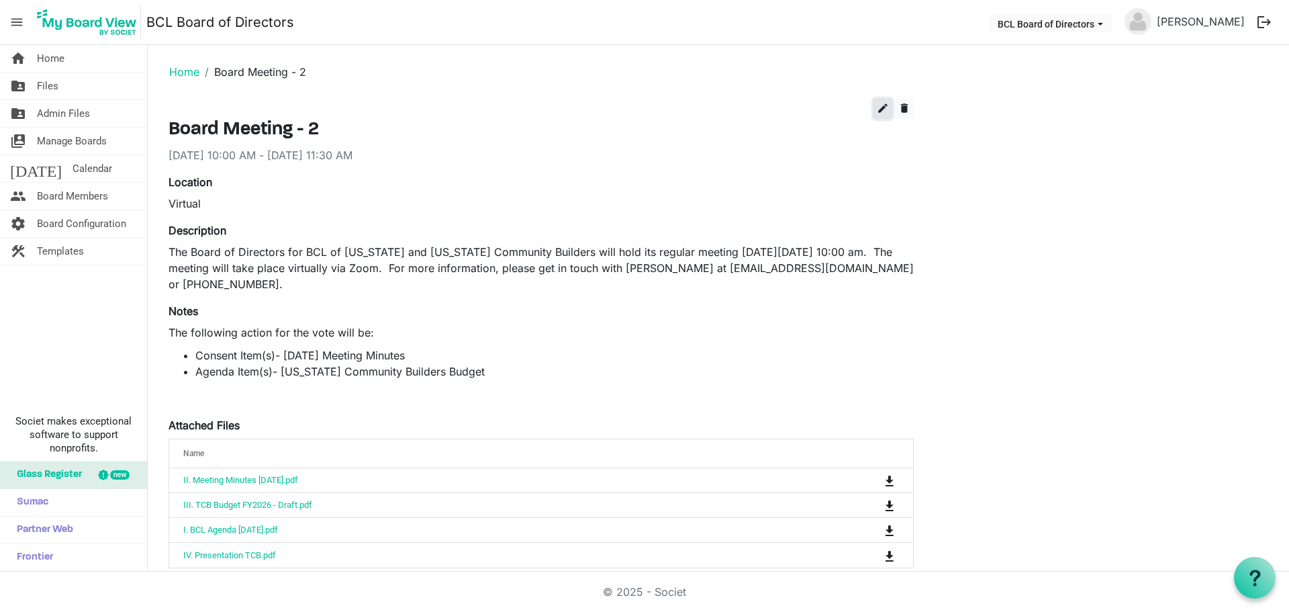
click at [883, 108] on span "edit" at bounding box center [883, 108] width 12 height 12
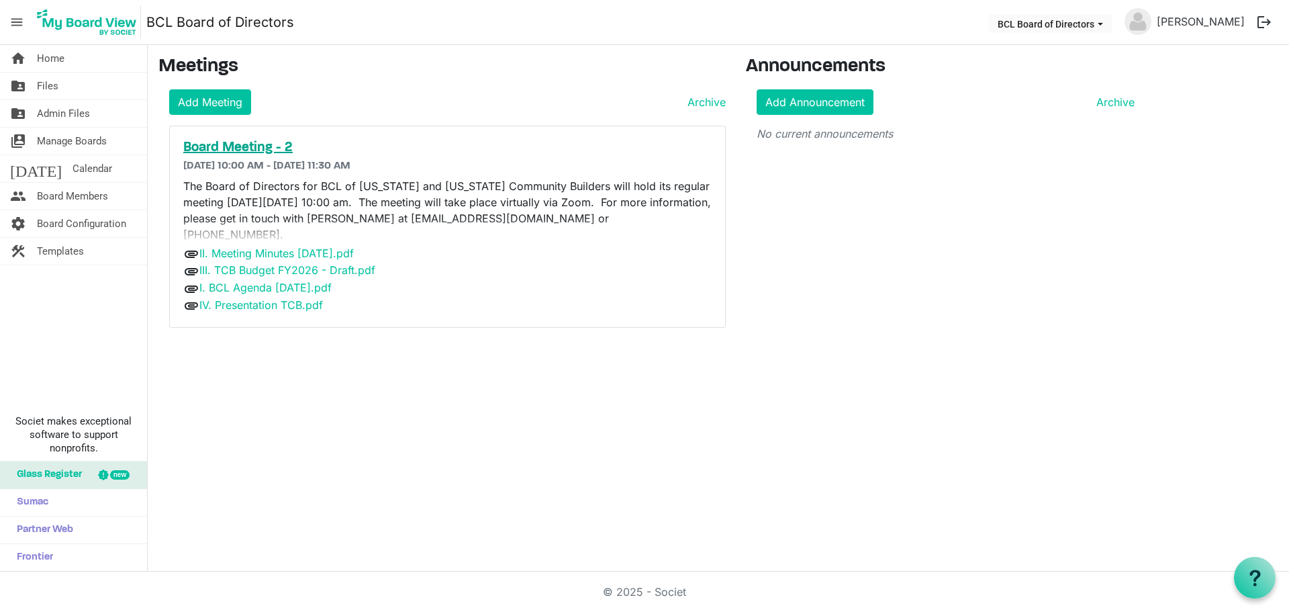
click at [222, 149] on h5 "Board Meeting - 2" at bounding box center [447, 148] width 528 height 16
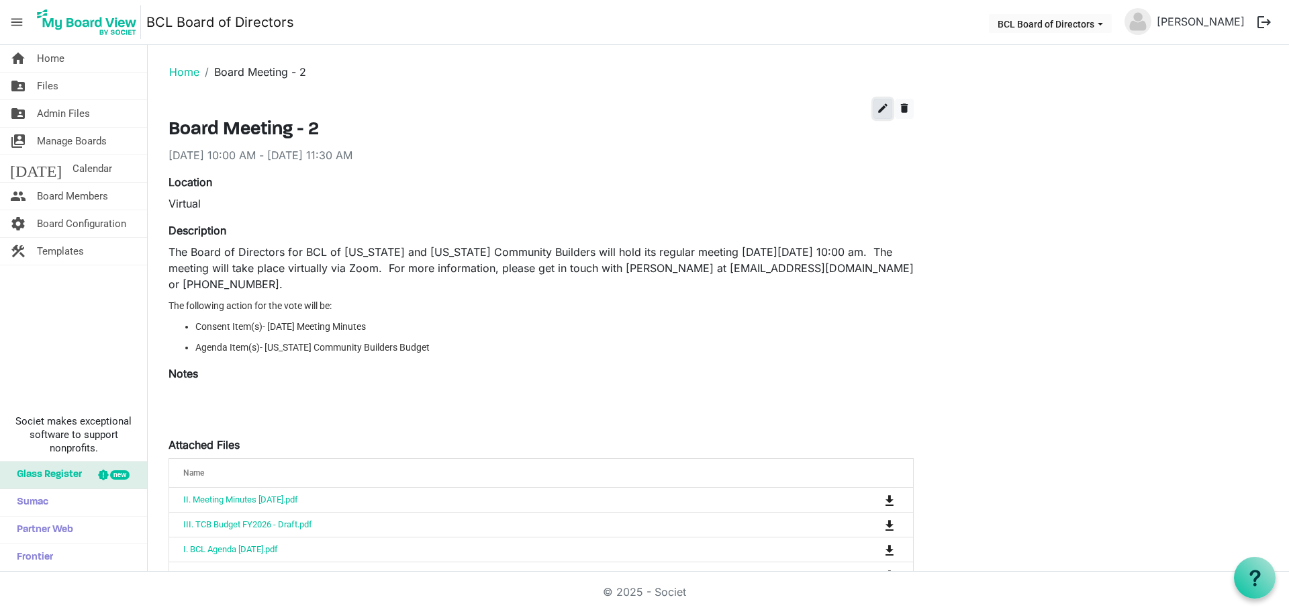
click at [877, 109] on span "edit" at bounding box center [883, 108] width 12 height 12
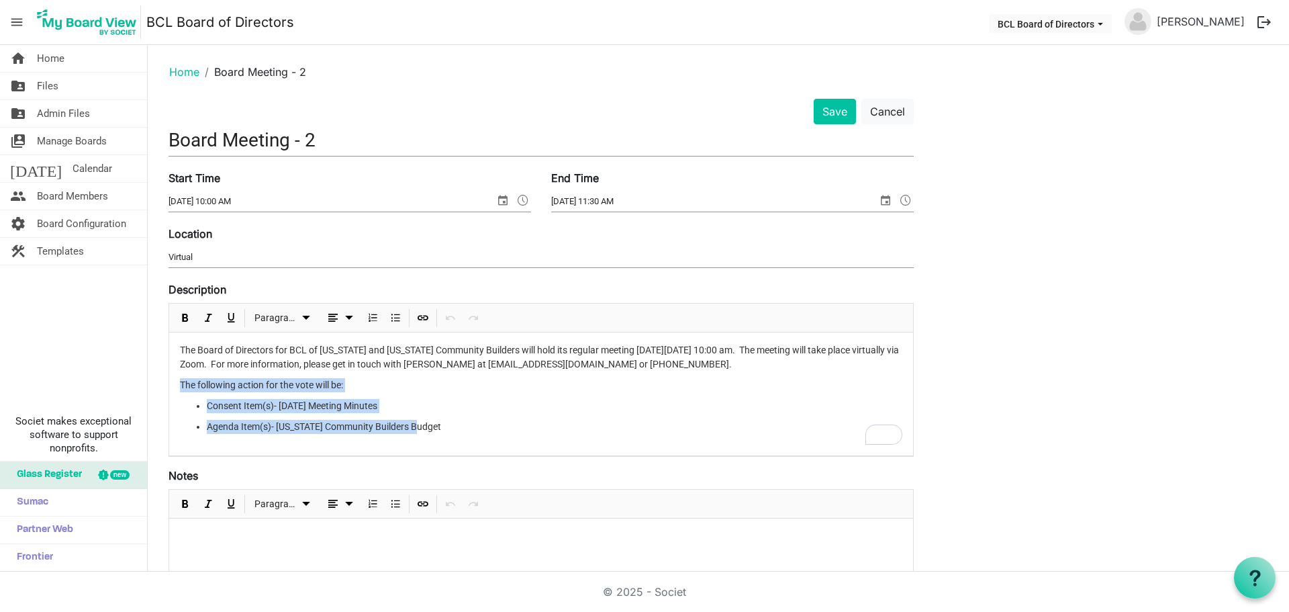
drag, startPoint x: 182, startPoint y: 382, endPoint x: 450, endPoint y: 424, distance: 271.1
click at [450, 424] on div "The Board of Directors for BCL of Texas and Texas Community Builders will hold …" at bounding box center [541, 393] width 744 height 123
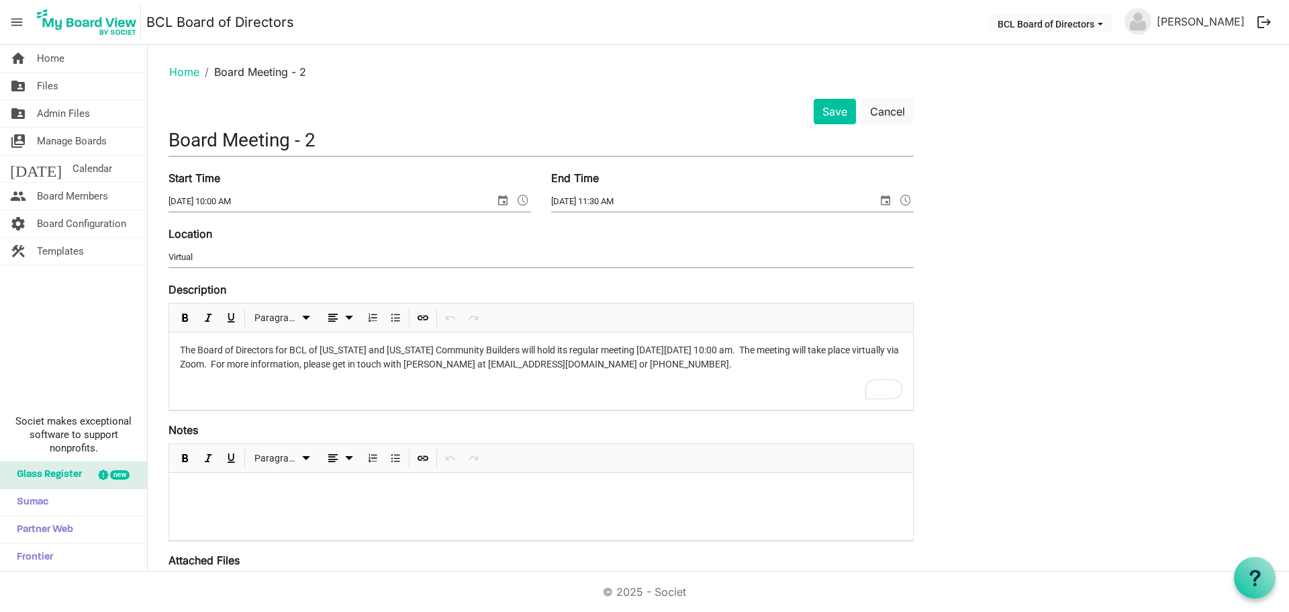
click at [207, 500] on div at bounding box center [541, 506] width 744 height 67
click at [215, 476] on div "To enrich screen reader interactions, please activate Accessibility in Grammarl…" at bounding box center [541, 506] width 744 height 67
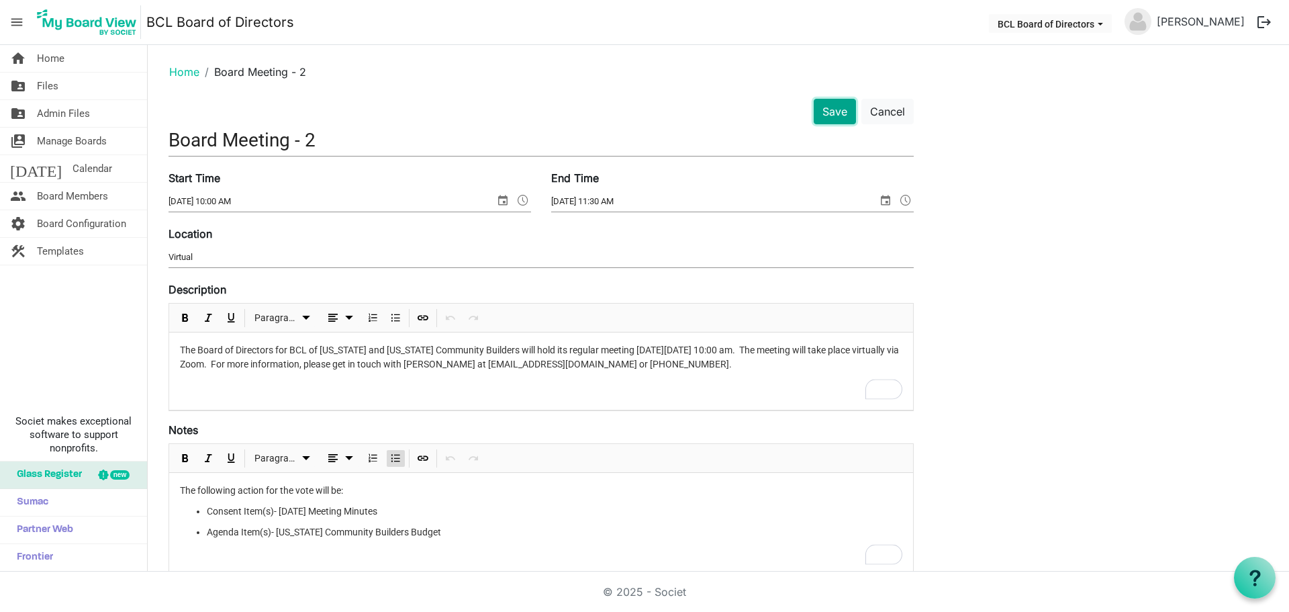
click at [848, 109] on button "Save" at bounding box center [835, 112] width 42 height 26
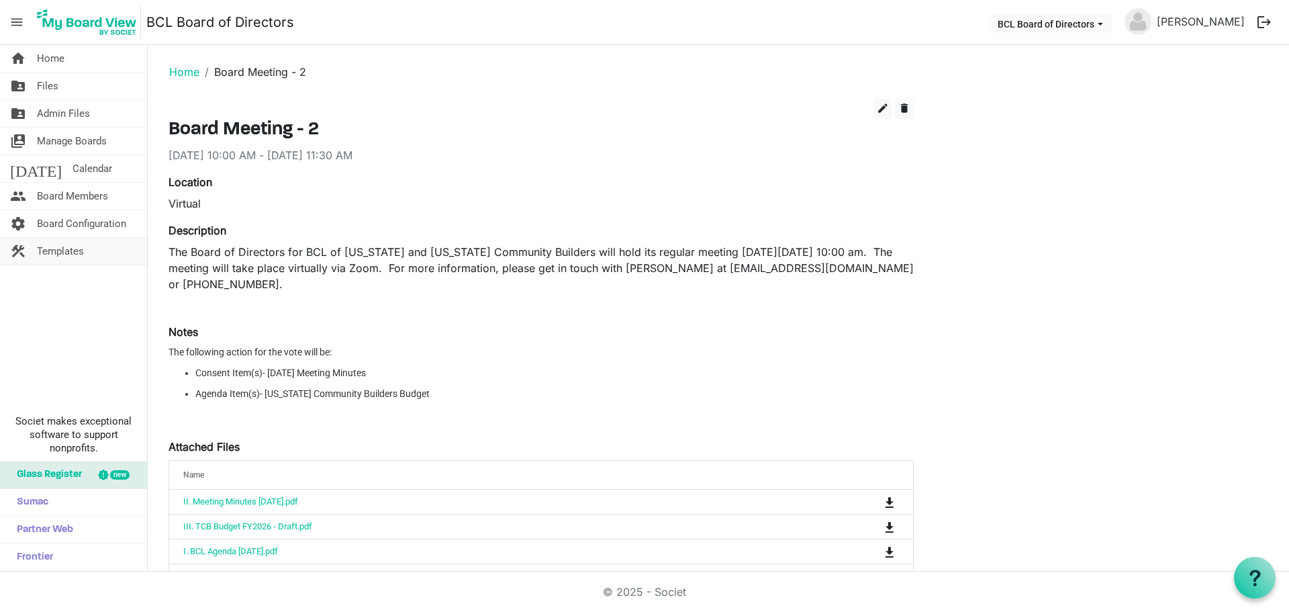
click at [58, 262] on span "Templates" at bounding box center [60, 251] width 47 height 27
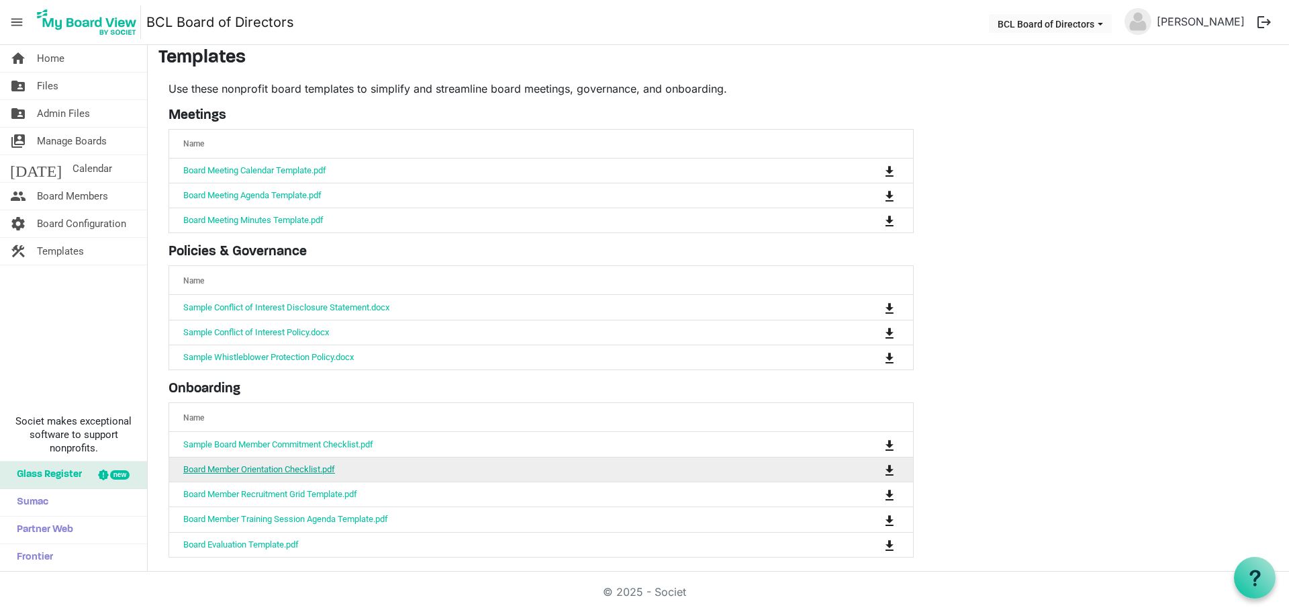
scroll to position [14, 0]
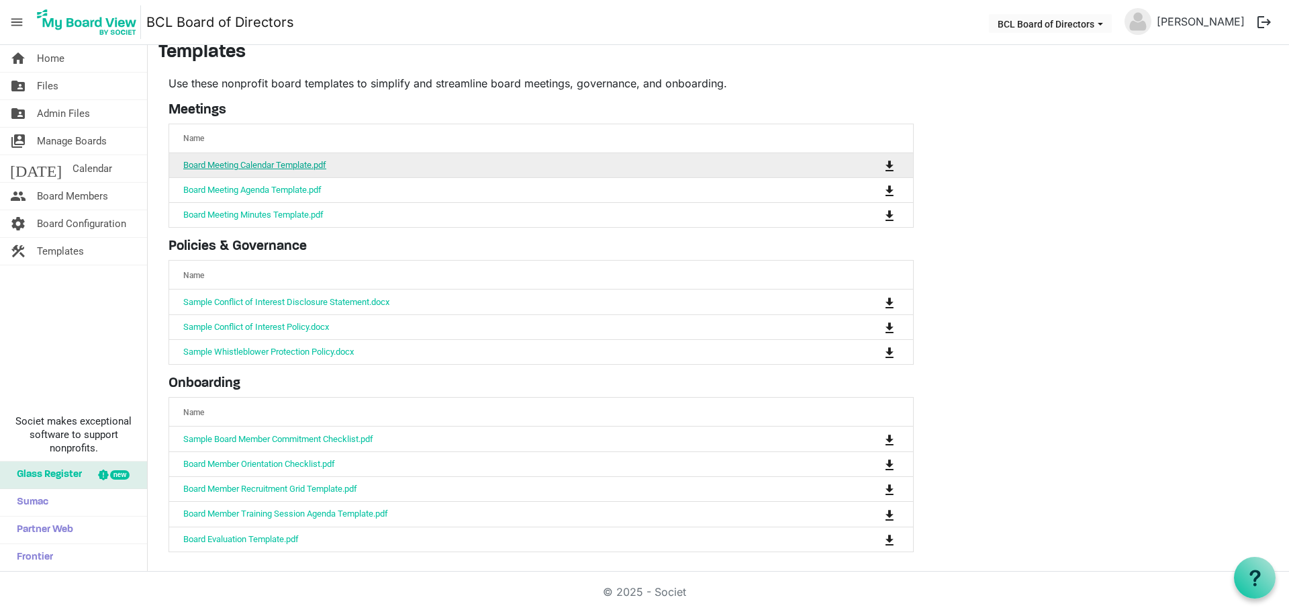
click at [277, 168] on link "Board Meeting Calendar Template.pdf" at bounding box center [254, 165] width 143 height 10
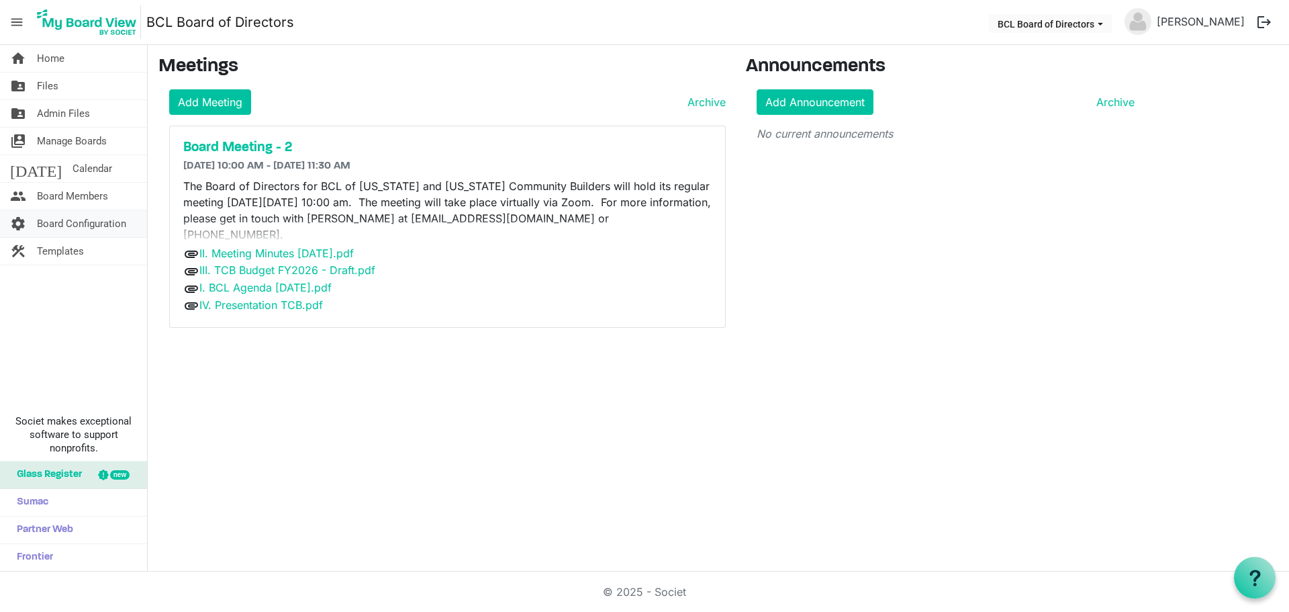
click at [44, 218] on span "Board Configuration" at bounding box center [81, 223] width 89 height 27
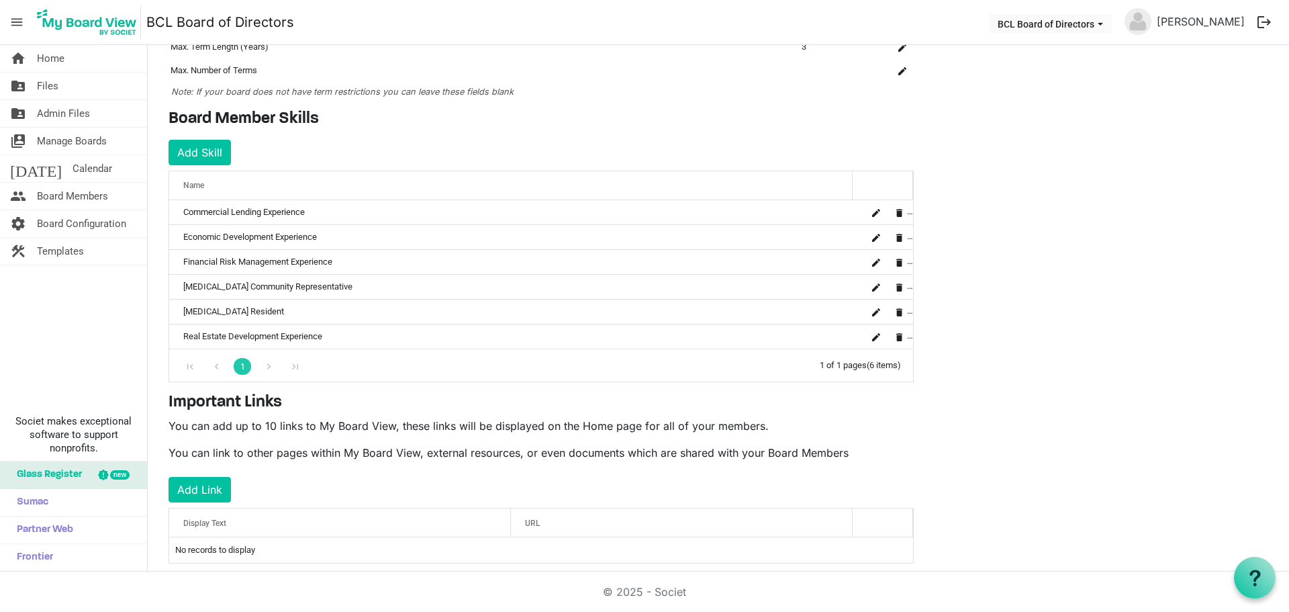
scroll to position [160, 0]
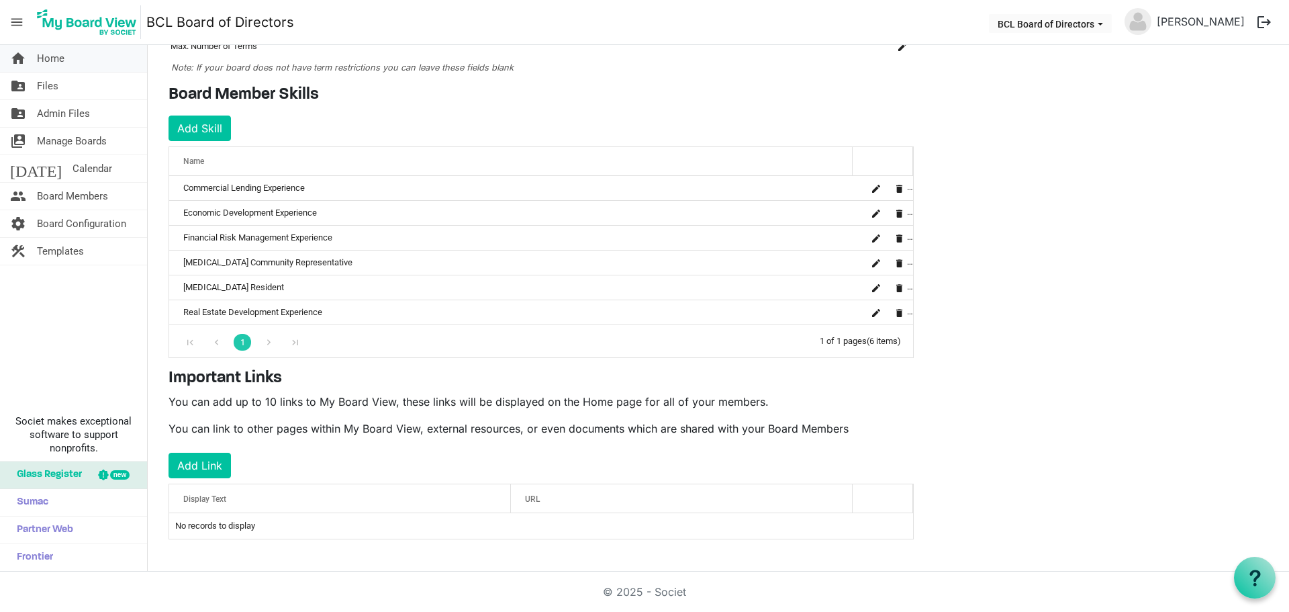
click at [38, 52] on span "Home" at bounding box center [51, 58] width 28 height 27
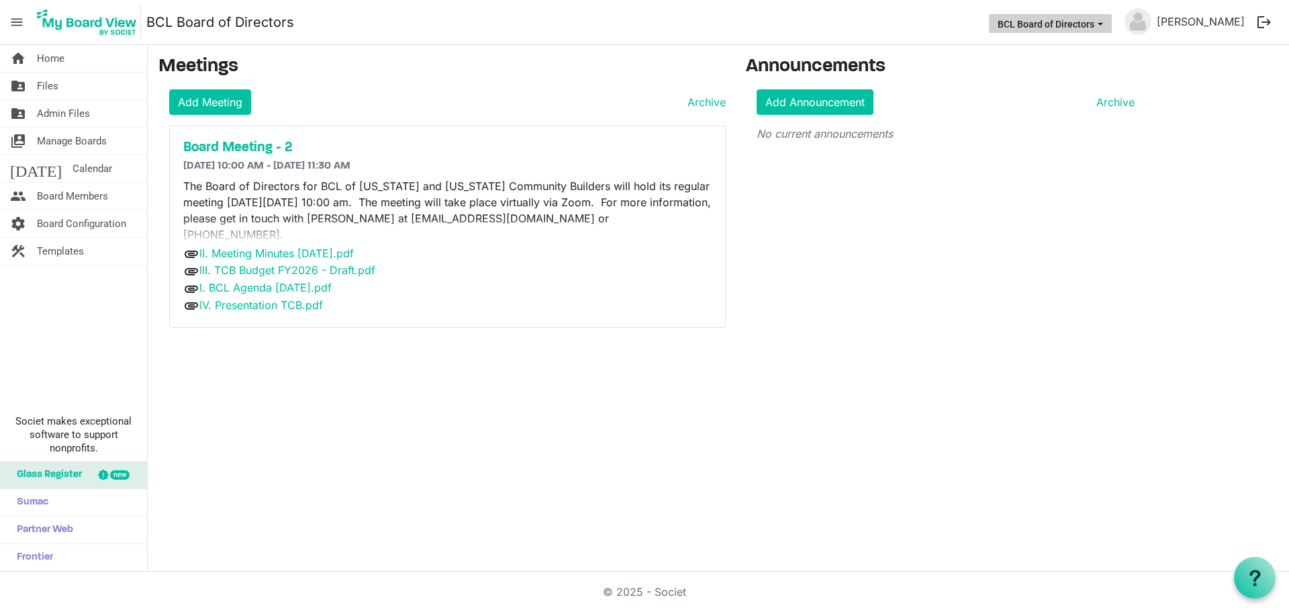
click at [1010, 28] on button "BCL Board of Directors" at bounding box center [1050, 23] width 123 height 19
click at [1011, 28] on button "BCL Board of Directors" at bounding box center [1050, 23] width 123 height 19
click at [69, 13] on img at bounding box center [87, 22] width 108 height 34
click at [14, 26] on span "menu" at bounding box center [17, 22] width 26 height 26
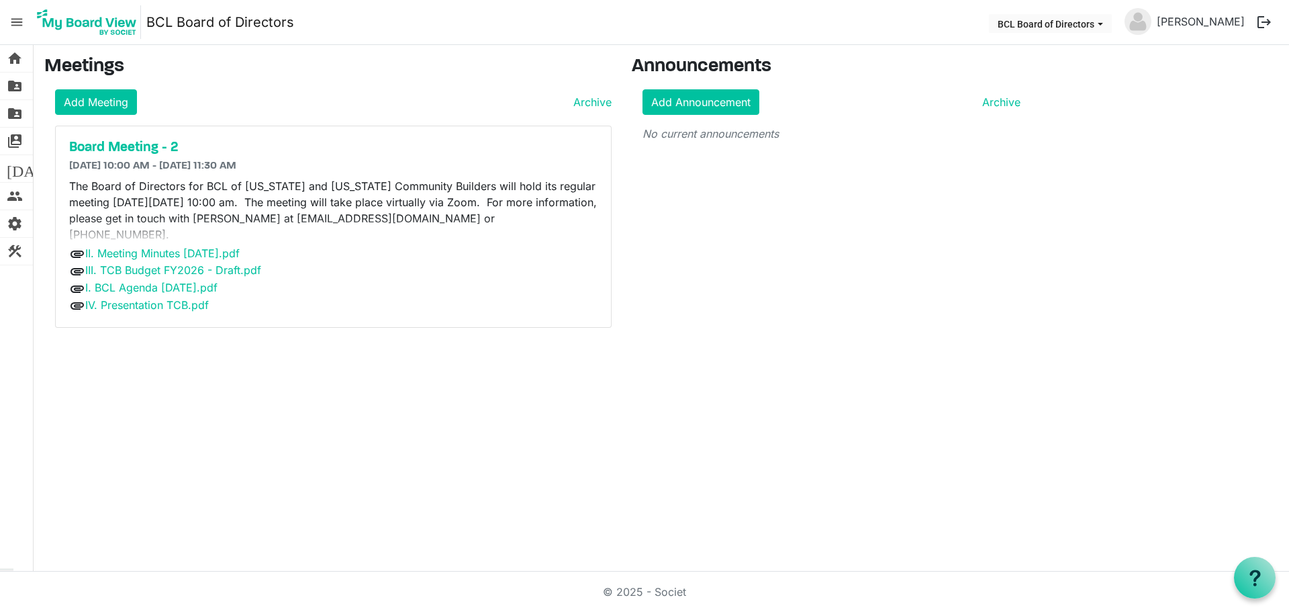
click at [11, 20] on span "menu" at bounding box center [17, 22] width 26 height 26
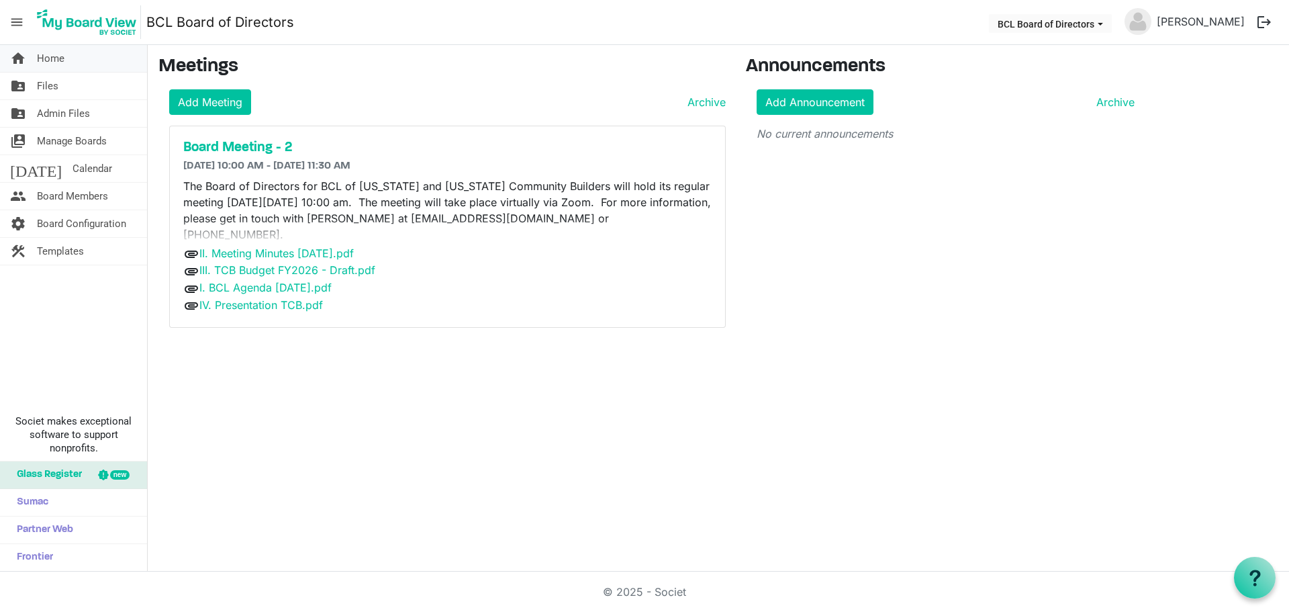
click at [41, 50] on span "Home" at bounding box center [51, 58] width 28 height 27
click at [54, 471] on span "Glass Register" at bounding box center [46, 474] width 72 height 27
